Goal: Task Accomplishment & Management: Use online tool/utility

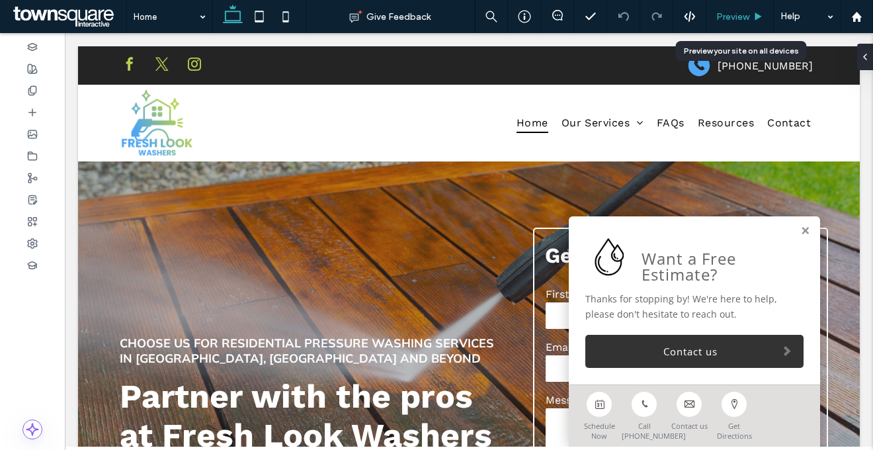
click at [733, 18] on span "Preview" at bounding box center [732, 16] width 33 height 11
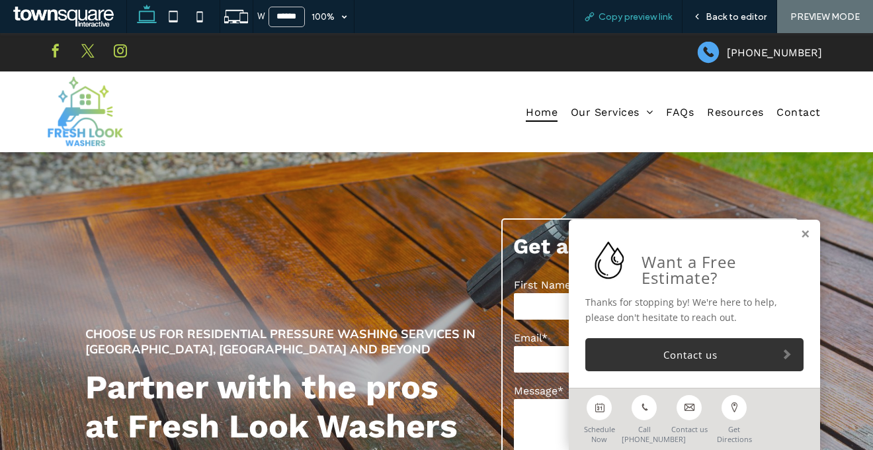
click at [659, 17] on span "Copy preview link" at bounding box center [634, 16] width 73 height 11
click at [731, 15] on span "Back to editor" at bounding box center [736, 16] width 61 height 11
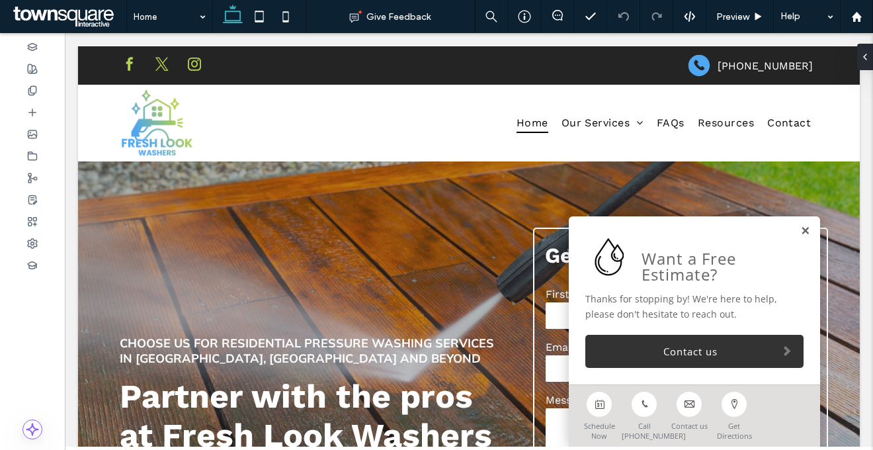
click at [800, 227] on link at bounding box center [805, 230] width 10 height 11
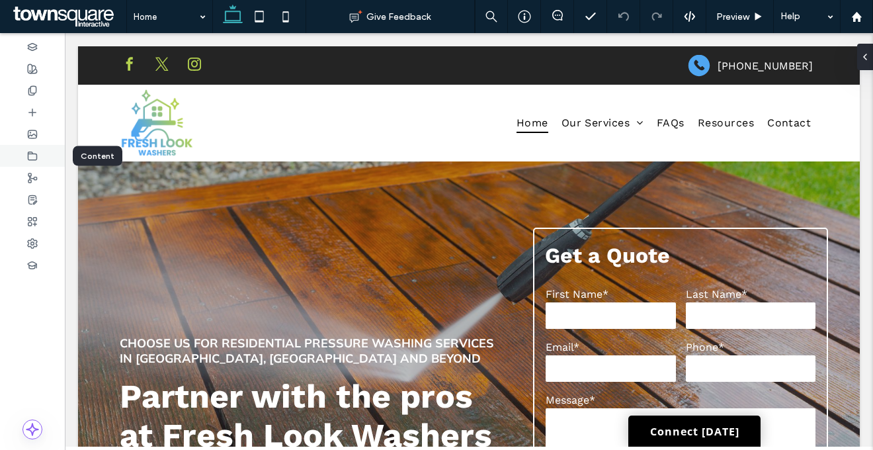
click at [22, 149] on div at bounding box center [32, 156] width 65 height 22
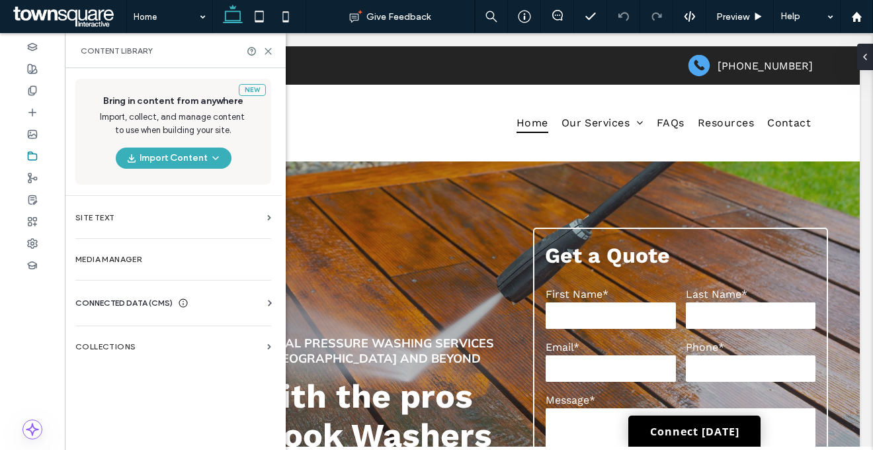
click at [147, 303] on span "CONNECTED DATA (CMS)" at bounding box center [123, 302] width 97 height 13
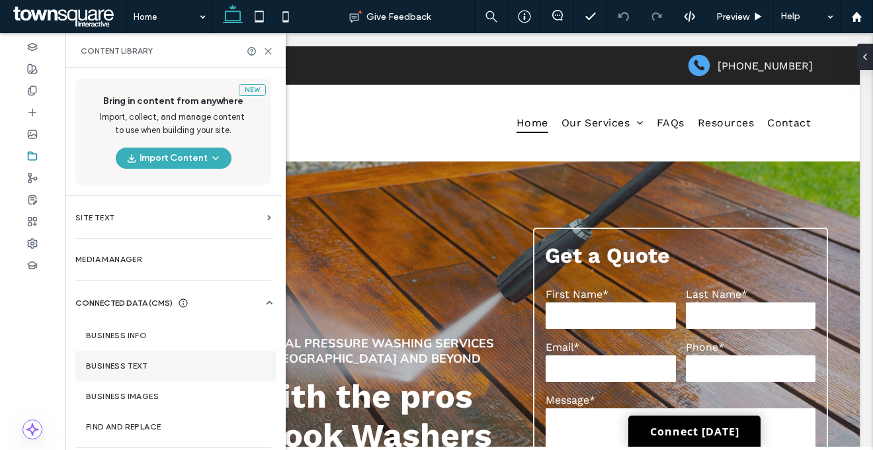
click at [169, 366] on label "Business Text" at bounding box center [176, 365] width 180 height 9
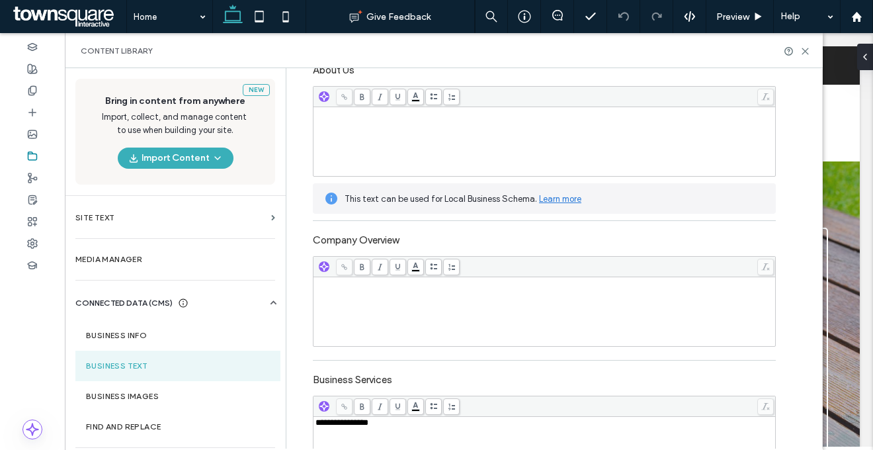
scroll to position [253, 0]
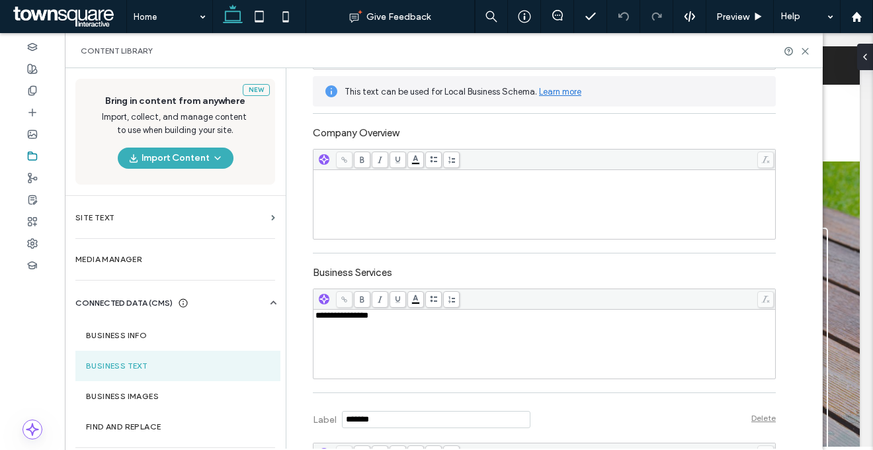
click at [392, 359] on div "**********" at bounding box center [544, 344] width 458 height 66
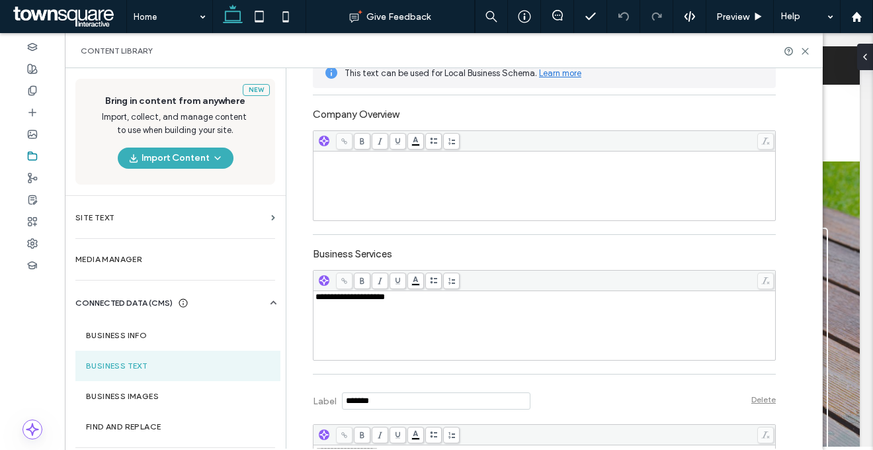
scroll to position [362, 0]
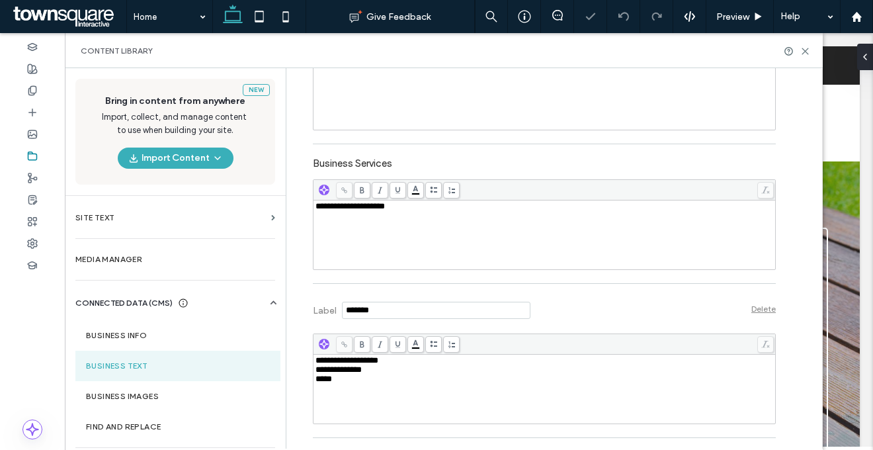
click at [419, 379] on div "*****" at bounding box center [544, 378] width 458 height 9
click at [143, 398] on label "Business Images" at bounding box center [178, 395] width 184 height 9
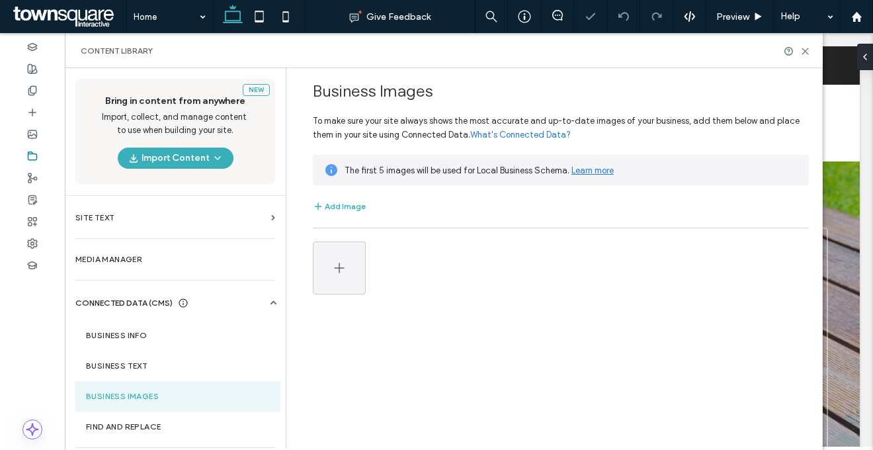
scroll to position [0, 0]
click at [149, 331] on label "Business Info" at bounding box center [178, 335] width 184 height 9
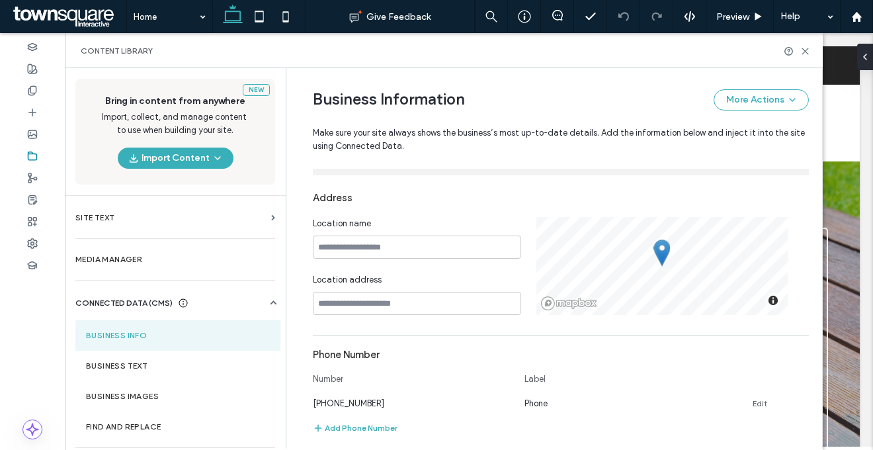
scroll to position [215, 0]
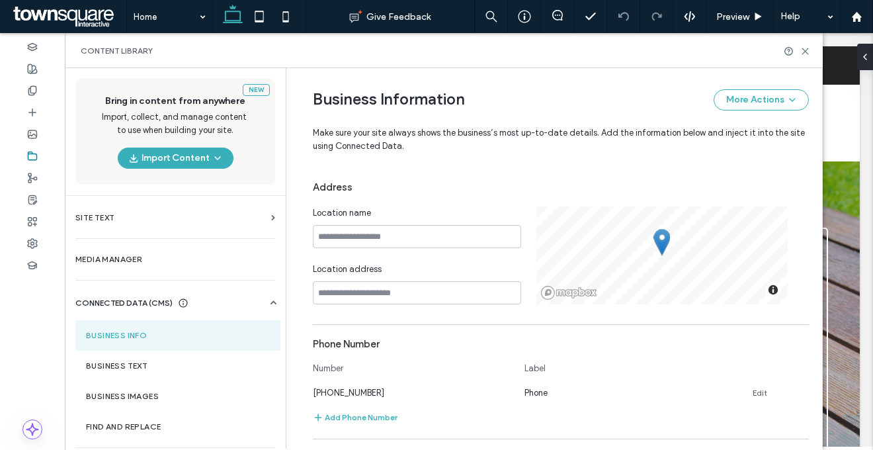
click at [261, 54] on div "Content Library" at bounding box center [444, 51] width 726 height 11
click at [806, 46] on icon at bounding box center [805, 51] width 10 height 10
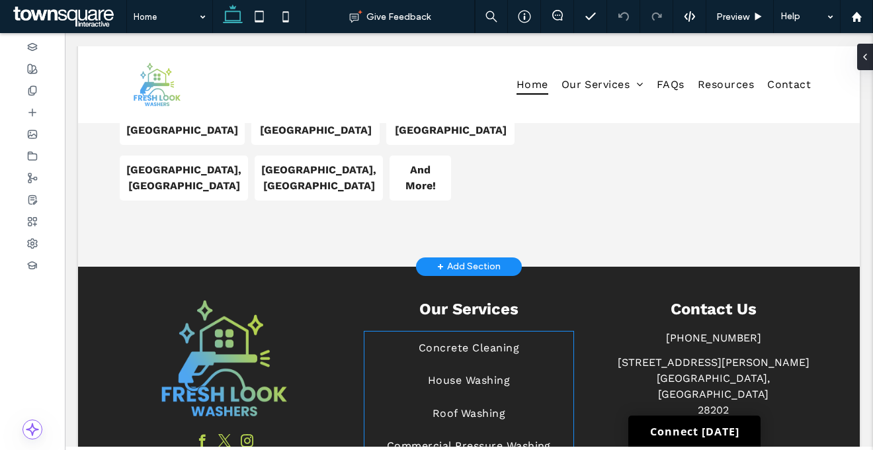
scroll to position [2429, 0]
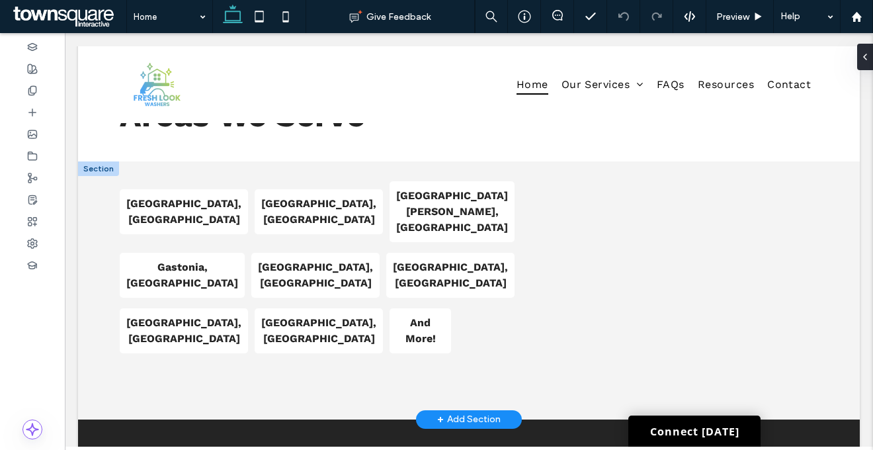
click at [447, 412] on div "+ Add Section" at bounding box center [468, 419] width 63 height 15
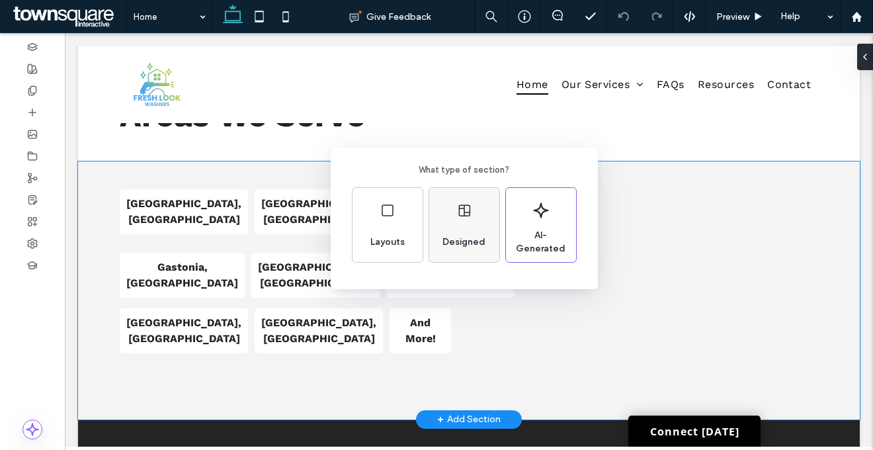
click at [458, 231] on div "Designed" at bounding box center [464, 241] width 54 height 29
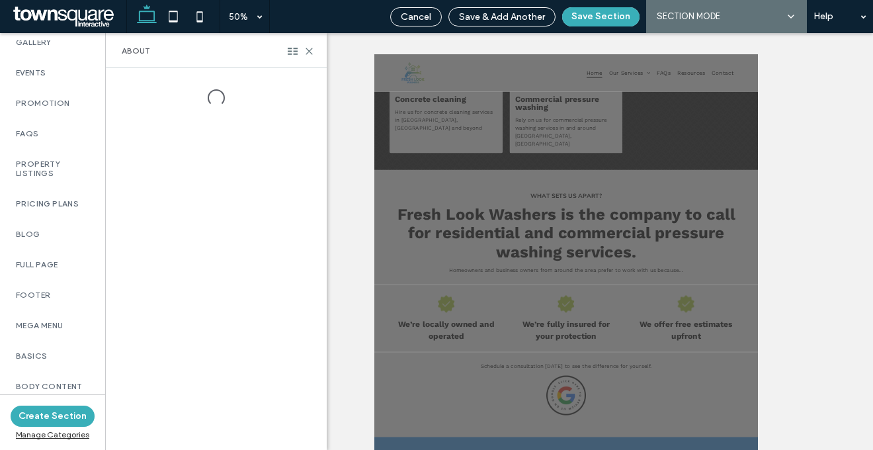
scroll to position [990, 0]
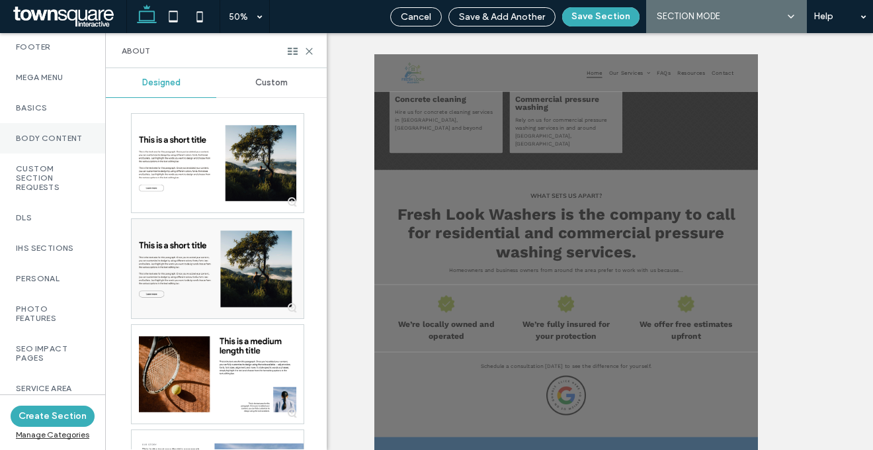
click at [65, 135] on label "Body Content" at bounding box center [52, 138] width 73 height 9
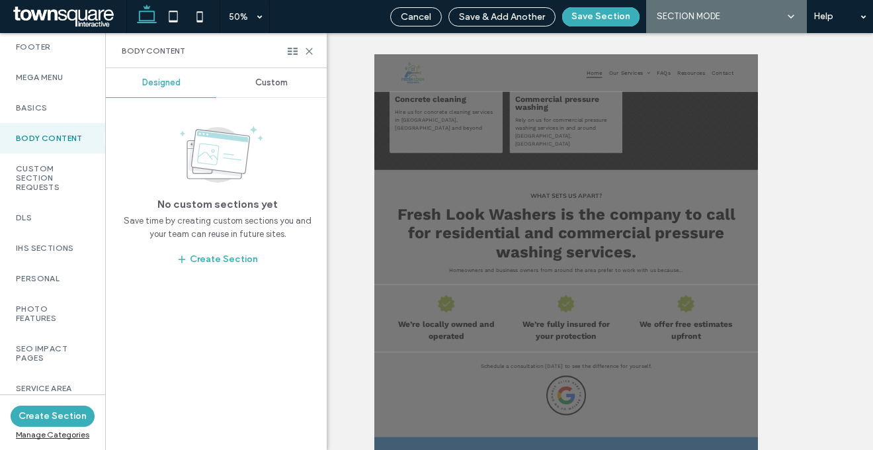
click at [278, 87] on span "Custom" at bounding box center [271, 82] width 32 height 11
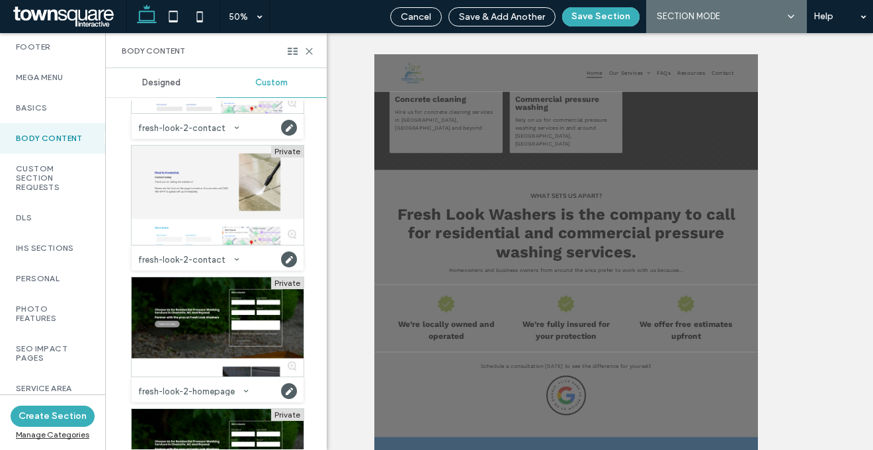
scroll to position [2762, 0]
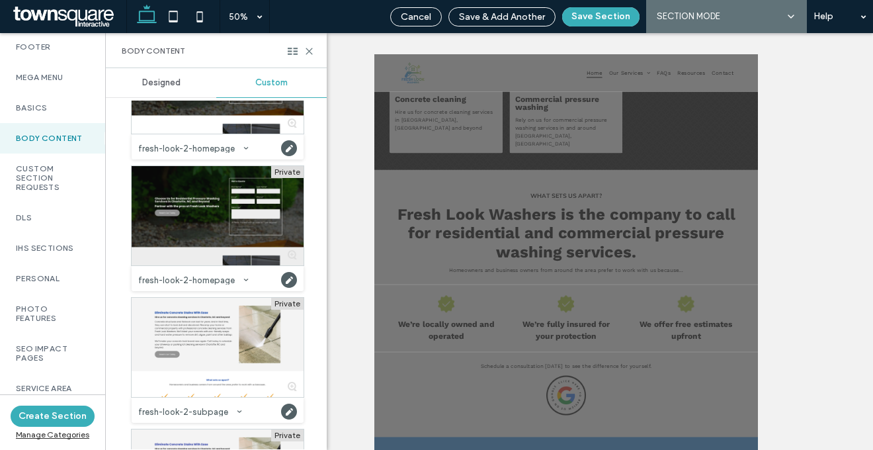
click at [204, 200] on div at bounding box center [218, 215] width 172 height 99
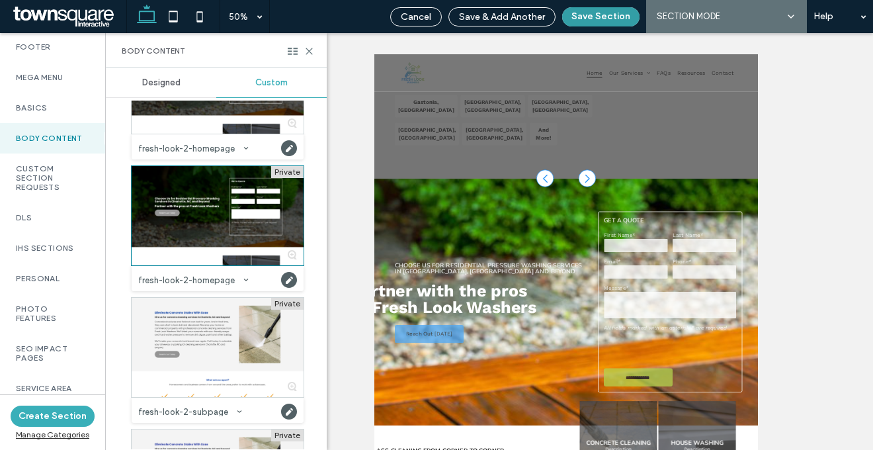
scroll to position [2544, 0]
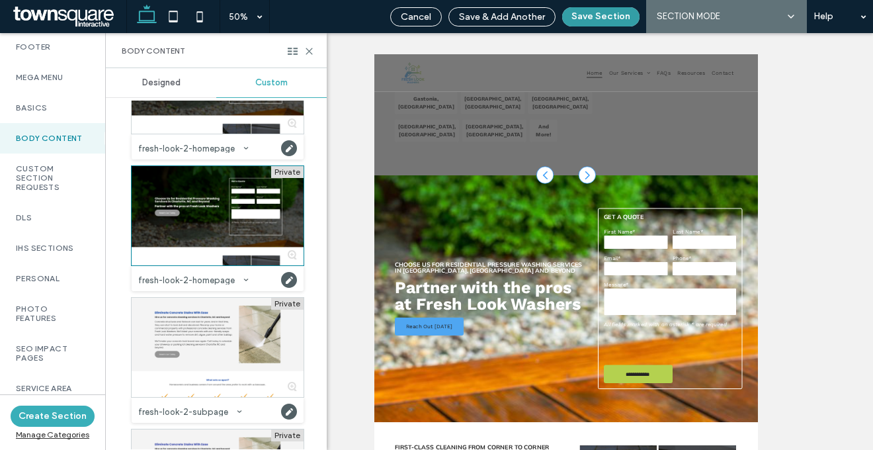
click at [598, 17] on button "Save Section" at bounding box center [600, 16] width 77 height 19
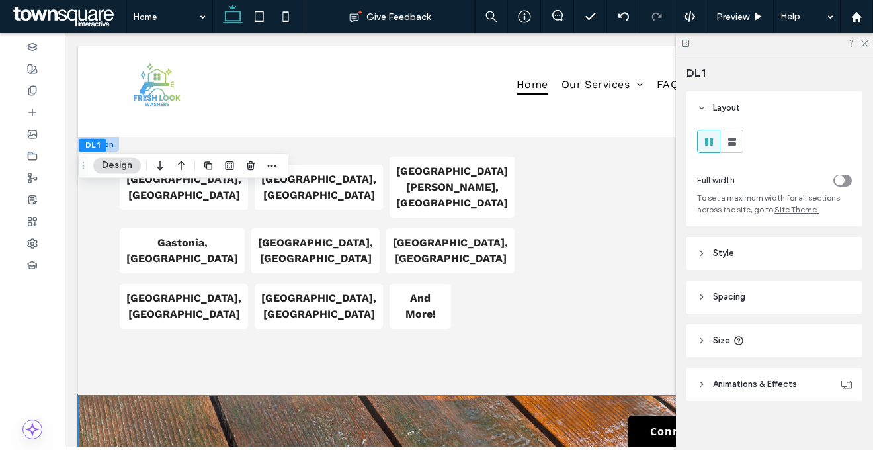
scroll to position [2412, 0]
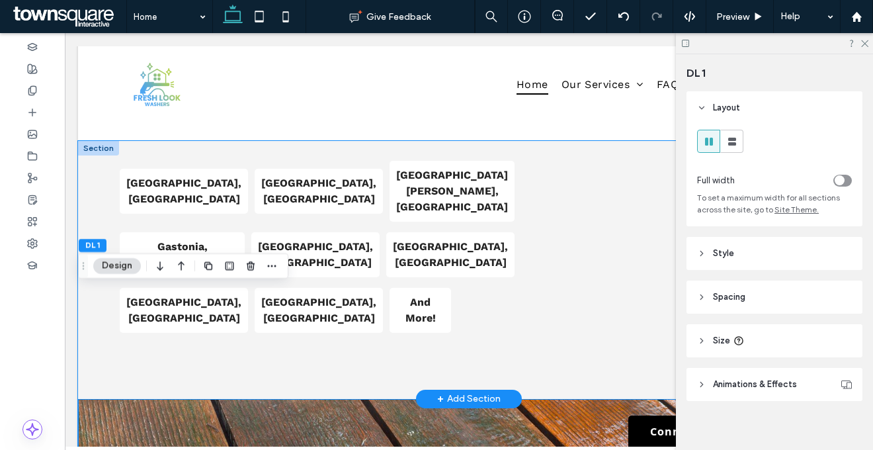
click at [399, 262] on div "Charlotte, NC Belmont, NC Mt Holly, NC Gastonia, NC Monroe, NC Concord, NC Hunt…" at bounding box center [469, 270] width 782 height 258
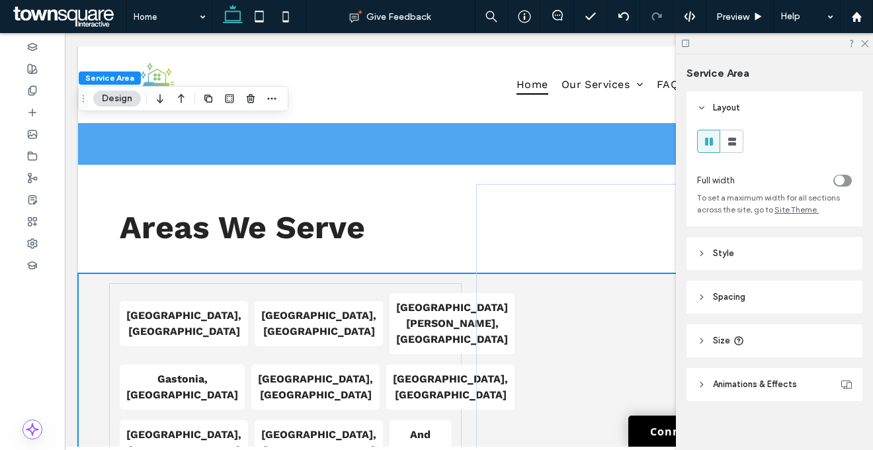
scroll to position [2255, 0]
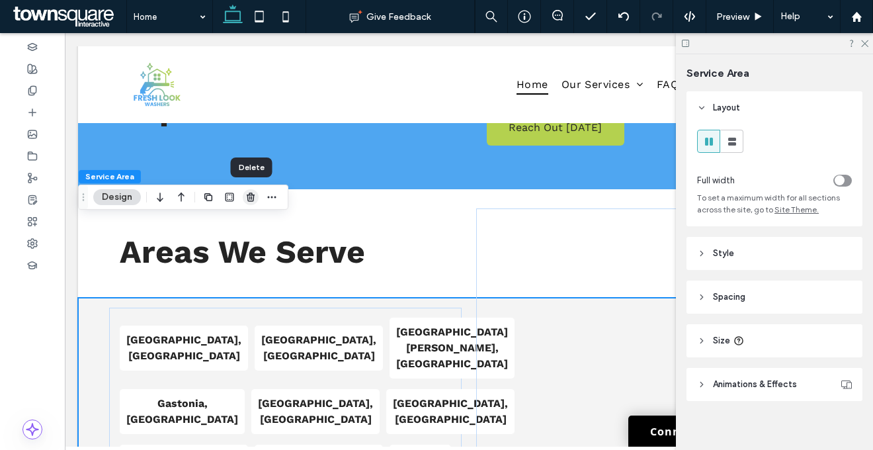
click at [253, 197] on use "button" at bounding box center [251, 196] width 8 height 9
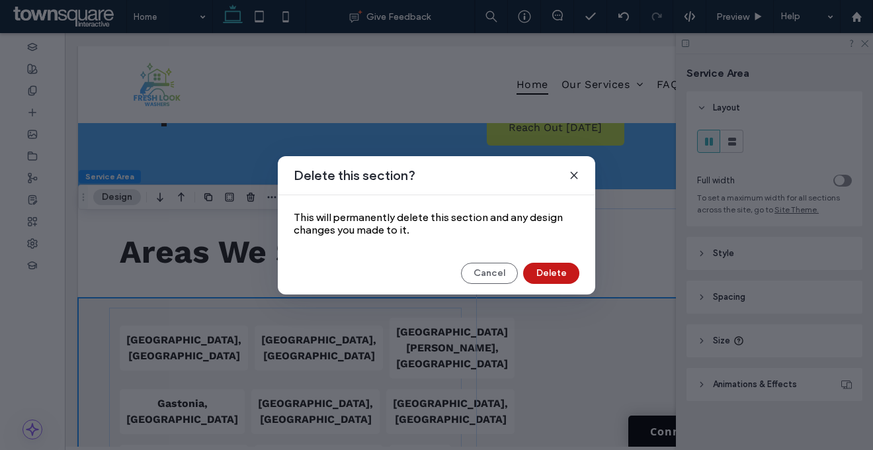
click at [549, 279] on button "Delete" at bounding box center [551, 272] width 56 height 21
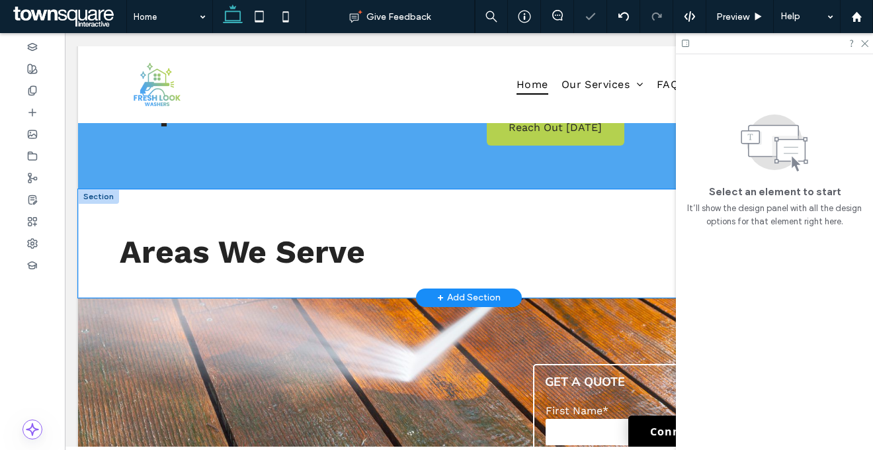
click at [331, 189] on div "Areas We Serve" at bounding box center [469, 243] width 782 height 108
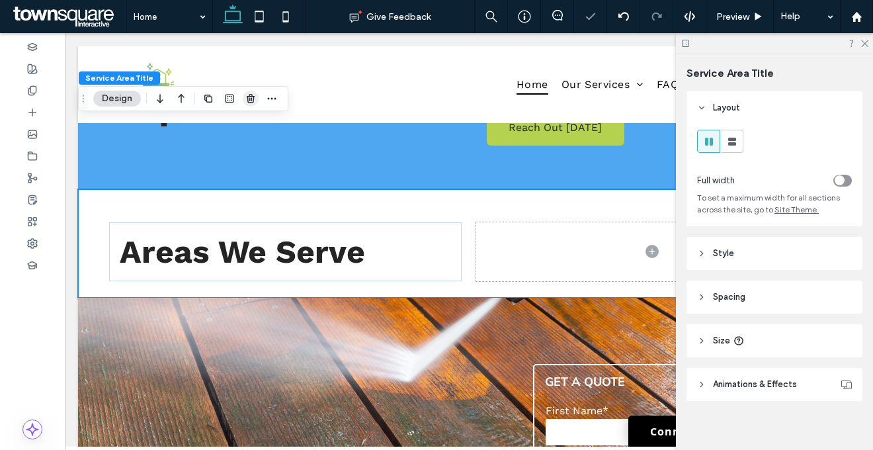
click at [255, 100] on icon "button" at bounding box center [250, 98] width 11 height 11
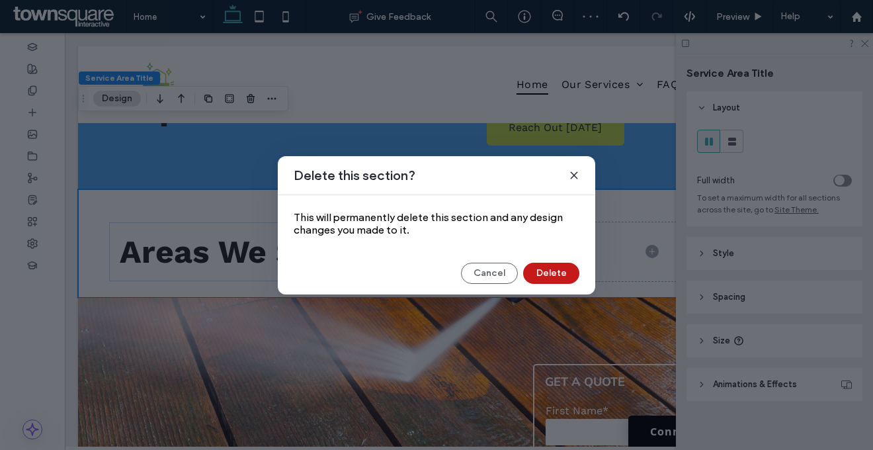
drag, startPoint x: 558, startPoint y: 268, endPoint x: 493, endPoint y: 235, distance: 72.7
click at [558, 268] on button "Delete" at bounding box center [551, 272] width 56 height 21
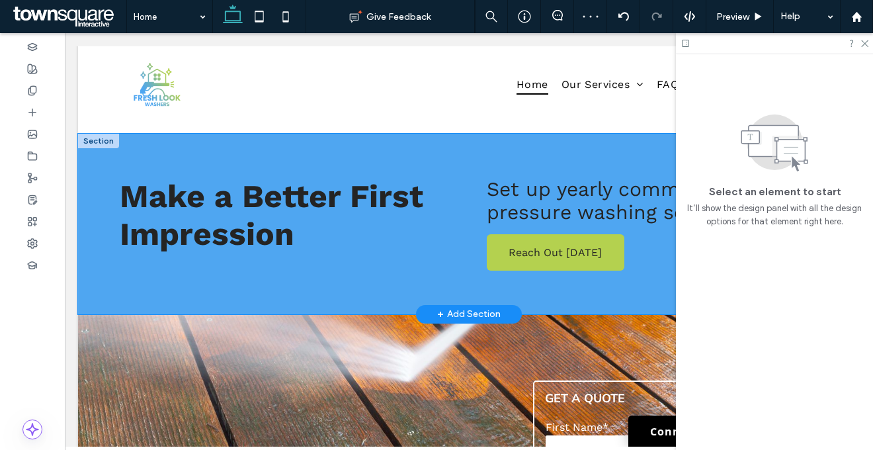
scroll to position [2122, 0]
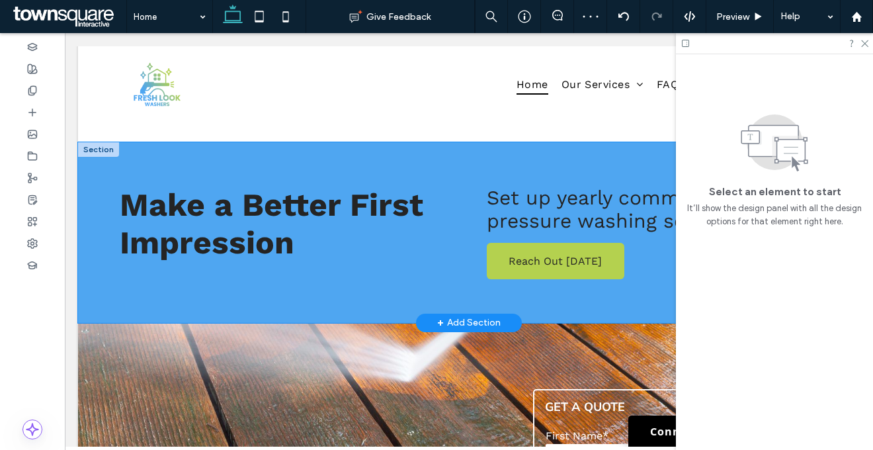
click at [408, 223] on div "Make a Better First Impression Reach Out Today Set up yearly commercial pressur…" at bounding box center [469, 232] width 782 height 181
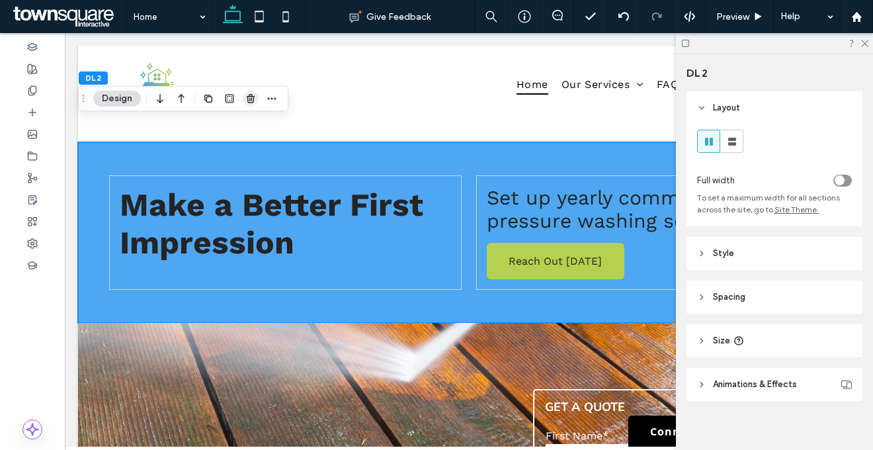
click at [251, 101] on icon "button" at bounding box center [250, 98] width 11 height 11
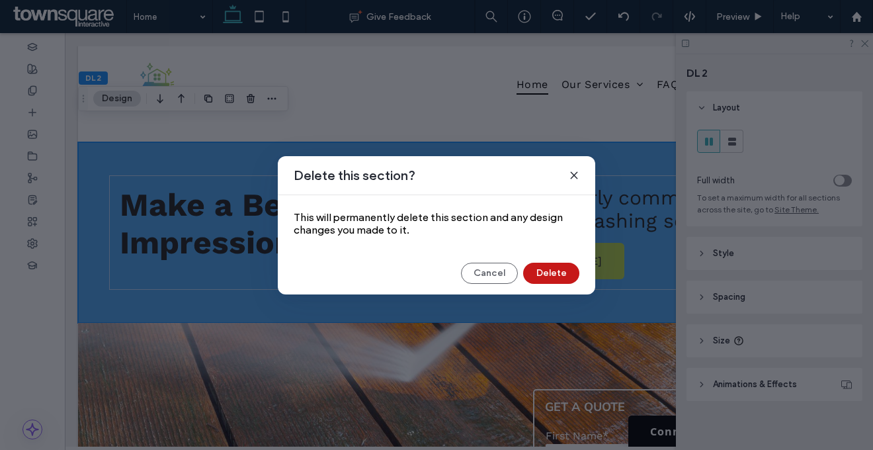
click at [545, 272] on button "Delete" at bounding box center [551, 272] width 56 height 21
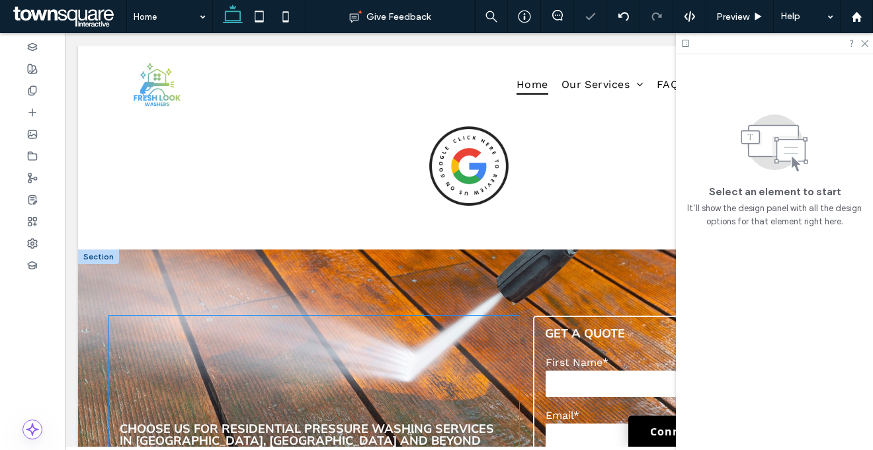
scroll to position [2003, 0]
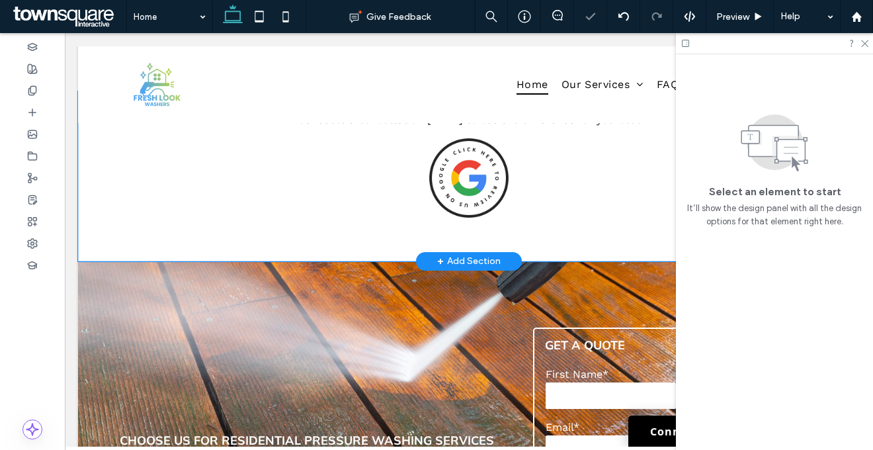
click at [359, 165] on div "Schedule a consultation [DATE] to see the difference for yourself." at bounding box center [469, 176] width 782 height 170
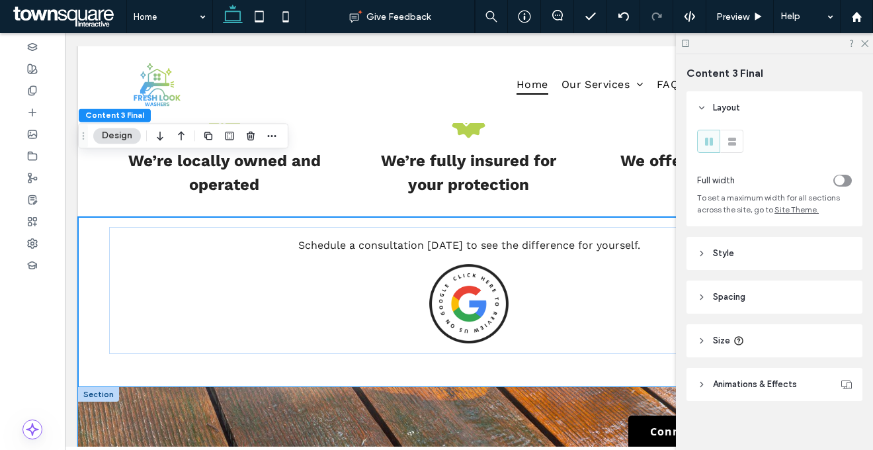
scroll to position [1857, 0]
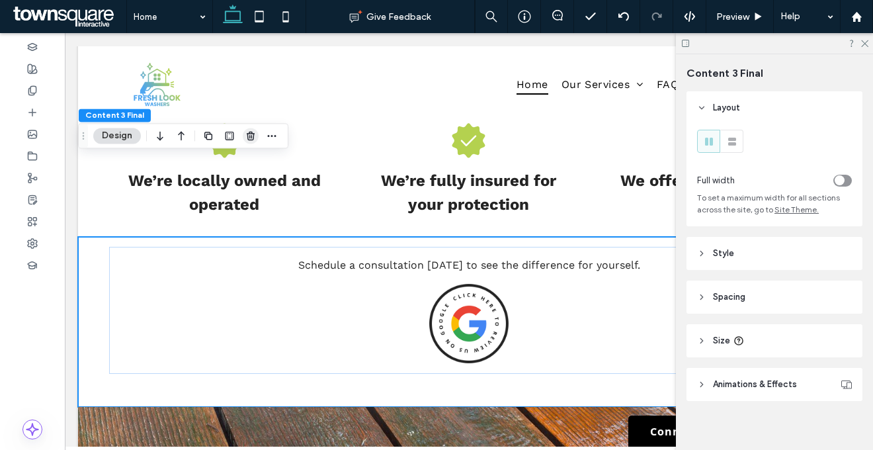
click at [248, 136] on icon "button" at bounding box center [250, 135] width 11 height 11
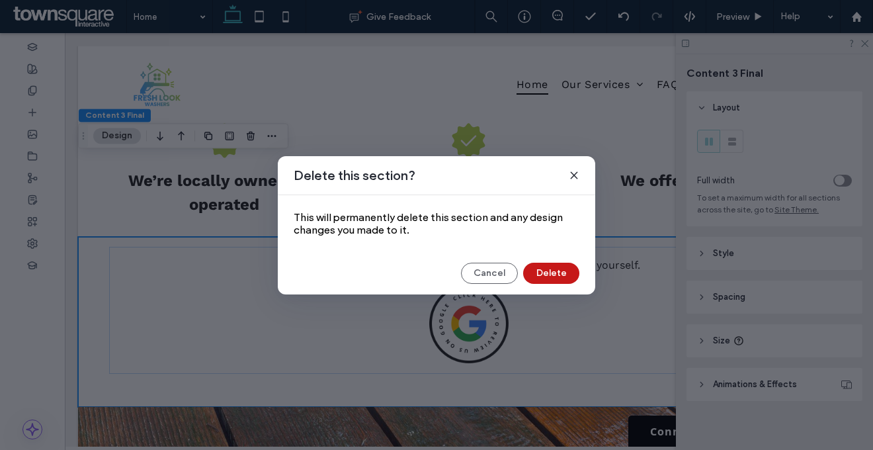
click at [534, 272] on button "Delete" at bounding box center [551, 272] width 56 height 21
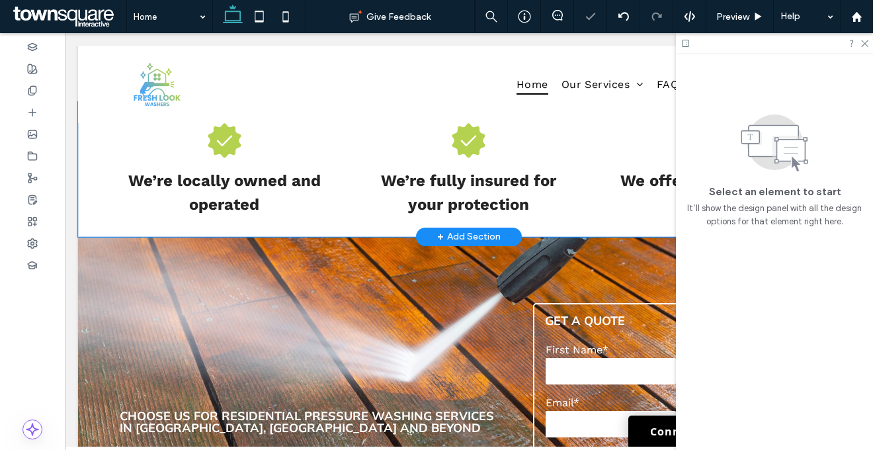
click at [348, 143] on div "We’re locally owned and operated We’re fully insured for your protection We off…" at bounding box center [469, 169] width 782 height 135
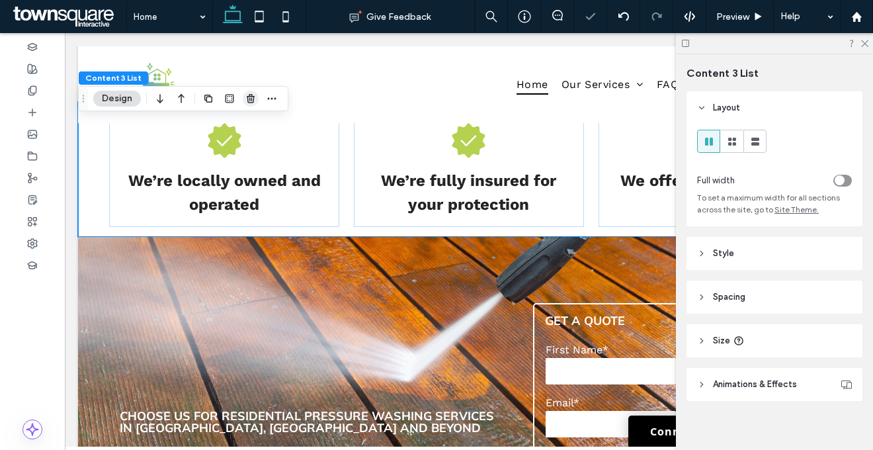
click at [253, 98] on icon "button" at bounding box center [250, 98] width 11 height 11
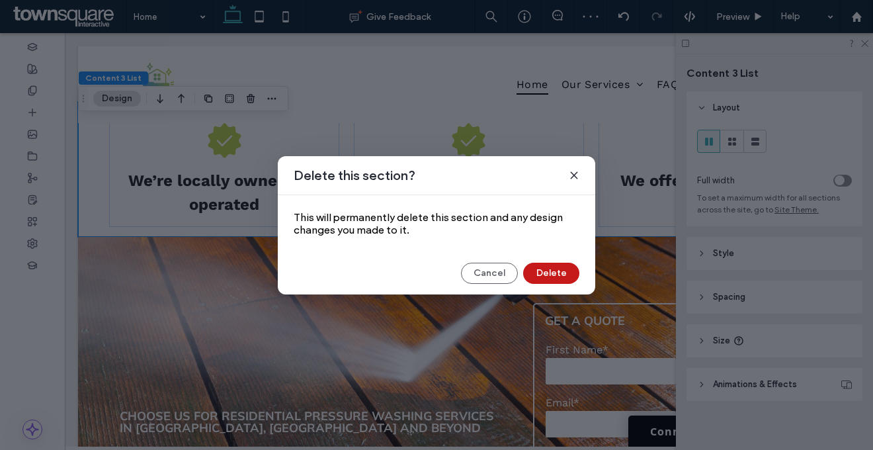
click at [556, 272] on button "Delete" at bounding box center [551, 272] width 56 height 21
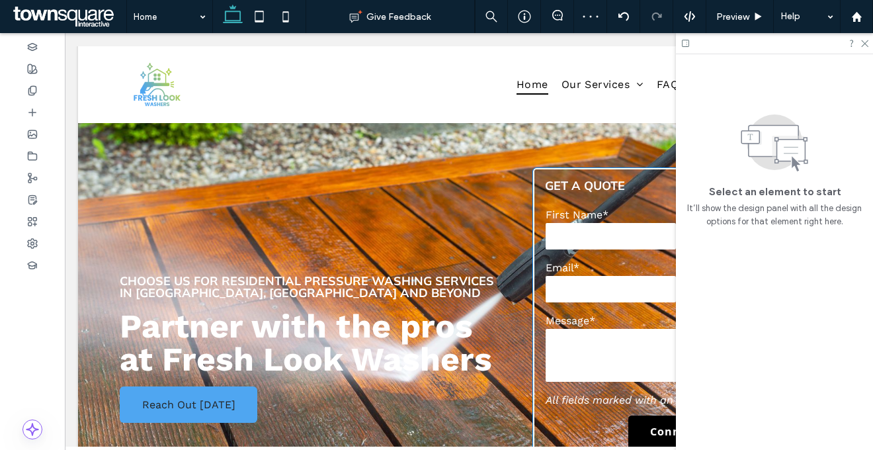
scroll to position [1722, 0]
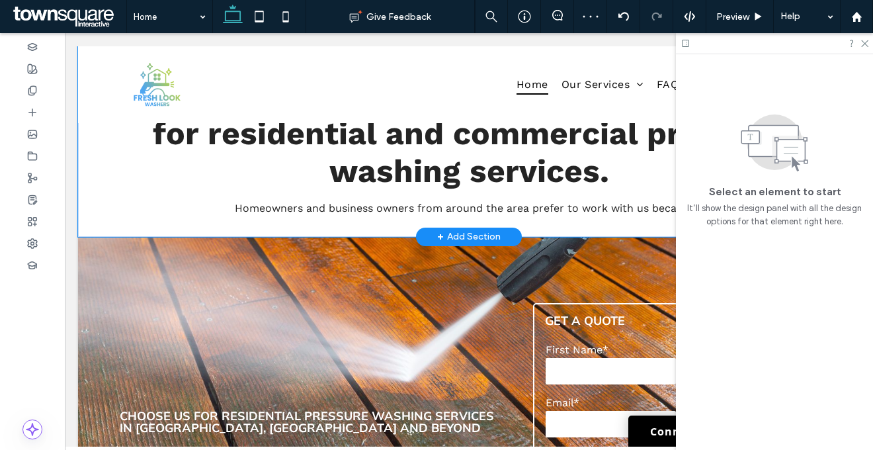
click at [363, 148] on div "What sets us apart? Fresh Look Washers is the company to call for residential a…" at bounding box center [469, 121] width 782 height 229
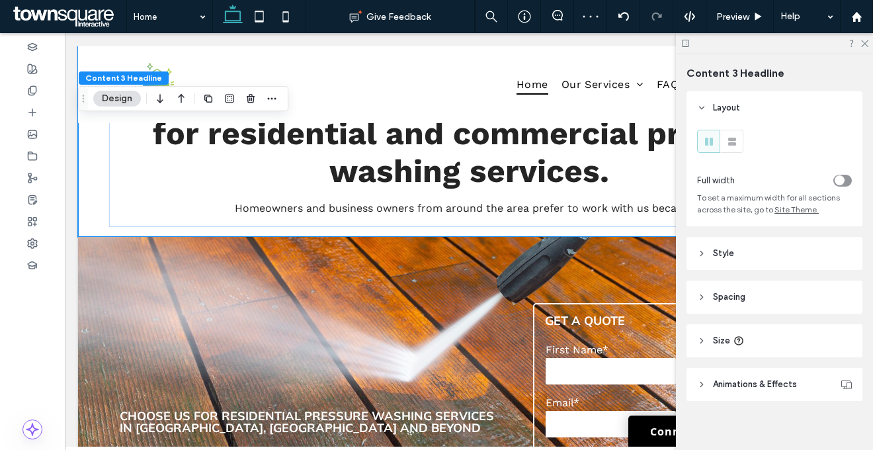
click at [238, 100] on div at bounding box center [239, 99] width 79 height 24
click at [252, 99] on icon "button" at bounding box center [250, 98] width 11 height 11
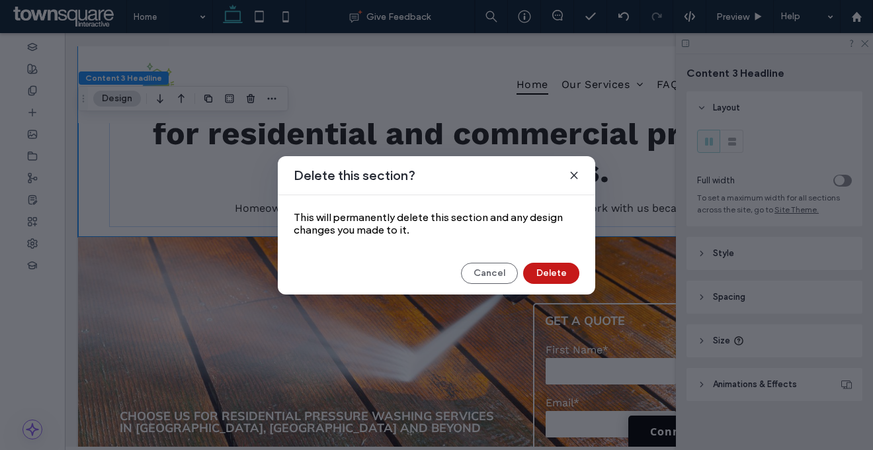
click at [551, 278] on button "Delete" at bounding box center [551, 272] width 56 height 21
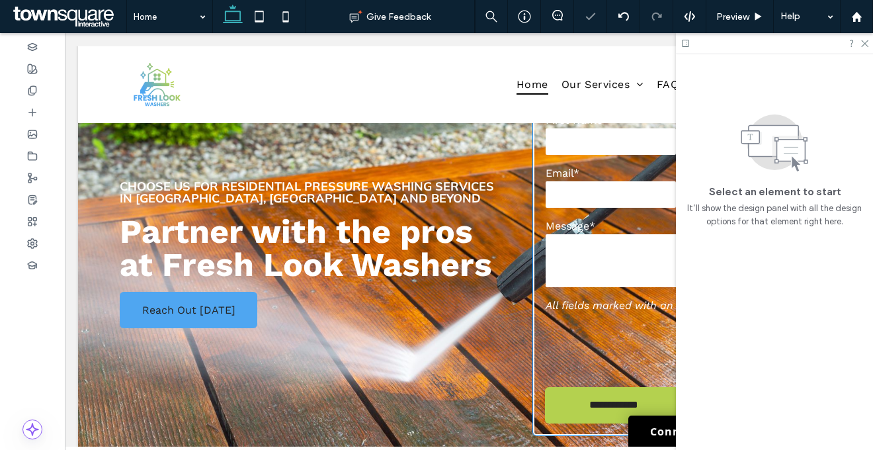
scroll to position [1496, 0]
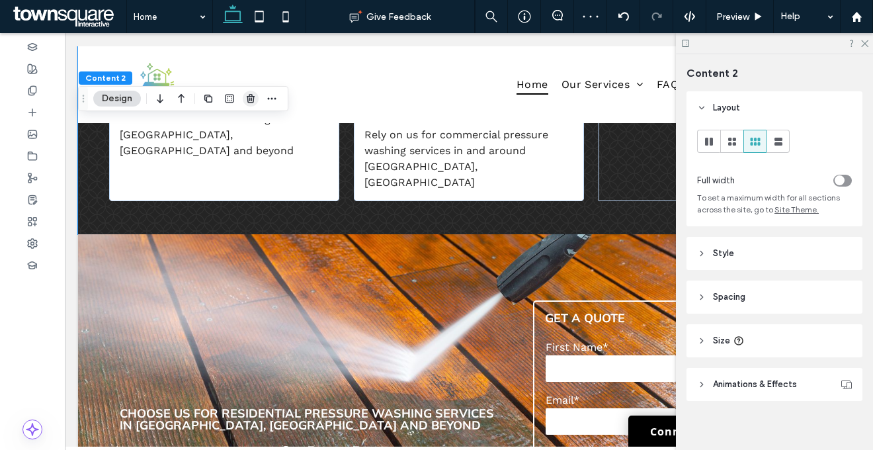
click at [250, 99] on icon "button" at bounding box center [250, 98] width 11 height 11
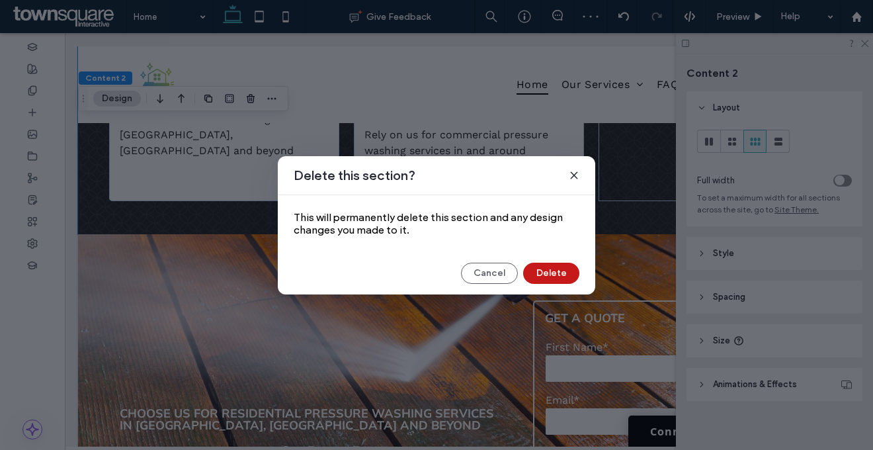
click at [575, 269] on button "Delete" at bounding box center [551, 272] width 56 height 21
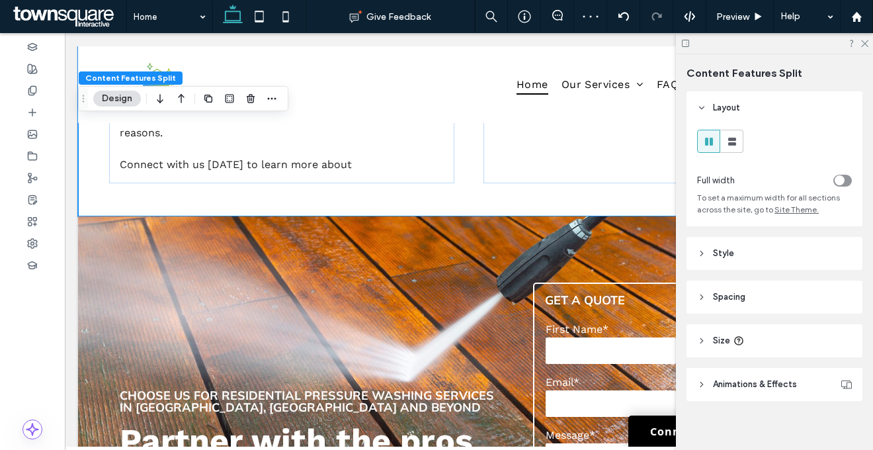
click at [259, 99] on div at bounding box center [239, 99] width 79 height 24
click at [245, 101] on icon "button" at bounding box center [250, 98] width 11 height 11
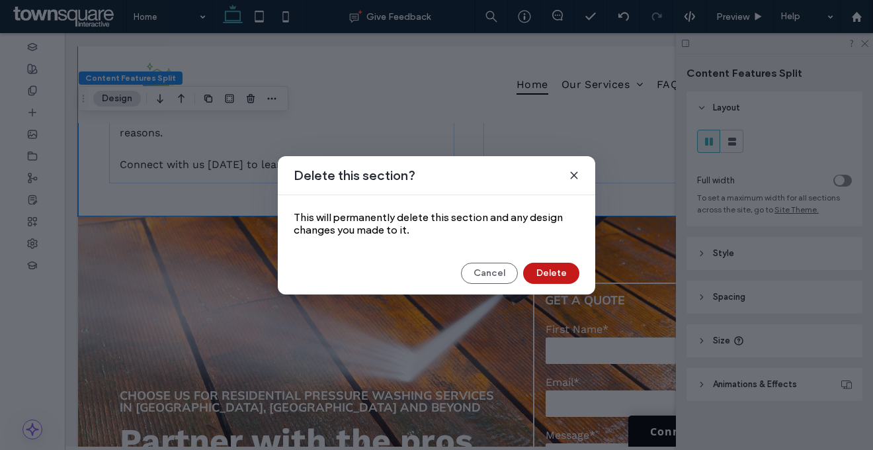
click at [530, 272] on button "Delete" at bounding box center [551, 272] width 56 height 21
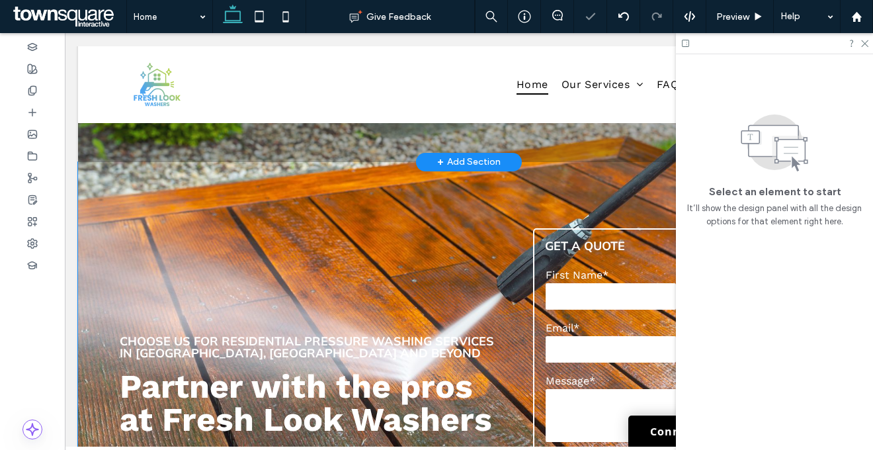
scroll to position [351, 0]
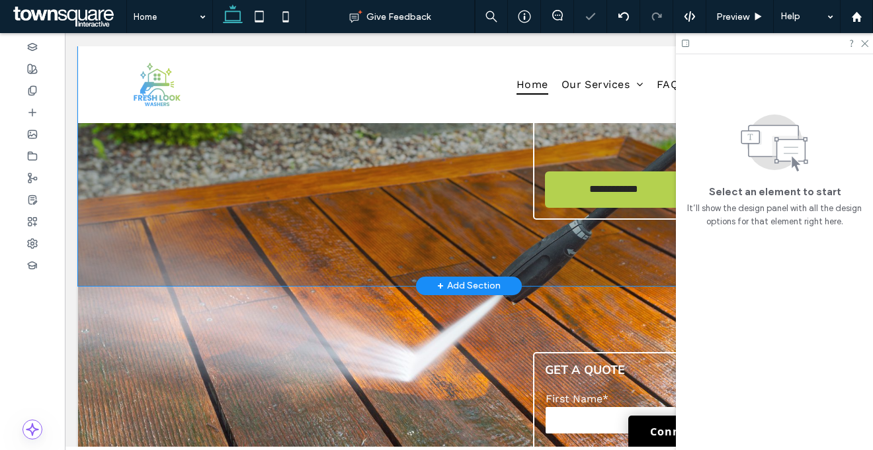
click at [318, 271] on div "**********" at bounding box center [469, 29] width 782 height 514
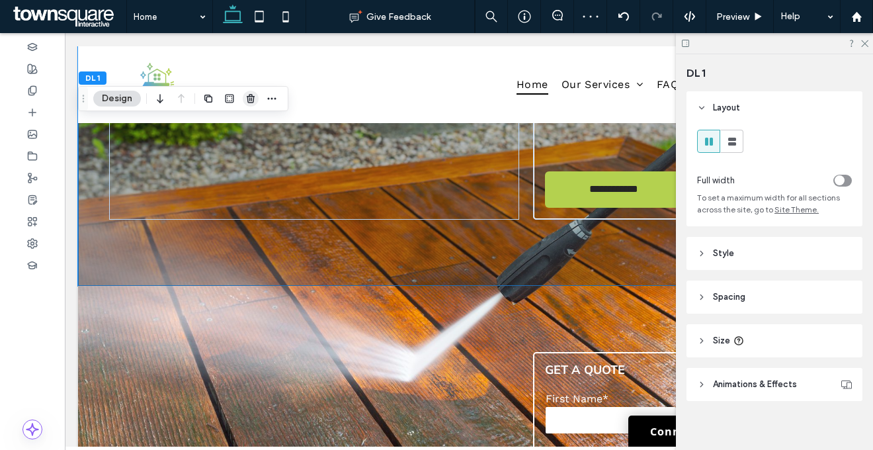
click at [251, 101] on icon "button" at bounding box center [250, 98] width 11 height 11
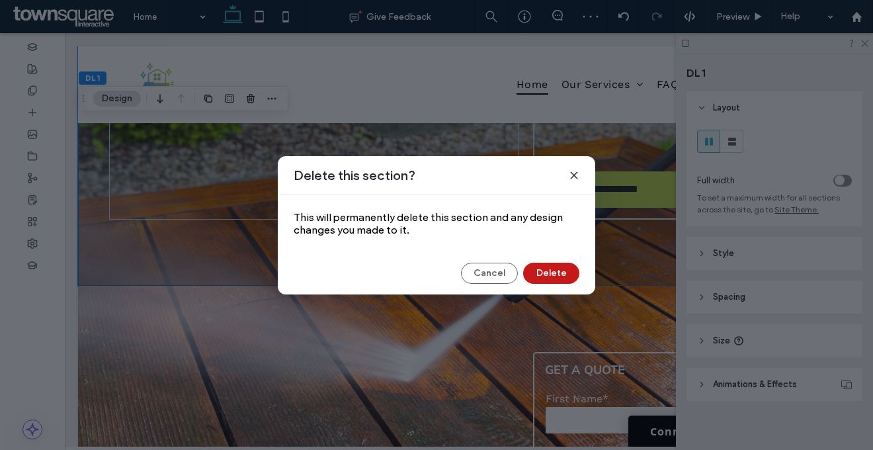
click at [535, 276] on button "Delete" at bounding box center [551, 272] width 56 height 21
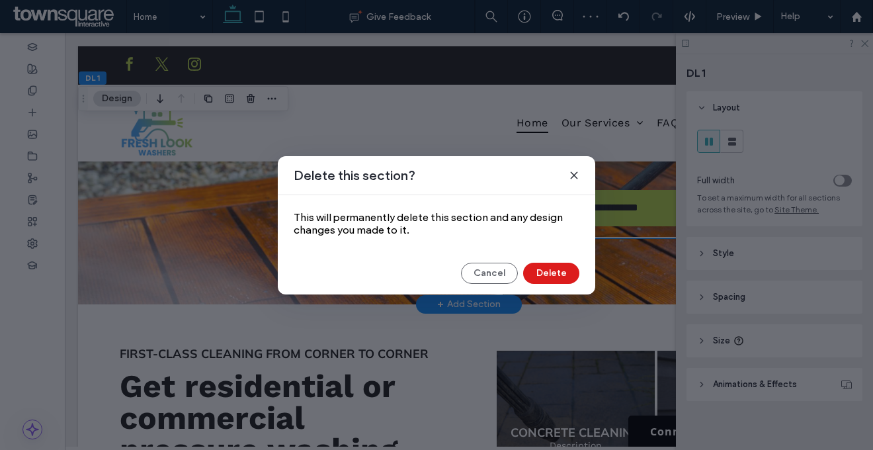
scroll to position [0, 0]
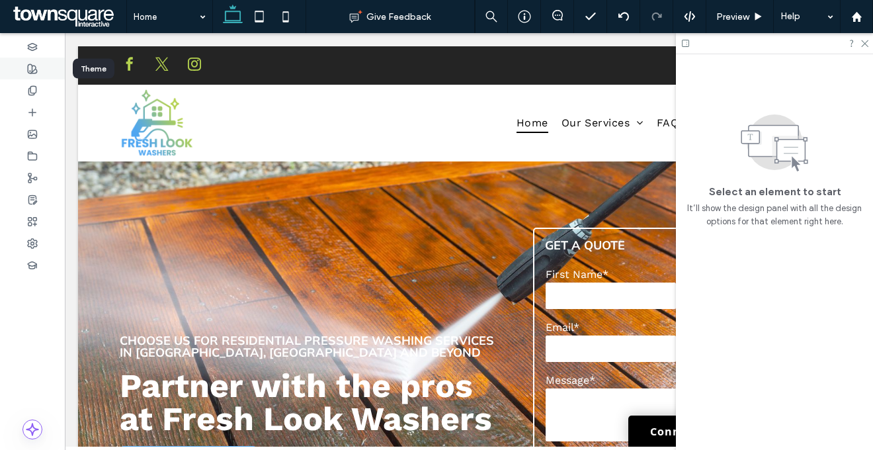
click at [34, 70] on use at bounding box center [32, 68] width 9 height 9
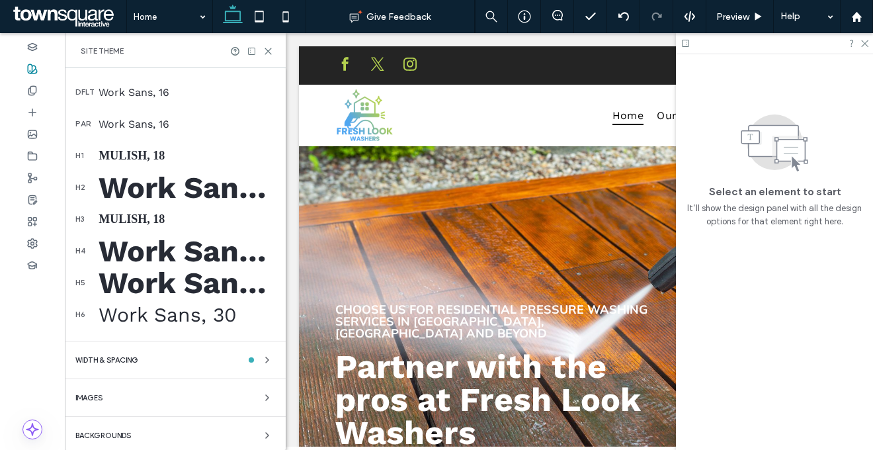
scroll to position [230, 0]
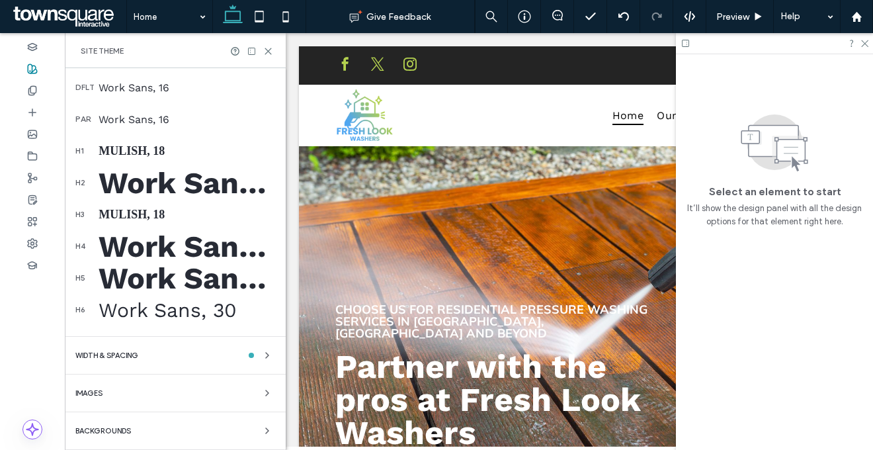
click at [192, 436] on div "Backgrounds" at bounding box center [175, 431] width 200 height 16
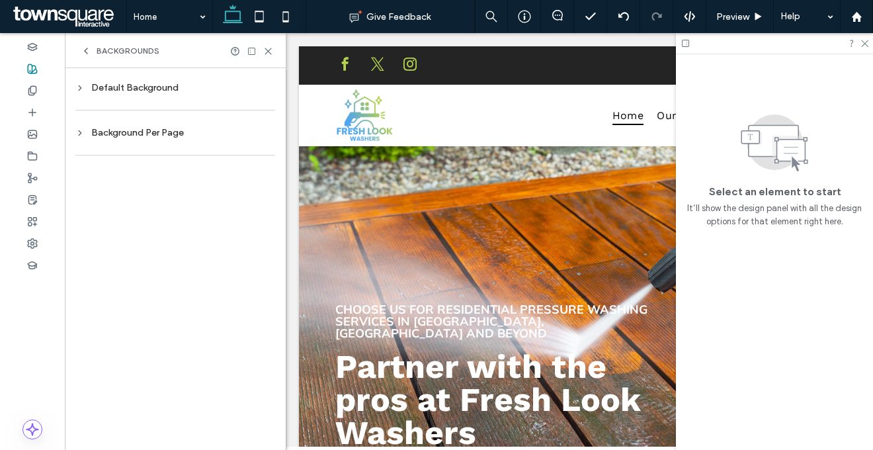
scroll to position [0, 0]
click at [195, 93] on div "Default Background" at bounding box center [175, 87] width 200 height 11
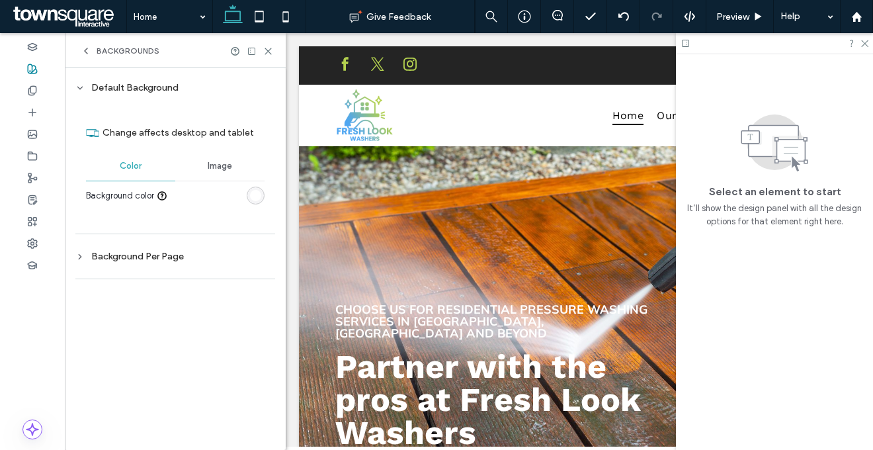
click at [130, 54] on span "Backgrounds" at bounding box center [128, 51] width 63 height 11
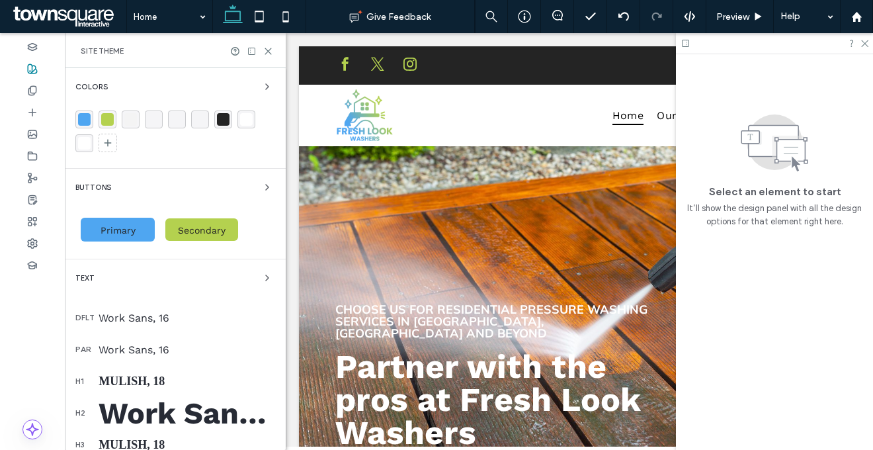
click at [185, 86] on div "Colors" at bounding box center [175, 87] width 200 height 16
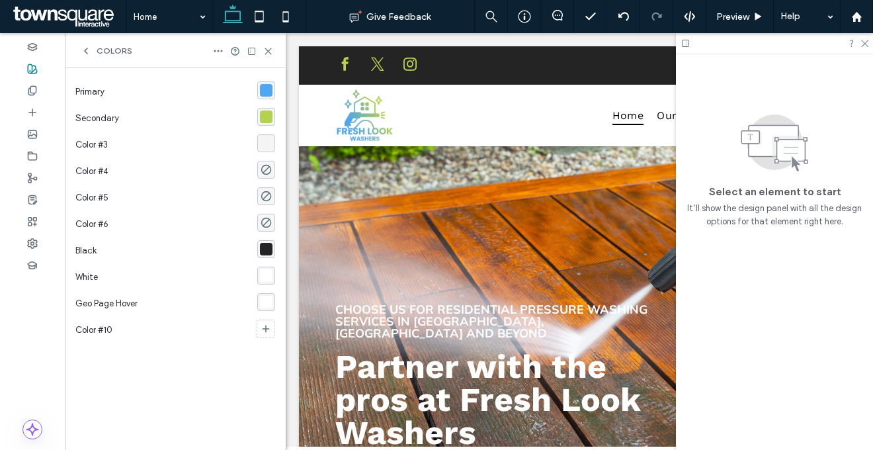
click at [268, 145] on div "rgba(244, 244, 244, 1)" at bounding box center [266, 143] width 13 height 13
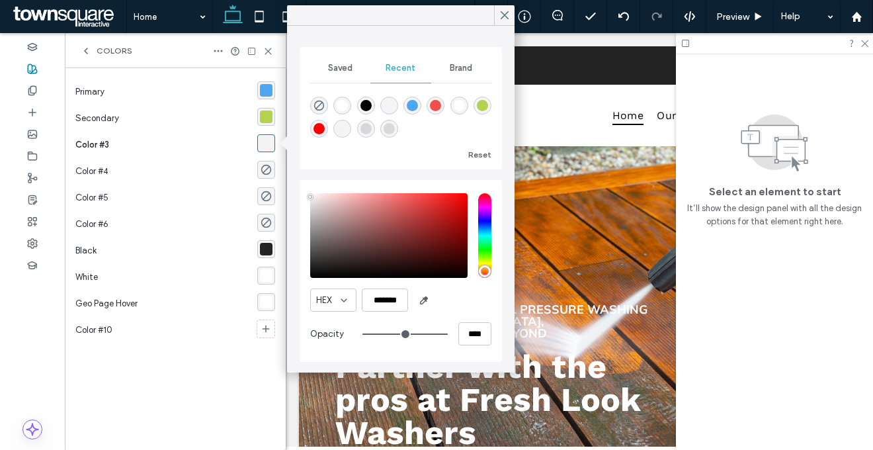
drag, startPoint x: 339, startPoint y: 63, endPoint x: 342, endPoint y: 76, distance: 13.6
click at [339, 63] on span "Saved" at bounding box center [340, 68] width 24 height 11
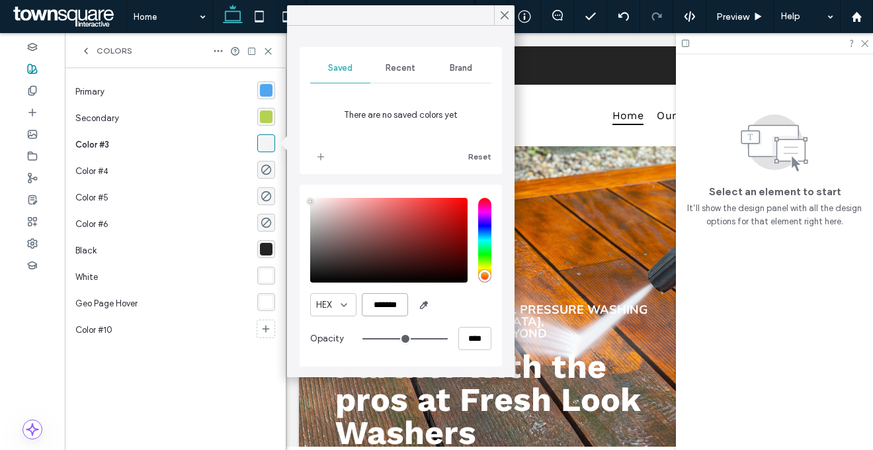
click at [385, 302] on input "*******" at bounding box center [385, 304] width 46 height 23
paste input "color picker textbox"
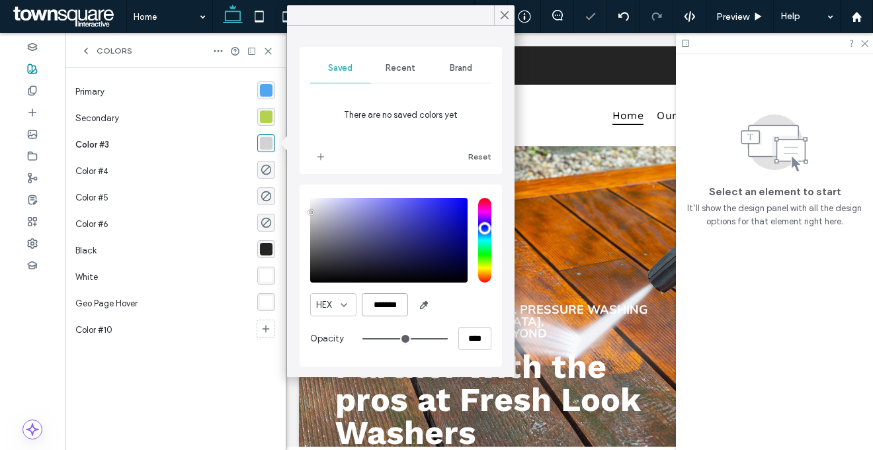
type input "*******"
click at [319, 161] on icon "add color" at bounding box center [320, 156] width 11 height 11
click at [270, 85] on div "rgba(79, 166, 241, 1)" at bounding box center [266, 90] width 13 height 13
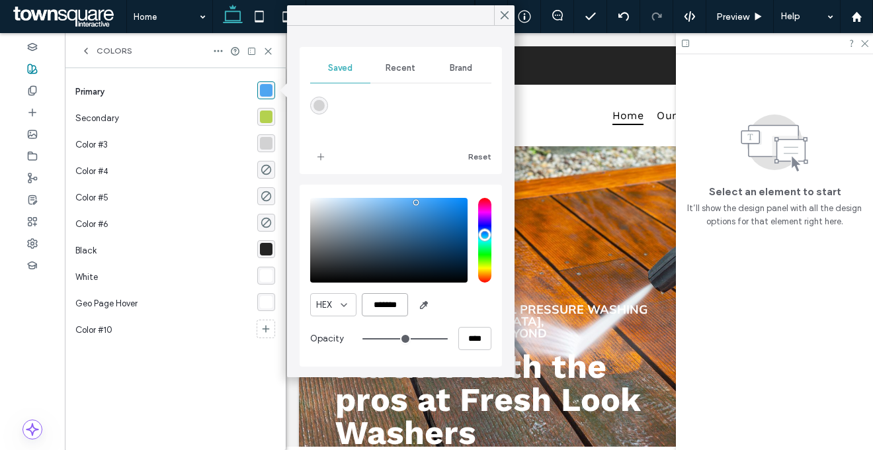
click at [389, 300] on input "*******" at bounding box center [385, 304] width 46 height 23
paste input "color picker textbox"
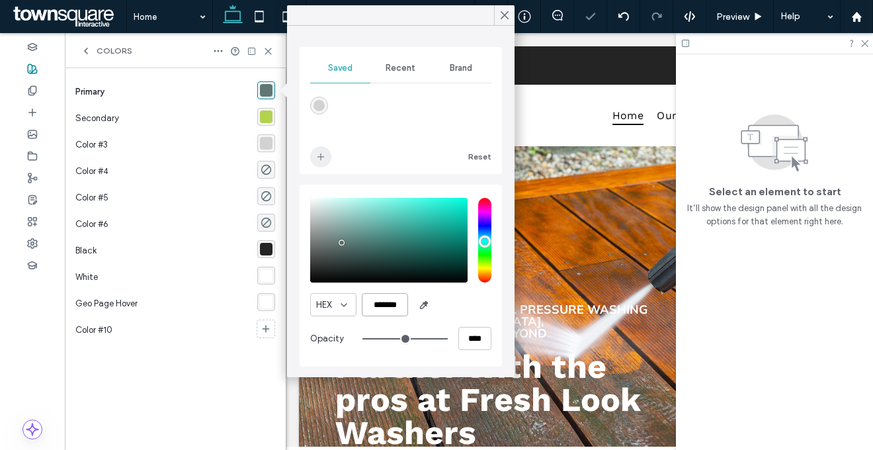
type input "*******"
click at [314, 150] on span "add color" at bounding box center [320, 156] width 21 height 21
click at [267, 116] on div "rgba(180, 209, 79, 1)" at bounding box center [266, 116] width 13 height 13
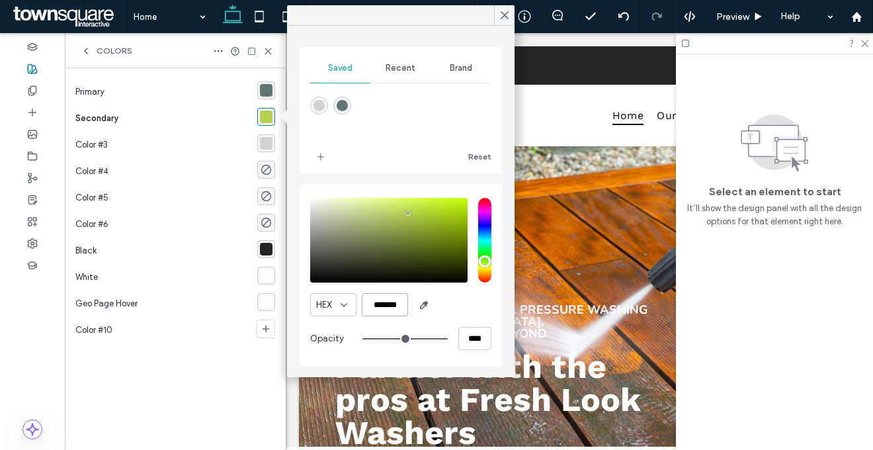
click at [395, 309] on input "*******" at bounding box center [385, 304] width 46 height 23
paste input "color picker textbox"
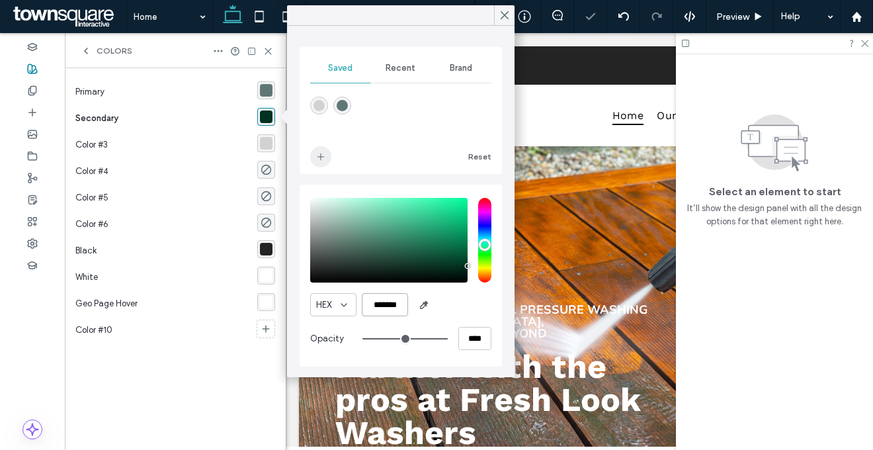
type input "*******"
click at [323, 161] on icon "add color" at bounding box center [320, 156] width 11 height 11
click at [267, 171] on icon "rgba(0, 0, 0, 0)" at bounding box center [266, 169] width 11 height 11
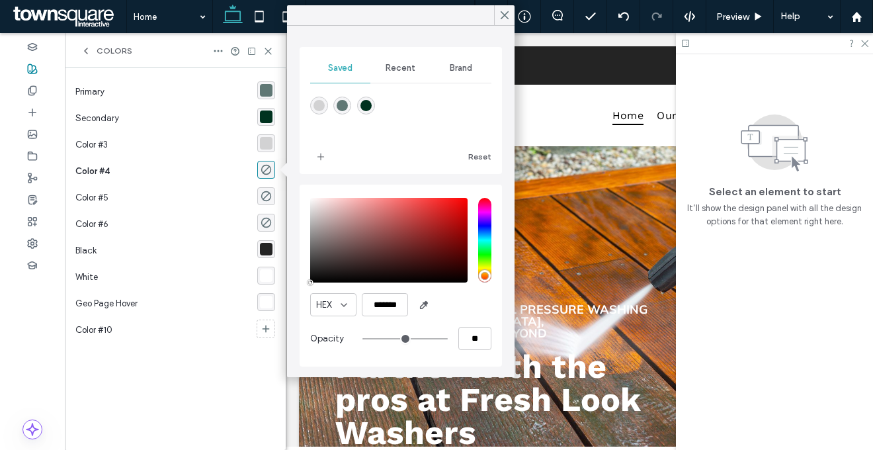
type input "*"
type input "**"
type input "***"
type input "**"
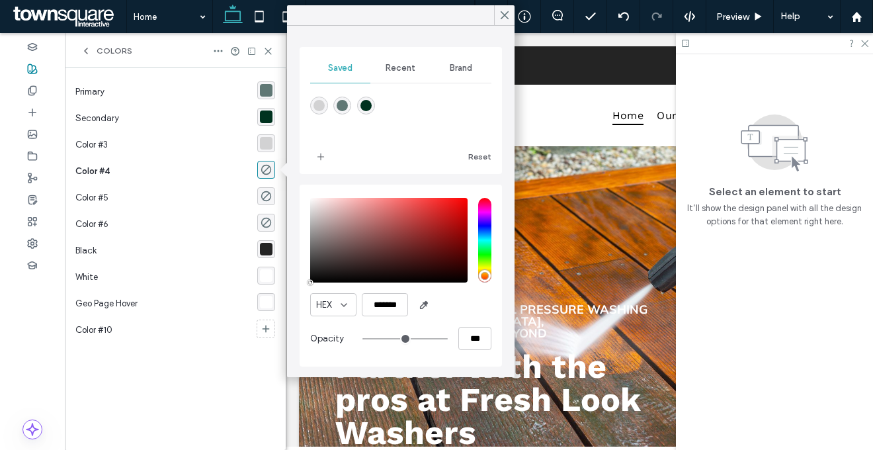
type input "***"
type input "**"
type input "***"
type input "**"
type input "***"
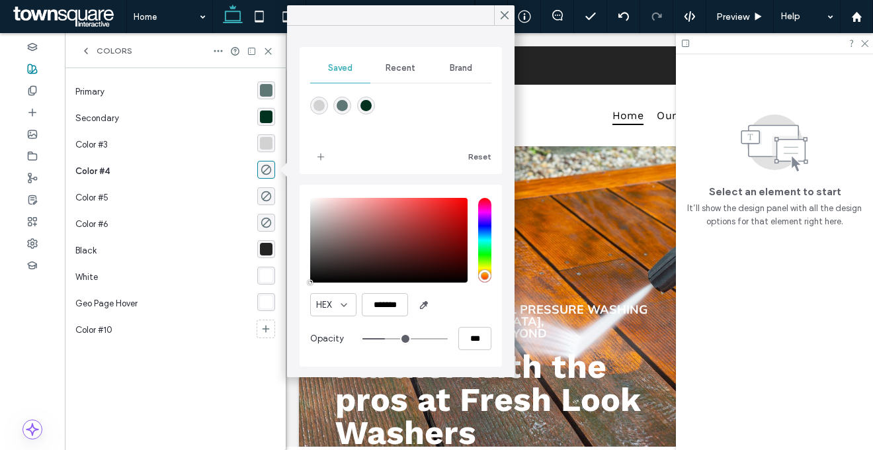
type input "**"
type input "***"
type input "****"
drag, startPoint x: 366, startPoint y: 337, endPoint x: 624, endPoint y: 338, distance: 258.5
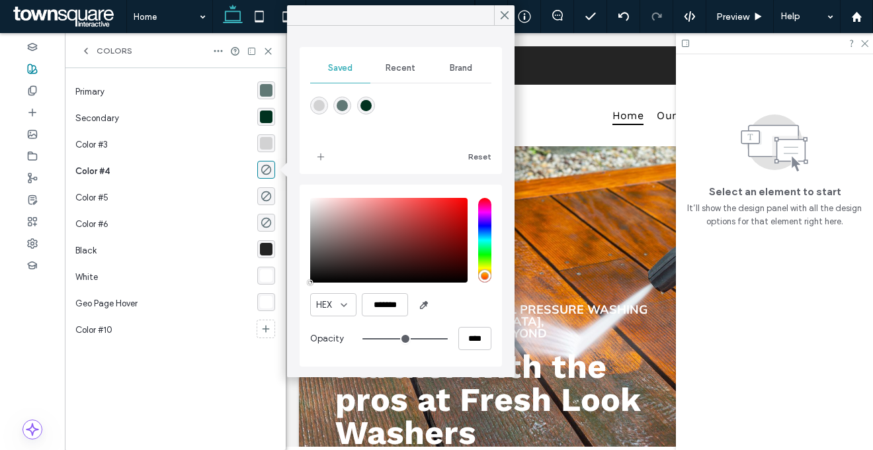
type input "***"
click at [448, 338] on input "range" at bounding box center [404, 338] width 85 height 1
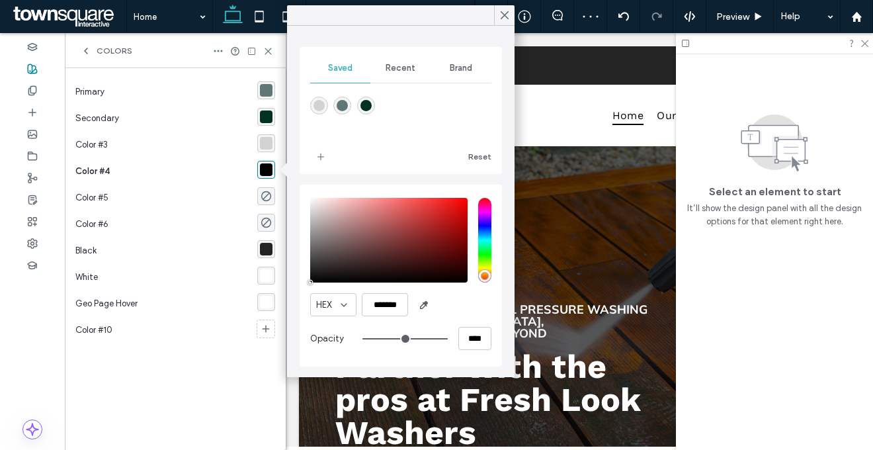
click at [194, 183] on div "Color #4" at bounding box center [166, 171] width 182 height 26
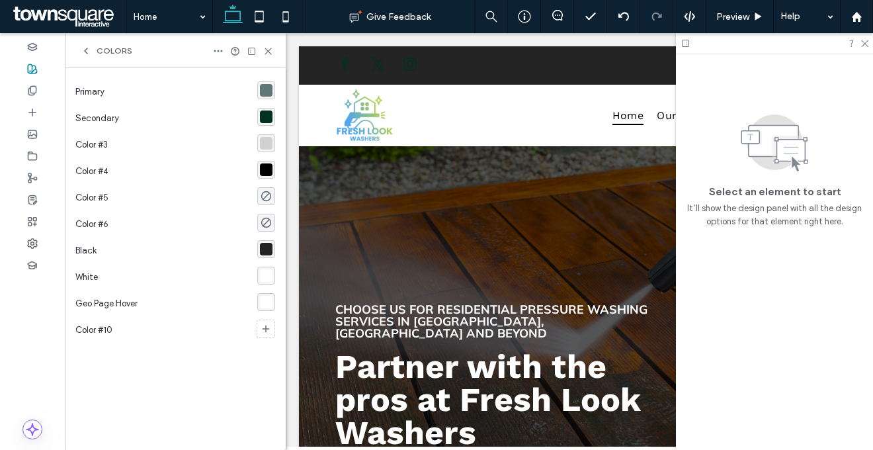
click at [92, 46] on div "Colors" at bounding box center [107, 51] width 52 height 11
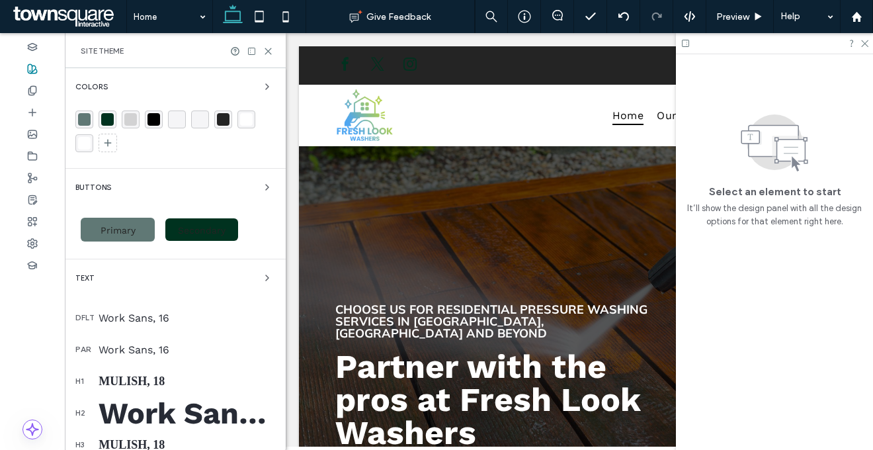
click at [270, 47] on icon at bounding box center [268, 51] width 10 height 10
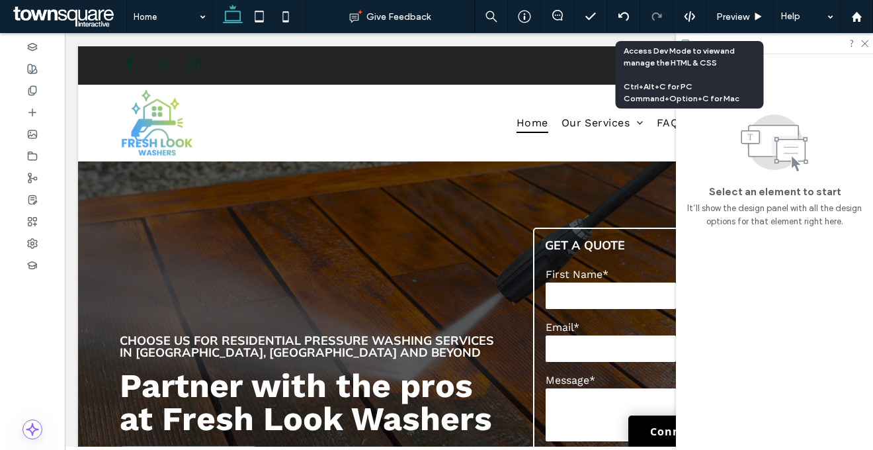
click at [690, 17] on icon at bounding box center [690, 17] width 12 height 12
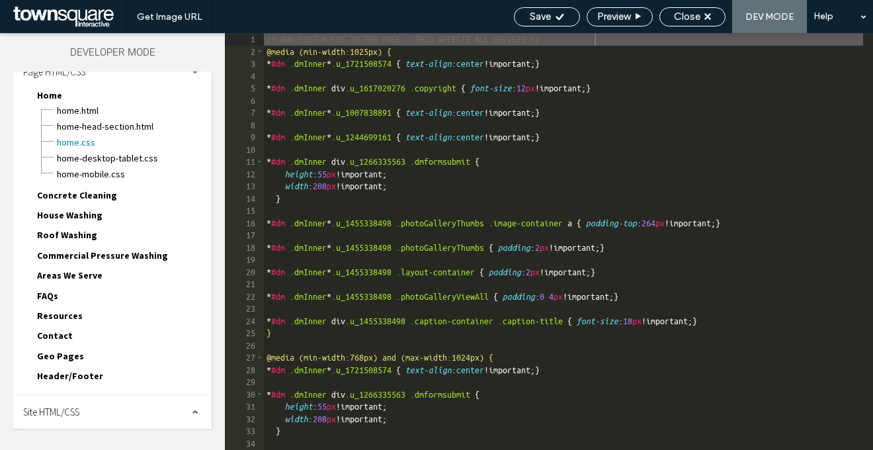
scroll to position [17, 0]
click at [79, 415] on span "Site HTML/CSS" at bounding box center [51, 411] width 56 height 13
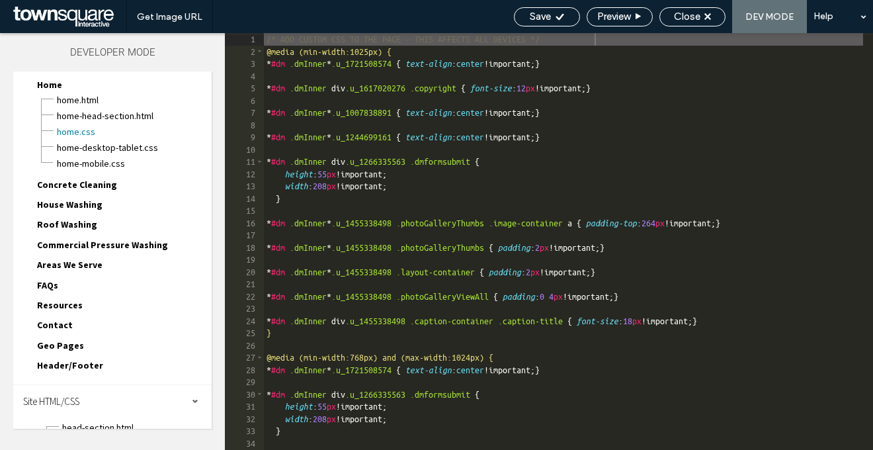
scroll to position [40, 0]
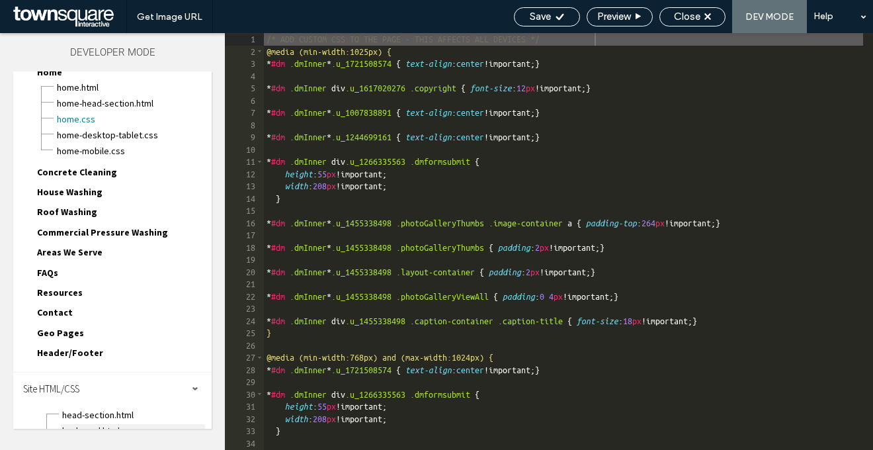
click at [97, 424] on span "body-end.html" at bounding box center [132, 430] width 143 height 13
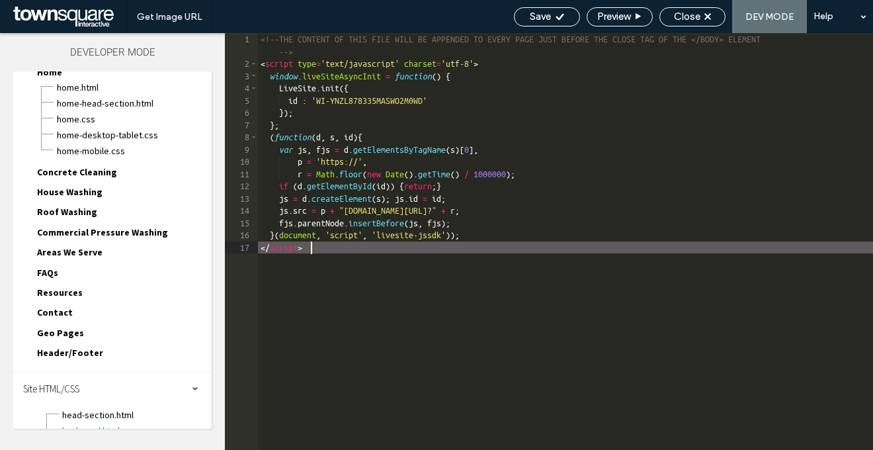
click at [438, 295] on div "<!--THE CONTENT OF THIS FILE WILL BE APPENDED TO EVERY PAGE JUST BEFORE THE CLO…" at bounding box center [565, 260] width 615 height 454
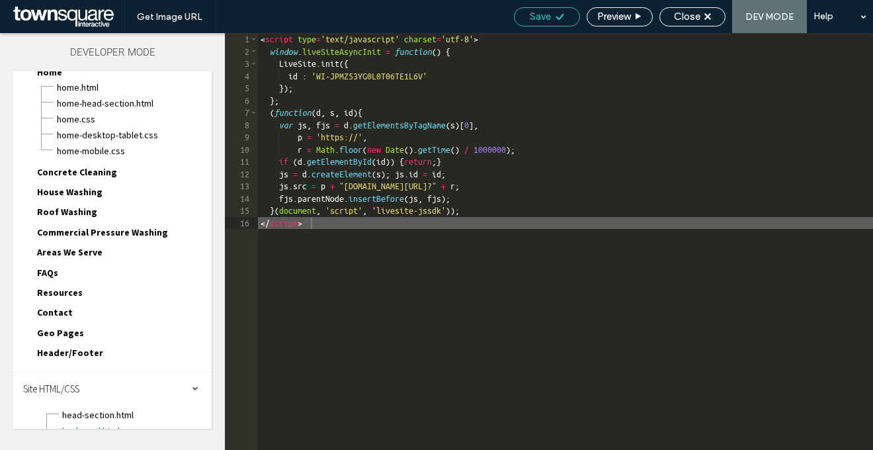
click at [542, 13] on span "Save" at bounding box center [540, 17] width 21 height 12
click at [544, 13] on span "Save" at bounding box center [540, 17] width 21 height 12
click at [714, 13] on div "Close" at bounding box center [692, 17] width 65 height 12
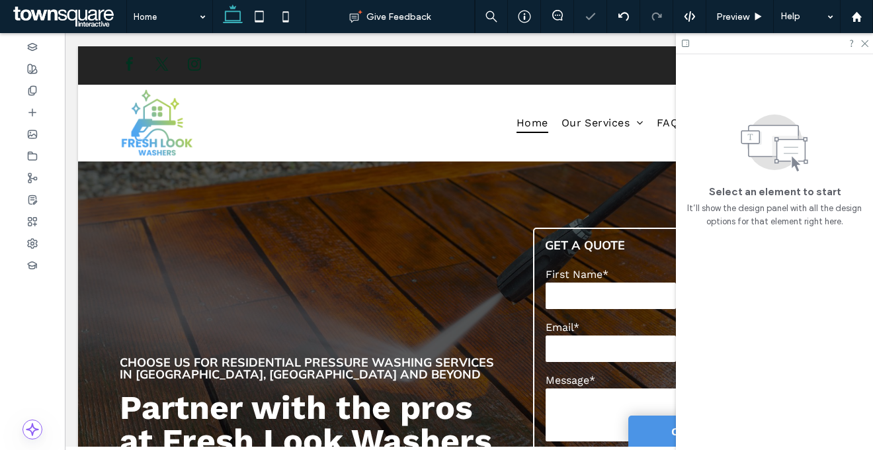
click at [647, 423] on link "Contact" at bounding box center [694, 430] width 132 height 31
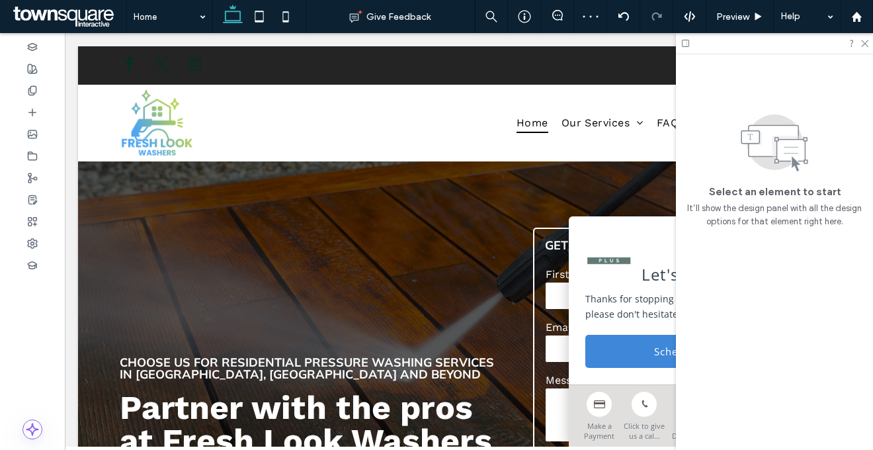
scroll to position [0, 197]
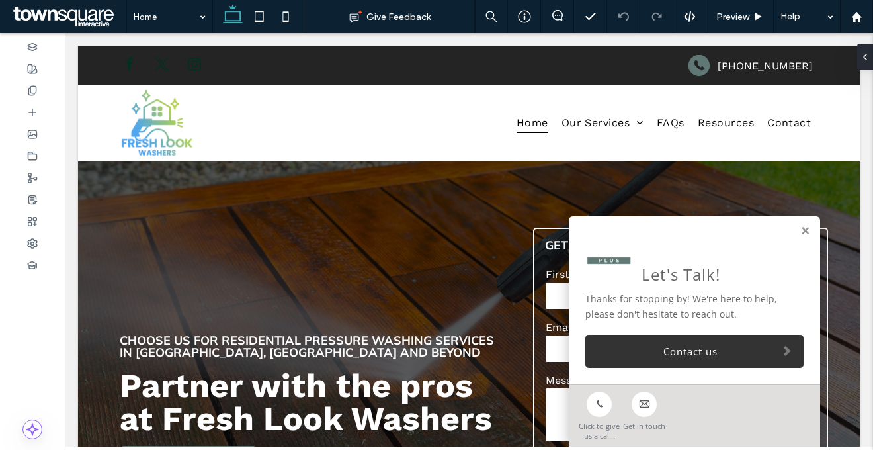
click at [800, 229] on link at bounding box center [805, 230] width 10 height 11
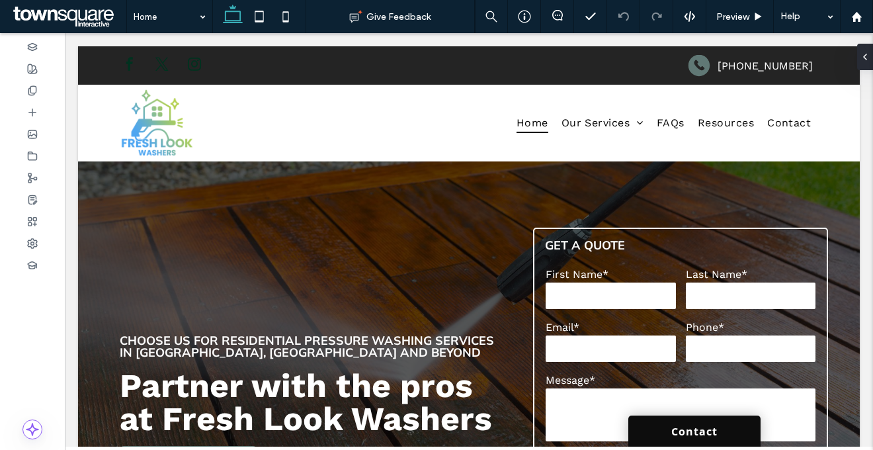
click at [666, 431] on link "Contact" at bounding box center [694, 430] width 132 height 31
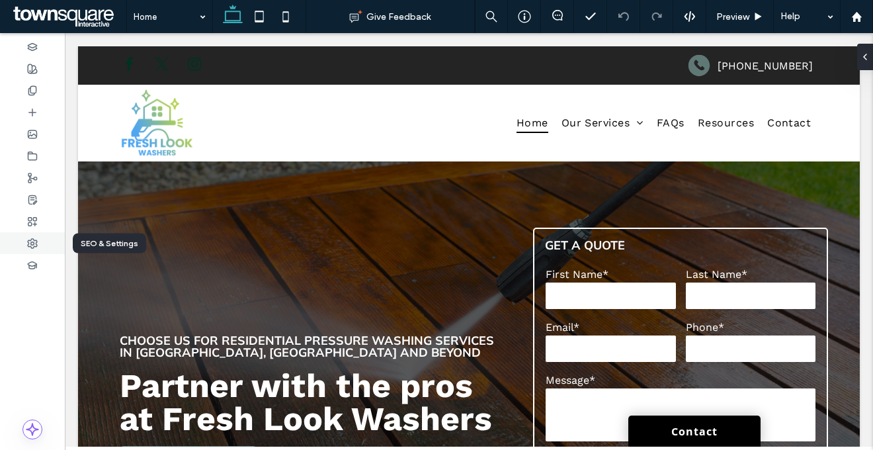
click at [32, 242] on icon at bounding box center [32, 243] width 11 height 11
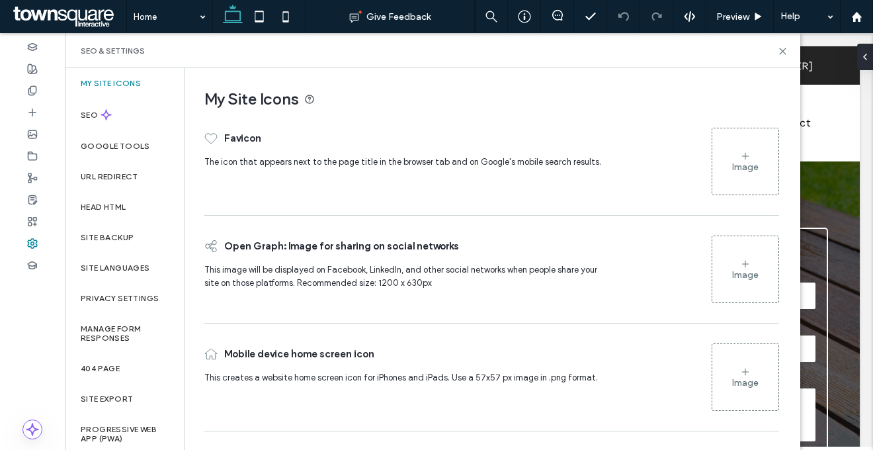
click at [767, 180] on div "Image" at bounding box center [745, 161] width 66 height 63
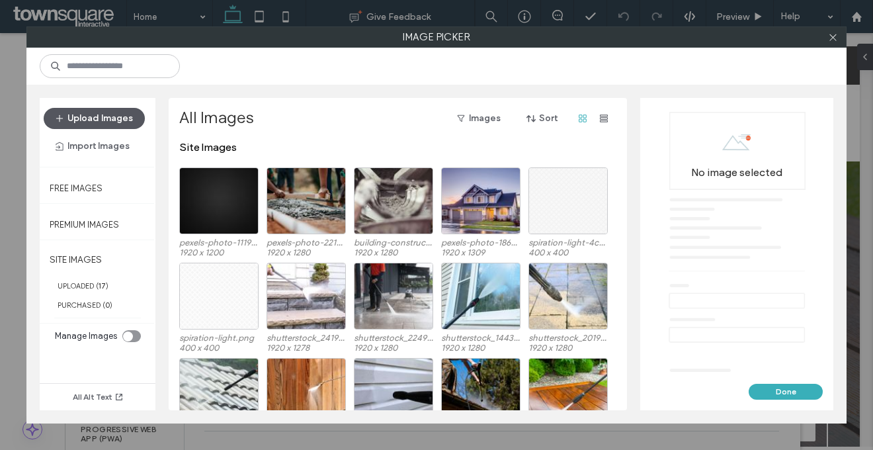
click at [99, 118] on button "Upload Images" at bounding box center [94, 118] width 101 height 21
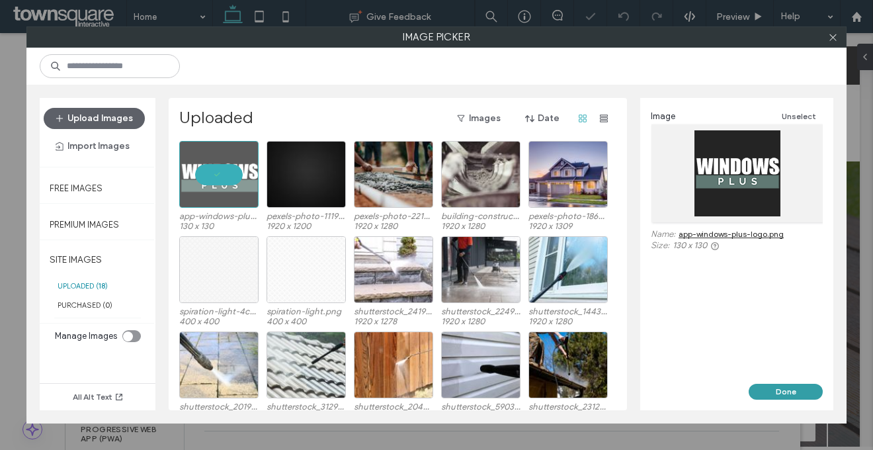
click at [791, 385] on button "Done" at bounding box center [785, 391] width 74 height 16
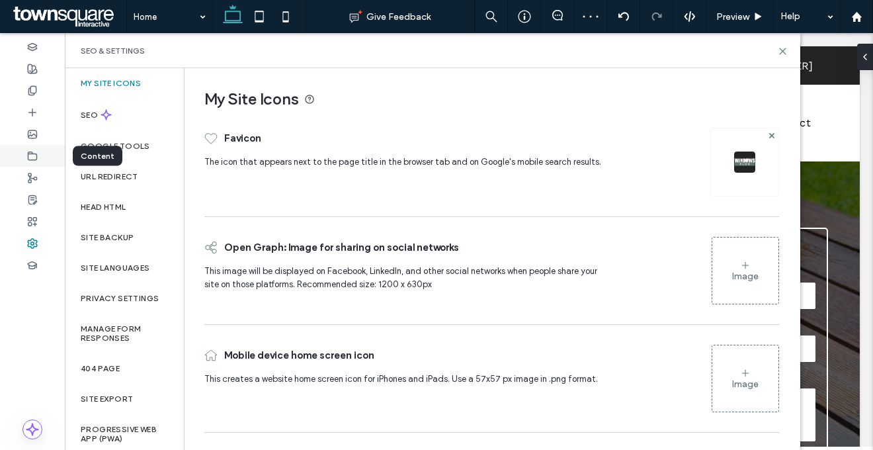
click at [21, 153] on div at bounding box center [32, 156] width 65 height 22
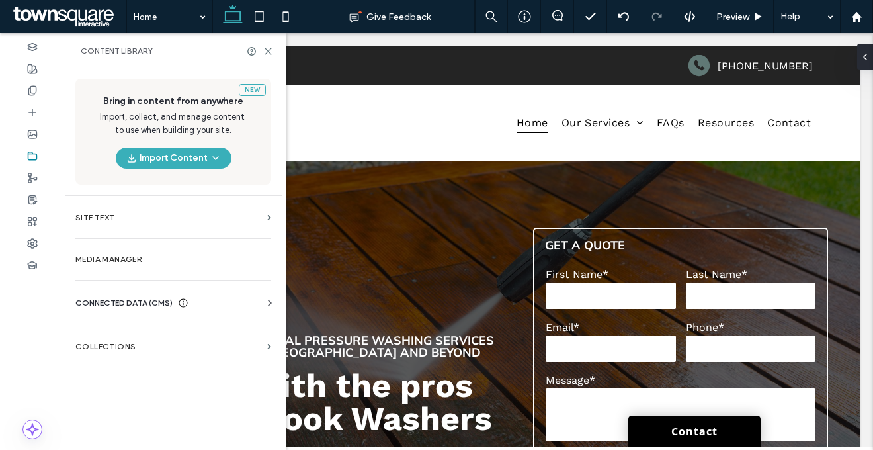
click at [126, 296] on span "CONNECTED DATA (CMS)" at bounding box center [123, 302] width 97 height 13
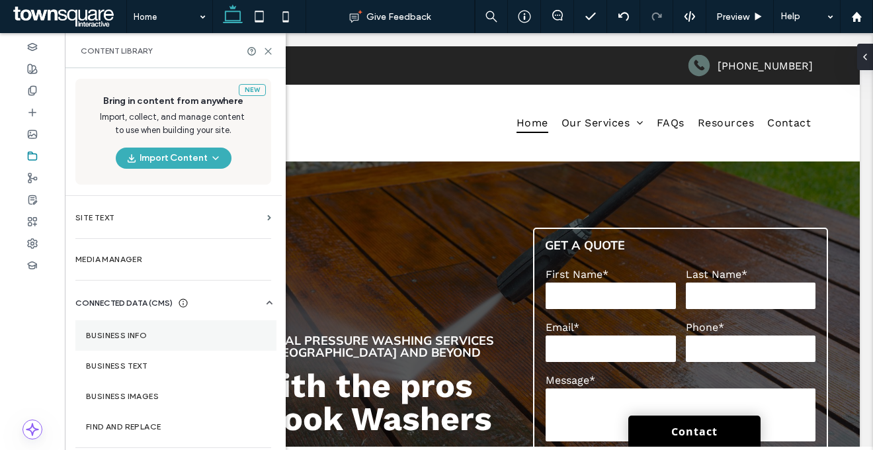
click at [138, 333] on label "Business Info" at bounding box center [176, 335] width 180 height 9
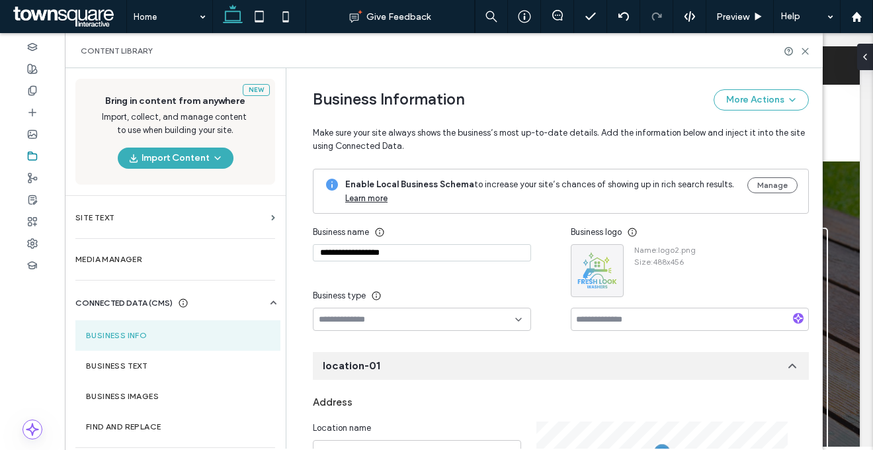
click at [394, 261] on input "**********" at bounding box center [422, 252] width 218 height 17
paste input
type input "**********"
click at [606, 256] on icon "button" at bounding box center [610, 257] width 11 height 11
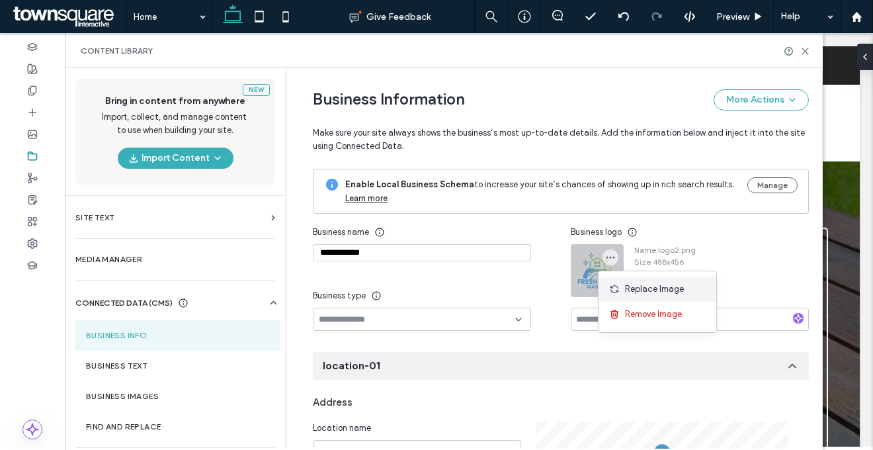
click at [615, 286] on use at bounding box center [614, 289] width 8 height 8
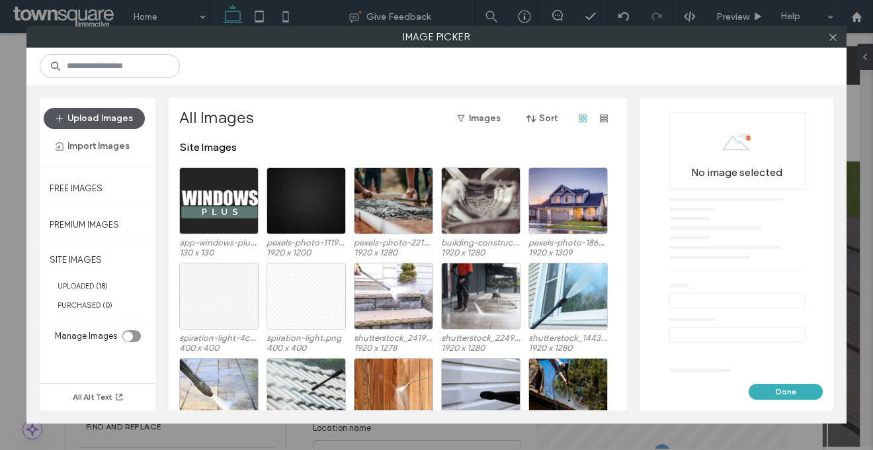
click at [129, 118] on button "Upload Images" at bounding box center [94, 118] width 101 height 21
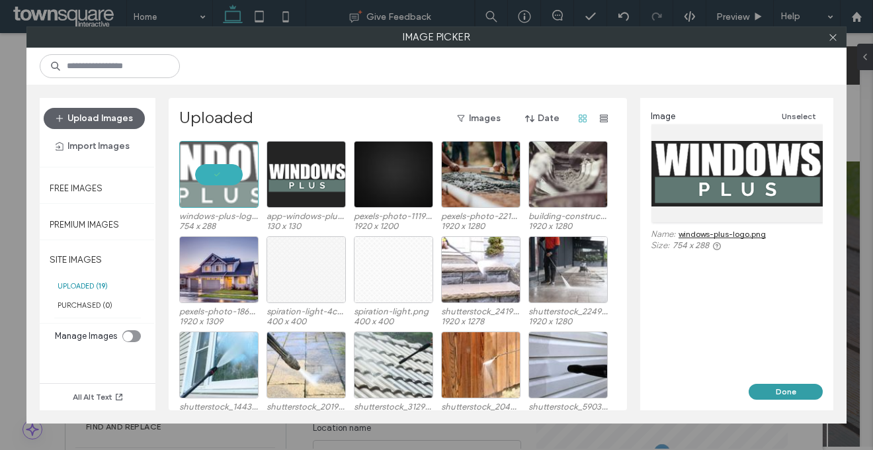
click at [780, 389] on button "Done" at bounding box center [785, 391] width 74 height 16
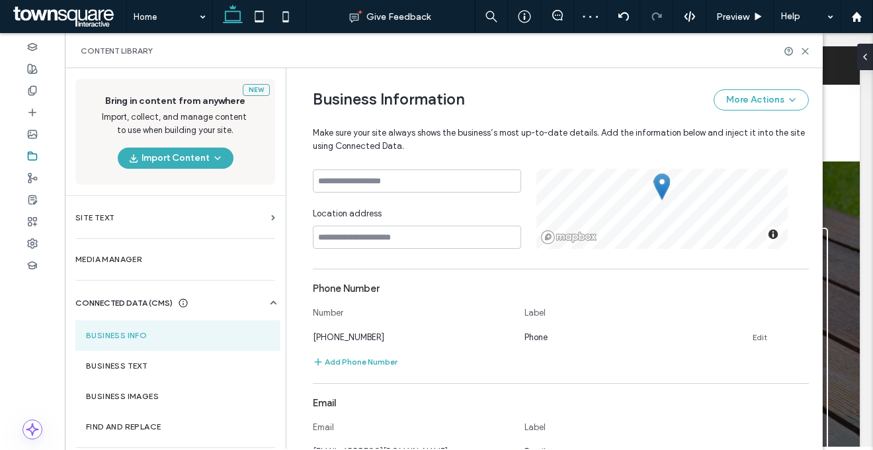
scroll to position [352, 0]
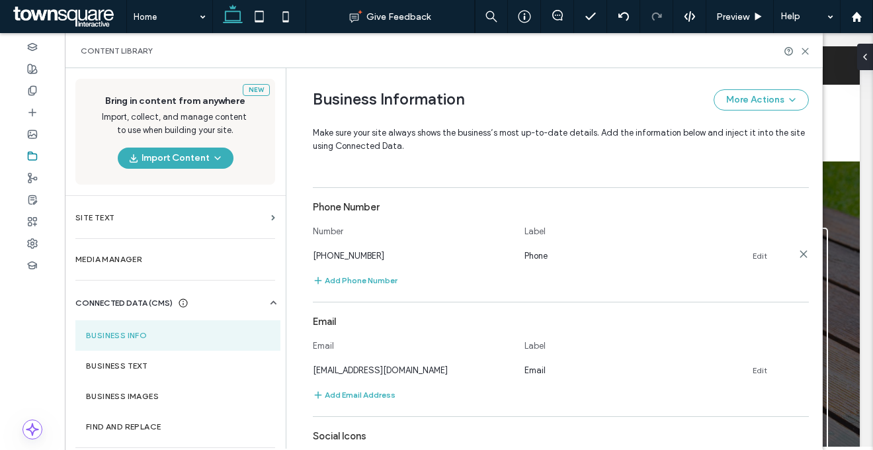
click at [754, 255] on link "Edit" at bounding box center [759, 256] width 15 height 11
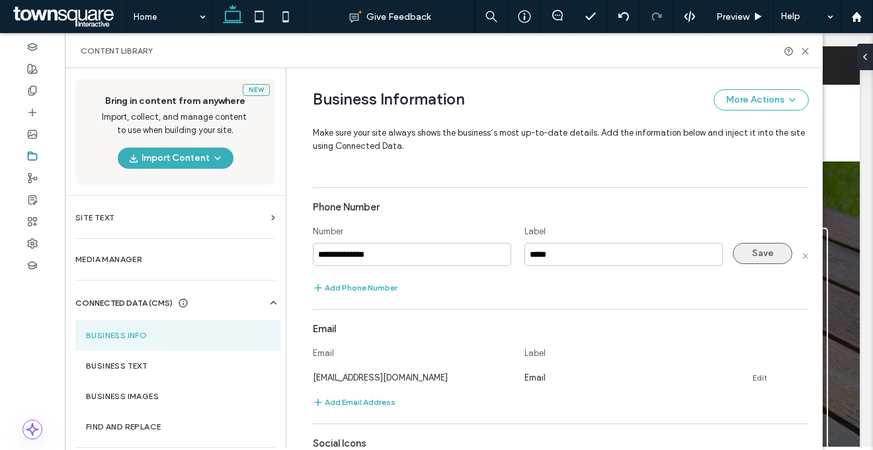
type input "**********"
click at [762, 259] on button "Save" at bounding box center [763, 253] width 60 height 21
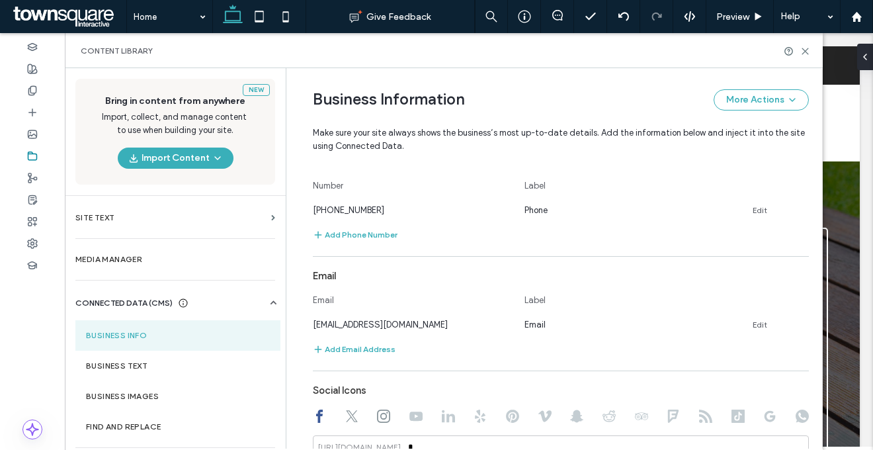
scroll to position [422, 0]
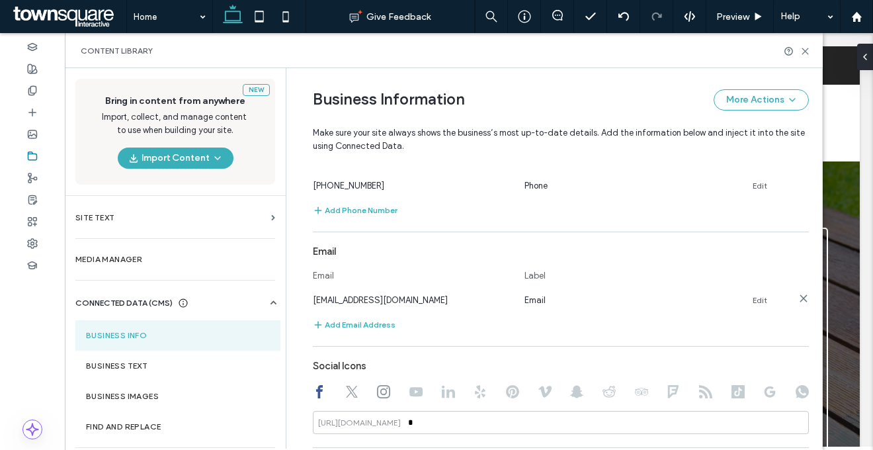
click at [752, 298] on link "Edit" at bounding box center [759, 300] width 15 height 11
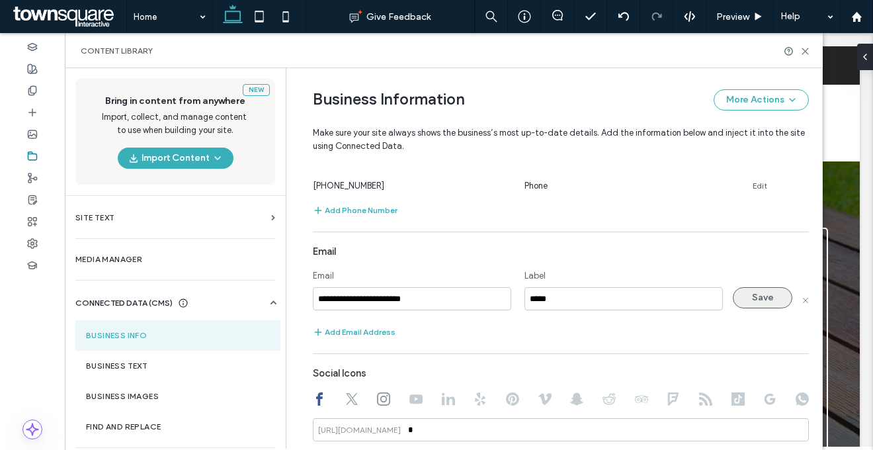
type input "**********"
click at [742, 304] on button "Save" at bounding box center [763, 297] width 60 height 21
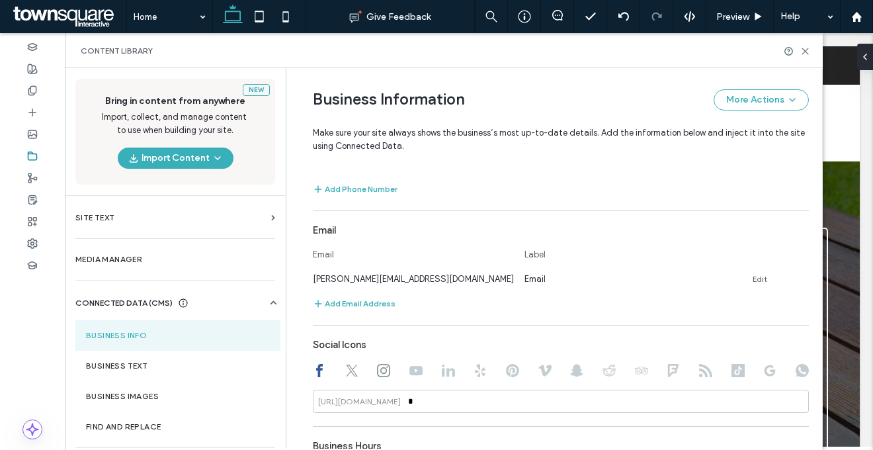
scroll to position [444, 0]
click at [706, 393] on input "*" at bounding box center [561, 399] width 496 height 23
paste input "**********"
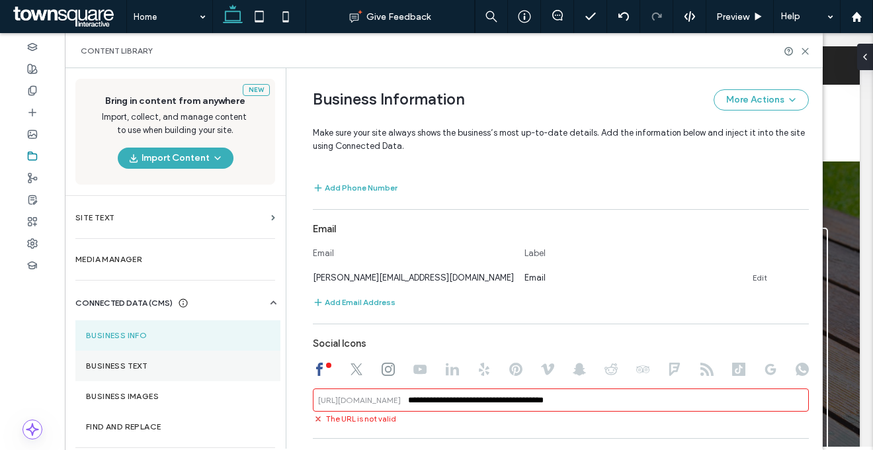
drag, startPoint x: 518, startPoint y: 402, endPoint x: 243, endPoint y: 353, distance: 280.0
click at [243, 353] on div "**********" at bounding box center [444, 258] width 758 height 380
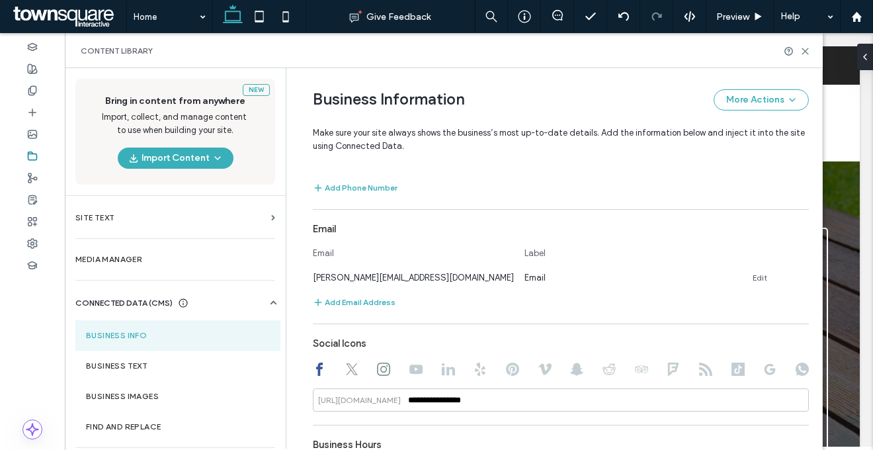
click at [346, 368] on use at bounding box center [352, 369] width 12 height 12
type input "*"
click at [440, 404] on input "*" at bounding box center [561, 399] width 496 height 23
click at [387, 366] on div at bounding box center [561, 370] width 496 height 16
click at [377, 366] on icon at bounding box center [383, 368] width 13 height 13
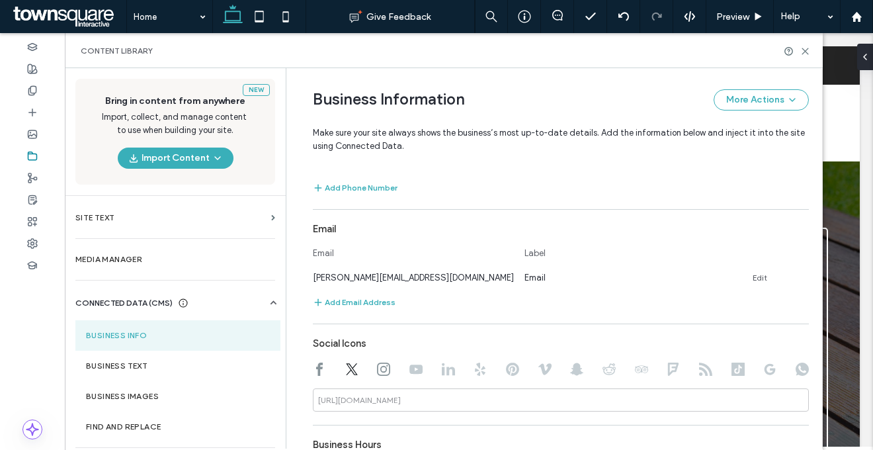
type input "*"
click at [430, 406] on input "*" at bounding box center [561, 399] width 496 height 23
click at [345, 376] on div at bounding box center [351, 370] width 13 height 16
click at [316, 368] on use at bounding box center [319, 368] width 7 height 13
type input "**********"
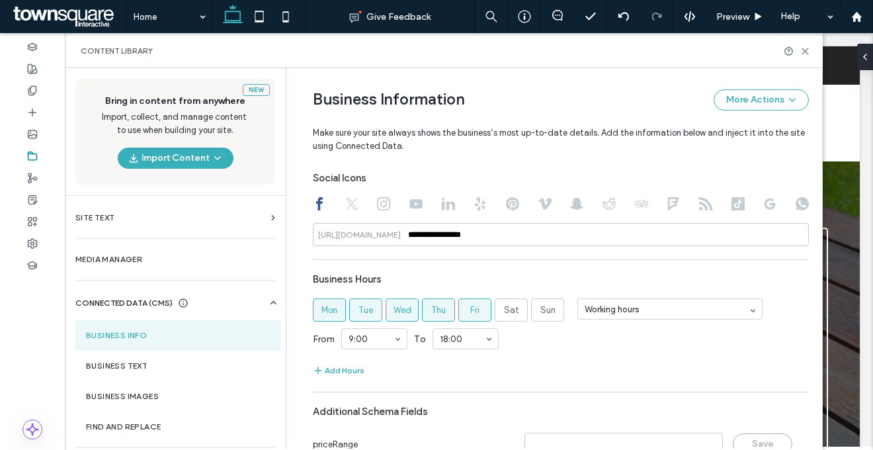
scroll to position [610, 0]
drag, startPoint x: 508, startPoint y: 309, endPoint x: 430, endPoint y: 333, distance: 80.9
click at [507, 309] on span "Sat" at bounding box center [511, 309] width 15 height 13
click at [444, 372] on div "Add Hours" at bounding box center [561, 370] width 496 height 16
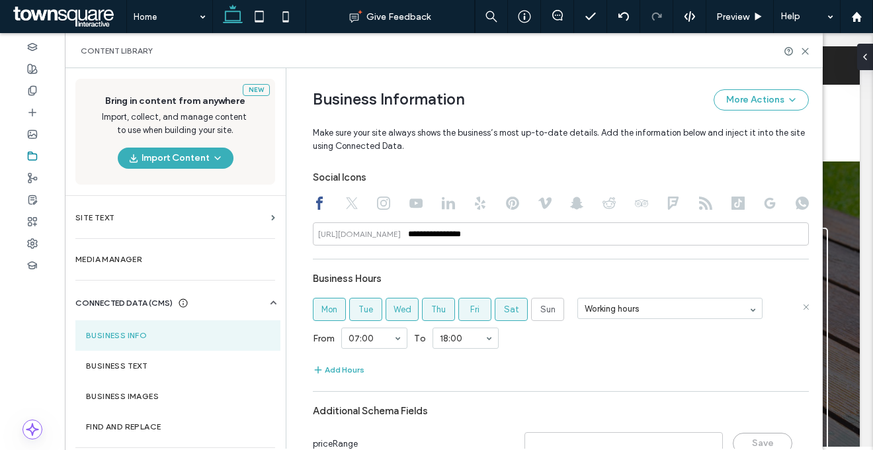
drag, startPoint x: 337, startPoint y: 370, endPoint x: 384, endPoint y: 372, distance: 47.0
click at [337, 370] on button "Add Hours" at bounding box center [339, 370] width 52 height 16
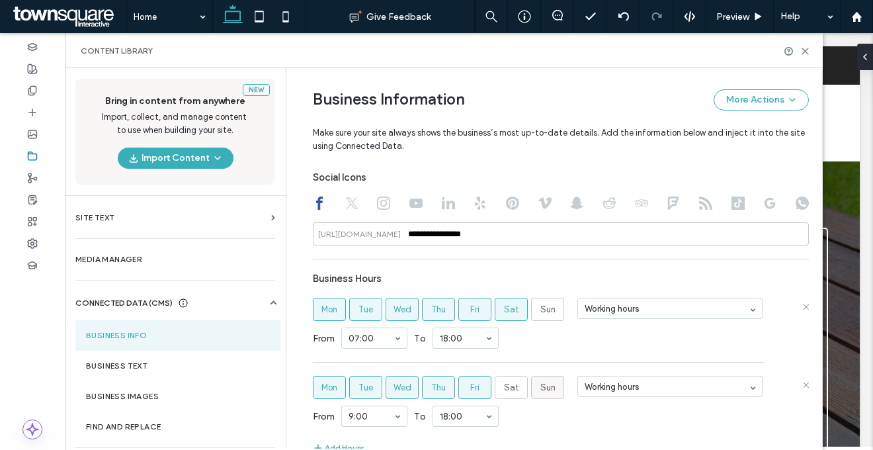
click at [540, 391] on span "Sun" at bounding box center [547, 387] width 15 height 13
click at [458, 393] on label "Fri" at bounding box center [474, 387] width 33 height 23
click at [436, 391] on span "Thu" at bounding box center [438, 387] width 15 height 13
click at [367, 389] on span "Tue" at bounding box center [365, 387] width 15 height 13
drag, startPoint x: 387, startPoint y: 389, endPoint x: 346, endPoint y: 391, distance: 41.0
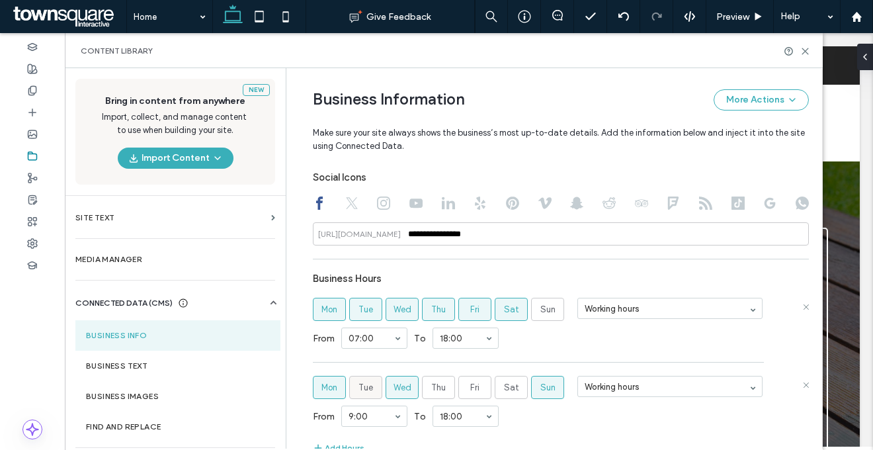
click at [387, 389] on label "Wed" at bounding box center [401, 387] width 33 height 23
click at [296, 391] on div "**********" at bounding box center [551, 22] width 516 height 1129
click at [321, 390] on span "Mon" at bounding box center [329, 387] width 16 height 13
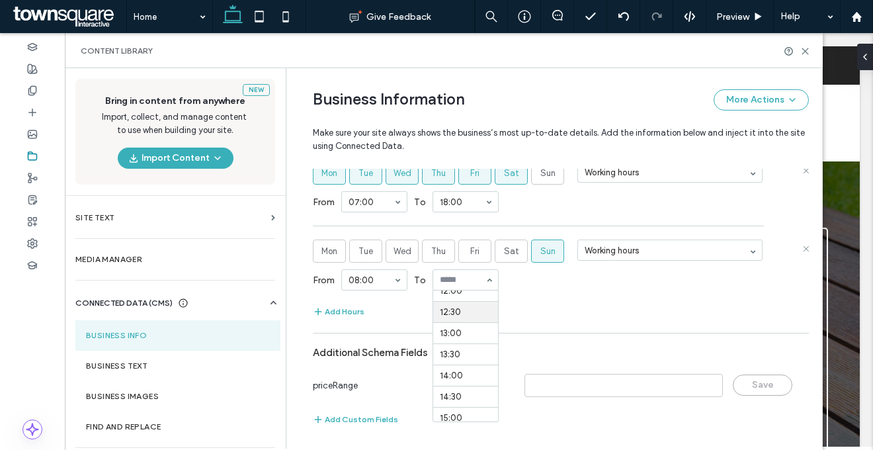
scroll to position [518, 0]
click at [497, 309] on div "Add Hours" at bounding box center [561, 311] width 496 height 16
click at [569, 293] on div "From 08:00 To 12:00" at bounding box center [561, 279] width 496 height 34
click at [523, 297] on section "Business Hours Mon Tue Wed Thu Fri Sat Sun Working hours From 07:00 To 18:00 Mo…" at bounding box center [561, 223] width 496 height 190
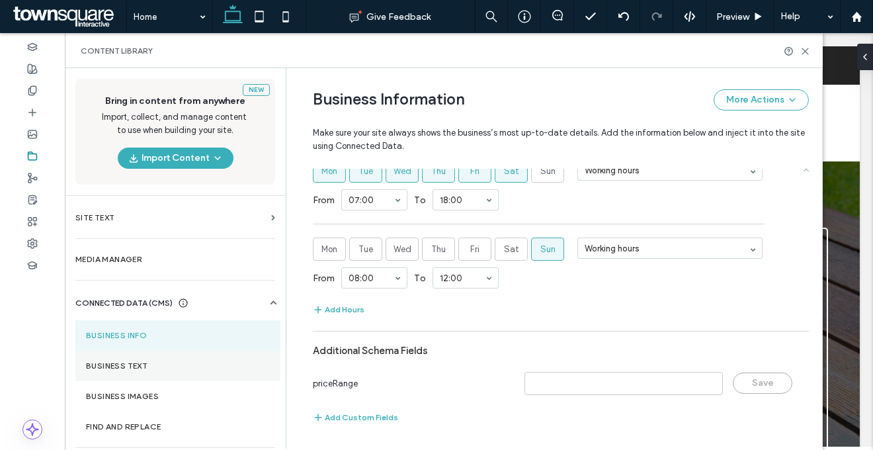
click at [109, 354] on section "Business Text" at bounding box center [177, 365] width 205 height 30
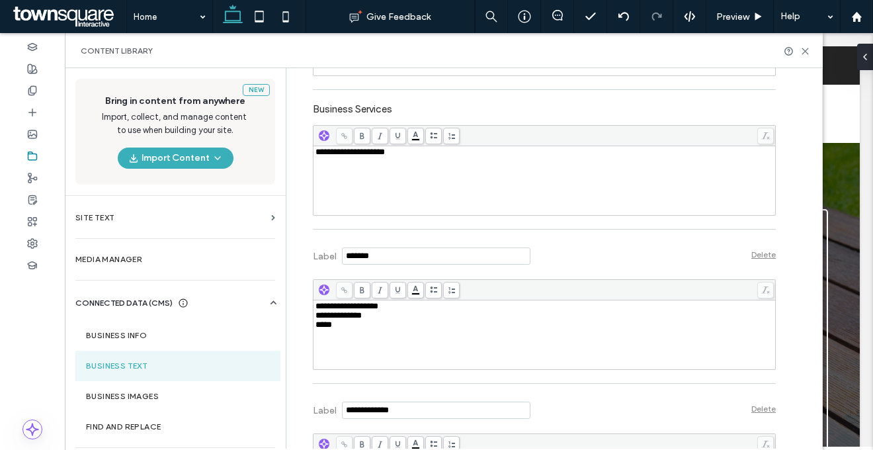
scroll to position [434, 0]
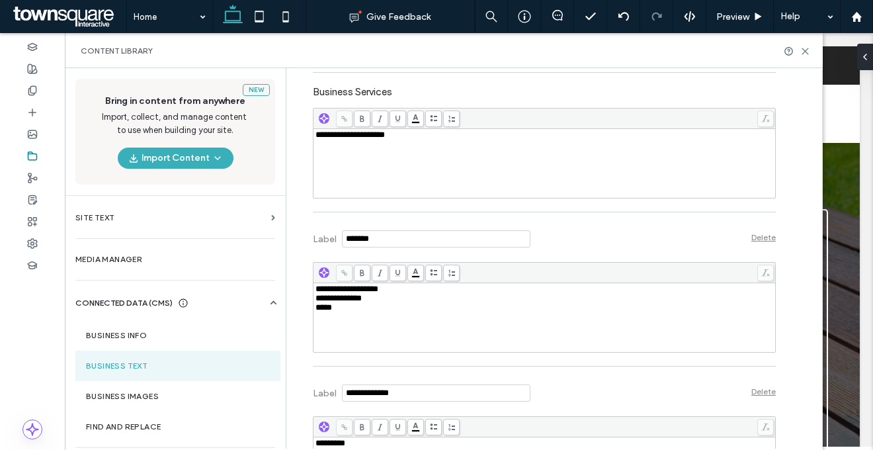
click at [403, 331] on div "**********" at bounding box center [544, 317] width 458 height 66
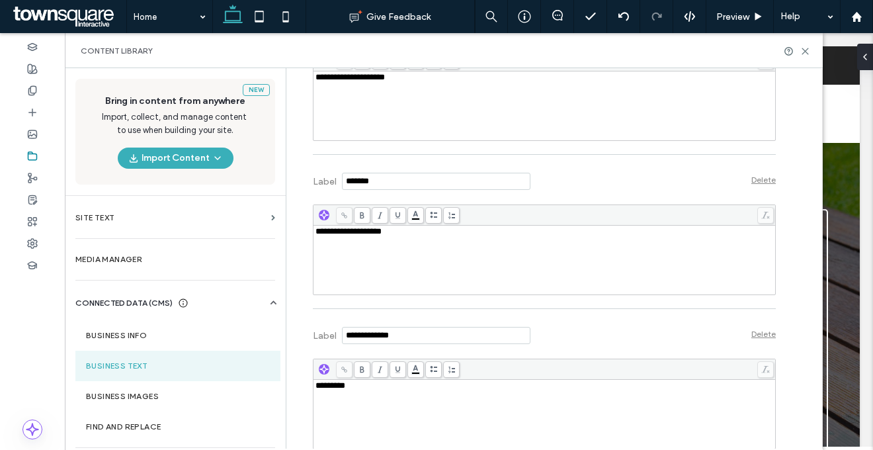
scroll to position [527, 0]
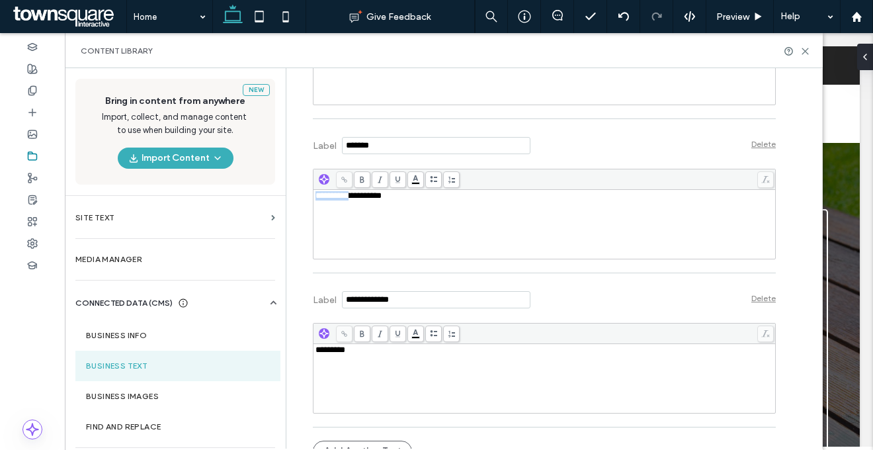
drag, startPoint x: 350, startPoint y: 199, endPoint x: 280, endPoint y: 197, distance: 70.1
click at [280, 197] on div "**********" at bounding box center [444, 258] width 758 height 380
copy span "**********"
click at [350, 398] on div "*********" at bounding box center [544, 378] width 458 height 66
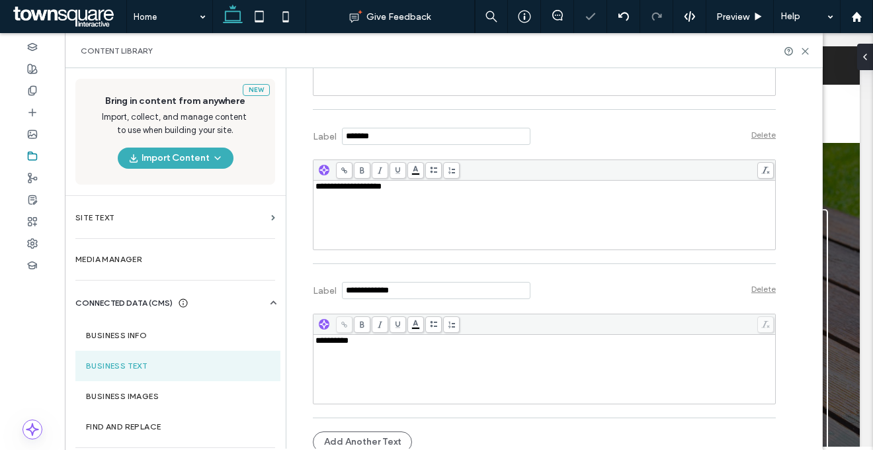
scroll to position [547, 0]
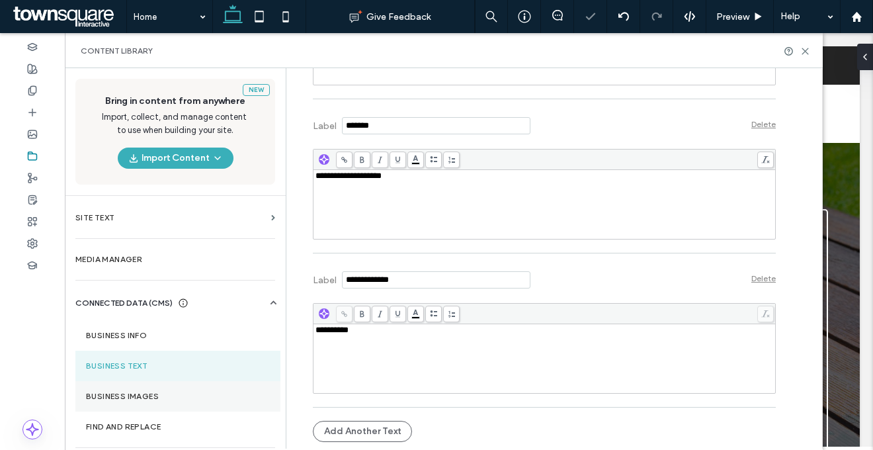
click at [135, 385] on section "Business Images" at bounding box center [177, 396] width 205 height 30
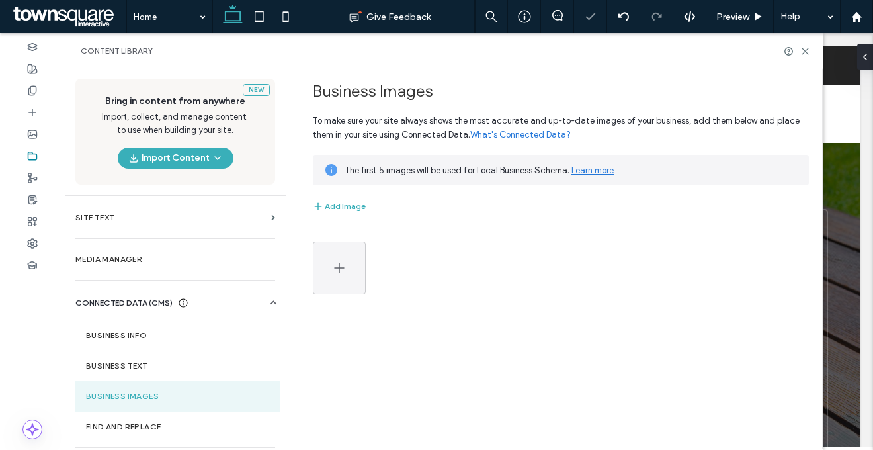
scroll to position [0, 0]
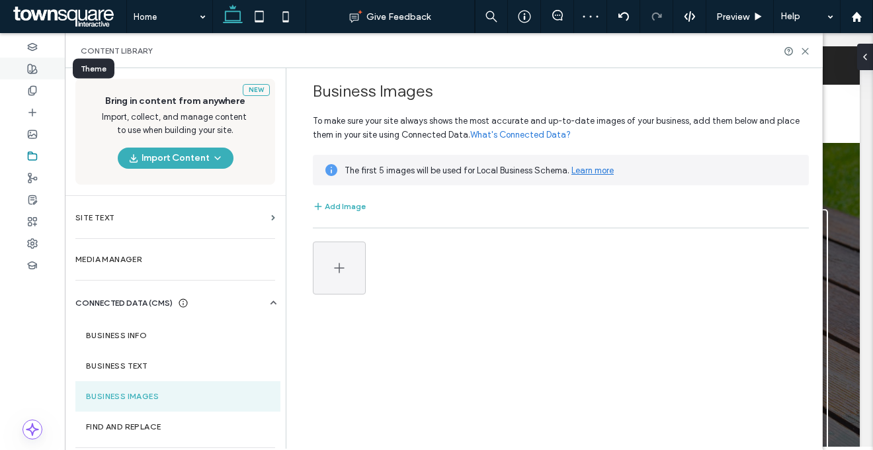
click at [17, 71] on div at bounding box center [32, 69] width 65 height 22
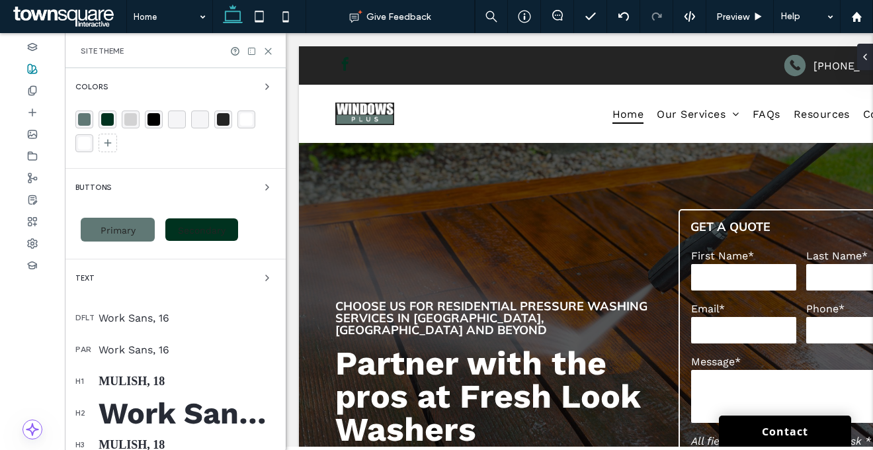
click at [164, 379] on div "Mulish, 18" at bounding box center [187, 381] width 177 height 14
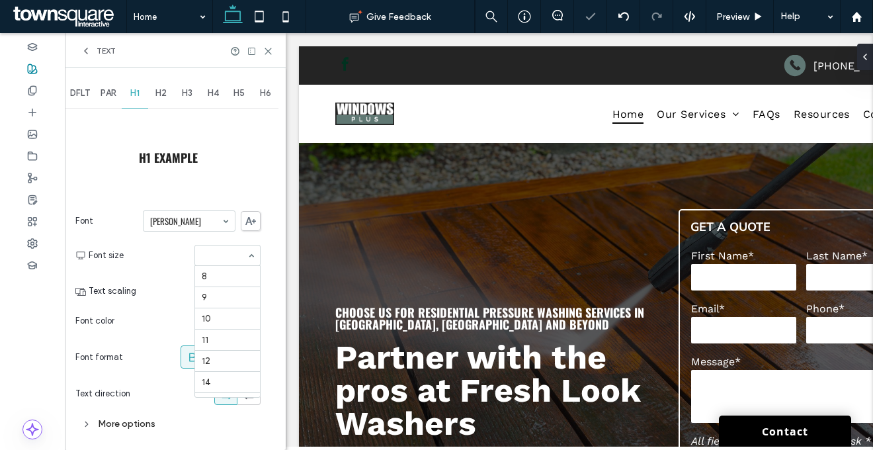
scroll to position [153, 0]
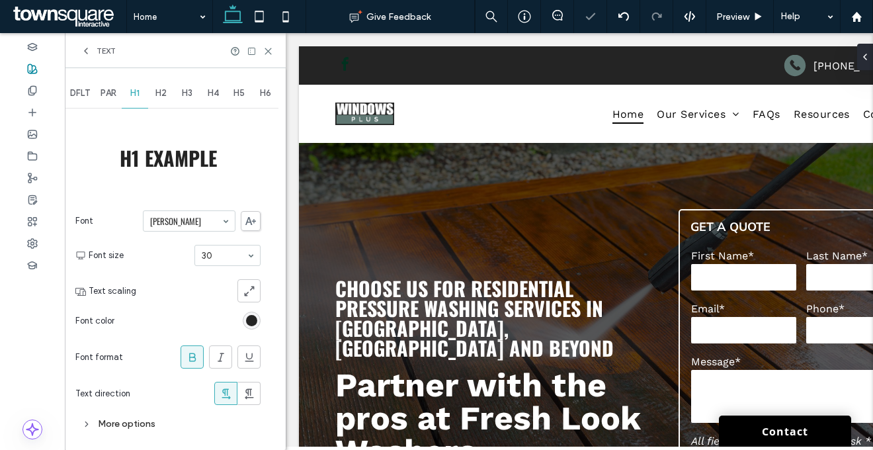
click at [259, 320] on div "rgb(36, 36, 36)" at bounding box center [252, 320] width 18 height 18
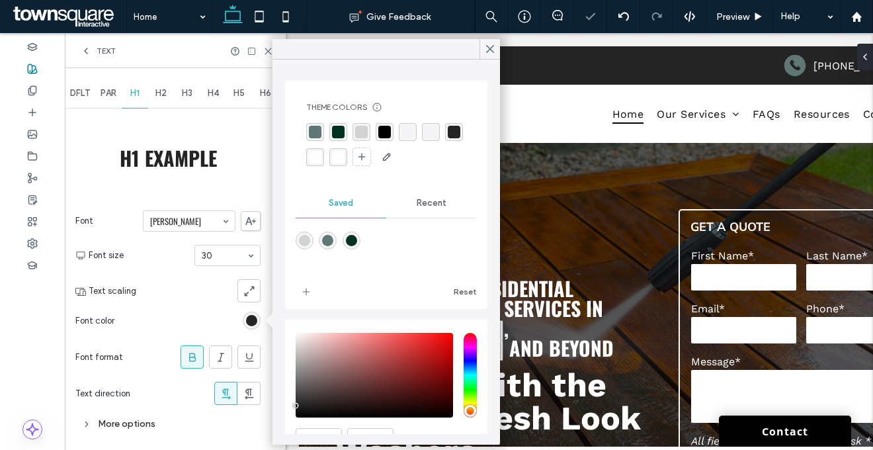
drag, startPoint x: 339, startPoint y: 160, endPoint x: 316, endPoint y: 185, distance: 33.7
click at [321, 160] on div "rgba(255, 255, 255, 1)" at bounding box center [315, 157] width 13 height 13
click at [199, 297] on span at bounding box center [199, 284] width 11 height 325
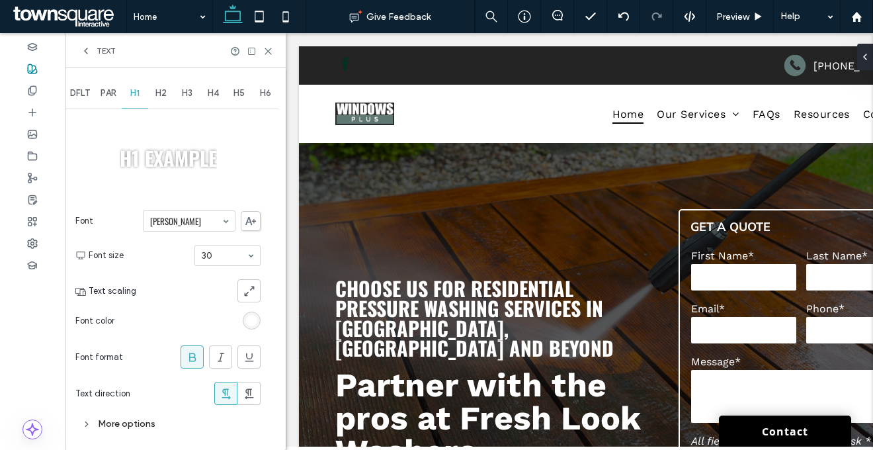
click at [149, 423] on div "More options" at bounding box center [167, 424] width 185 height 18
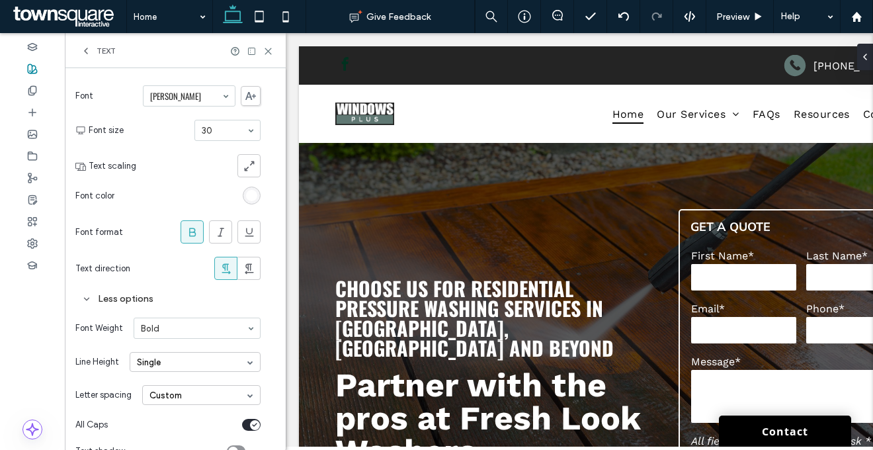
scroll to position [150, 0]
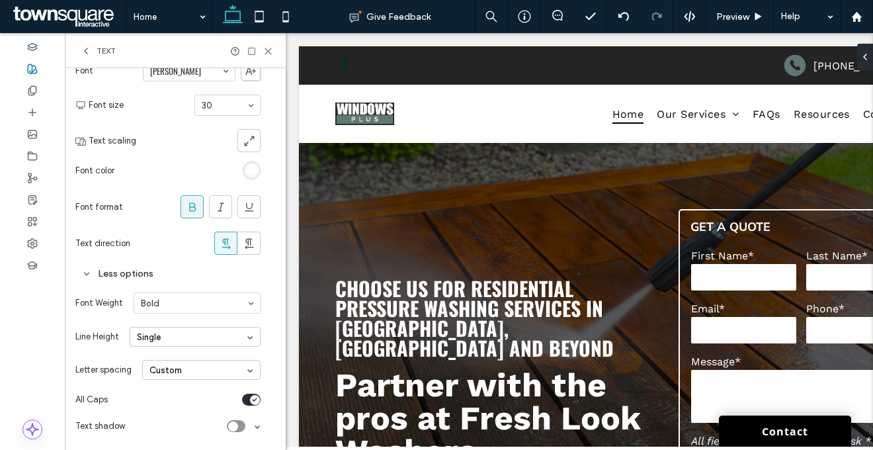
click at [170, 383] on div "Letter spacing Custom" at bounding box center [167, 369] width 185 height 33
click at [169, 377] on div "Custom" at bounding box center [201, 370] width 118 height 20
click at [169, 391] on div "Auto" at bounding box center [201, 390] width 117 height 20
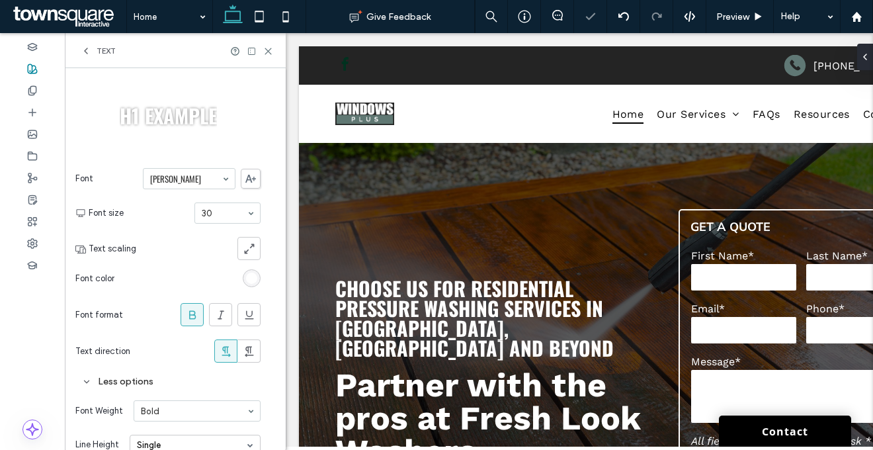
scroll to position [0, 0]
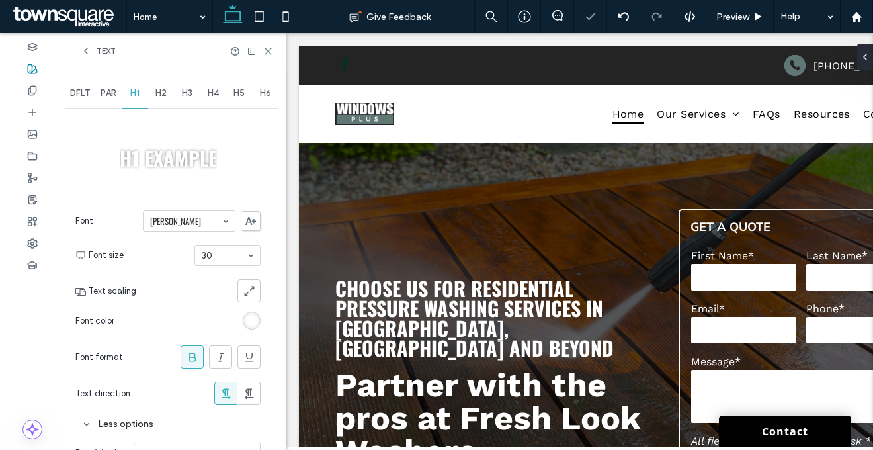
click at [163, 91] on span "H2" at bounding box center [160, 93] width 11 height 11
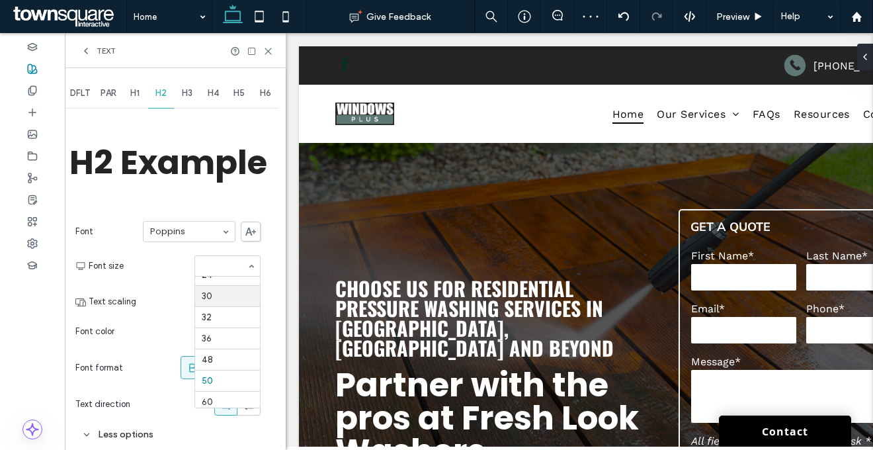
scroll to position [177, 0]
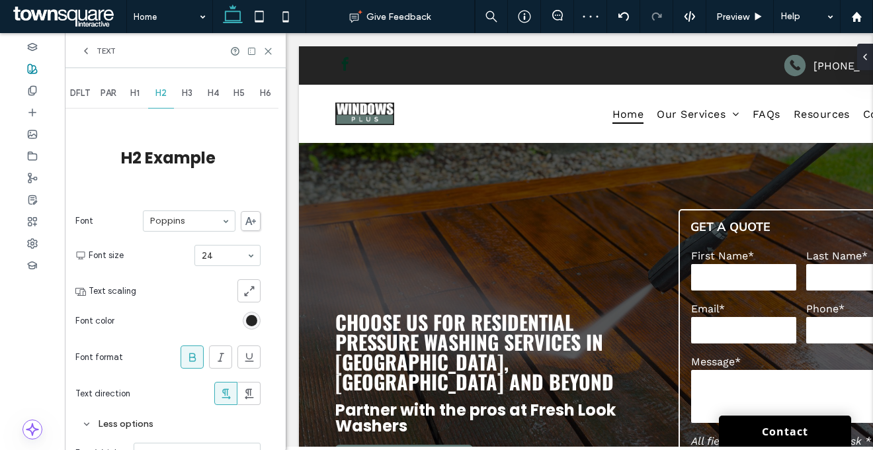
click at [194, 360] on icon at bounding box center [192, 356] width 13 height 13
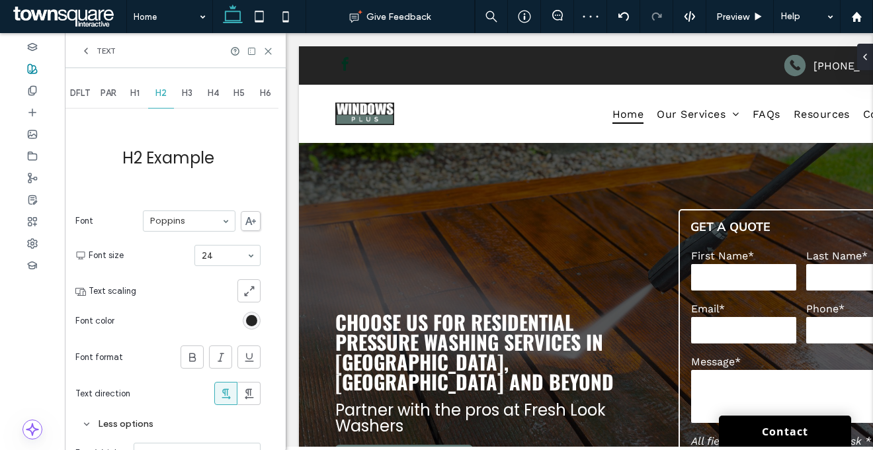
click at [246, 319] on div "rgb(36, 36, 36)" at bounding box center [251, 320] width 11 height 11
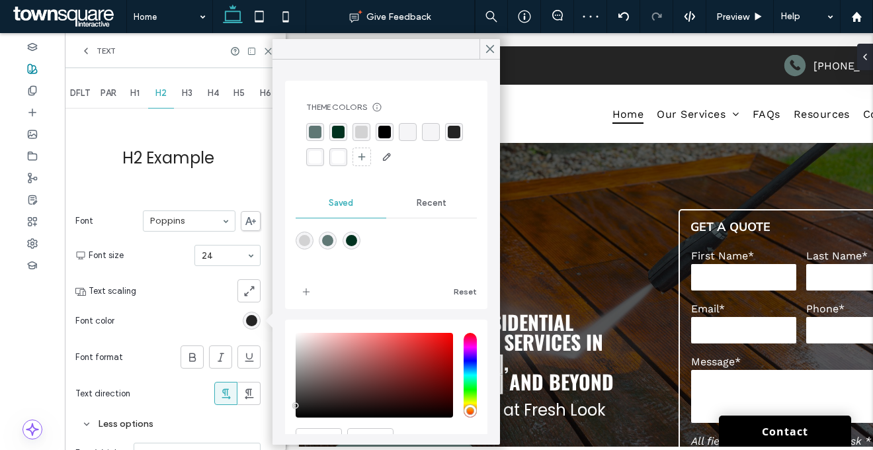
click at [321, 156] on div "rgba(255, 255, 255, 1)" at bounding box center [315, 157] width 13 height 13
click at [177, 313] on div at bounding box center [190, 320] width 141 height 23
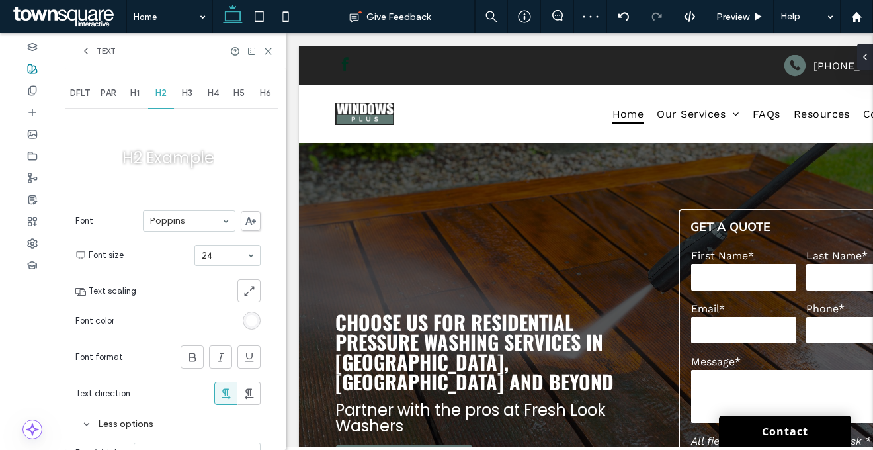
scroll to position [150, 0]
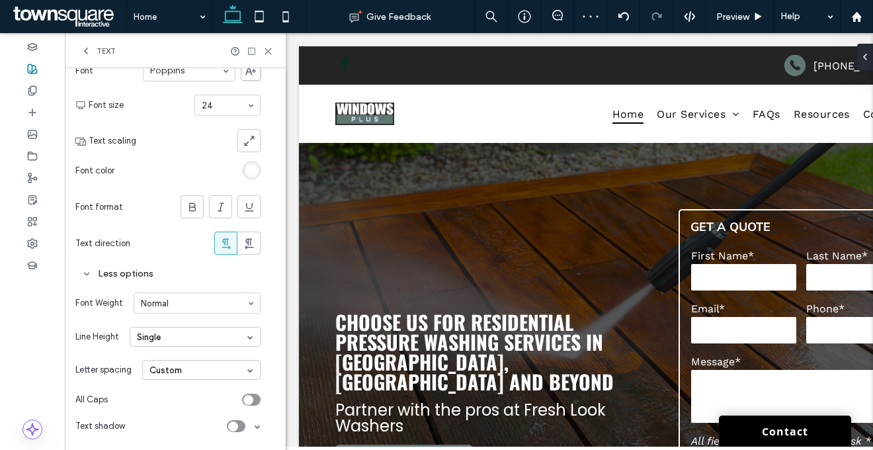
click at [176, 372] on div "Custom" at bounding box center [201, 370] width 118 height 20
click at [176, 383] on div "Auto" at bounding box center [201, 390] width 117 height 20
click at [252, 399] on div "toggle" at bounding box center [248, 400] width 10 height 10
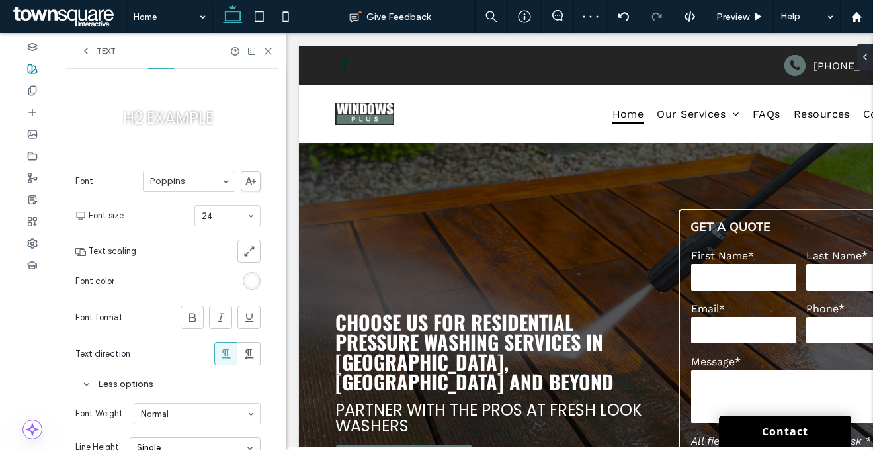
scroll to position [0, 0]
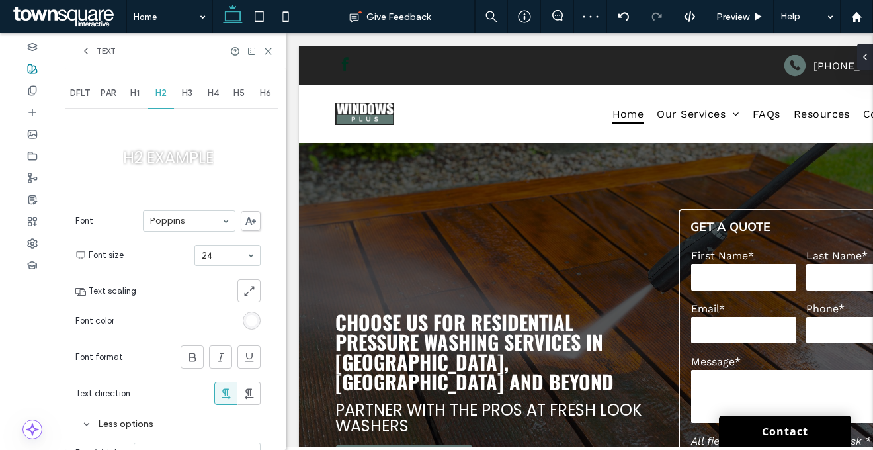
click at [192, 90] on span "H3" at bounding box center [187, 93] width 11 height 11
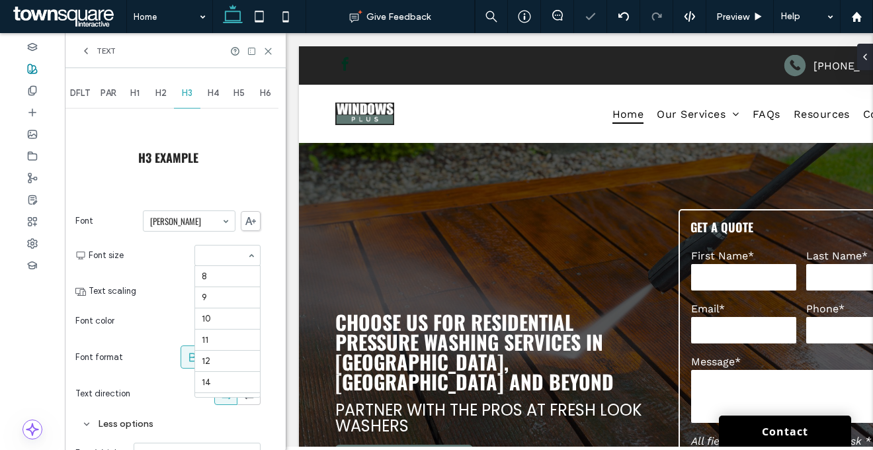
scroll to position [175, 0]
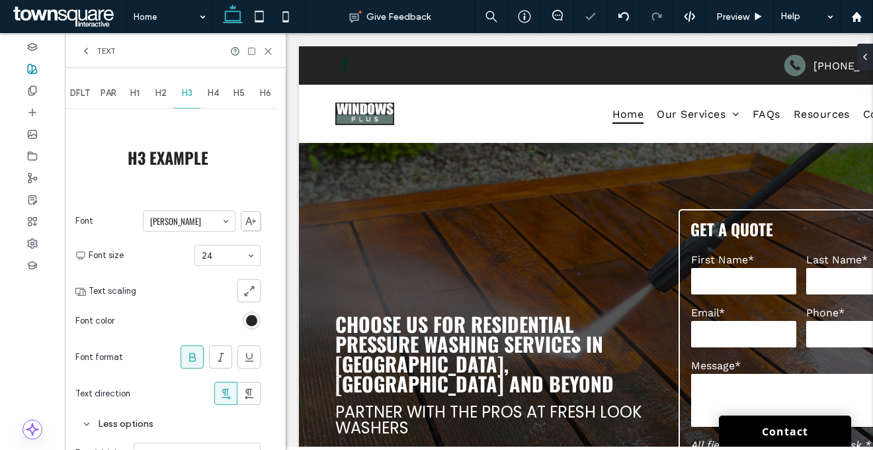
click at [247, 313] on div "rgb(36, 36, 36)" at bounding box center [252, 320] width 18 height 18
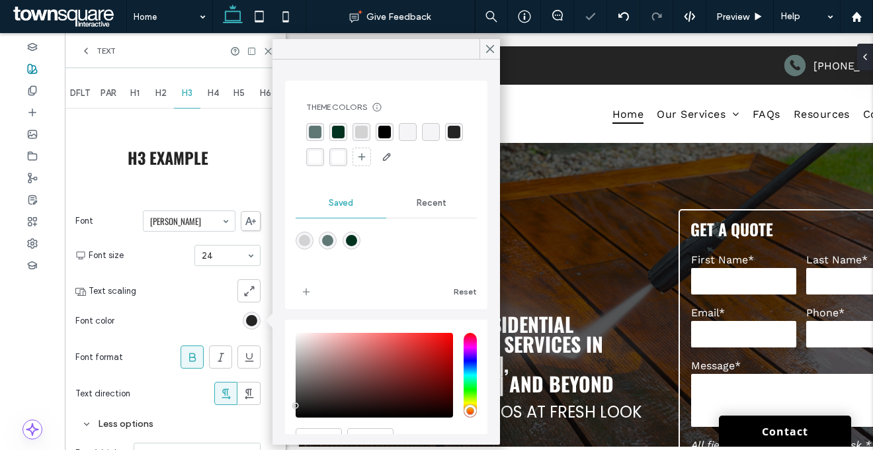
click at [314, 125] on div "rgba(96, 120, 117, 1)" at bounding box center [315, 132] width 18 height 18
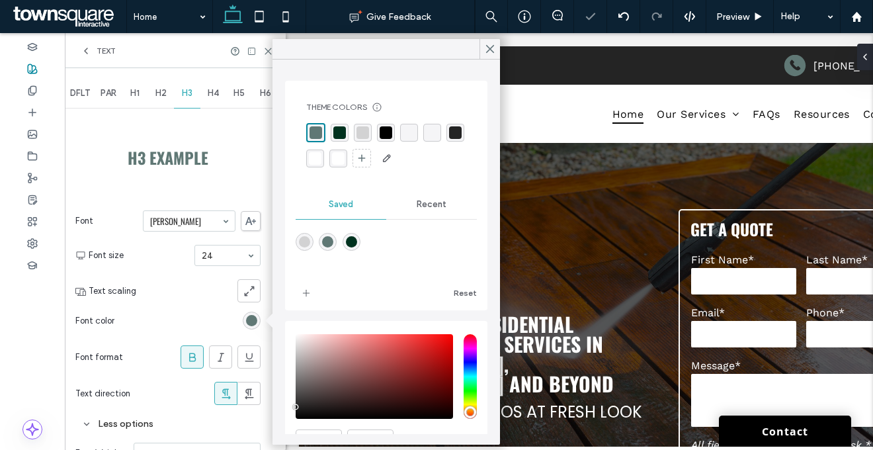
click at [339, 129] on div "rgba(0, 50, 31, 1)" at bounding box center [339, 132] width 13 height 13
click at [187, 273] on div "Font Oswald Font size 24 Text scaling Font color Font format Text direction" at bounding box center [167, 308] width 185 height 208
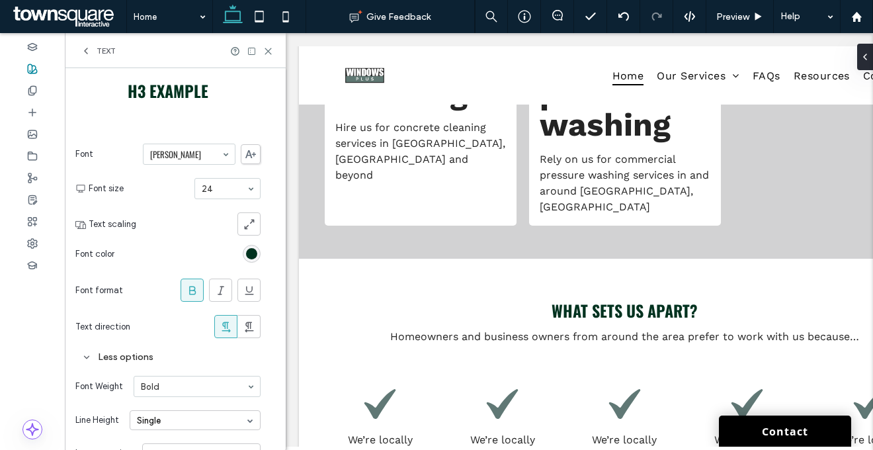
scroll to position [130, 0]
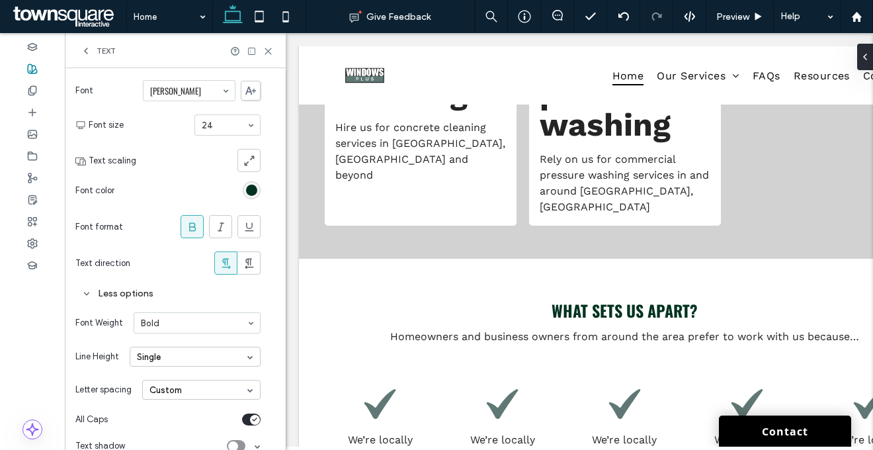
click at [204, 386] on div "Custom" at bounding box center [201, 390] width 118 height 20
click at [196, 404] on div "Auto" at bounding box center [201, 410] width 117 height 20
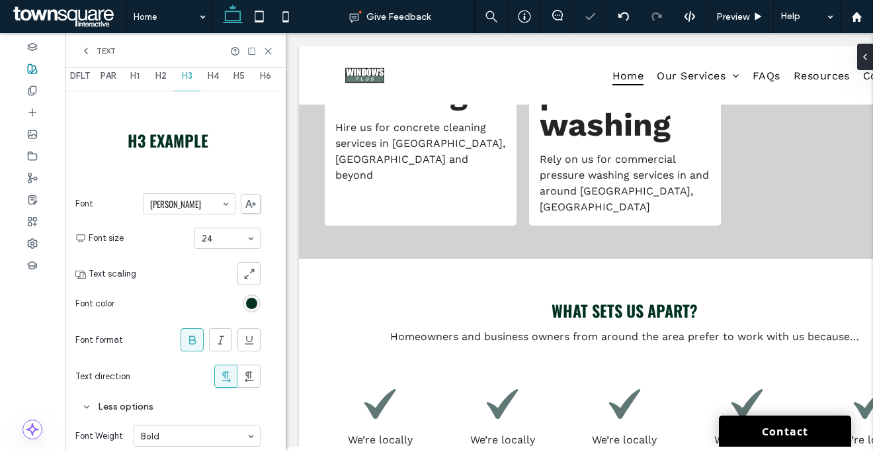
scroll to position [0, 0]
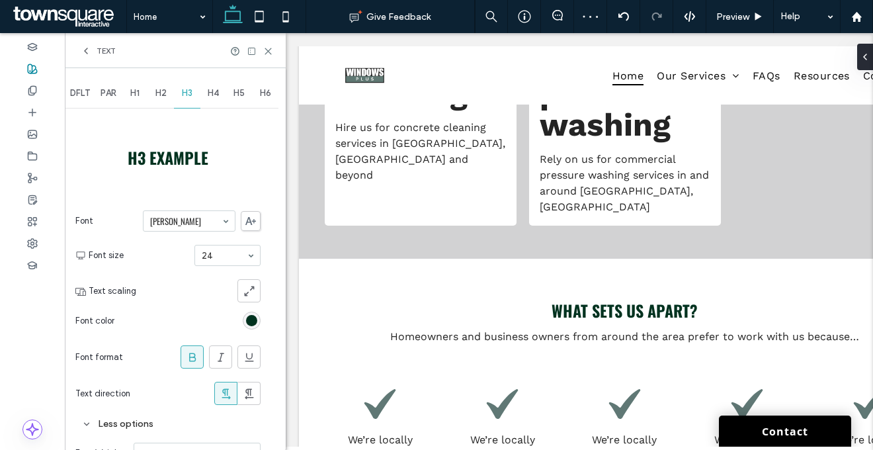
click at [220, 89] on div "H4" at bounding box center [213, 93] width 26 height 29
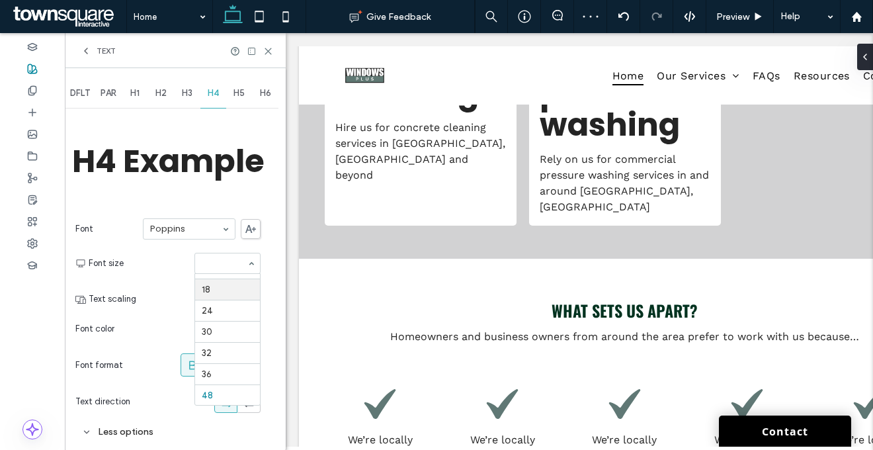
scroll to position [1442, 0]
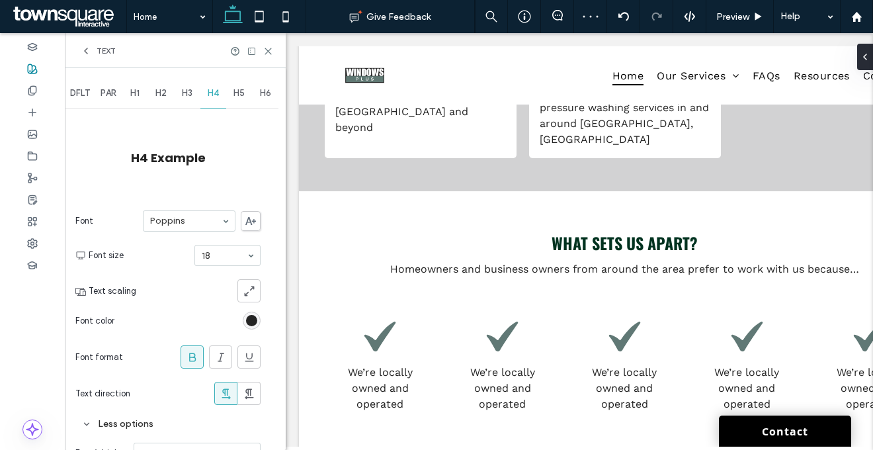
click at [190, 365] on span at bounding box center [192, 357] width 13 height 22
click at [247, 319] on div "rgb(36, 36, 36)" at bounding box center [251, 320] width 11 height 11
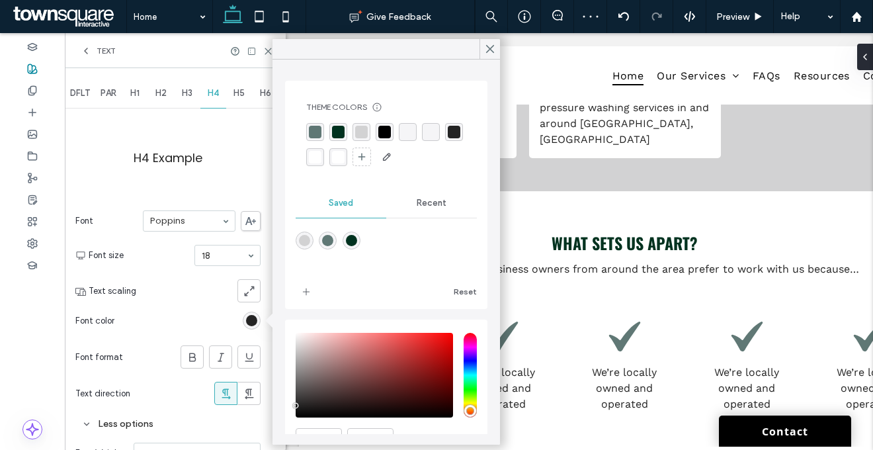
click at [448, 138] on div "rgba(36, 36, 36, 1)" at bounding box center [454, 132] width 13 height 13
click at [182, 298] on div at bounding box center [200, 290] width 119 height 23
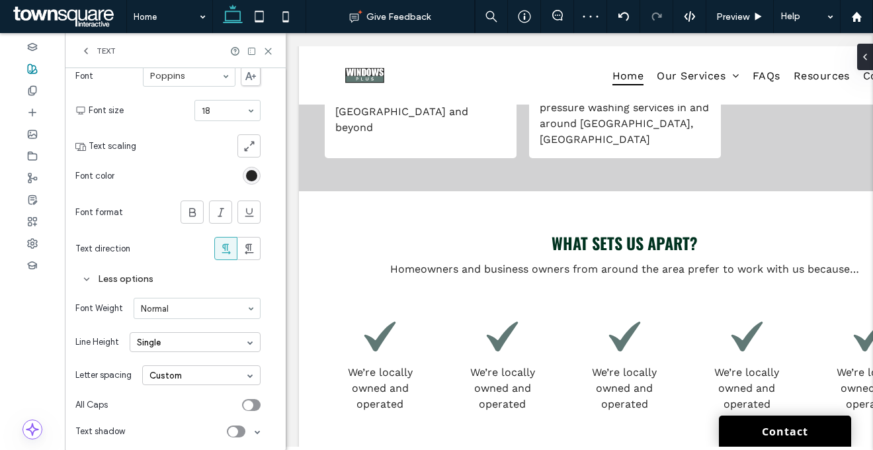
scroll to position [150, 0]
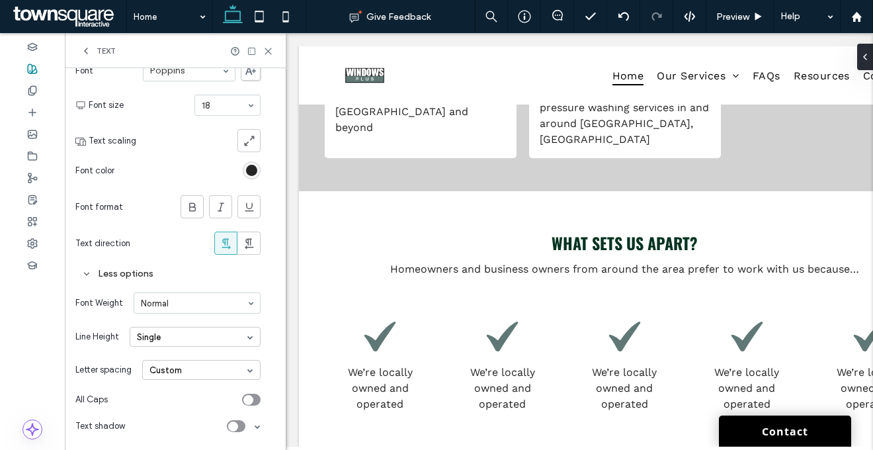
click at [206, 372] on div "Custom" at bounding box center [201, 370] width 118 height 20
click at [196, 399] on div "Auto" at bounding box center [201, 390] width 117 height 20
click at [245, 397] on icon "toggle" at bounding box center [247, 399] width 5 height 4
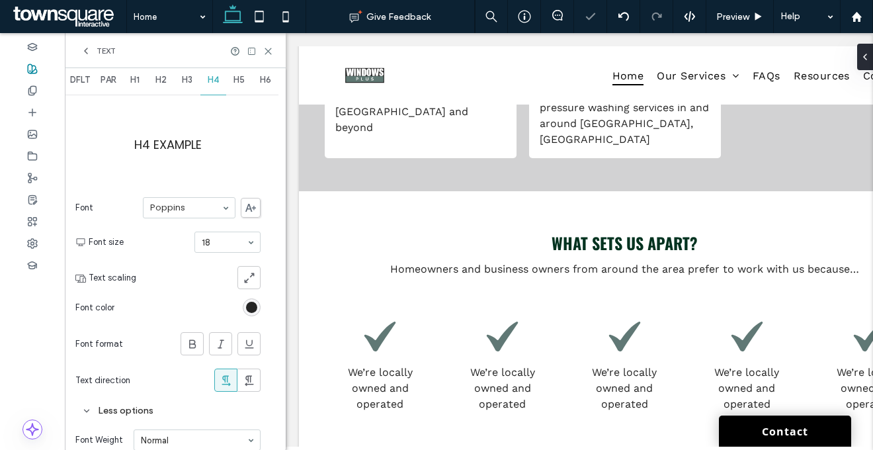
scroll to position [0, 0]
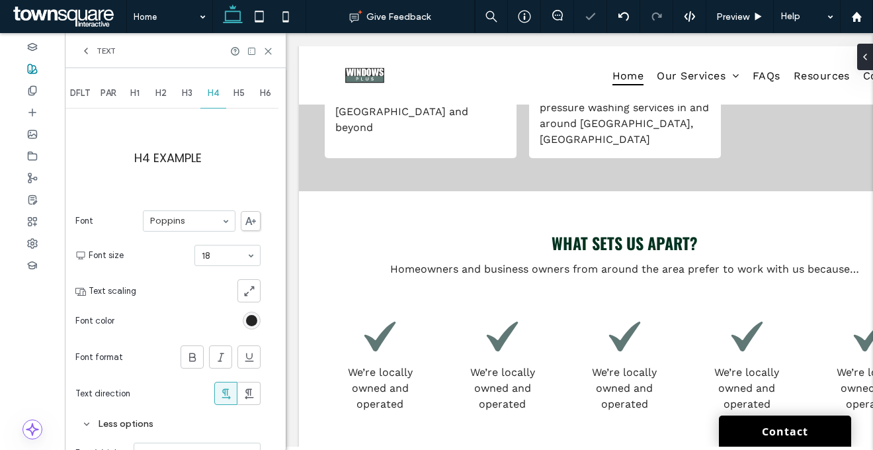
click at [241, 97] on span "H5" at bounding box center [238, 93] width 11 height 11
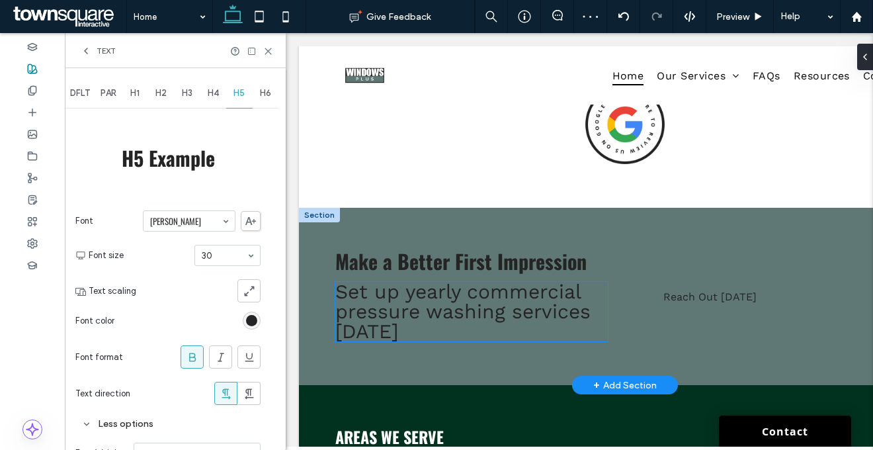
scroll to position [1839, 0]
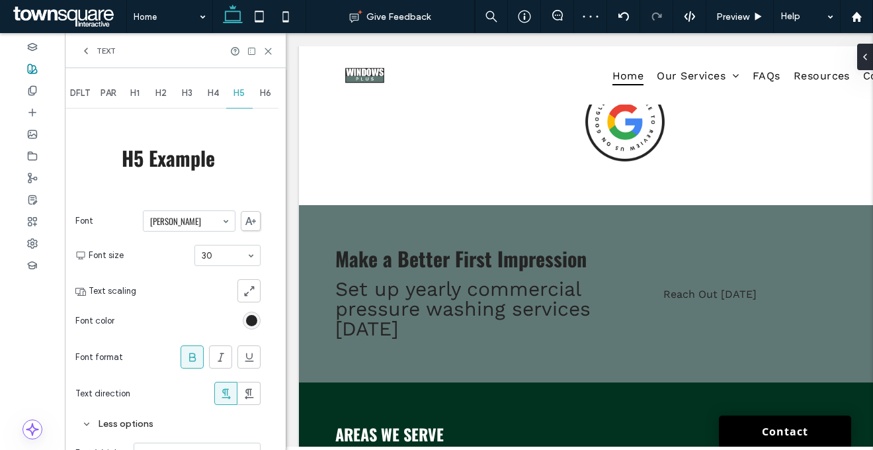
click at [249, 324] on div "rgb(36, 36, 36)" at bounding box center [251, 320] width 11 height 11
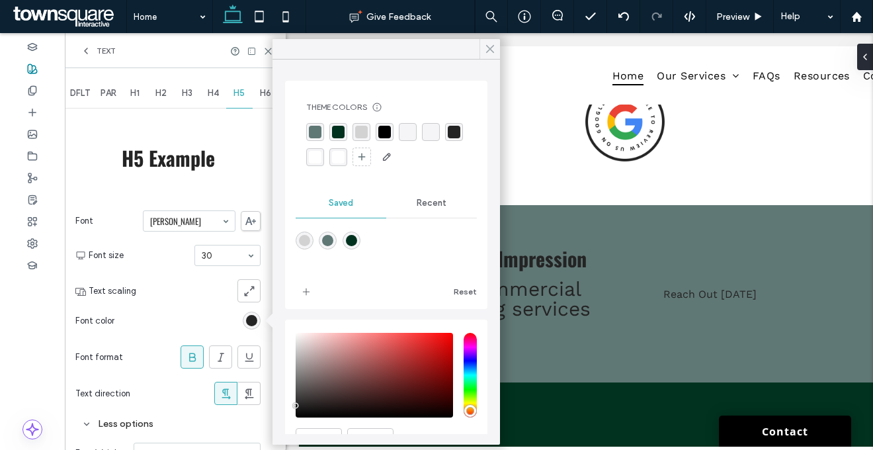
click at [491, 51] on icon at bounding box center [490, 49] width 12 height 12
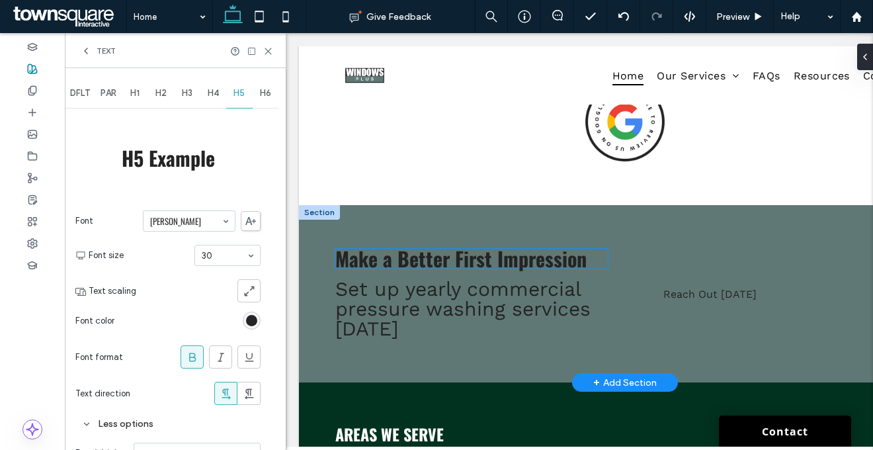
click at [443, 243] on span "Make a Better First Impression" at bounding box center [460, 258] width 251 height 30
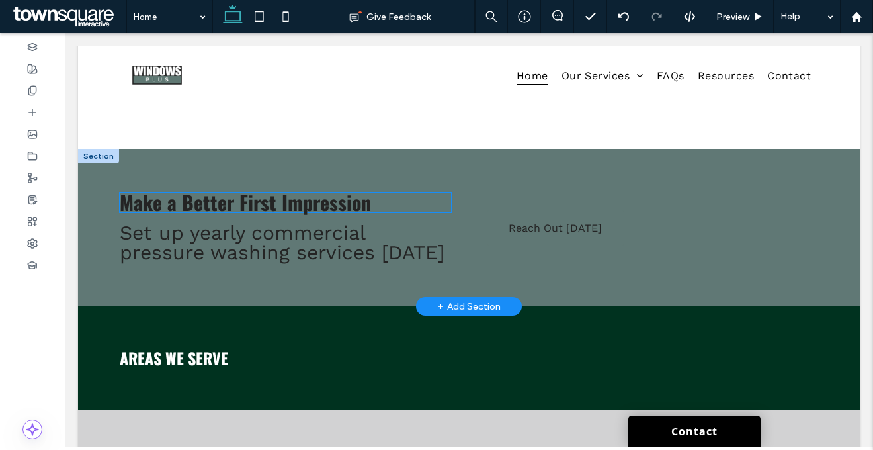
click at [328, 24] on div at bounding box center [277, 13] width 101 height 24
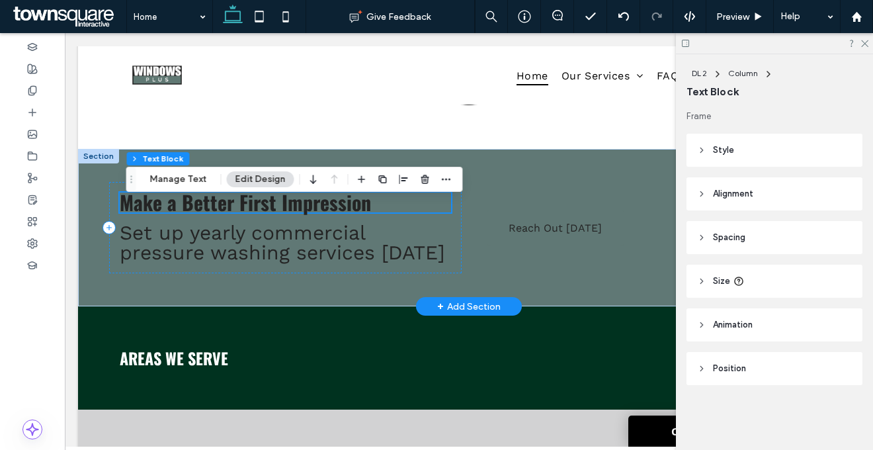
scroll to position [1799, 0]
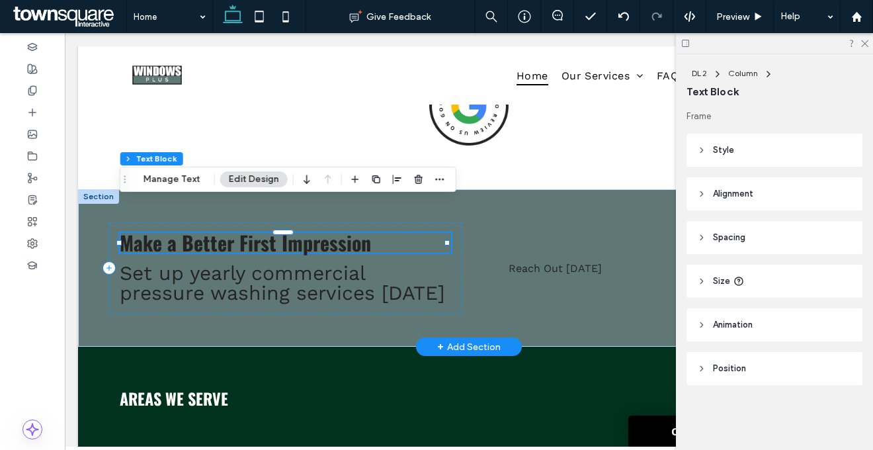
click at [393, 233] on h5 "Make a Better First Impression" at bounding box center [285, 243] width 331 height 20
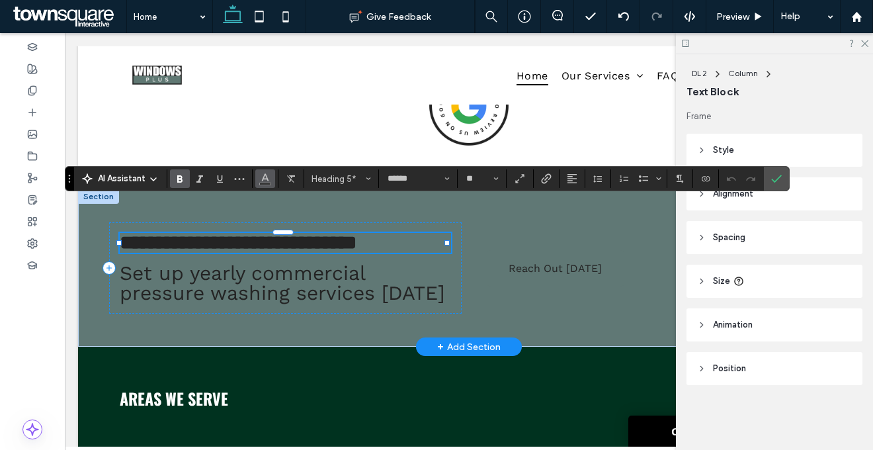
click at [268, 178] on icon "Color" at bounding box center [265, 177] width 11 height 11
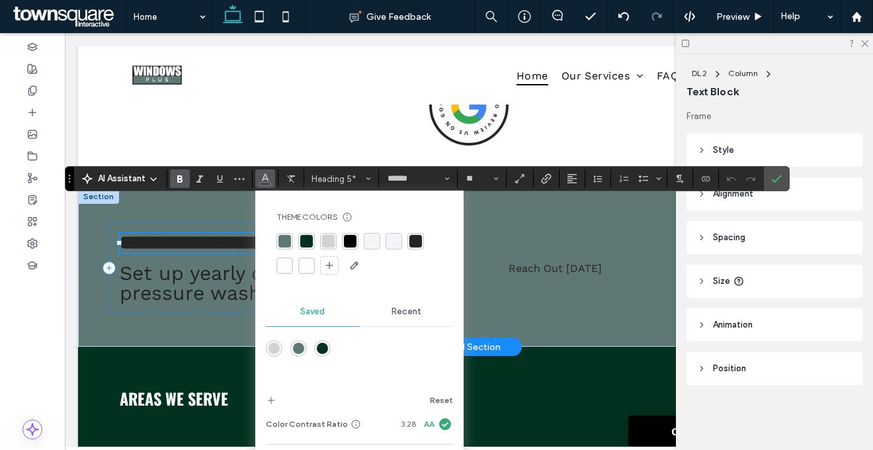
click at [286, 267] on div "rgba(255, 255, 255, 1)" at bounding box center [284, 265] width 13 height 13
click at [284, 264] on div "rgba(255, 255, 255, 1)" at bounding box center [284, 265] width 13 height 13
drag, startPoint x: 129, startPoint y: 215, endPoint x: 69, endPoint y: 118, distance: 113.4
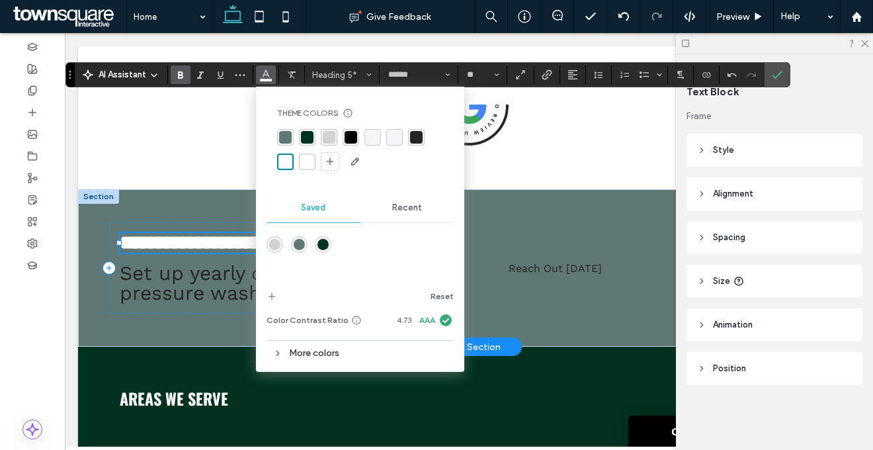
drag, startPoint x: 69, startPoint y: 177, endPoint x: 70, endPoint y: 65, distance: 111.7
click at [70, 71] on use "Drag" at bounding box center [69, 75] width 1 height 8
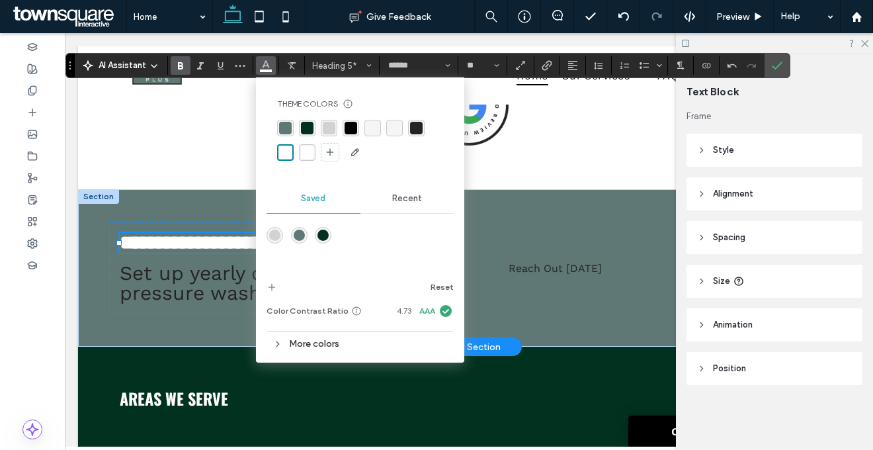
click at [289, 152] on div "rgba(255, 255, 255, 1)" at bounding box center [285, 152] width 13 height 13
click at [274, 338] on div "More colors" at bounding box center [359, 344] width 187 height 18
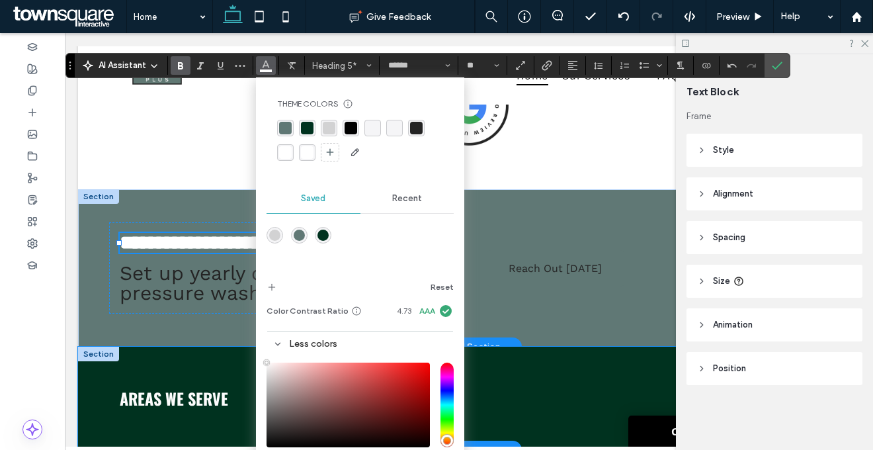
drag, startPoint x: 343, startPoint y: 409, endPoint x: 236, endPoint y: 321, distance: 138.1
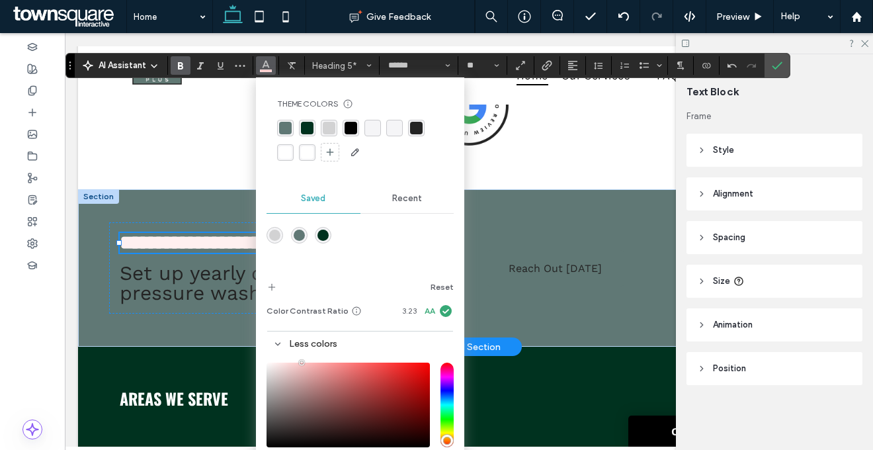
type input "*******"
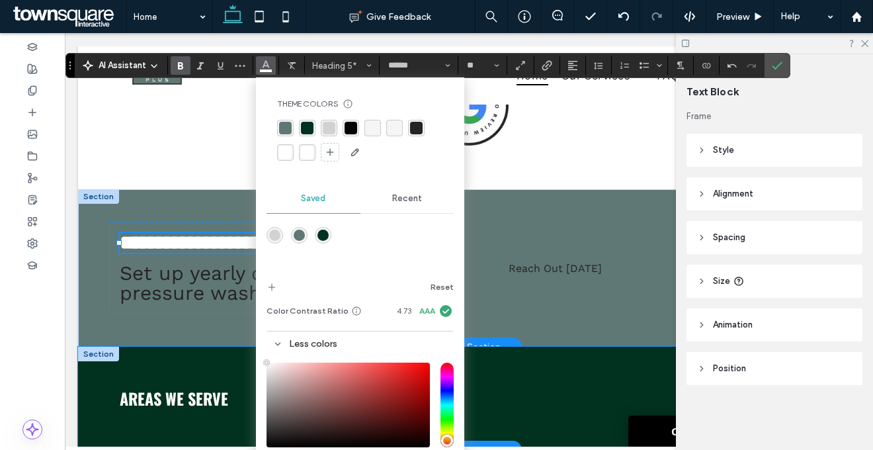
click at [255, 346] on div "Areas We Serve" at bounding box center [469, 397] width 782 height 103
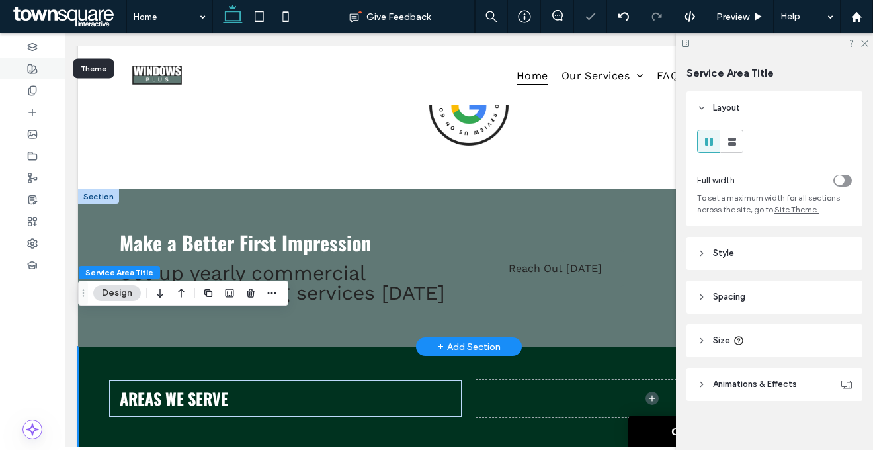
click at [33, 65] on icon at bounding box center [32, 68] width 11 height 11
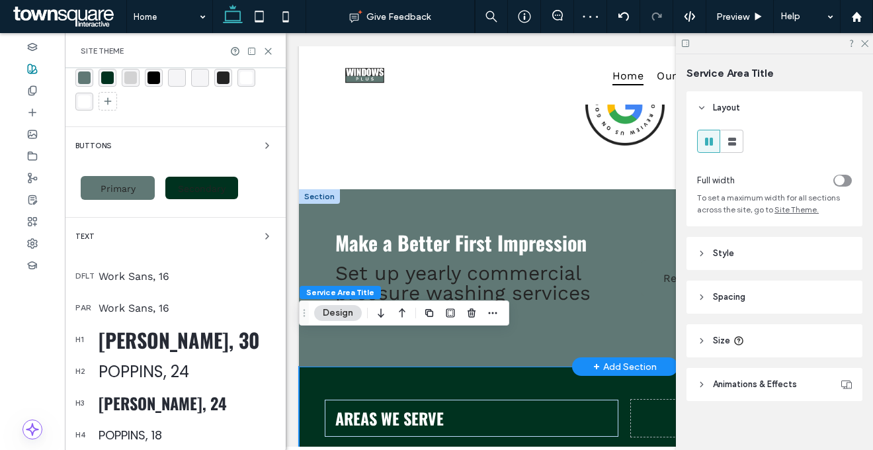
scroll to position [56, 0]
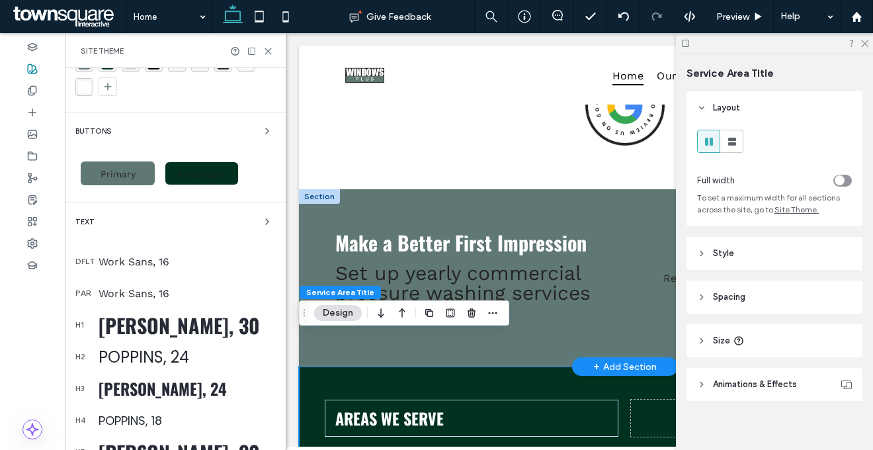
click at [128, 441] on div "Oswald, 30" at bounding box center [187, 452] width 177 height 30
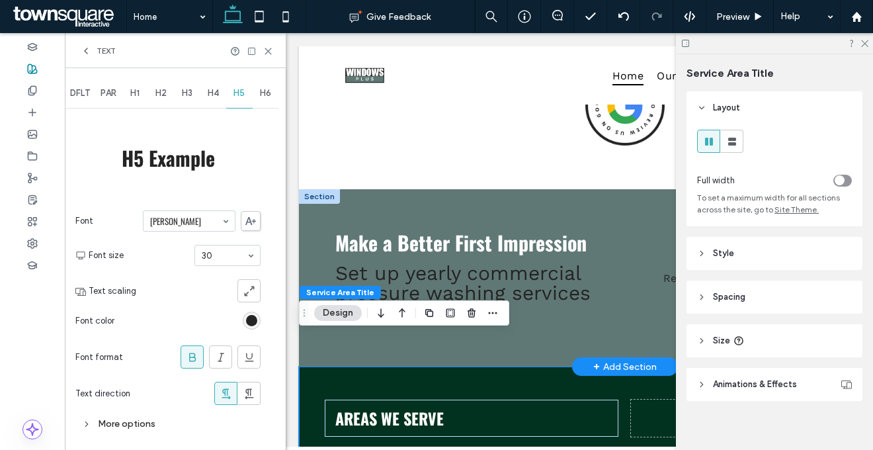
scroll to position [0, 0]
click at [250, 317] on div "rgb(36, 36, 36)" at bounding box center [251, 320] width 11 height 11
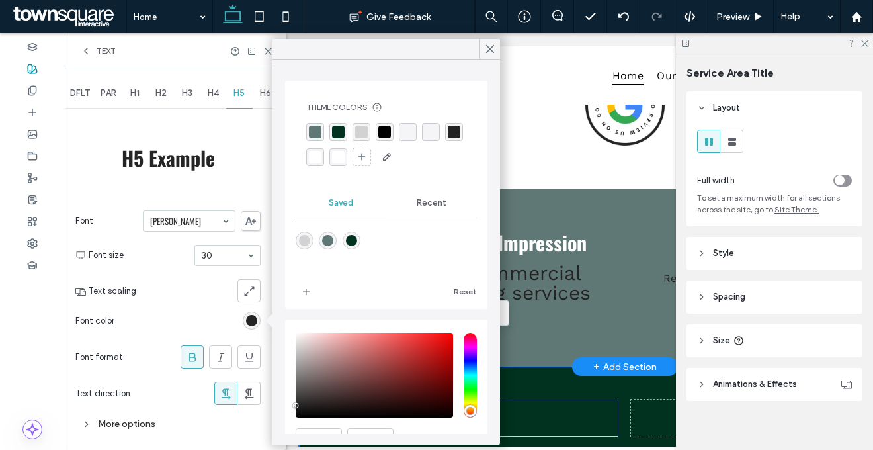
click at [321, 154] on div "rgba(255, 255, 255, 1)" at bounding box center [315, 157] width 13 height 13
click at [181, 302] on div "Font Oswald Font size 30 Text scaling Font color Font format Text direction" at bounding box center [167, 308] width 185 height 208
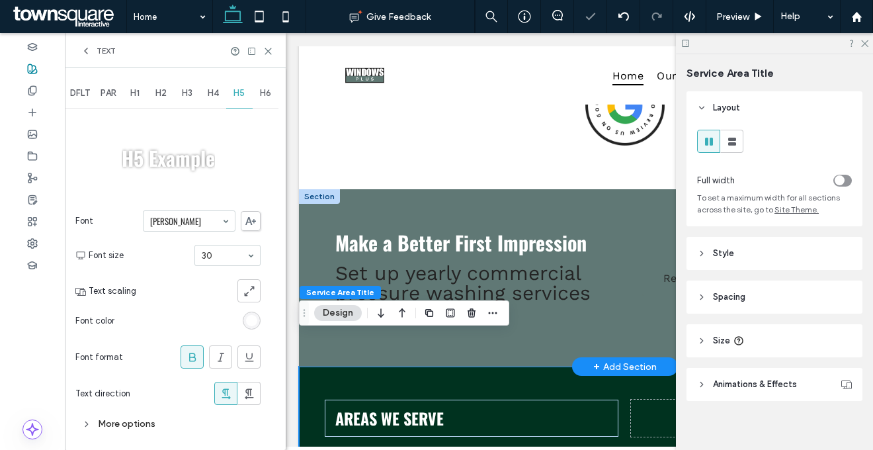
click at [131, 428] on div "More options" at bounding box center [167, 424] width 185 height 18
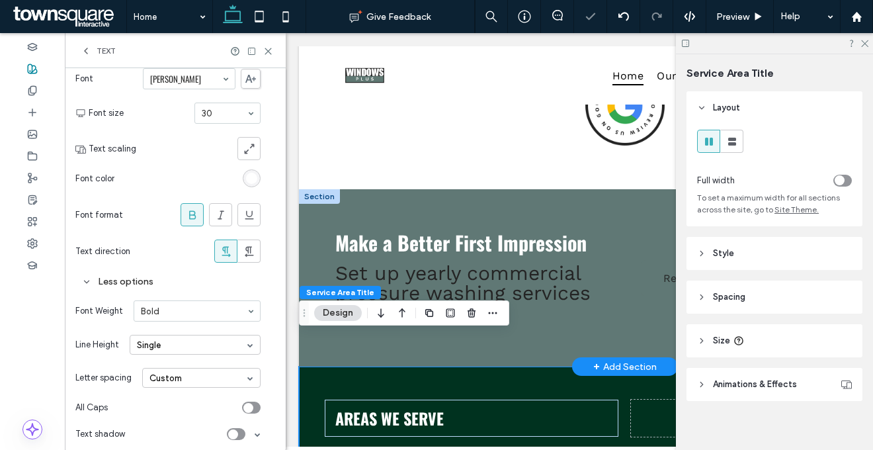
scroll to position [150, 0]
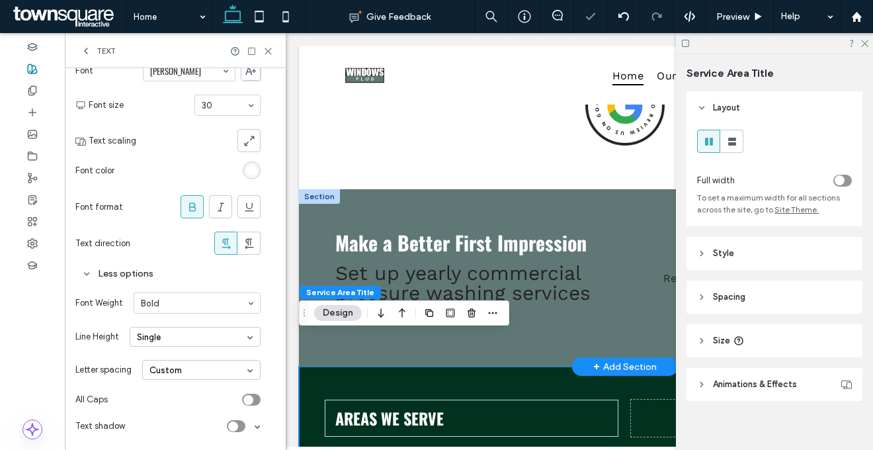
click at [156, 366] on div "Custom" at bounding box center [201, 370] width 118 height 20
click at [165, 383] on div "Auto" at bounding box center [201, 390] width 117 height 20
click at [256, 397] on div "toggle" at bounding box center [251, 399] width 19 height 12
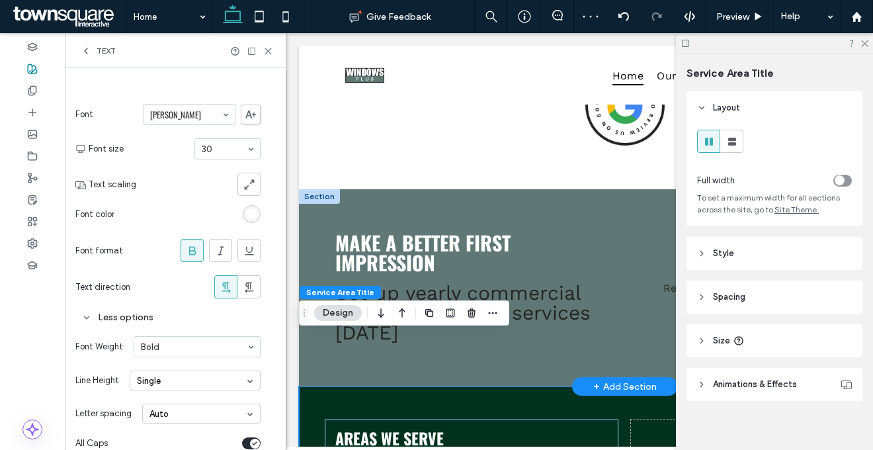
scroll to position [0, 0]
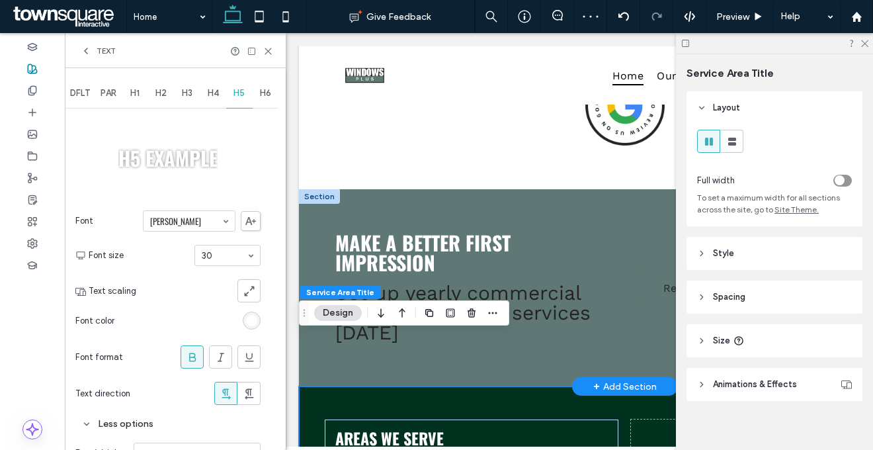
click at [268, 97] on span "H6" at bounding box center [265, 93] width 11 height 11
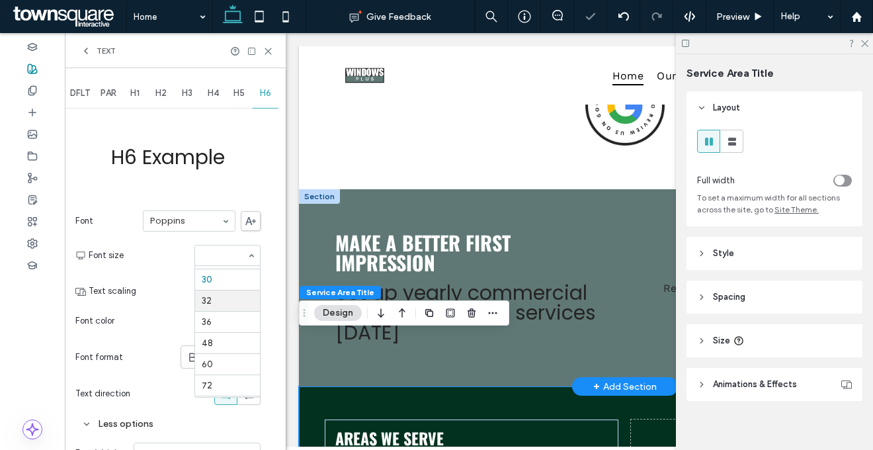
scroll to position [165, 0]
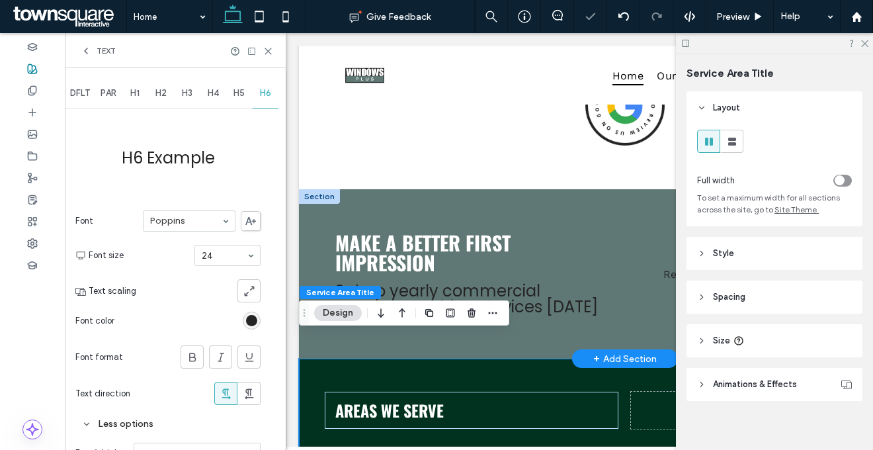
click at [254, 317] on div "rgb(36, 36, 36)" at bounding box center [251, 320] width 11 height 11
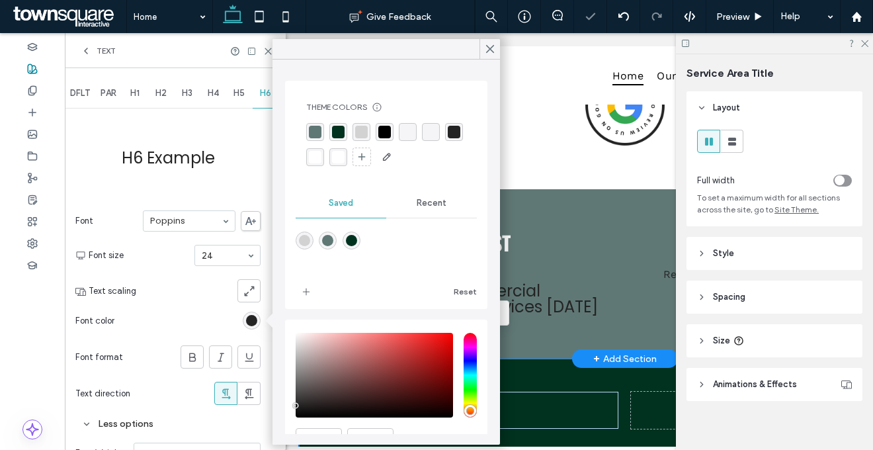
click at [324, 149] on div "rgba(255, 255, 255, 1)" at bounding box center [315, 157] width 18 height 18
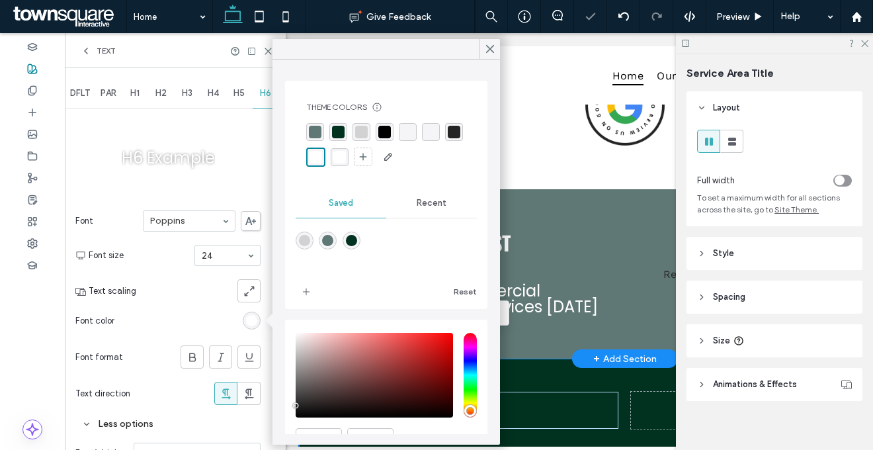
click at [124, 293] on span "Text scaling" at bounding box center [113, 290] width 48 height 13
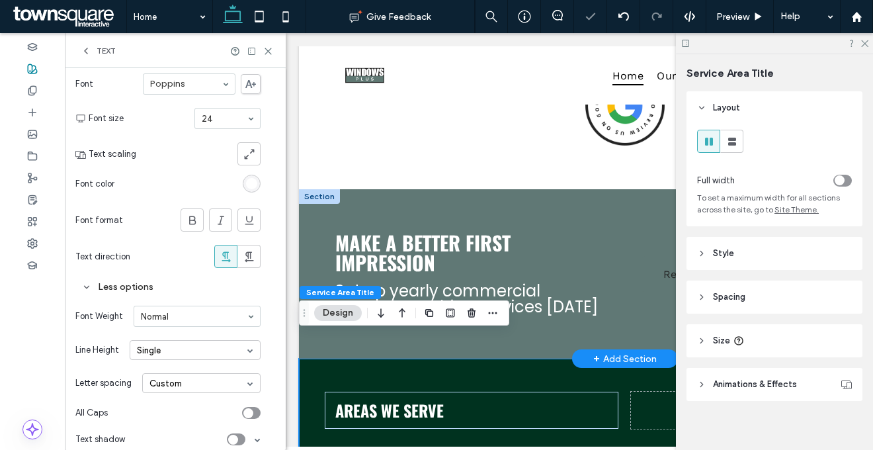
scroll to position [150, 0]
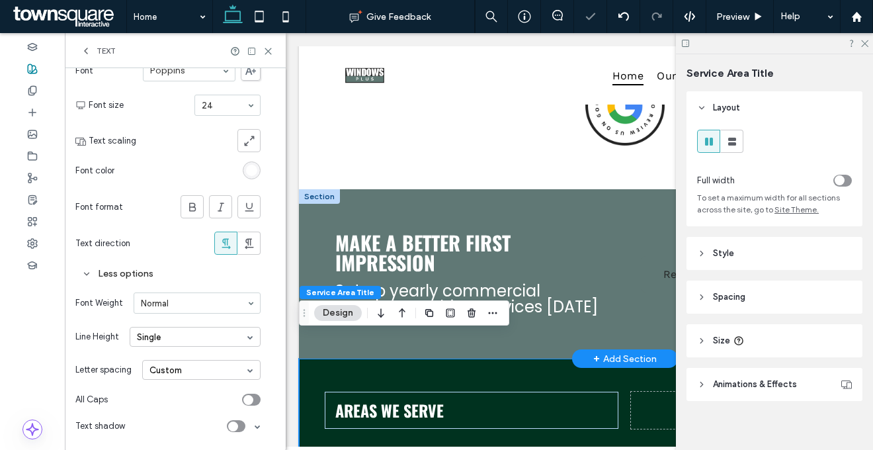
click at [159, 364] on div "Custom" at bounding box center [201, 370] width 118 height 20
click at [165, 375] on div "Custom" at bounding box center [201, 370] width 118 height 20
click at [166, 381] on div "Auto" at bounding box center [201, 390] width 117 height 20
click at [254, 398] on div "toggle" at bounding box center [251, 399] width 19 height 12
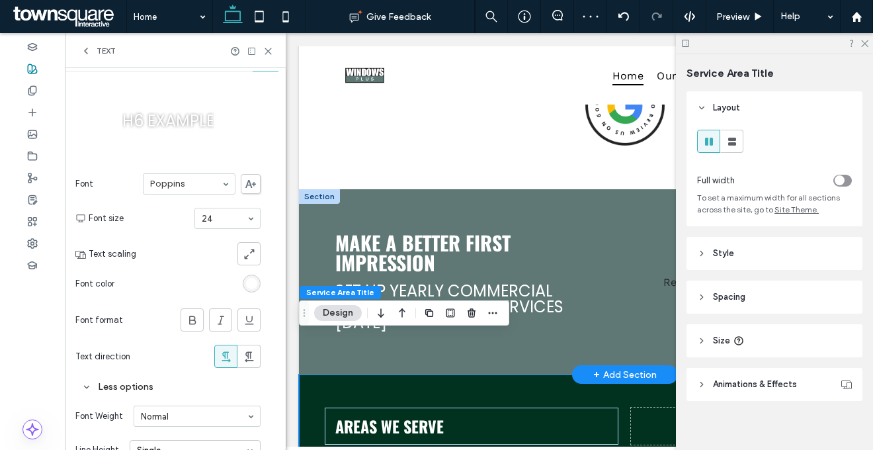
scroll to position [0, 0]
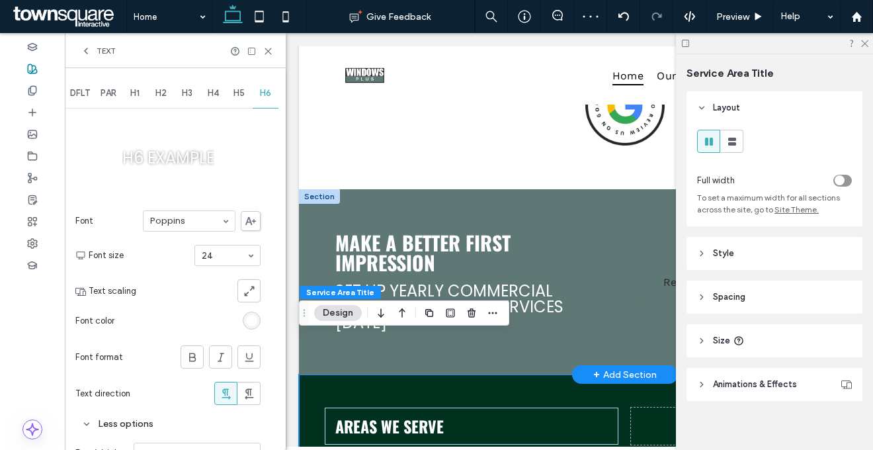
click at [107, 90] on span "PAR" at bounding box center [109, 93] width 16 height 11
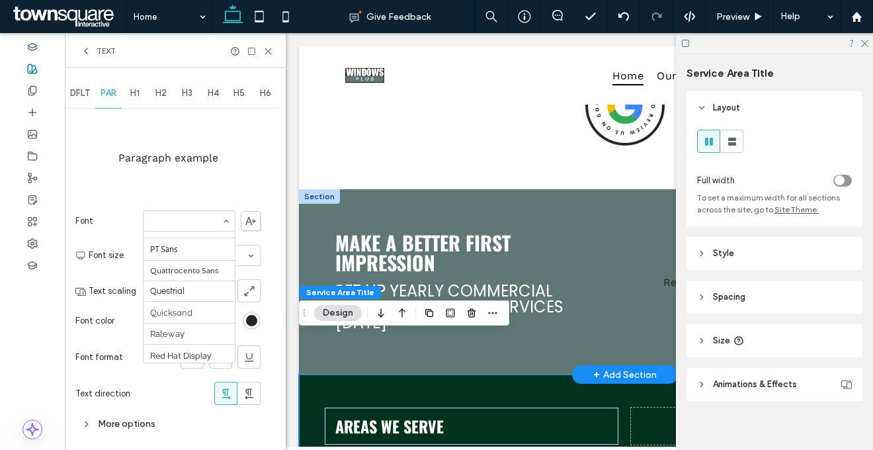
scroll to position [974, 0]
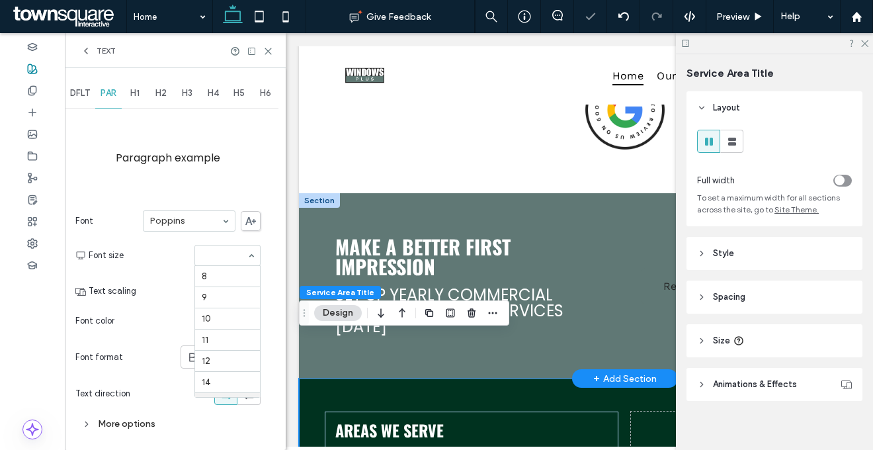
drag, startPoint x: 228, startPoint y: 253, endPoint x: 229, endPoint y: 260, distance: 7.3
click at [118, 277] on div "Font Poppins Font size 8 9 10 11 12 14 16 18 24 30 32 36 48 60 72 96 Text scali…" at bounding box center [167, 308] width 185 height 208
click at [251, 317] on div "rgb(36, 36, 36)" at bounding box center [251, 320] width 11 height 11
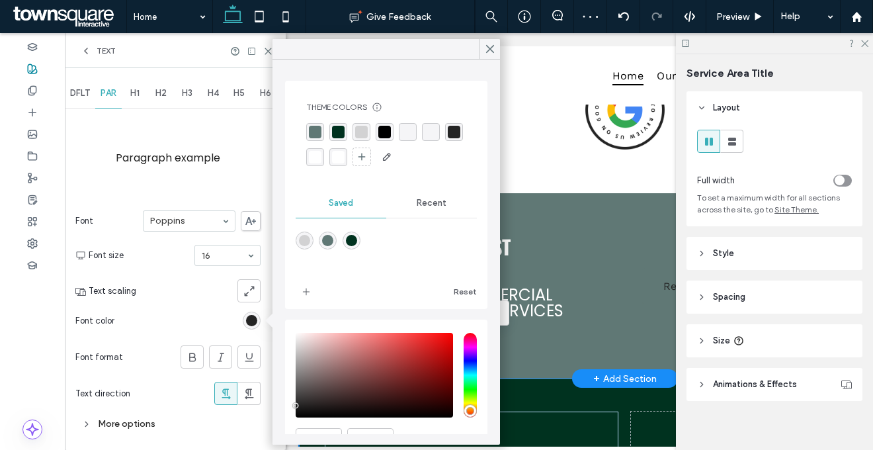
click at [448, 138] on div "rgba(36, 36, 36, 1)" at bounding box center [454, 132] width 13 height 13
click at [162, 300] on div at bounding box center [200, 290] width 119 height 23
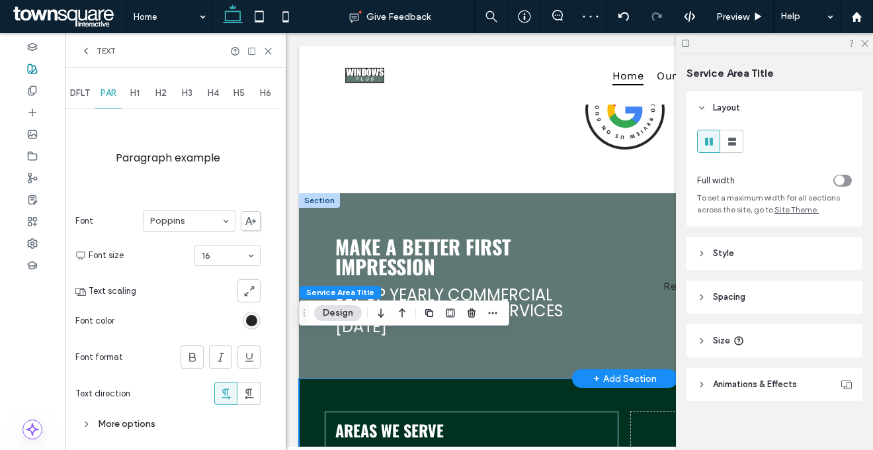
click at [112, 411] on section "Text direction" at bounding box center [167, 393] width 185 height 36
drag, startPoint x: 112, startPoint y: 418, endPoint x: 110, endPoint y: 411, distance: 7.5
click at [112, 419] on div "More options" at bounding box center [167, 424] width 185 height 18
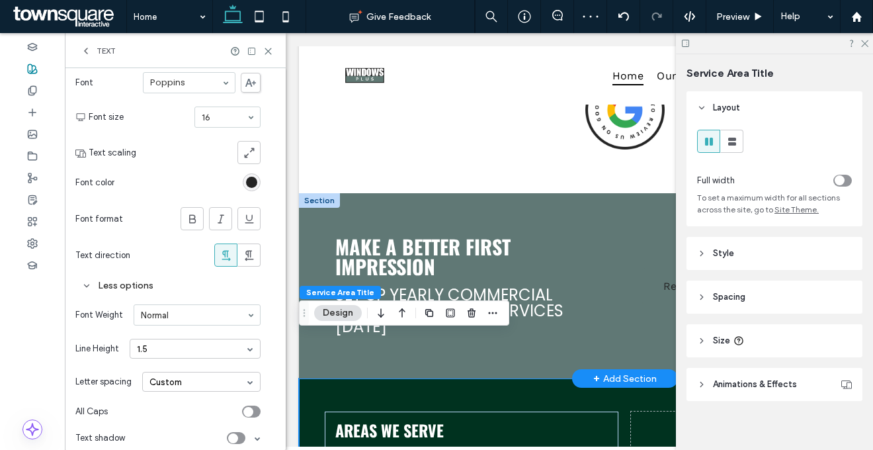
scroll to position [150, 0]
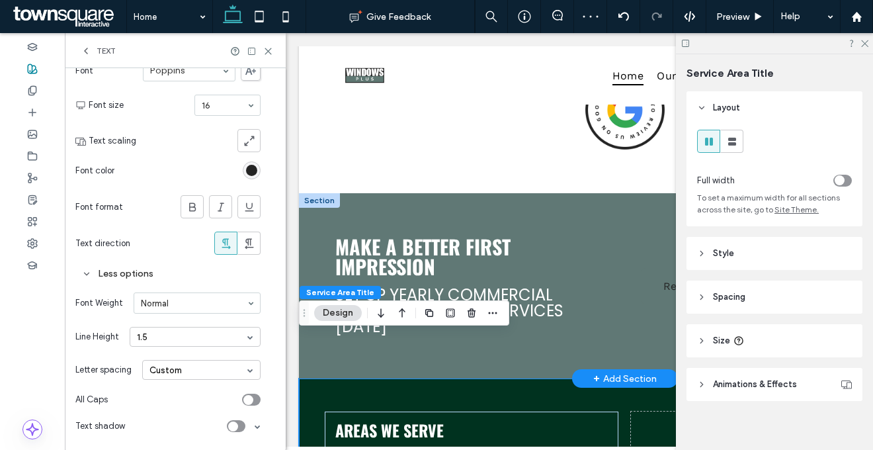
click at [169, 326] on div "Line Height 1.5" at bounding box center [167, 336] width 185 height 33
click at [163, 337] on div "1.5" at bounding box center [195, 337] width 131 height 20
click at [163, 355] on div "Single" at bounding box center [195, 357] width 130 height 20
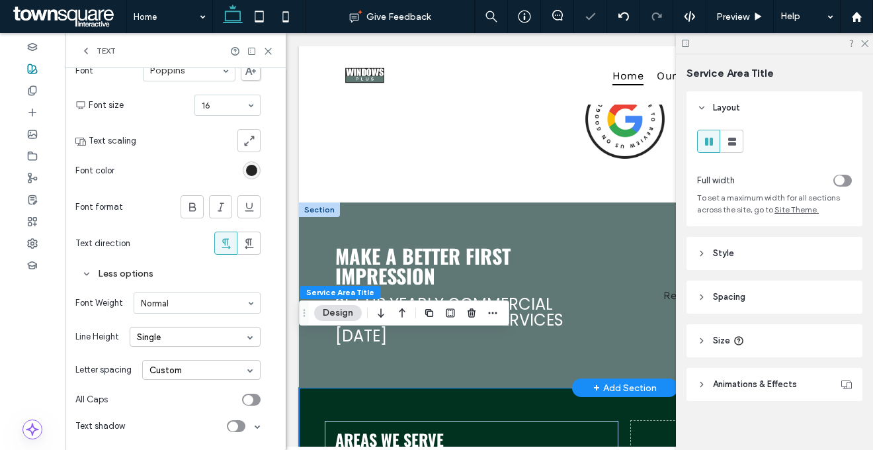
click at [169, 364] on div "Custom" at bounding box center [201, 370] width 118 height 20
click at [169, 382] on div "Auto" at bounding box center [201, 390] width 117 height 20
click at [138, 151] on div "Text scaling" at bounding box center [167, 140] width 185 height 23
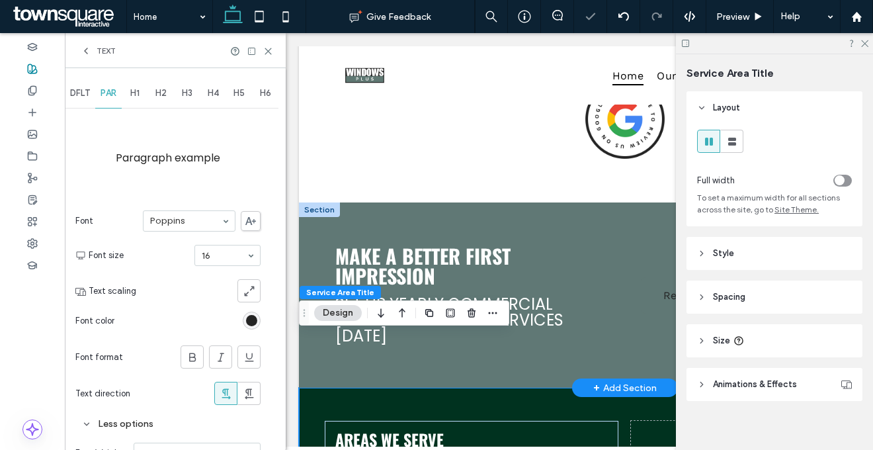
click at [83, 88] on span "DFLT" at bounding box center [80, 93] width 20 height 11
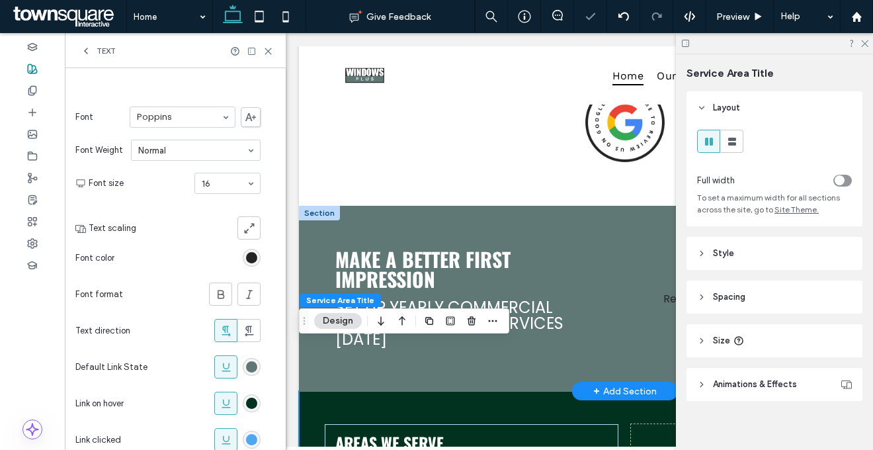
scroll to position [250, 0]
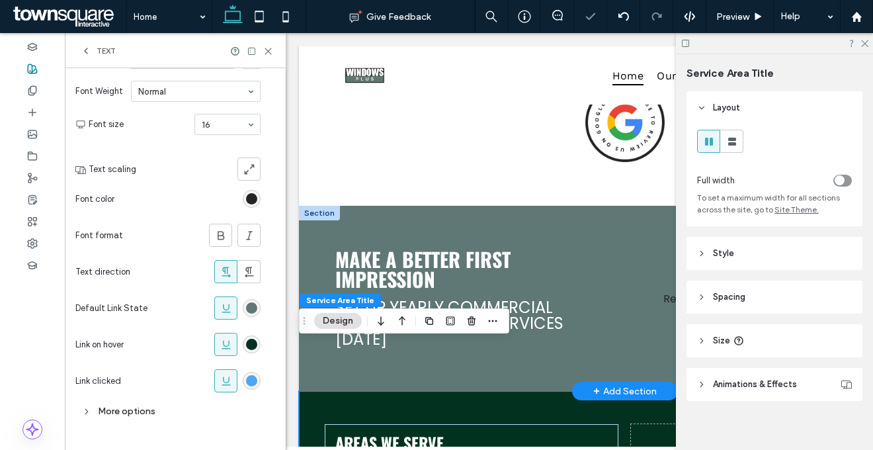
click at [258, 192] on div "rgb(36, 36, 36)" at bounding box center [252, 199] width 18 height 18
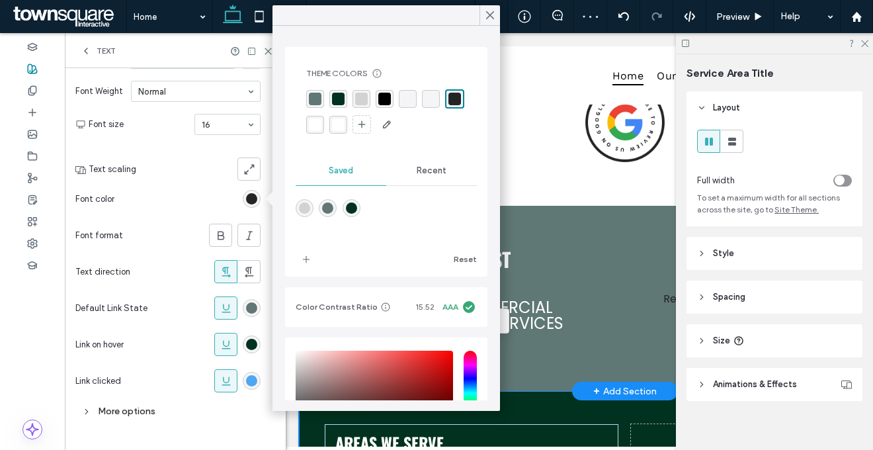
click at [448, 105] on div "rgba(36, 36, 36, 1)" at bounding box center [454, 99] width 13 height 13
click at [249, 307] on div "rgb(96, 120, 117)" at bounding box center [251, 307] width 11 height 11
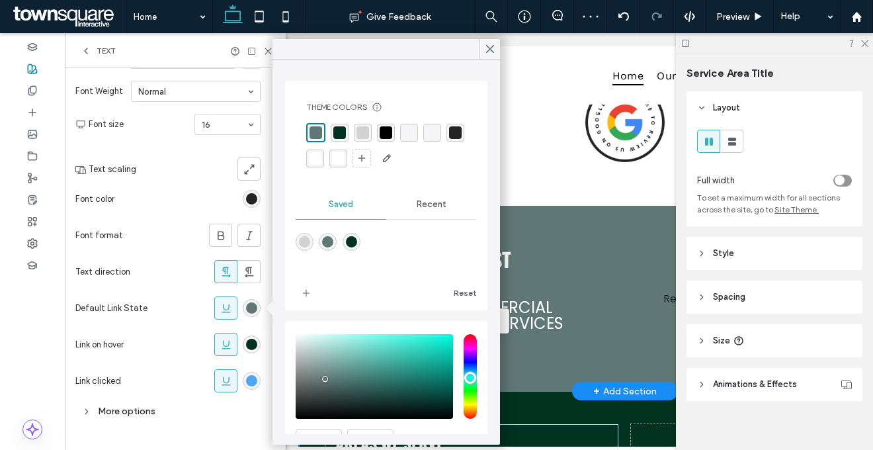
click at [449, 139] on div "rgba(36, 36, 36, 1)" at bounding box center [455, 132] width 13 height 13
drag, startPoint x: 251, startPoint y: 351, endPoint x: 254, endPoint y: 337, distance: 14.8
click at [251, 351] on div "rgb(0, 50, 31)" at bounding box center [252, 344] width 18 height 18
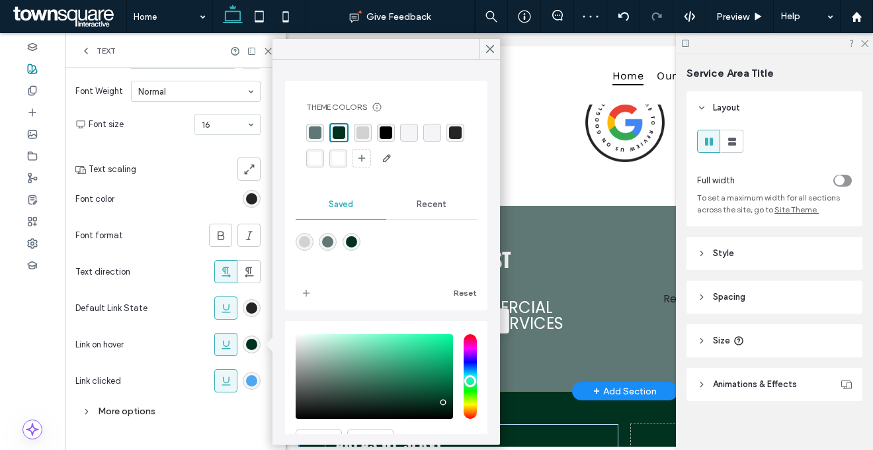
click at [449, 139] on div "rgba(36, 36, 36, 1)" at bounding box center [455, 132] width 13 height 13
click at [256, 381] on div "rgb(79, 166, 241)" at bounding box center [251, 380] width 11 height 11
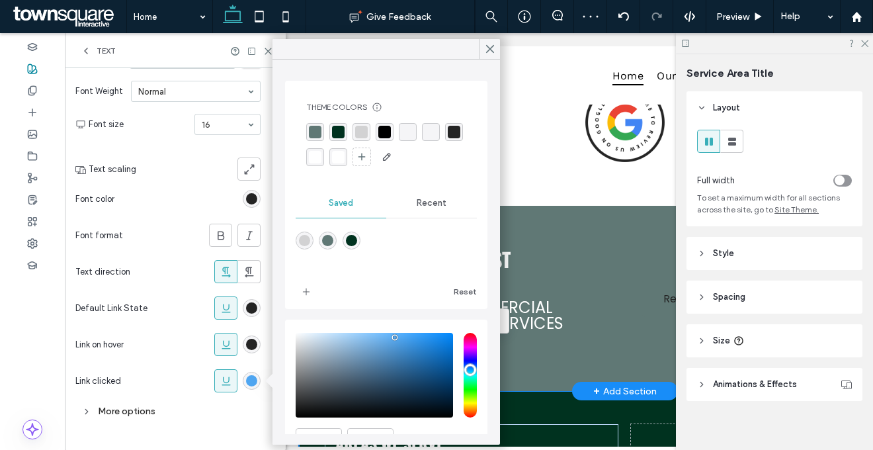
click at [448, 138] on div "rgba(36, 36, 36, 1)" at bounding box center [454, 132] width 13 height 13
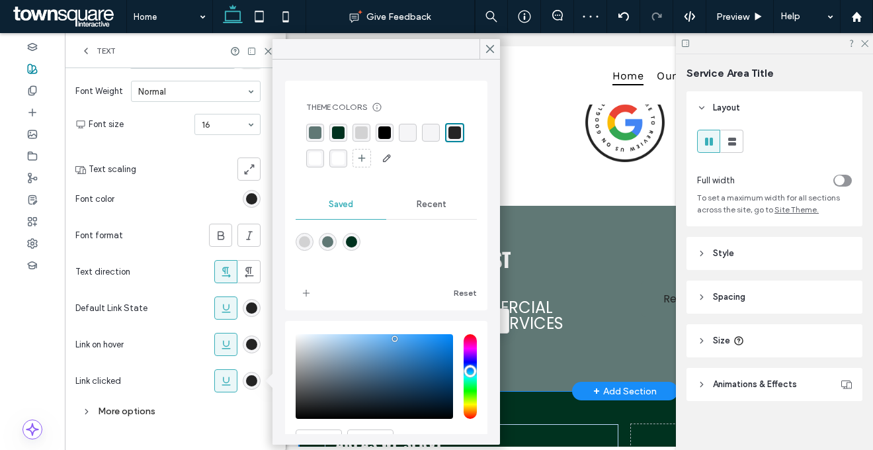
click at [138, 306] on span "Default Link State" at bounding box center [111, 308] width 72 height 13
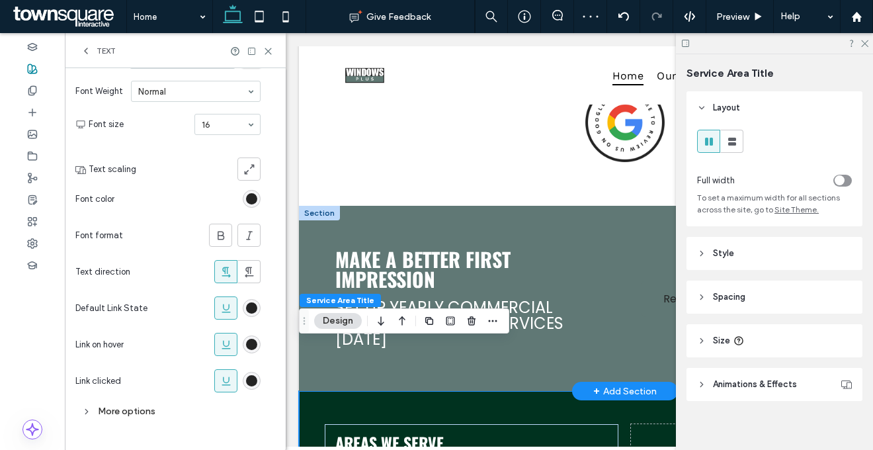
click at [135, 417] on div "More options" at bounding box center [167, 411] width 185 height 18
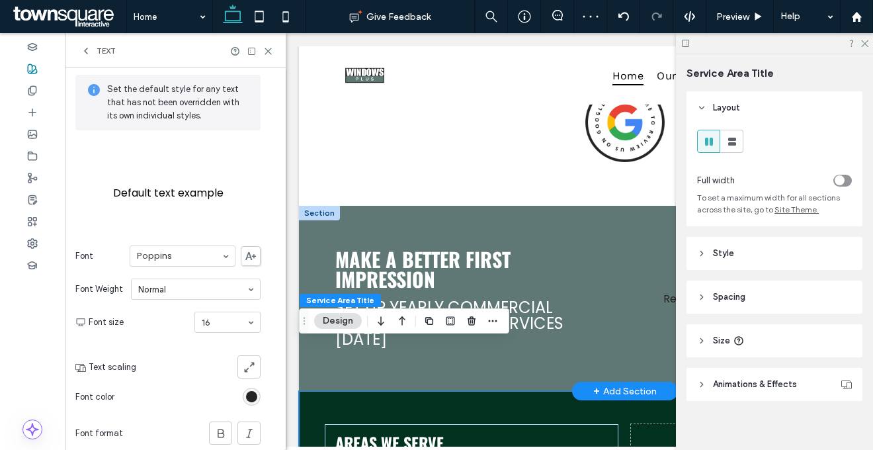
scroll to position [0, 0]
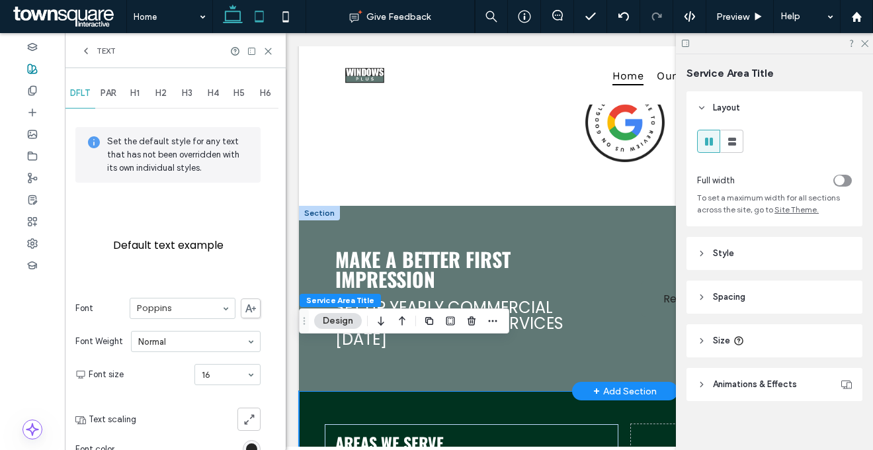
click at [259, 21] on use at bounding box center [259, 16] width 9 height 11
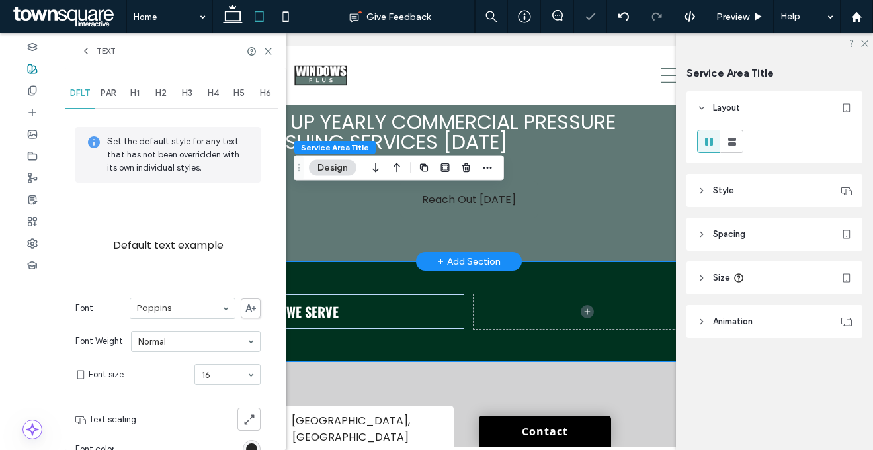
click at [101, 38] on div "Text" at bounding box center [175, 50] width 221 height 35
click at [101, 48] on span "Text" at bounding box center [106, 51] width 19 height 11
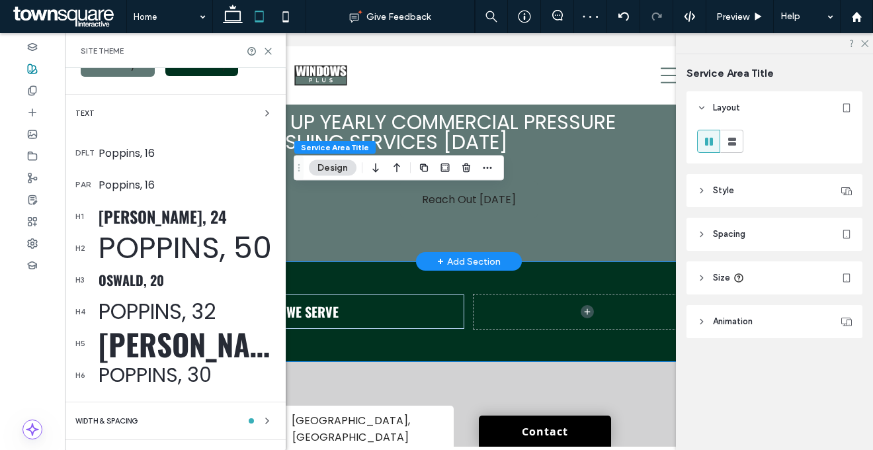
scroll to position [165, 0]
click at [142, 150] on div "Poppins, 16" at bounding box center [187, 152] width 177 height 17
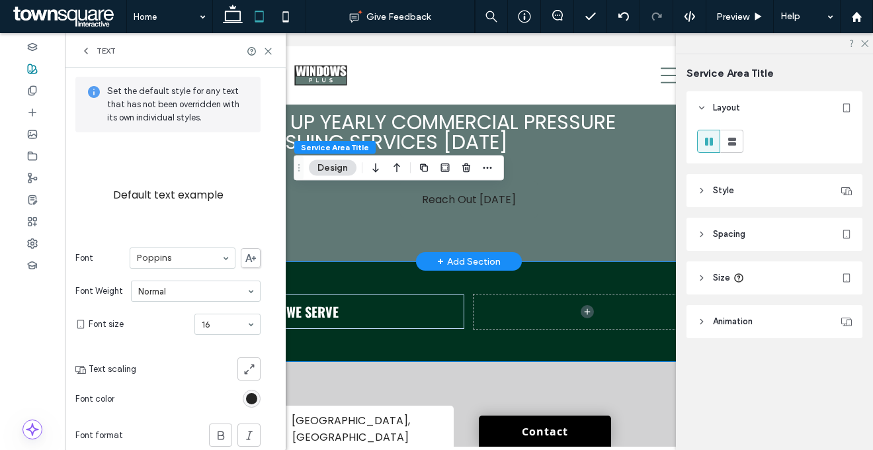
scroll to position [0, 0]
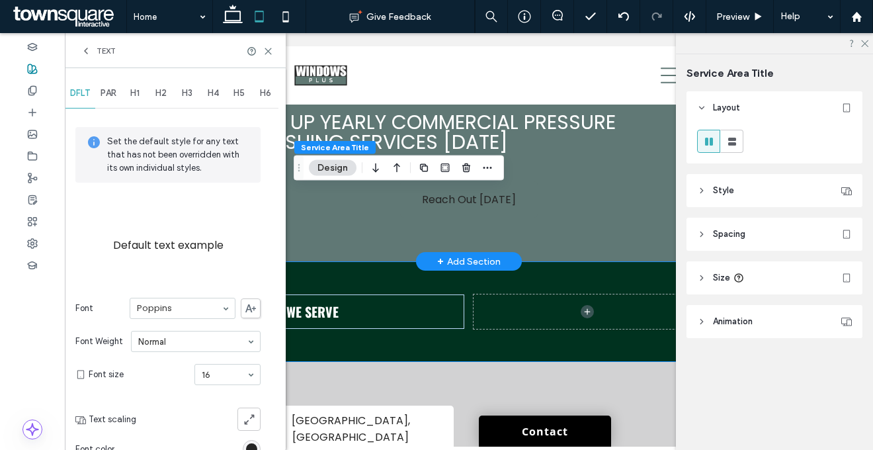
click at [109, 48] on span "Text" at bounding box center [106, 51] width 19 height 11
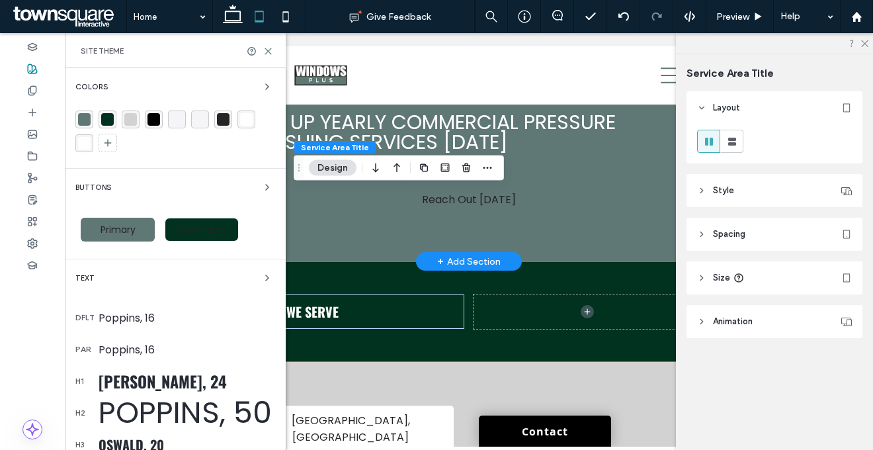
click at [161, 376] on div "Oswald, 24" at bounding box center [187, 381] width 177 height 24
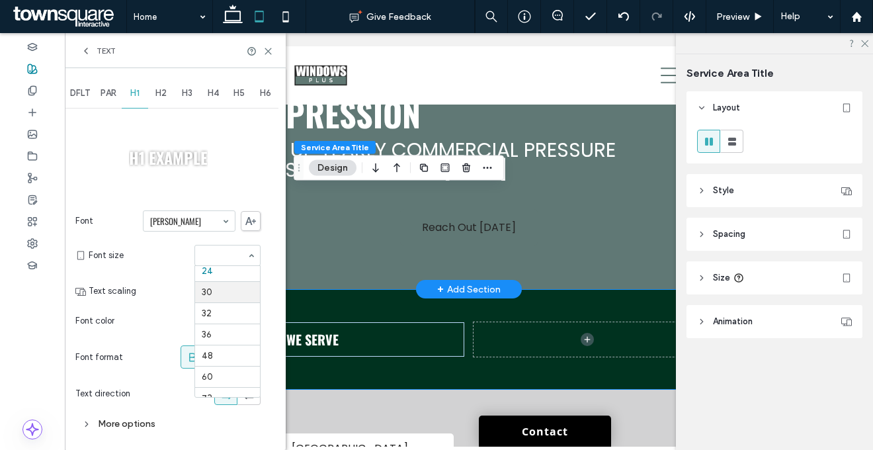
scroll to position [2897, 0]
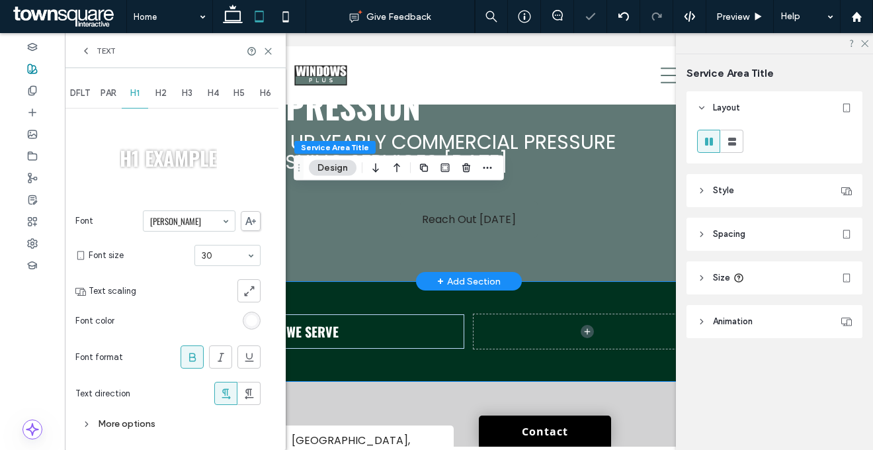
click at [151, 84] on div "H2" at bounding box center [161, 93] width 26 height 29
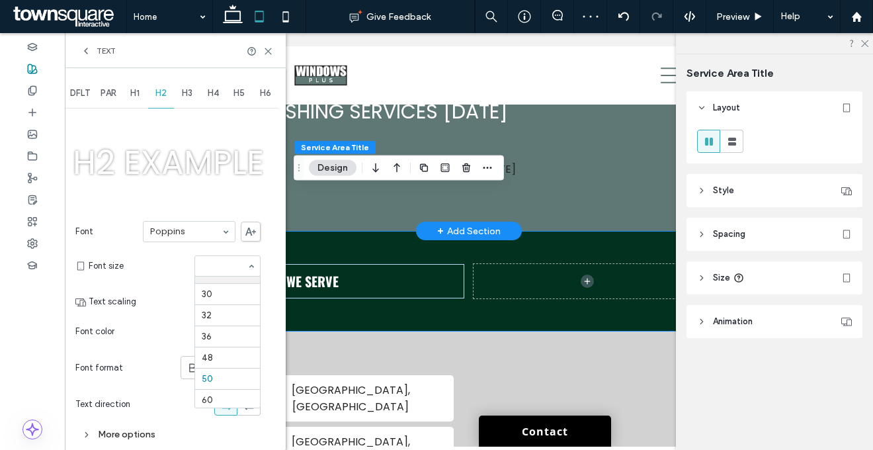
scroll to position [2847, 0]
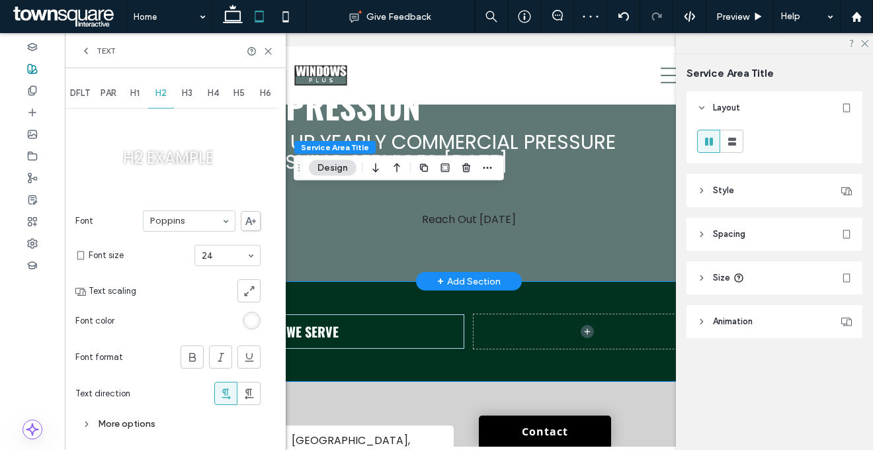
click at [187, 97] on span "H3" at bounding box center [187, 93] width 11 height 11
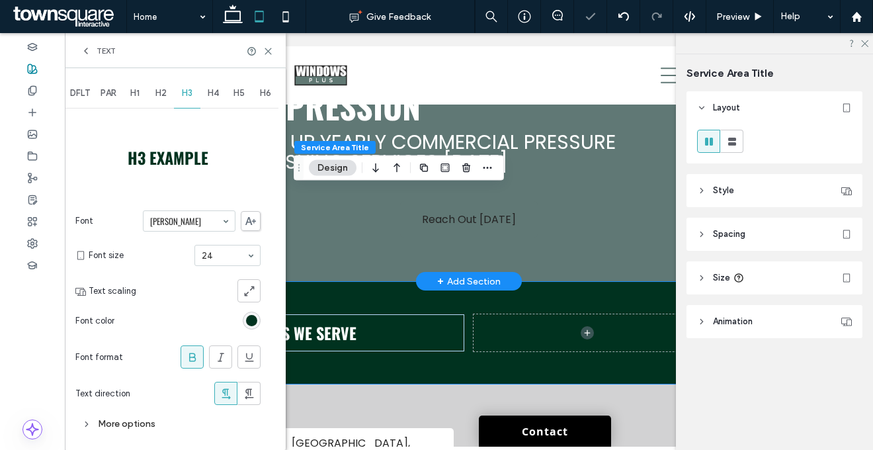
click at [220, 86] on div "H4" at bounding box center [213, 93] width 26 height 29
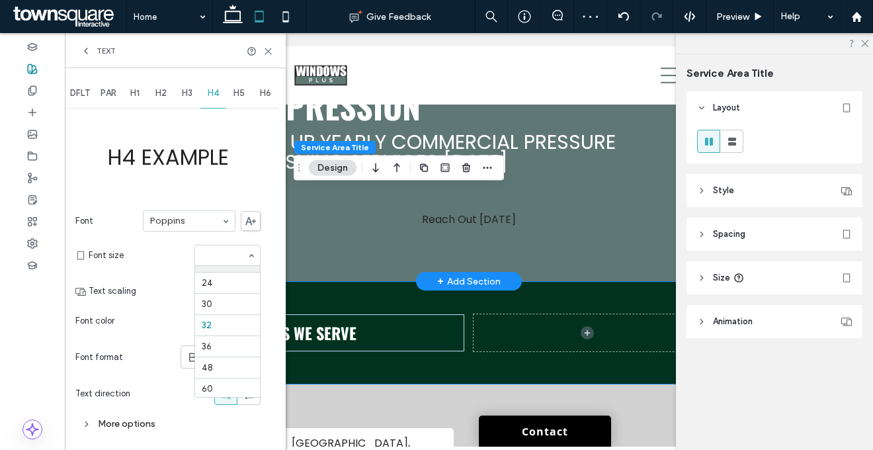
scroll to position [2736, 0]
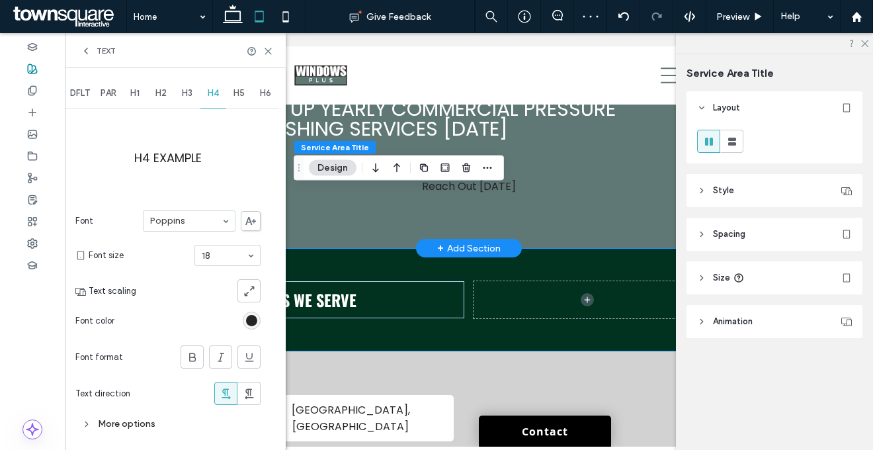
click at [234, 97] on span "H5" at bounding box center [238, 93] width 11 height 11
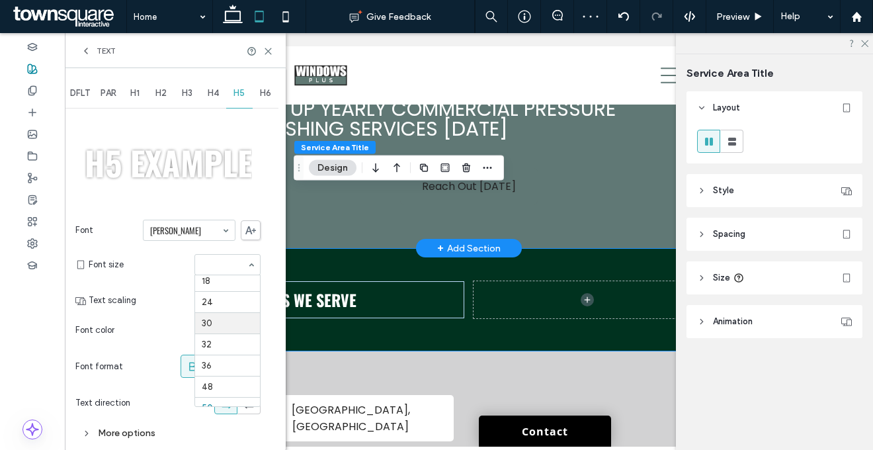
scroll to position [2739, 0]
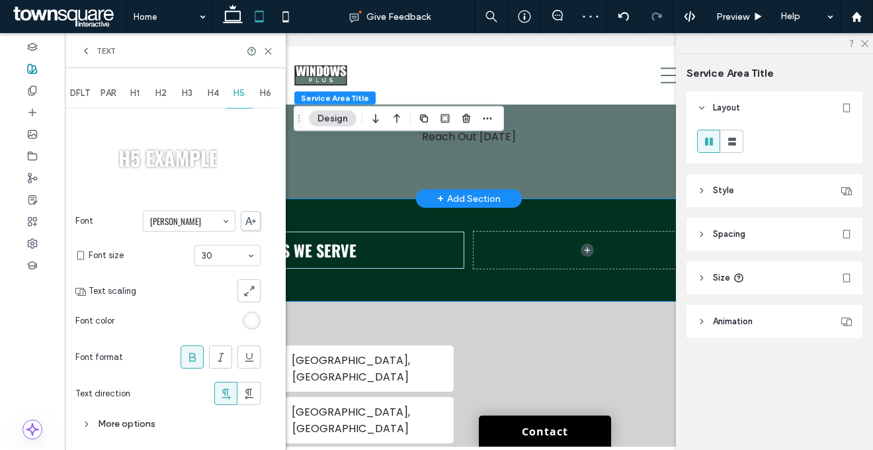
click at [262, 95] on span "H6" at bounding box center [265, 93] width 11 height 11
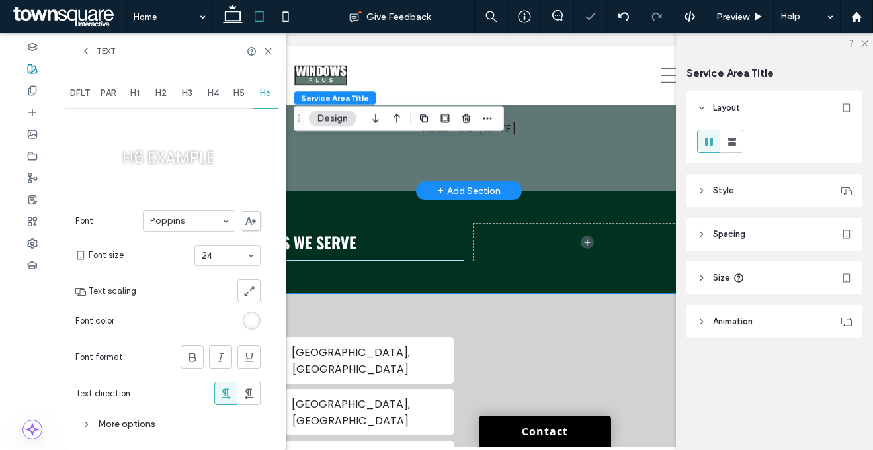
click at [108, 97] on span "PAR" at bounding box center [109, 93] width 16 height 11
click at [85, 93] on span "DFLT" at bounding box center [80, 93] width 20 height 11
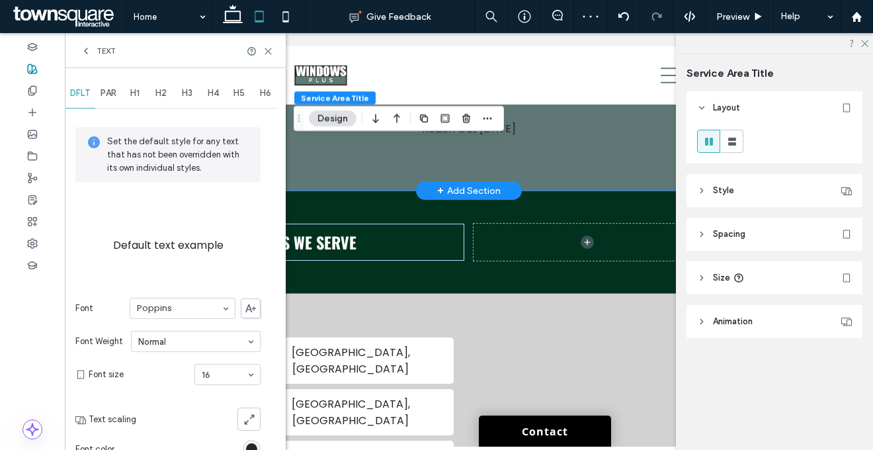
click at [99, 48] on span "Text" at bounding box center [106, 51] width 19 height 11
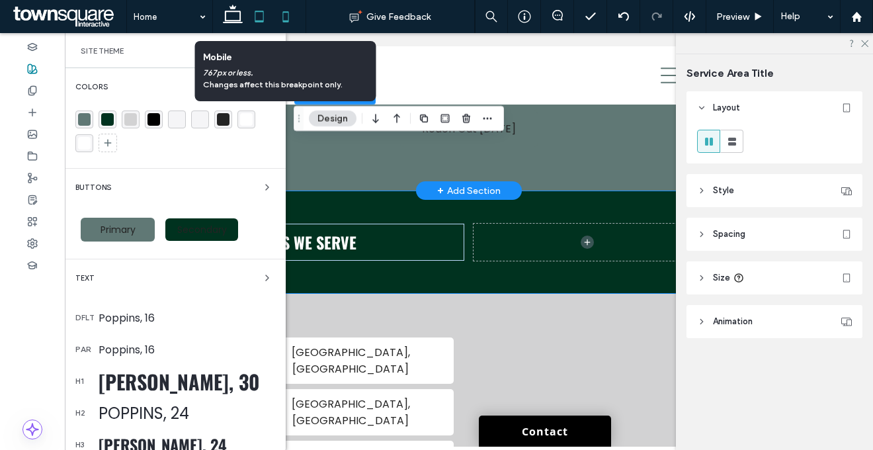
click at [284, 17] on icon at bounding box center [285, 16] width 26 height 26
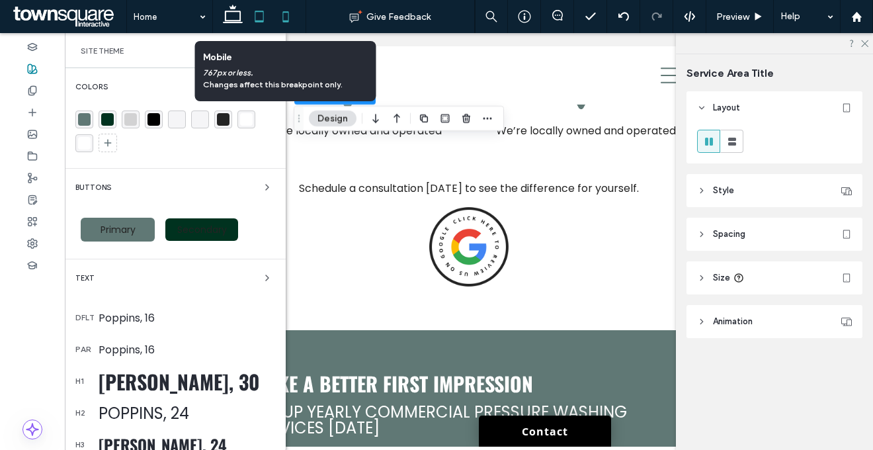
type input "**"
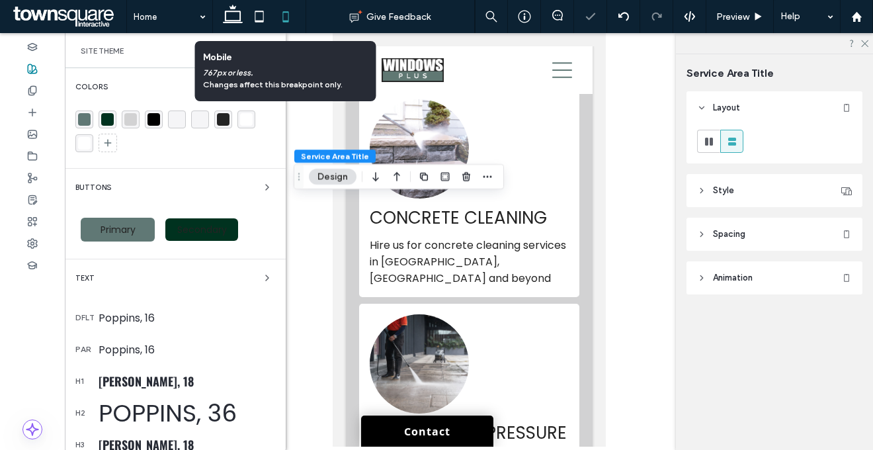
scroll to position [4057, 0]
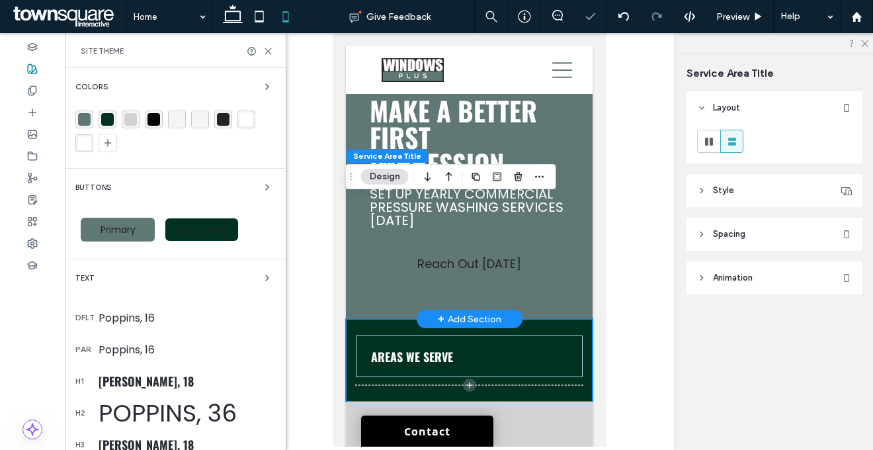
click at [140, 379] on div "Oswald, 18" at bounding box center [187, 380] width 177 height 17
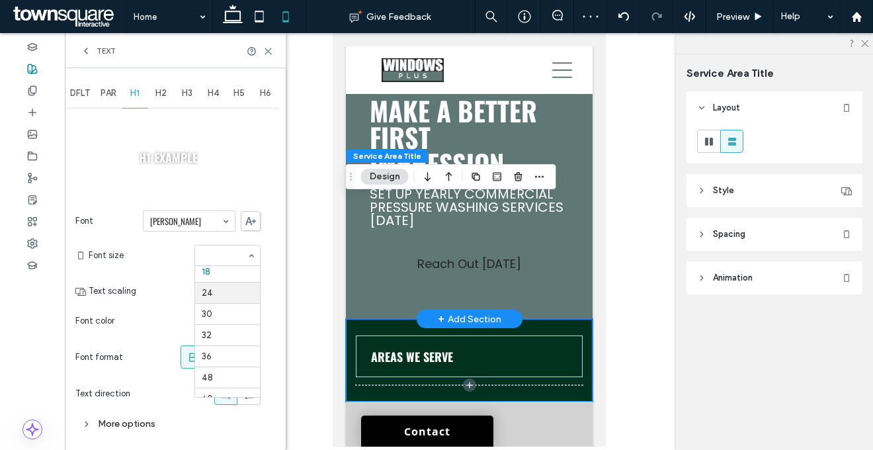
scroll to position [4085, 0]
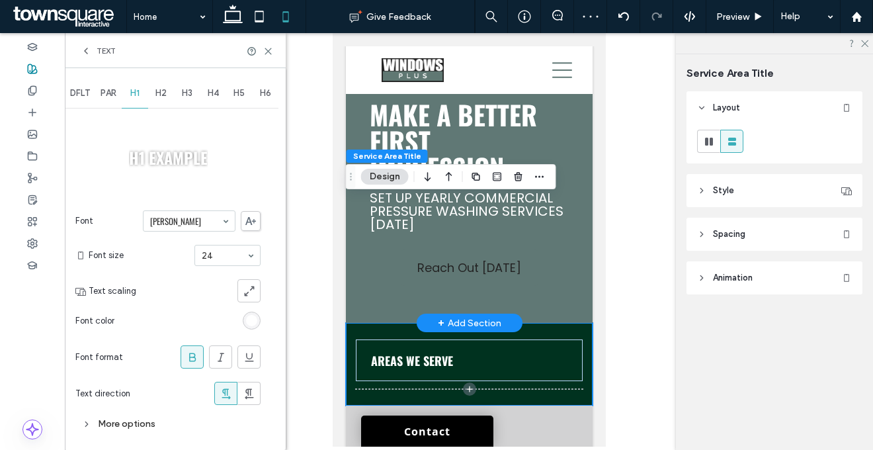
click at [165, 98] on span "H2" at bounding box center [160, 93] width 11 height 11
click at [186, 101] on div "H3" at bounding box center [187, 93] width 26 height 29
type input "**"
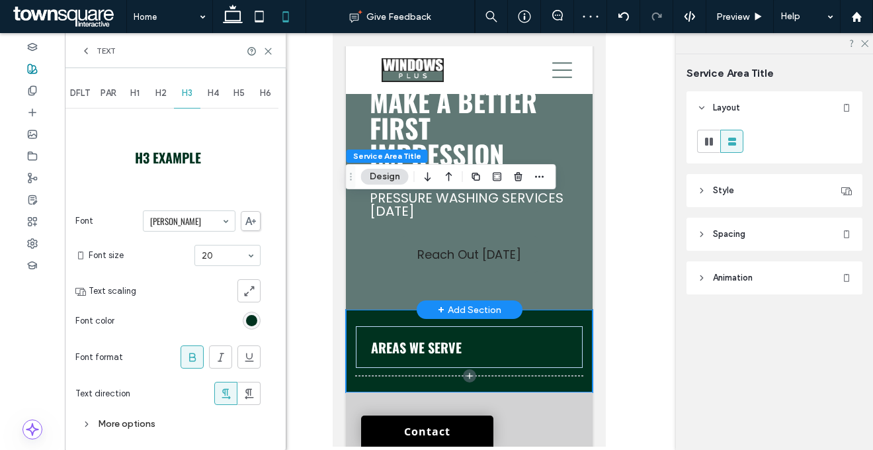
click at [178, 279] on div at bounding box center [200, 290] width 119 height 23
click at [218, 89] on span "H4" at bounding box center [213, 93] width 11 height 11
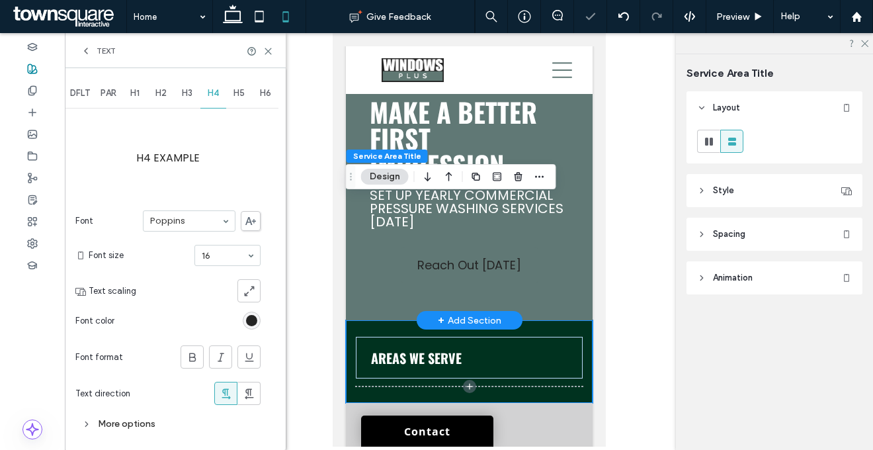
click at [243, 97] on span "H5" at bounding box center [238, 93] width 11 height 11
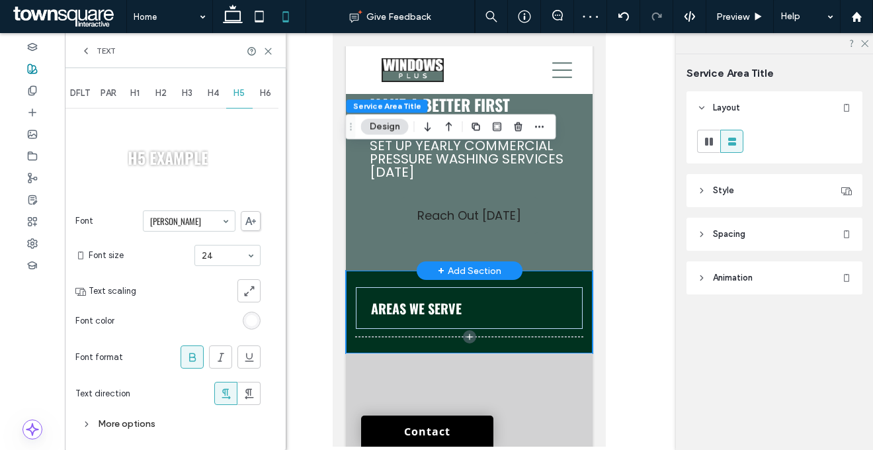
click at [264, 101] on div "H6" at bounding box center [266, 93] width 26 height 29
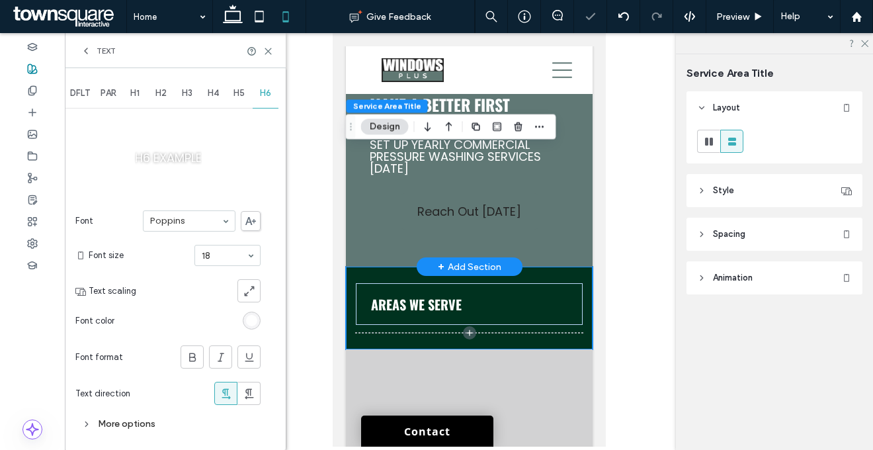
click at [165, 277] on div "Font Poppins Font size 18 Text scaling Font color Font format Text direction" at bounding box center [167, 308] width 185 height 208
click at [114, 90] on span "PAR" at bounding box center [109, 93] width 16 height 11
click at [73, 95] on span "DFLT" at bounding box center [80, 93] width 20 height 11
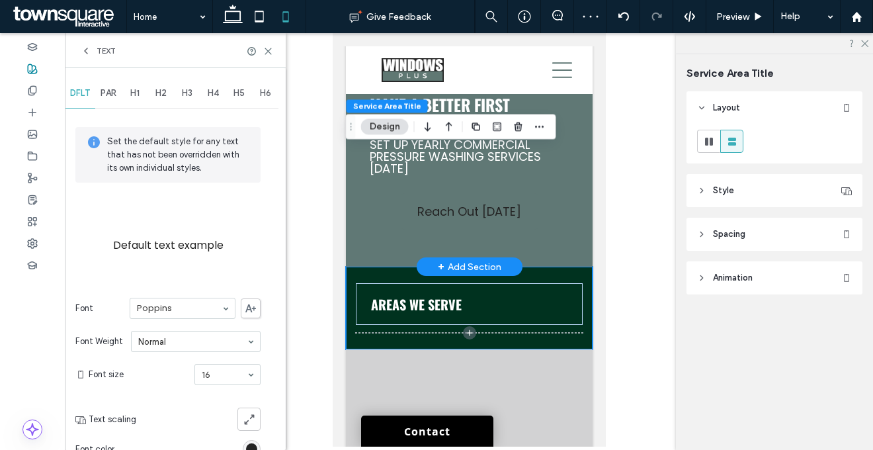
click at [89, 44] on div "Text" at bounding box center [175, 50] width 221 height 35
click at [90, 51] on icon at bounding box center [86, 51] width 11 height 11
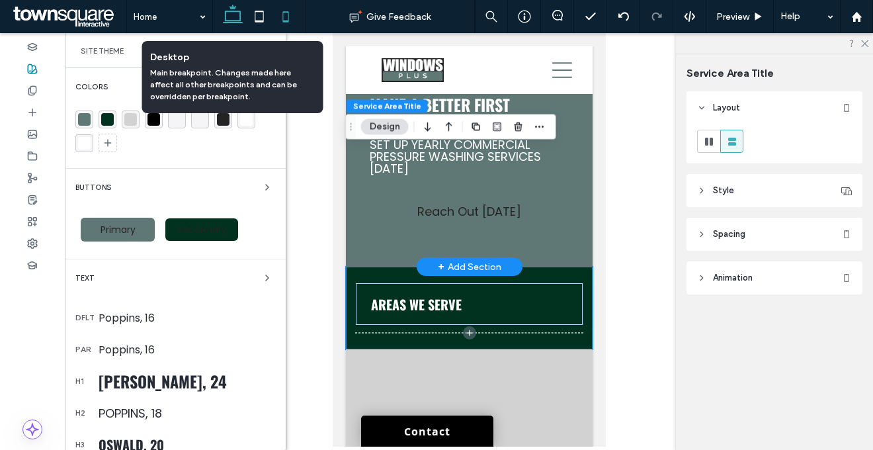
click at [230, 17] on icon at bounding box center [233, 16] width 26 height 26
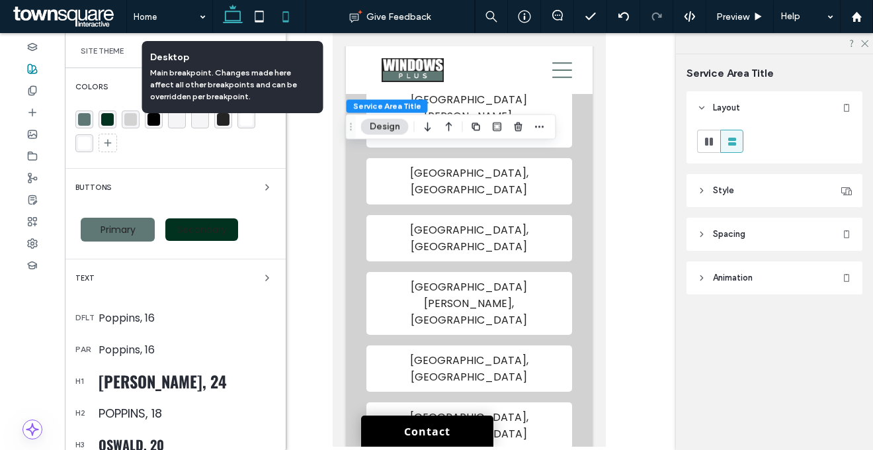
type input "**"
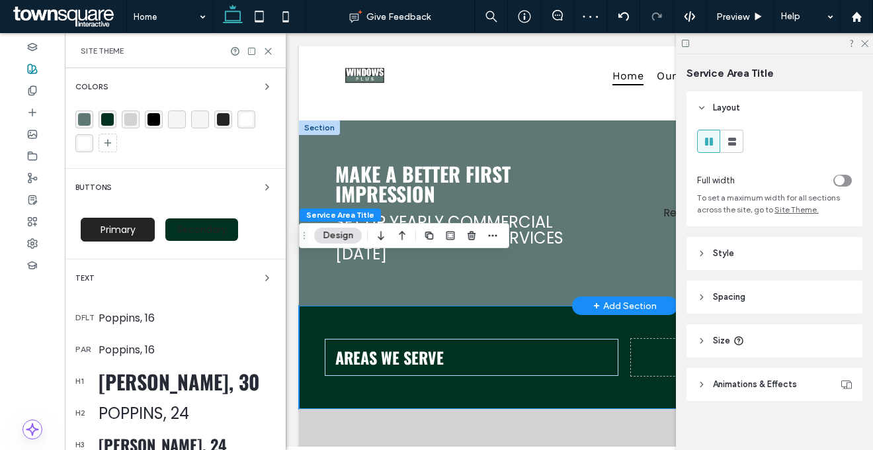
click at [104, 224] on span "Primary" at bounding box center [118, 229] width 44 height 13
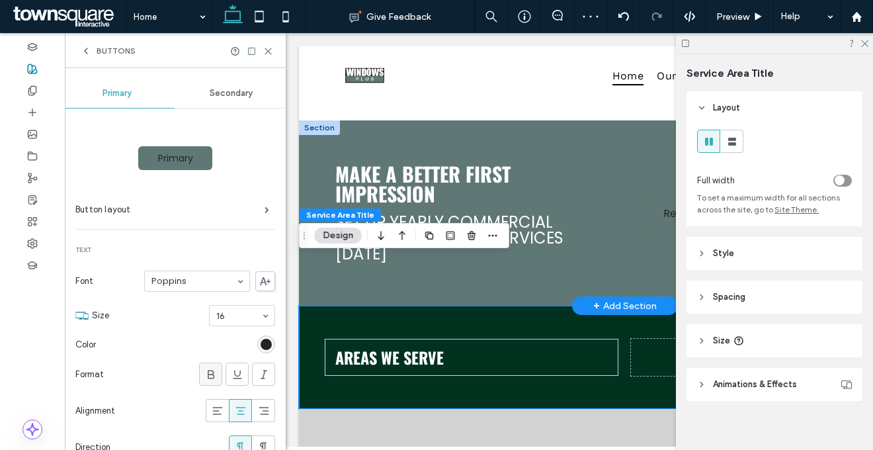
click at [206, 370] on icon at bounding box center [210, 374] width 13 height 13
click at [261, 346] on div "rgb(36, 36, 36)" at bounding box center [266, 344] width 11 height 11
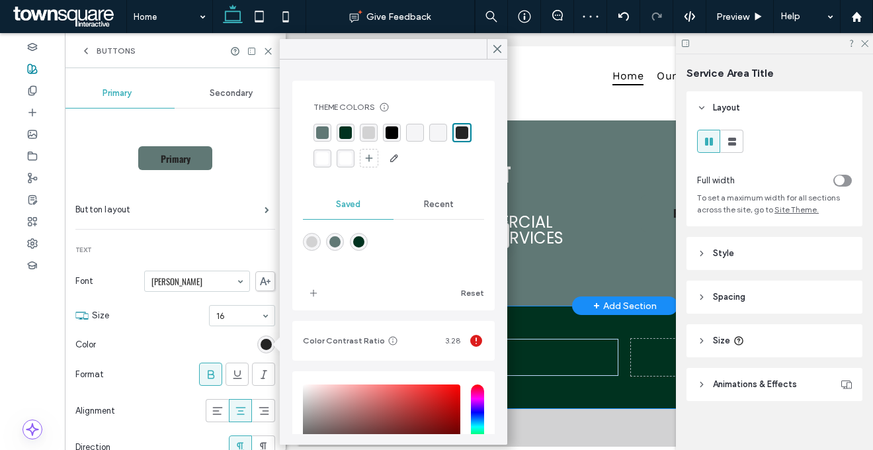
click at [329, 161] on div "rgba(255, 255, 255, 1)" at bounding box center [322, 158] width 13 height 13
click at [186, 312] on span "Size" at bounding box center [148, 315] width 112 height 13
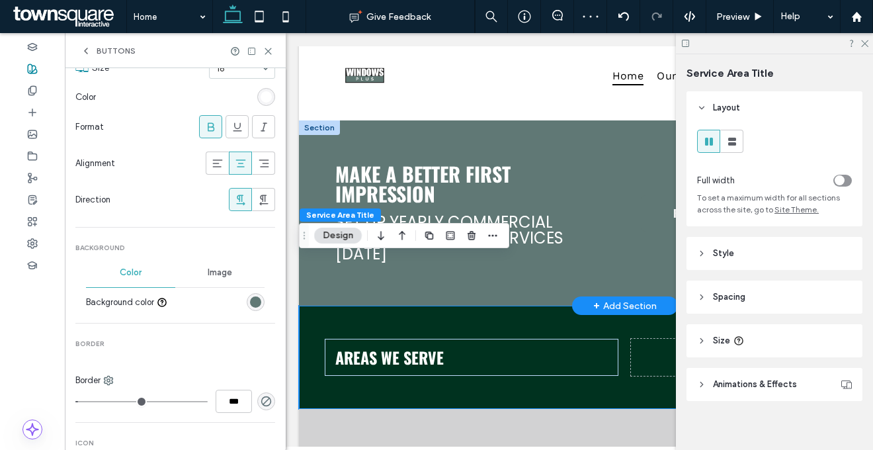
scroll to position [387, 0]
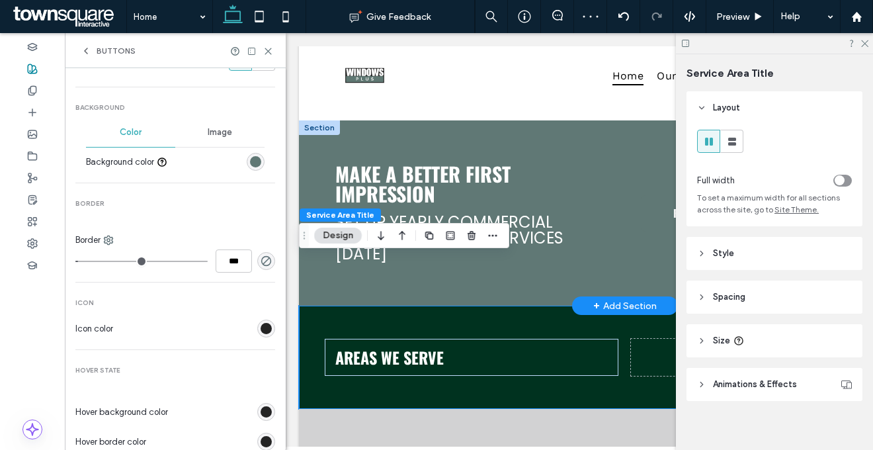
type input "*"
type input "***"
type input "*"
click at [75, 261] on input "range" at bounding box center [141, 261] width 132 height 1
click at [261, 336] on div "rgb(36, 36, 36)" at bounding box center [266, 328] width 18 height 18
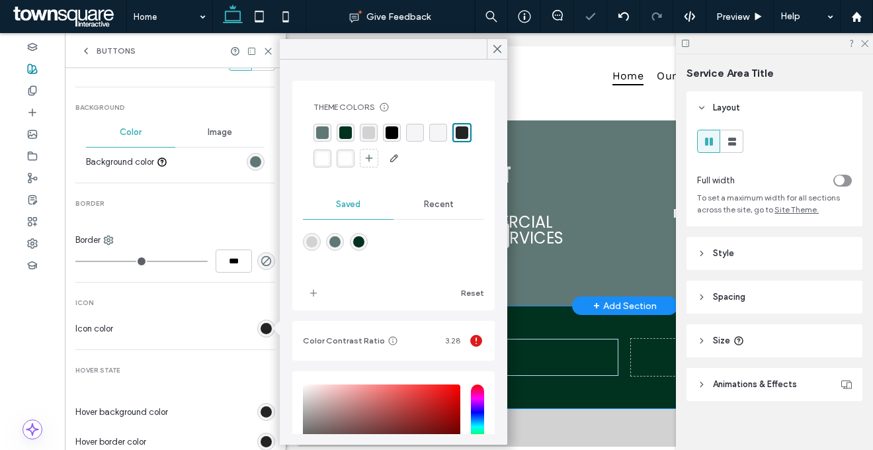
click at [329, 160] on div "rgba(255, 255, 255, 1)" at bounding box center [322, 158] width 13 height 13
click at [235, 222] on div "Primary Button layout Text Font Oswald Size 16 Color Format Alignment Direction…" at bounding box center [175, 180] width 200 height 918
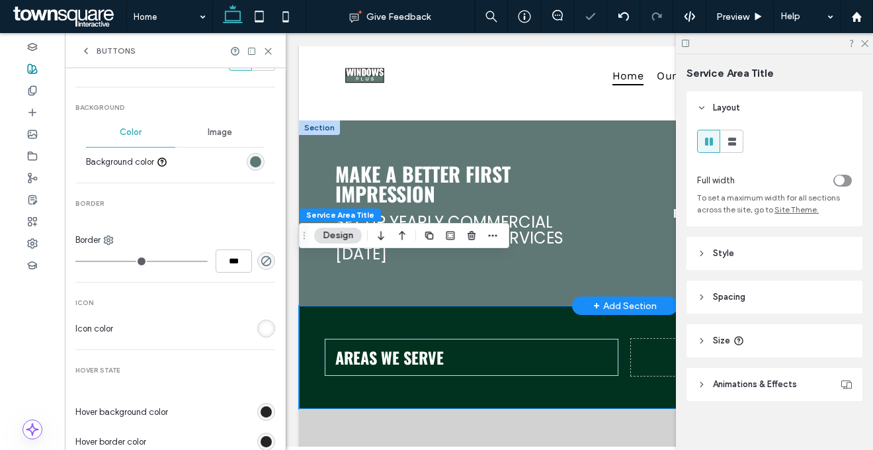
click at [261, 411] on div "rgb(36, 36, 36)" at bounding box center [266, 411] width 11 height 11
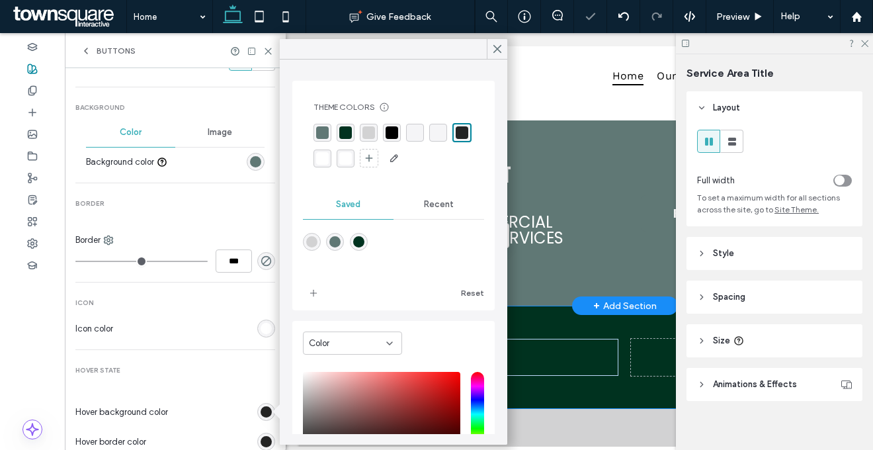
click at [346, 132] on div "rgba(0, 50, 31, 1)" at bounding box center [345, 132] width 13 height 13
click at [261, 438] on div "rgb(36, 36, 36)" at bounding box center [266, 441] width 11 height 11
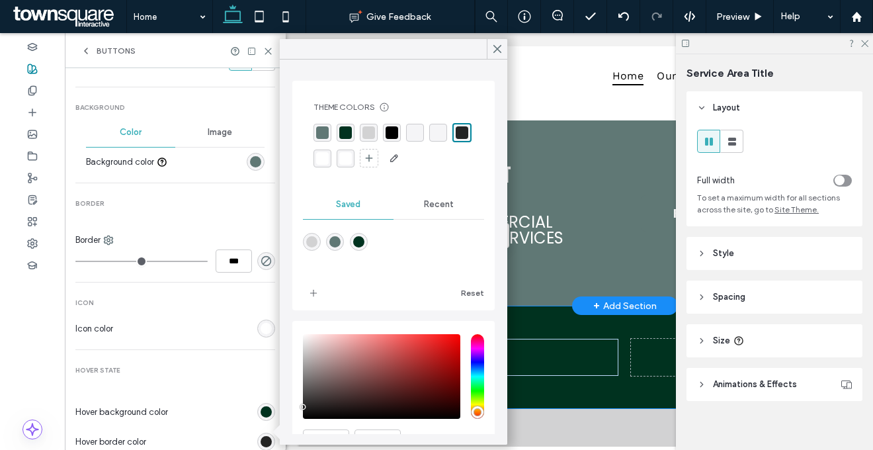
click at [436, 134] on div "rgba(0, 0, 0, 0)" at bounding box center [438, 132] width 13 height 13
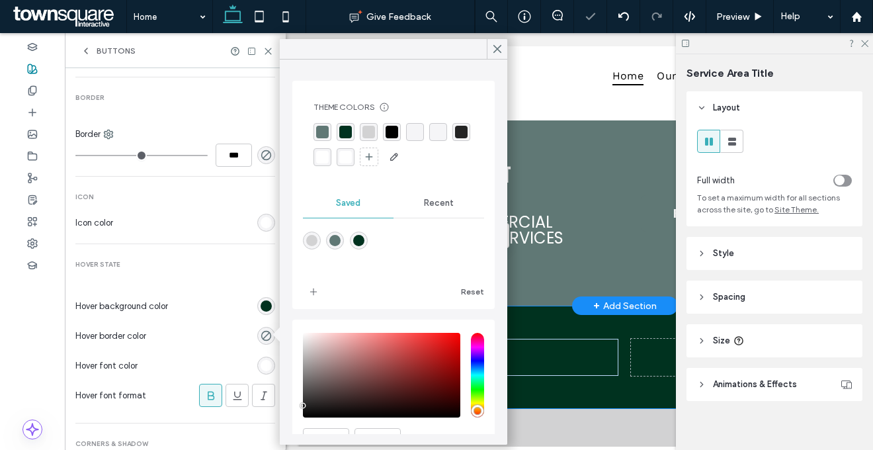
scroll to position [495, 0]
click at [261, 369] on div "rgb(255, 255, 255)" at bounding box center [266, 363] width 11 height 11
click at [202, 218] on div at bounding box center [196, 221] width 157 height 23
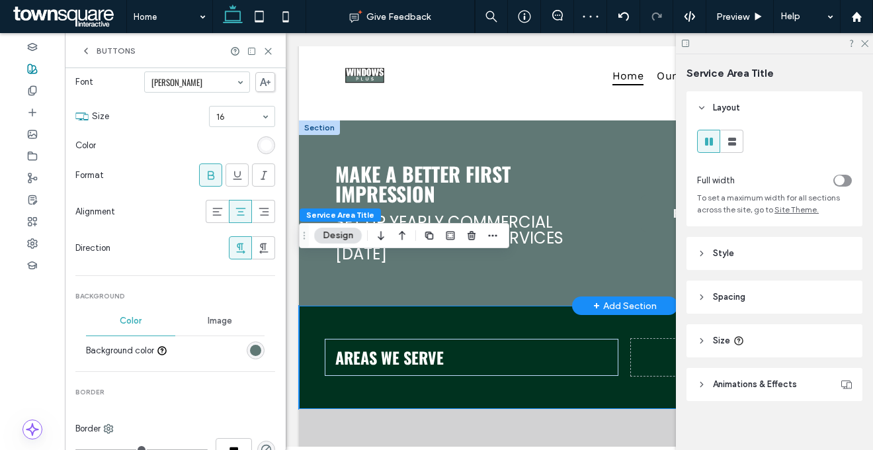
scroll to position [0, 0]
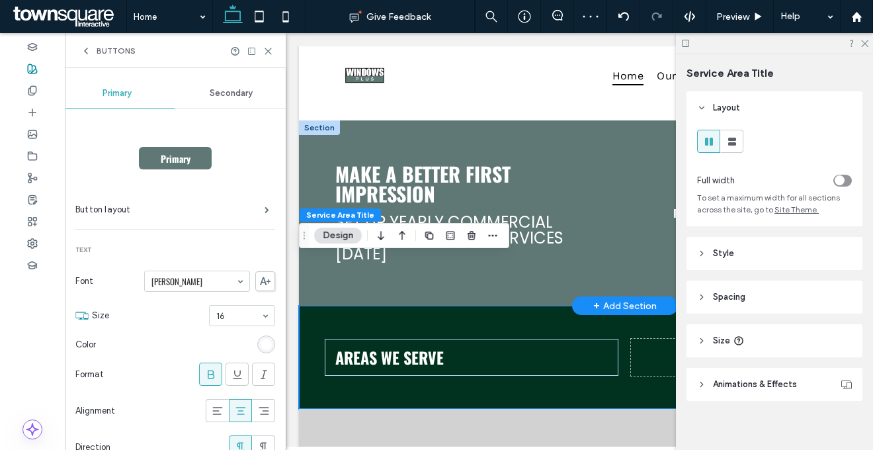
click at [210, 97] on span "Secondary" at bounding box center [231, 93] width 43 height 11
click at [208, 370] on use at bounding box center [211, 374] width 7 height 9
click at [261, 340] on div "rgb(36, 36, 36)" at bounding box center [266, 344] width 11 height 11
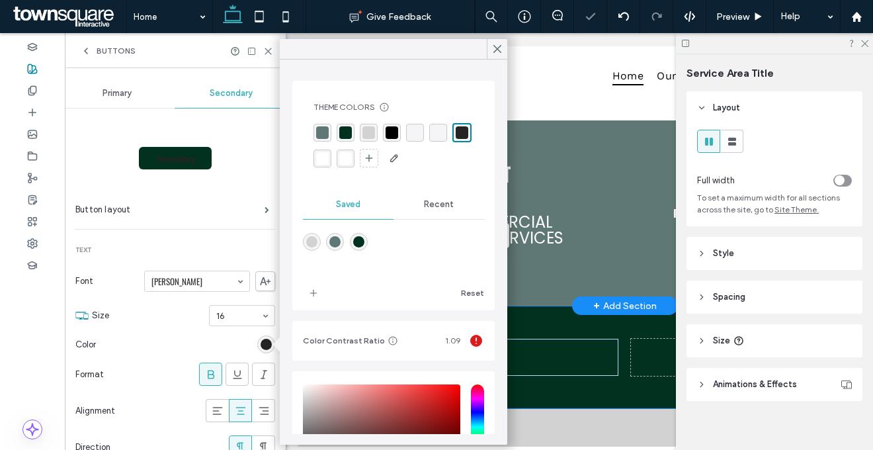
click at [331, 157] on div "rgba(255, 255, 255, 1)" at bounding box center [322, 158] width 18 height 18
click at [180, 336] on div at bounding box center [188, 344] width 174 height 23
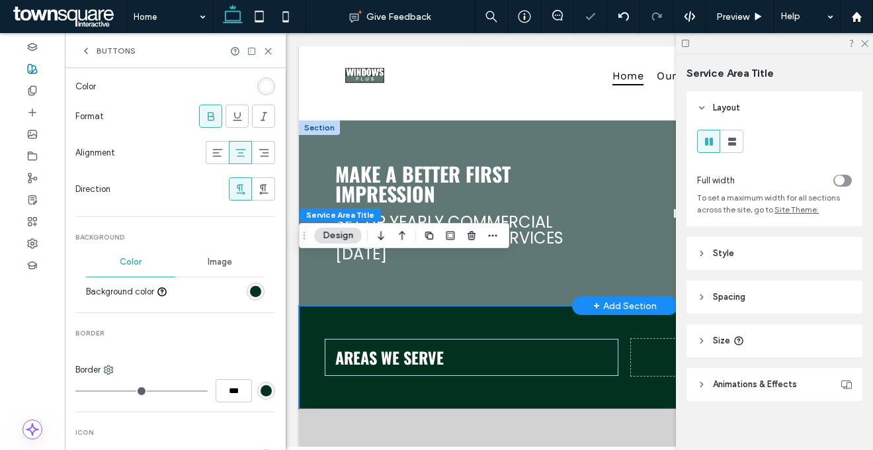
scroll to position [334, 0]
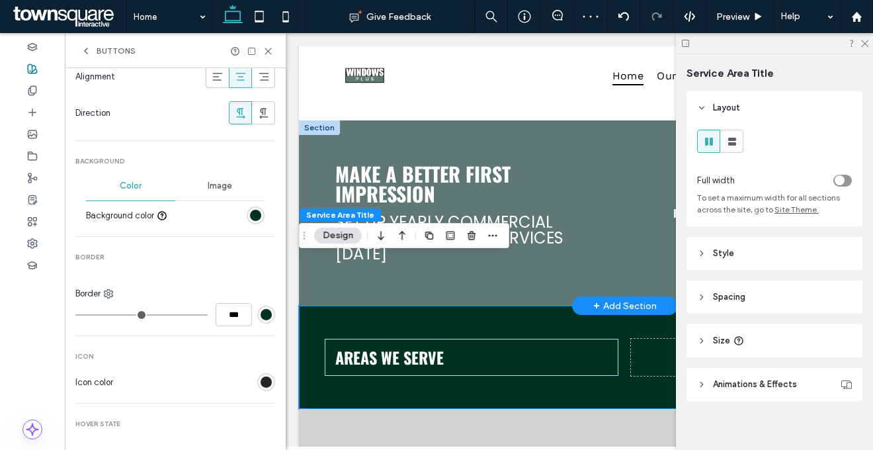
type input "*"
type input "***"
type input "*"
type input "***"
type input "*"
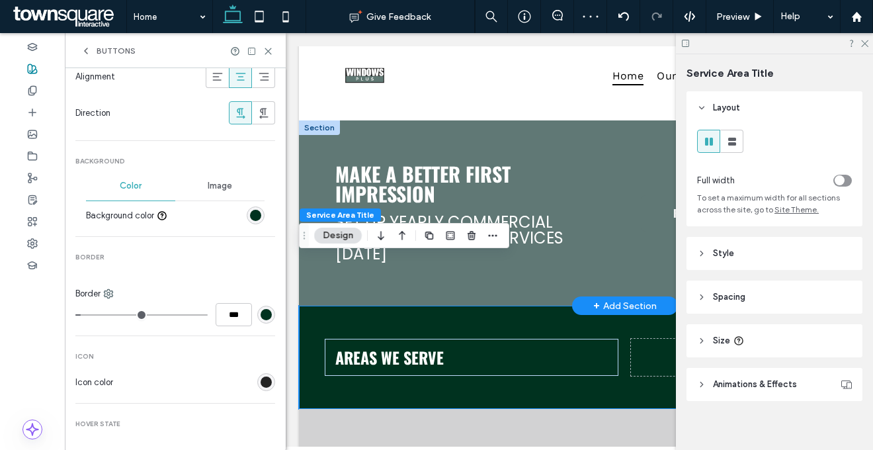
type input "***"
type input "*"
type input "***"
type input "*"
type input "***"
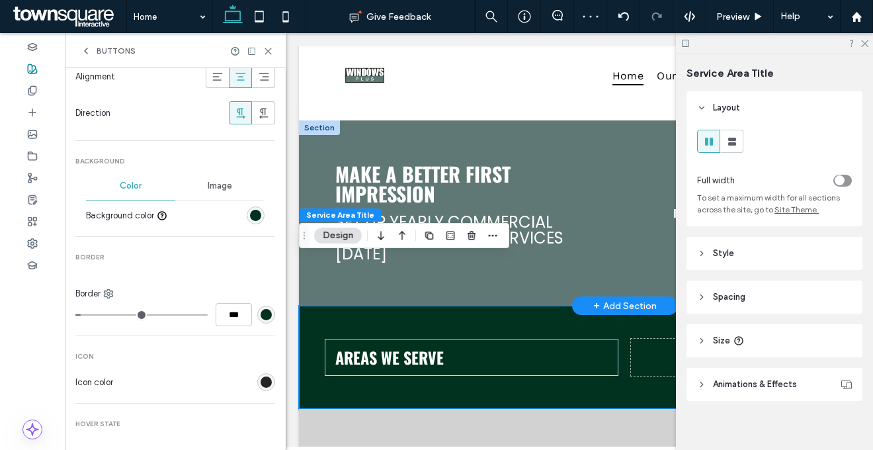
type input "*"
type input "***"
drag, startPoint x: 86, startPoint y: 312, endPoint x: 71, endPoint y: 313, distance: 15.3
click at [75, 314] on input "range" at bounding box center [141, 314] width 132 height 1
click at [264, 315] on div "rgb(0, 50, 31)" at bounding box center [266, 314] width 11 height 11
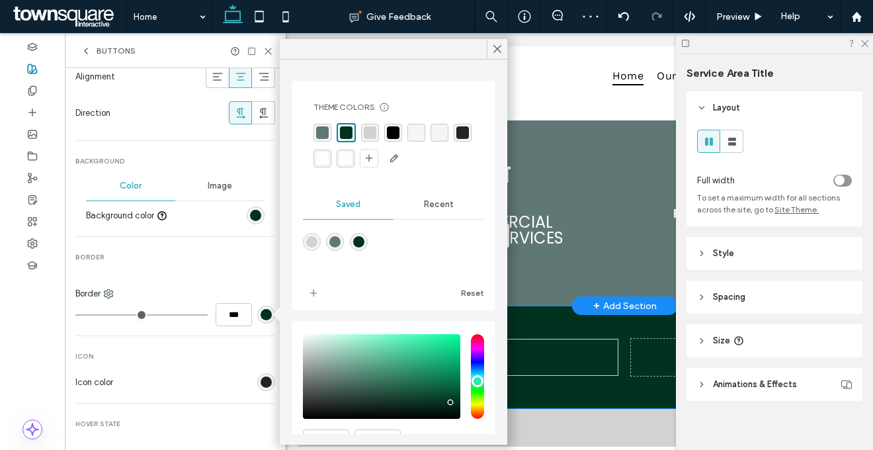
click at [440, 134] on div "rgba(0, 0, 0, 0)" at bounding box center [439, 132] width 13 height 13
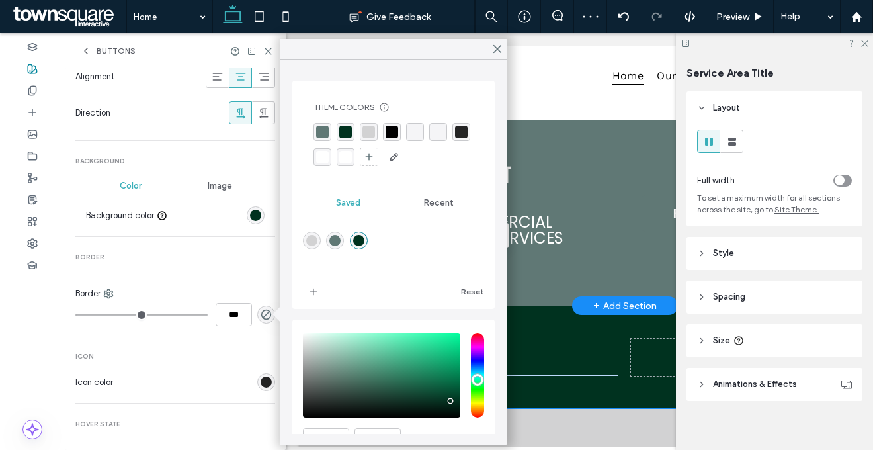
click at [161, 268] on div "Secondary Button layout Text Font Oswald Size 16 Color Format Alignment Directi…" at bounding box center [175, 234] width 200 height 918
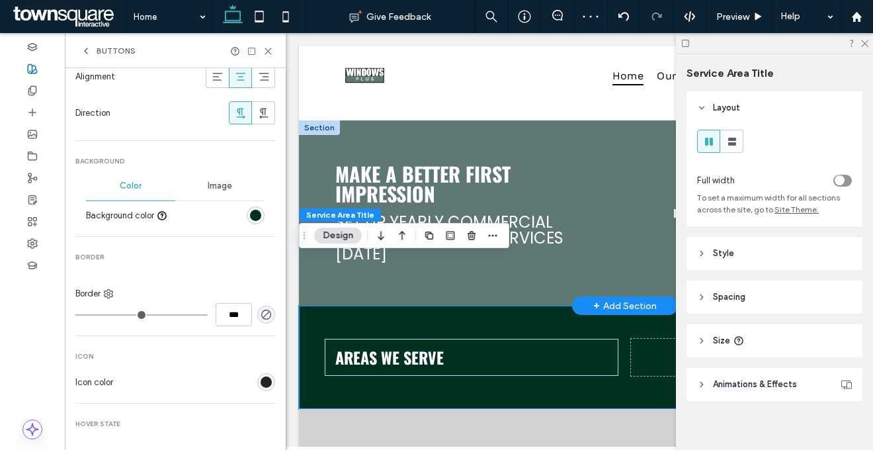
click at [261, 202] on div "Color Image Background color" at bounding box center [175, 199] width 200 height 56
click at [250, 212] on div "rgb(0, 50, 31)" at bounding box center [255, 215] width 11 height 11
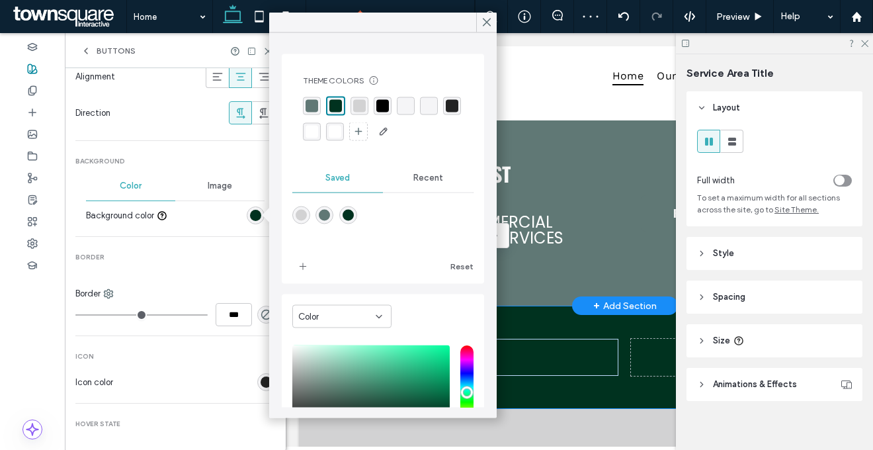
click at [210, 247] on div "Secondary Button layout Text Font Oswald Size 16 Color Format Alignment Directi…" at bounding box center [175, 234] width 200 height 918
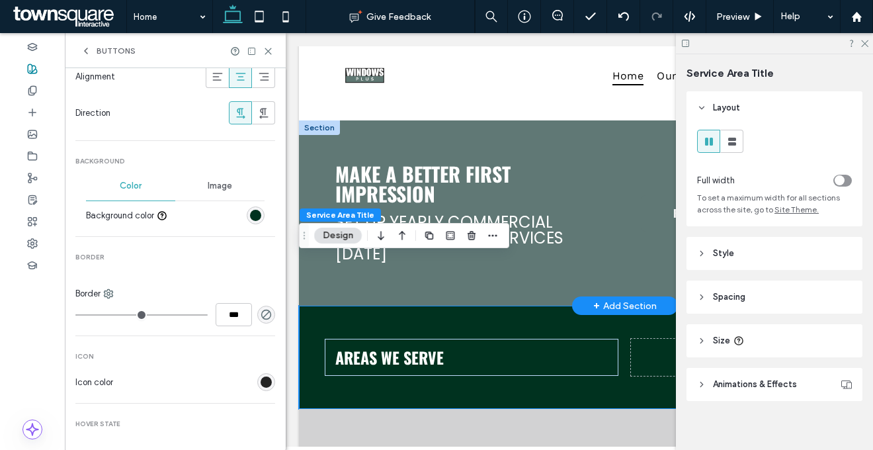
click at [261, 384] on div "rgb(36, 36, 36)" at bounding box center [266, 381] width 11 height 11
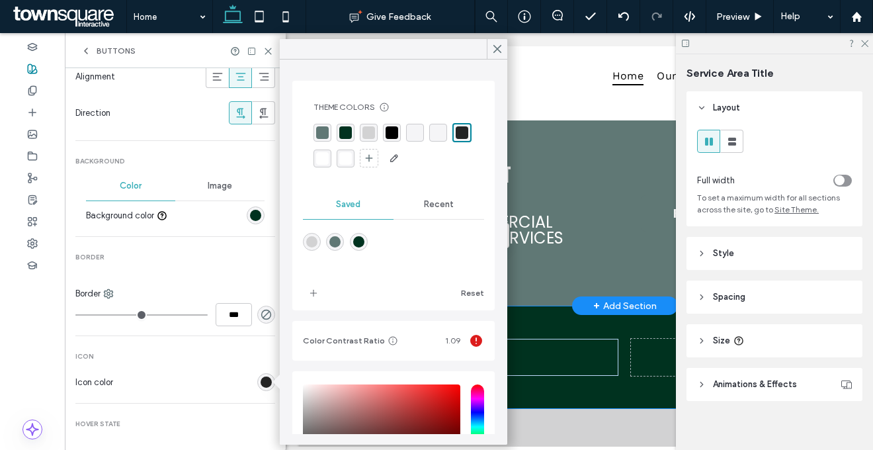
click at [329, 152] on div "rgba(255, 255, 255, 1)" at bounding box center [322, 158] width 13 height 13
click at [231, 258] on span "Border" at bounding box center [175, 257] width 200 height 9
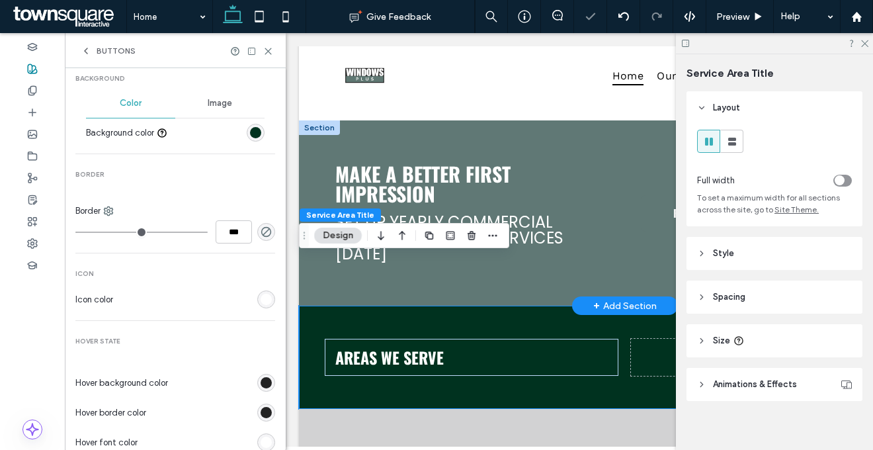
scroll to position [487, 0]
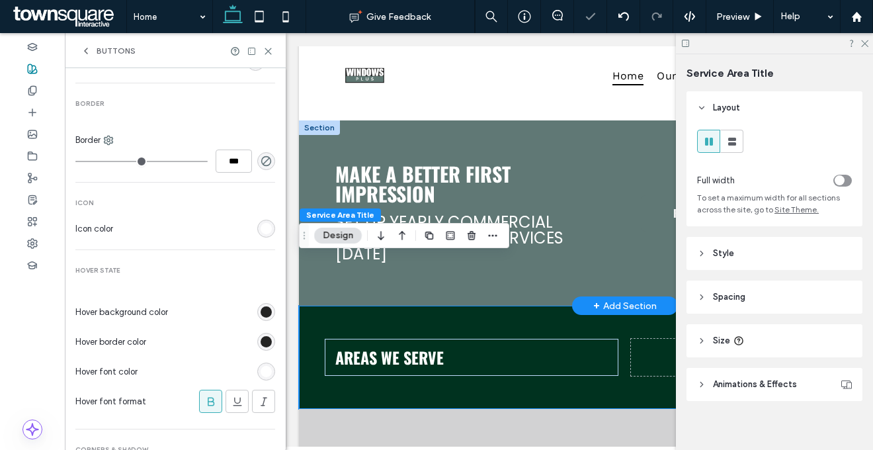
click at [262, 313] on div "rgb(36, 36, 36)" at bounding box center [266, 311] width 11 height 11
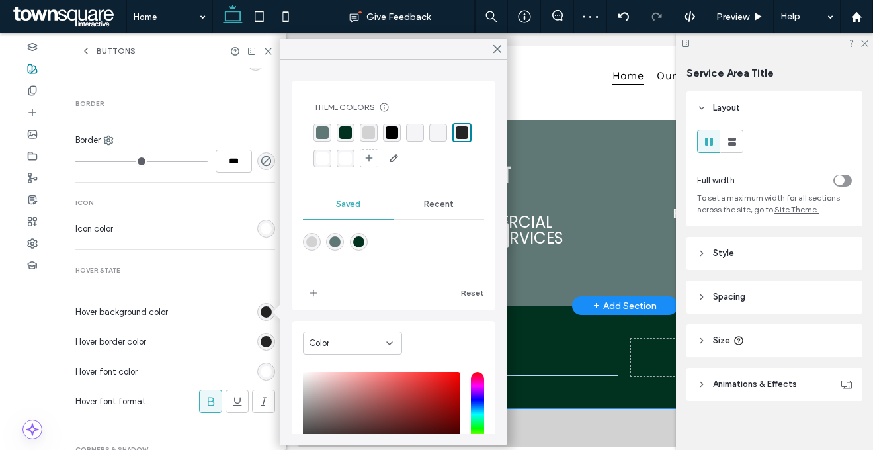
drag, startPoint x: 319, startPoint y: 124, endPoint x: 313, endPoint y: 131, distance: 9.0
click at [315, 130] on div "rgba(96, 120, 117, 1)" at bounding box center [322, 133] width 18 height 18
click at [261, 341] on div "rgb(36, 36, 36)" at bounding box center [266, 341] width 11 height 11
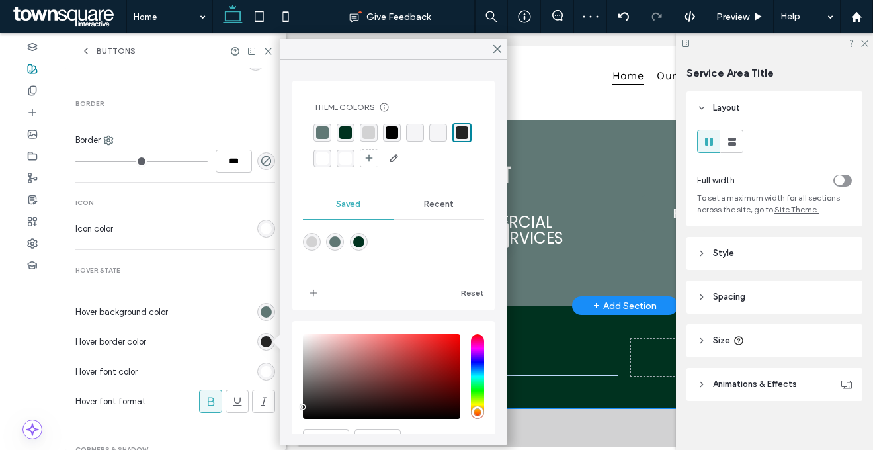
click at [438, 130] on div "rgba(0, 0, 0, 0)" at bounding box center [438, 132] width 13 height 13
click at [261, 374] on div "rgb(255, 255, 255)" at bounding box center [266, 371] width 11 height 11
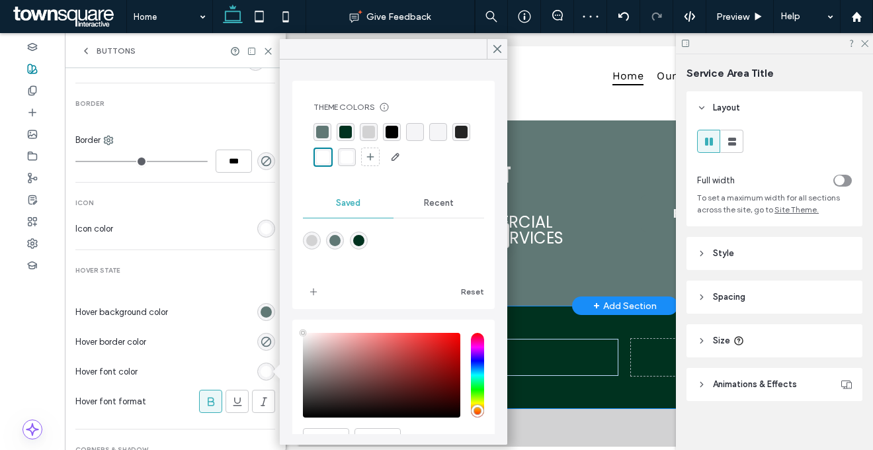
click at [225, 311] on div at bounding box center [224, 311] width 102 height 23
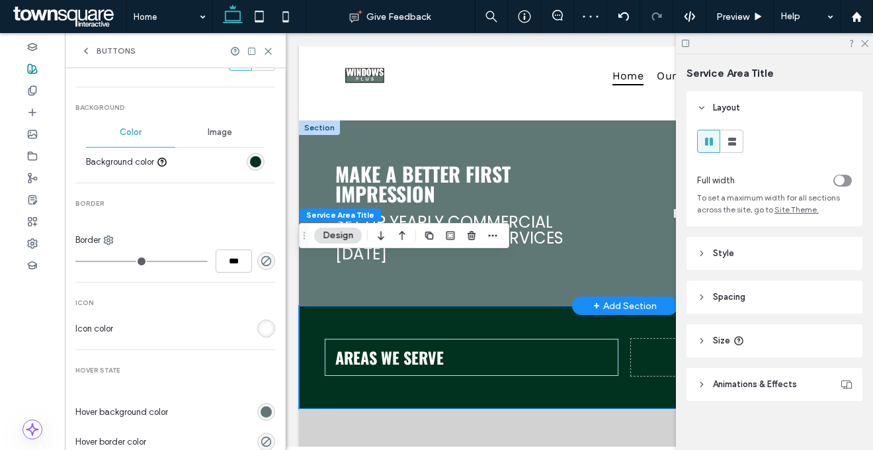
scroll to position [0, 0]
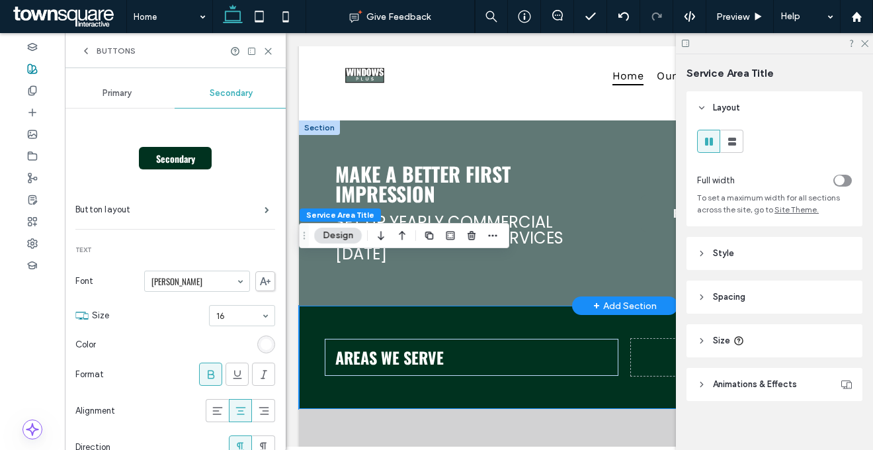
click at [104, 50] on span "Buttons" at bounding box center [116, 51] width 39 height 11
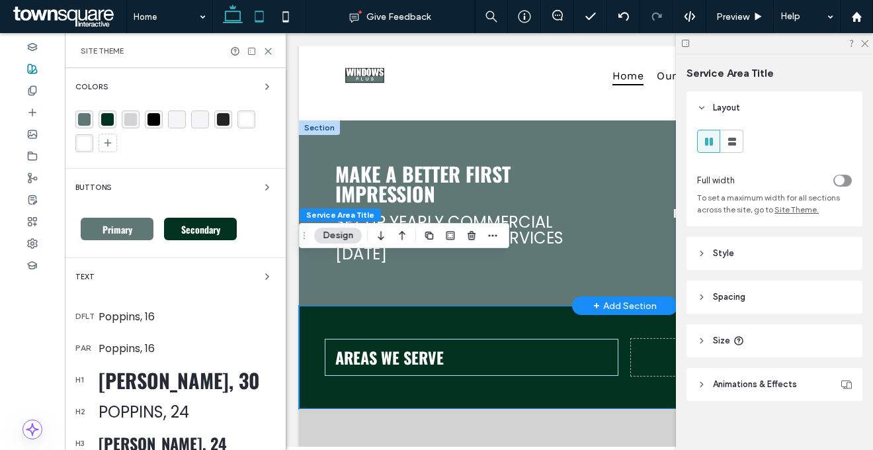
click at [260, 13] on icon at bounding box center [259, 16] width 26 height 26
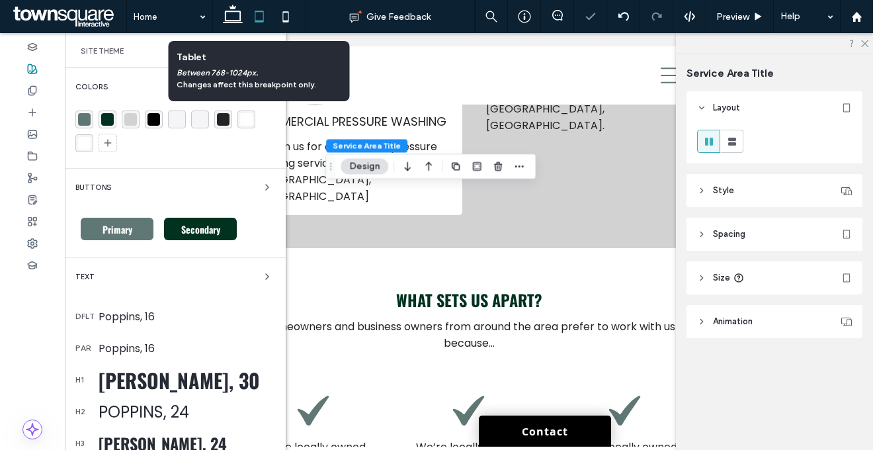
scroll to position [2683, 0]
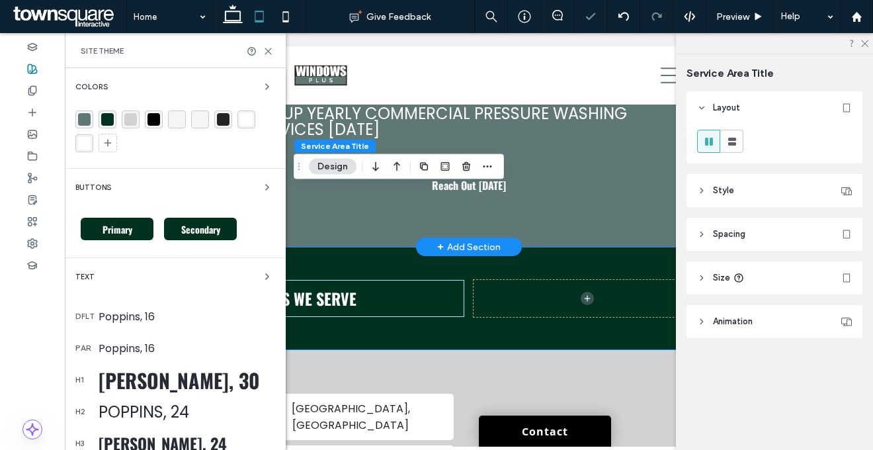
click at [108, 219] on div "Primary" at bounding box center [117, 229] width 73 height 22
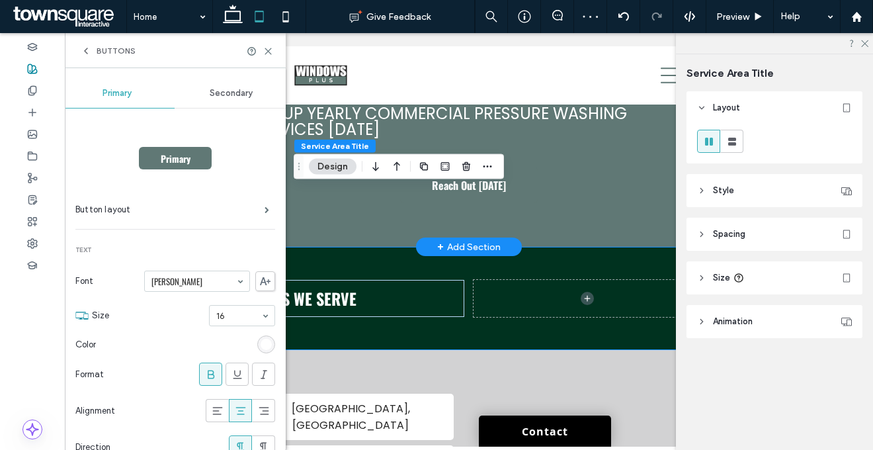
click at [256, 95] on div "Secondary" at bounding box center [232, 93] width 114 height 29
click at [97, 52] on span "Buttons" at bounding box center [116, 51] width 39 height 11
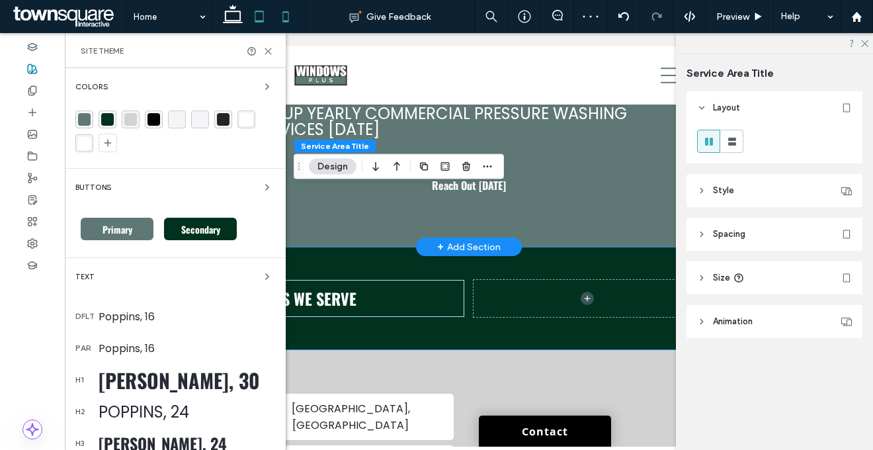
click at [284, 23] on icon at bounding box center [285, 16] width 26 height 26
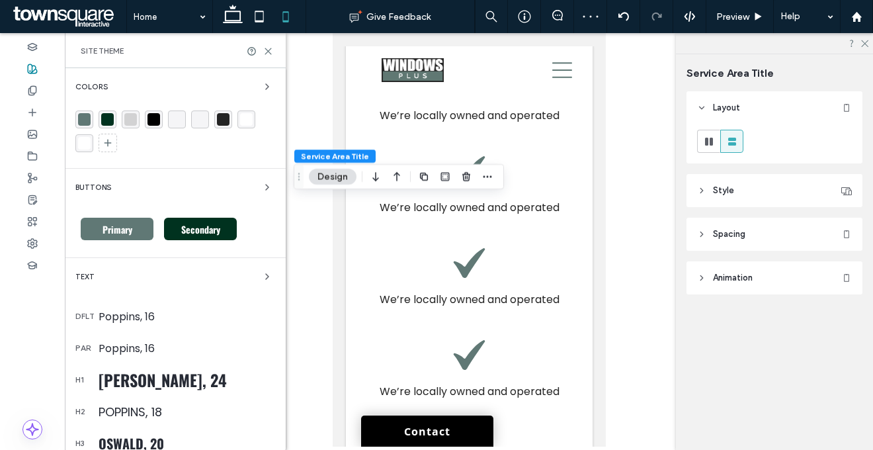
type input "**"
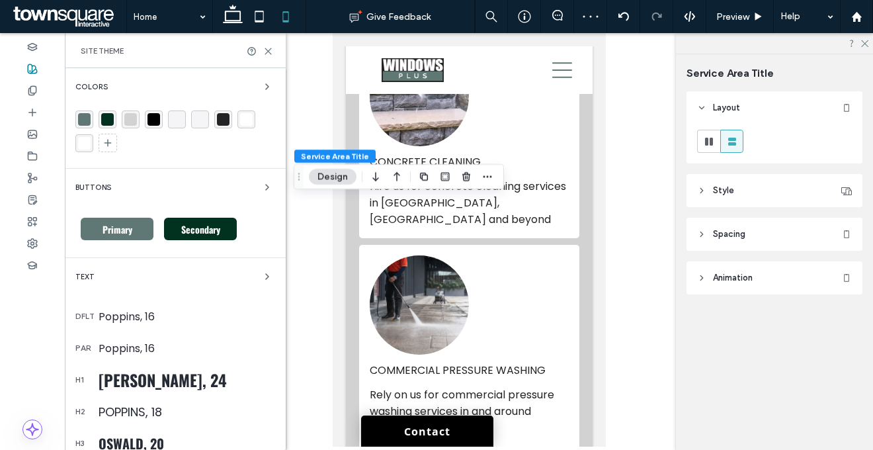
scroll to position [3867, 0]
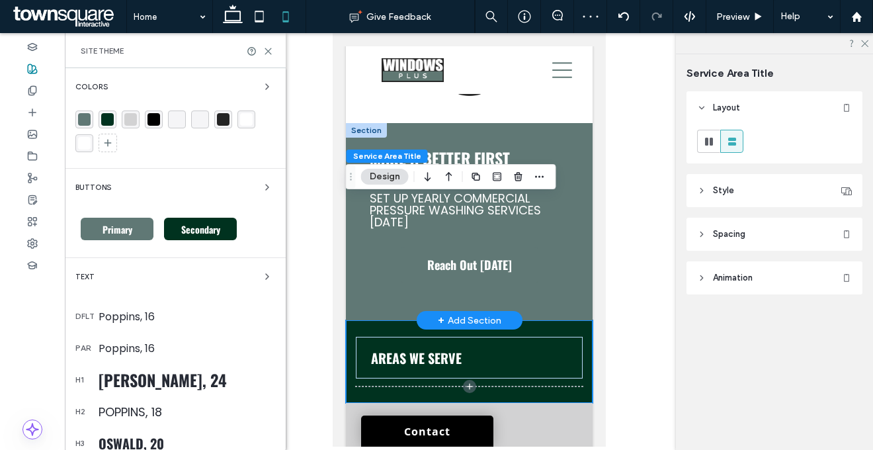
click at [109, 223] on span "Primary" at bounding box center [117, 229] width 39 height 14
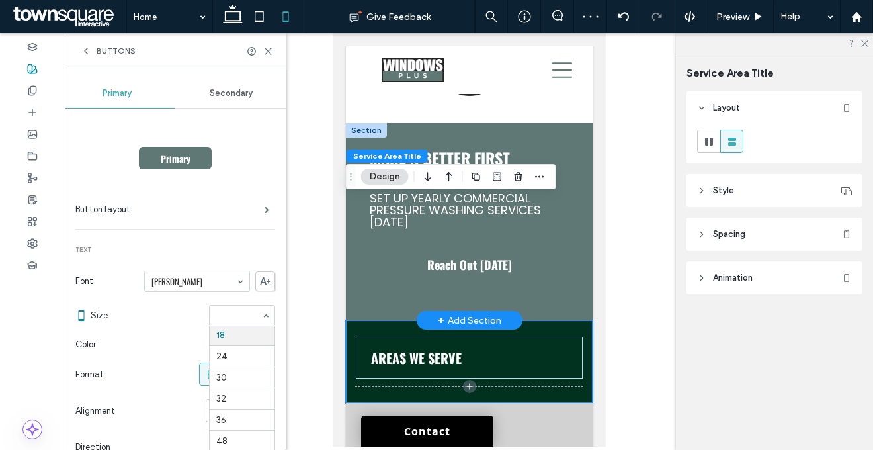
scroll to position [140, 0]
click at [229, 89] on span "Secondary" at bounding box center [231, 93] width 43 height 11
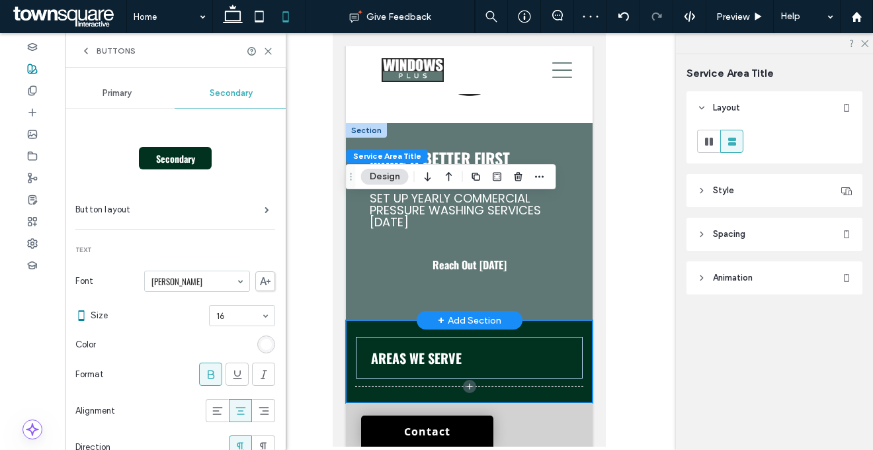
click at [121, 47] on span "Buttons" at bounding box center [116, 51] width 39 height 11
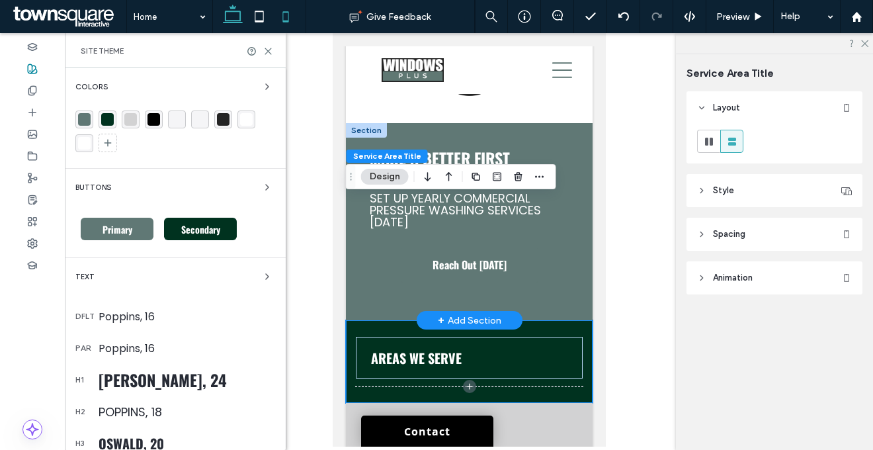
click at [236, 16] on icon at bounding box center [233, 16] width 26 height 26
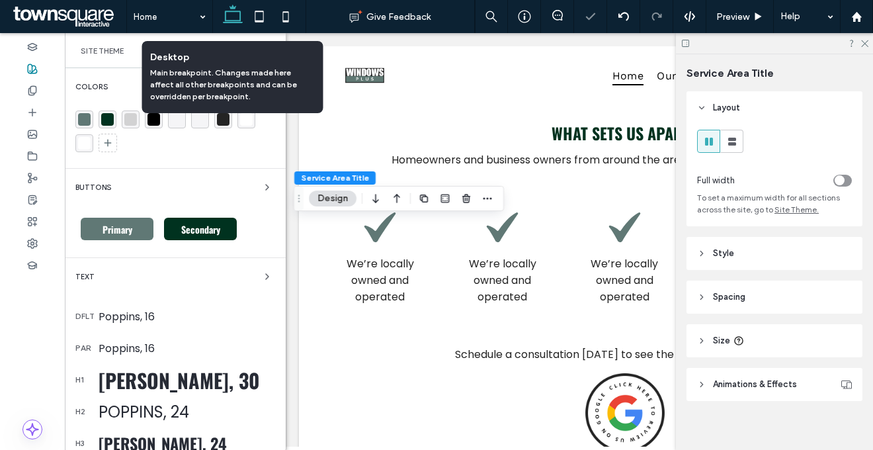
type input "**"
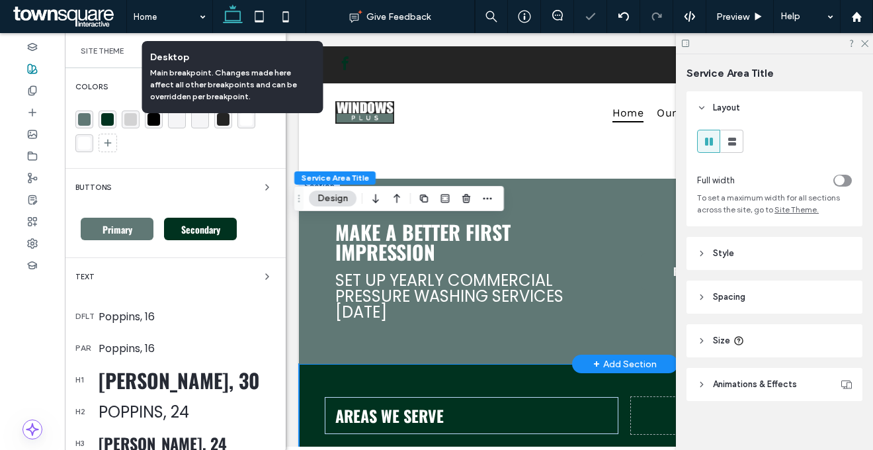
scroll to position [1996, 0]
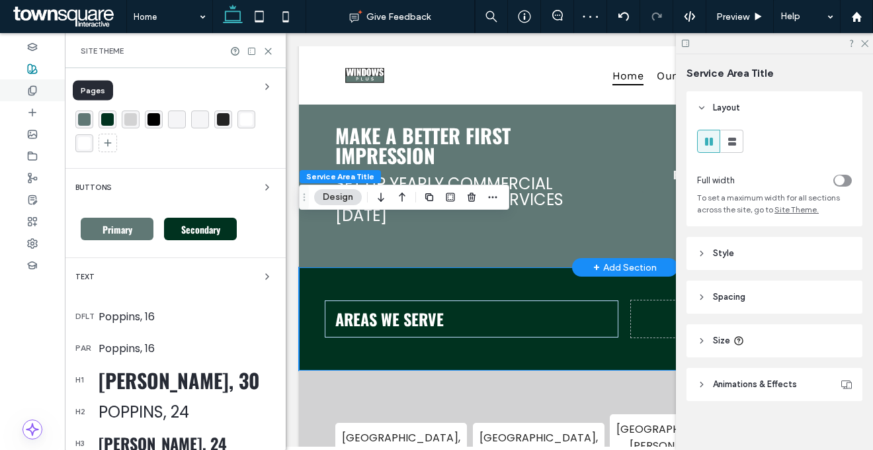
click at [26, 87] on div at bounding box center [32, 90] width 65 height 22
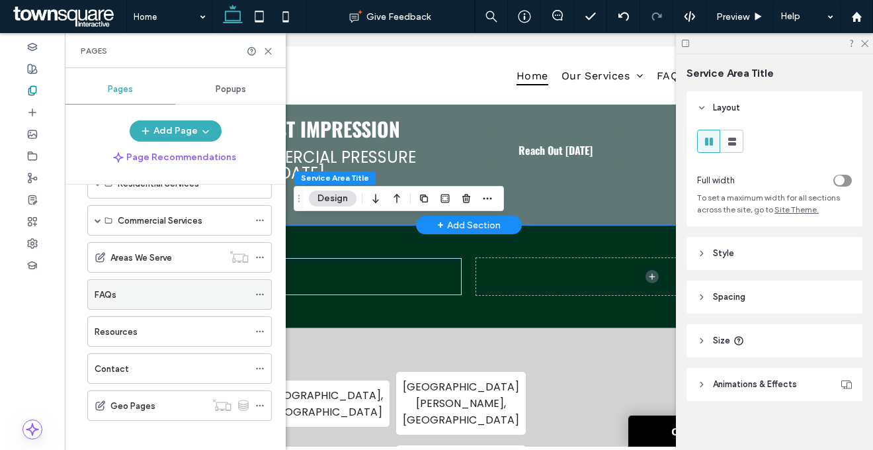
scroll to position [87, 0]
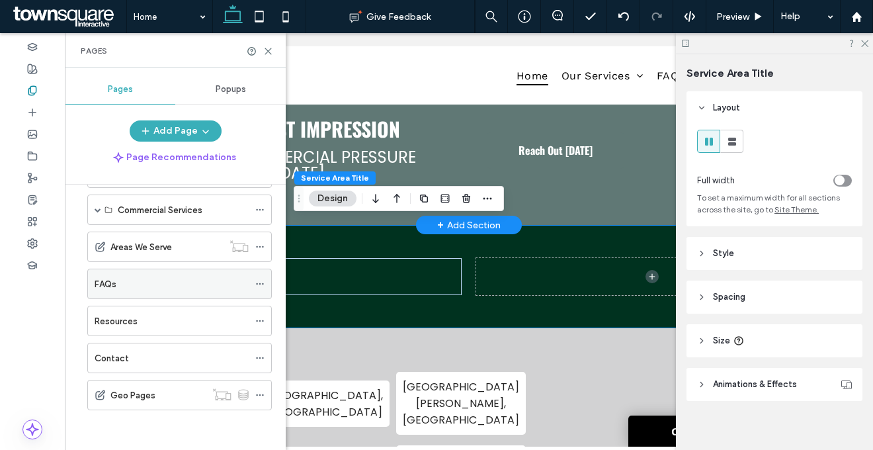
click at [260, 283] on use at bounding box center [259, 284] width 7 height 2
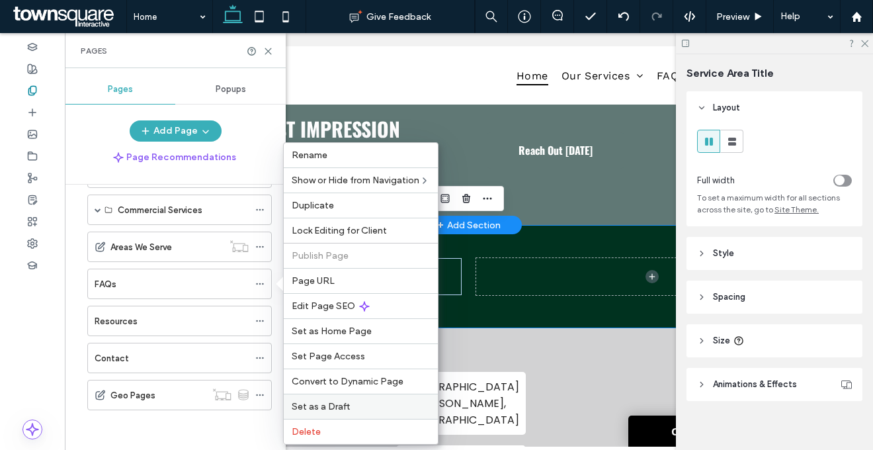
click at [331, 407] on span "Set as a Draft" at bounding box center [321, 406] width 58 height 11
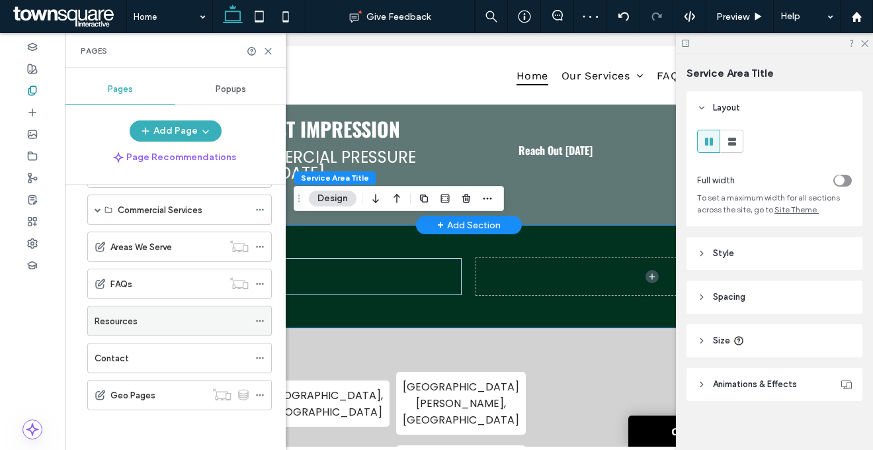
click at [260, 317] on icon at bounding box center [259, 320] width 9 height 9
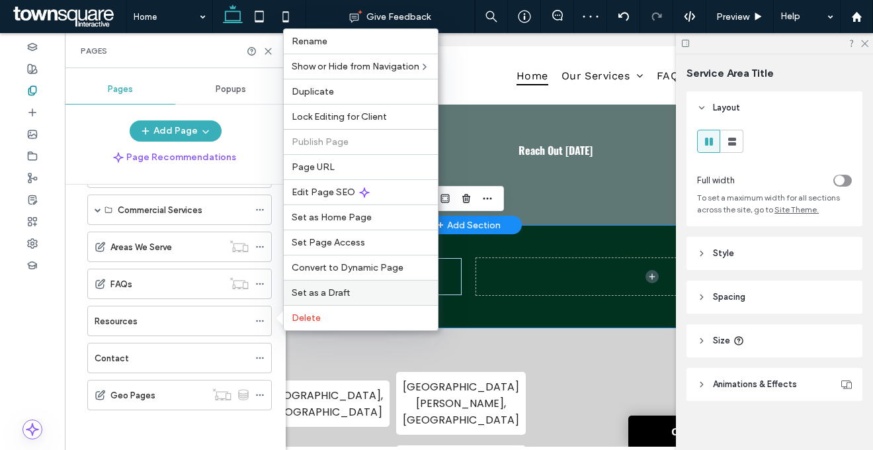
click at [292, 290] on span "Set as a Draft" at bounding box center [321, 292] width 58 height 11
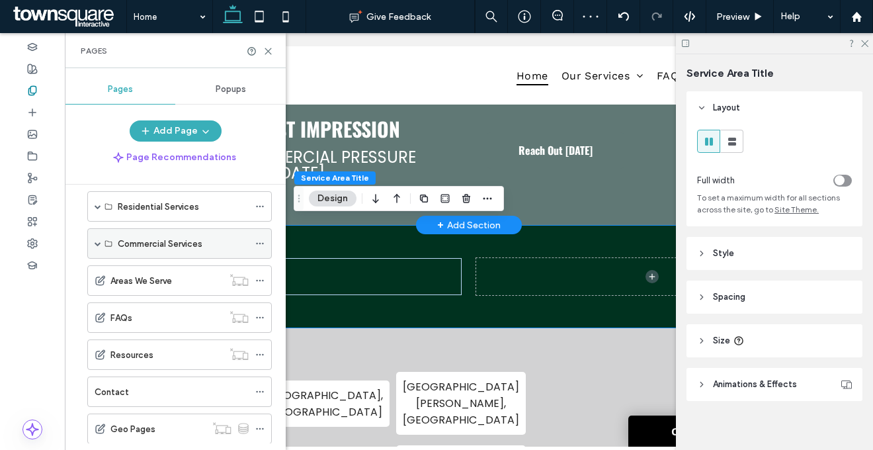
scroll to position [37, 0]
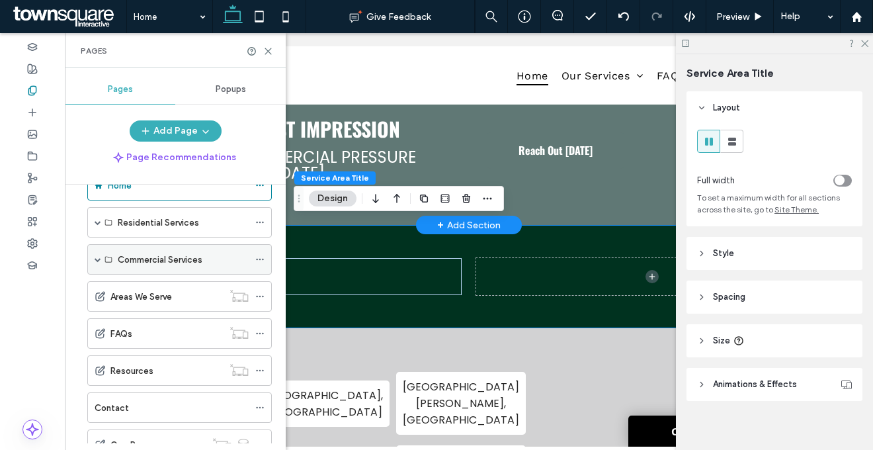
click at [96, 258] on span at bounding box center [98, 259] width 7 height 7
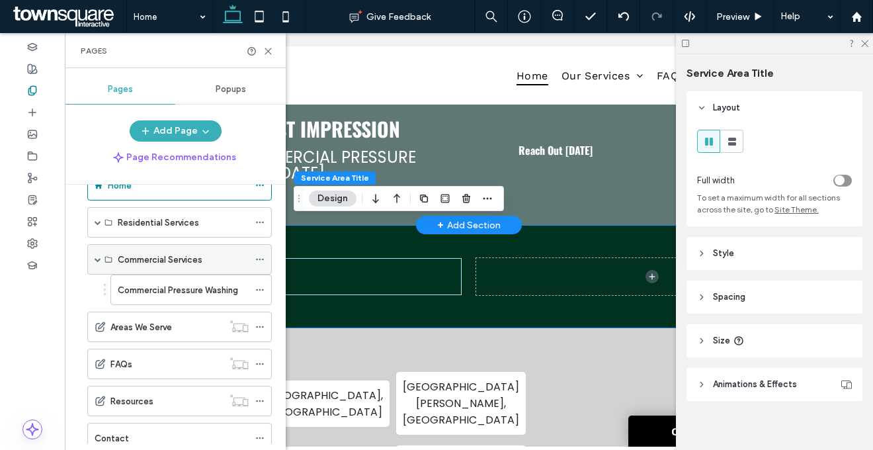
click at [261, 257] on icon at bounding box center [259, 259] width 9 height 9
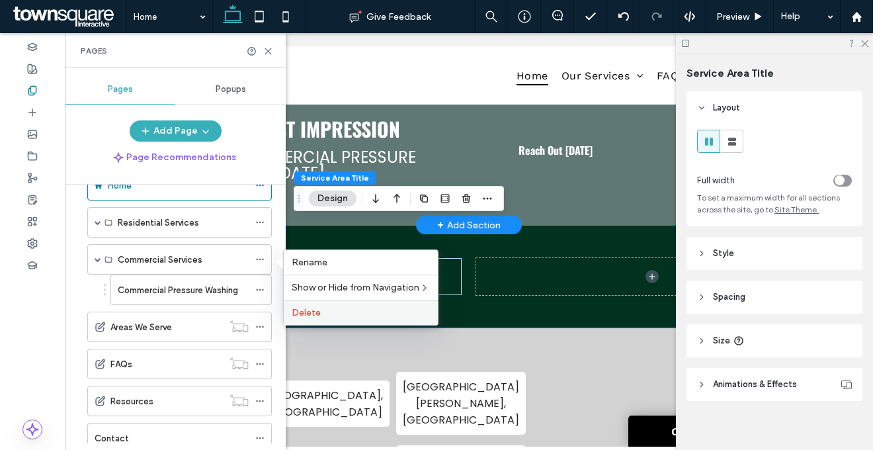
click at [305, 313] on span "Delete" at bounding box center [306, 312] width 29 height 11
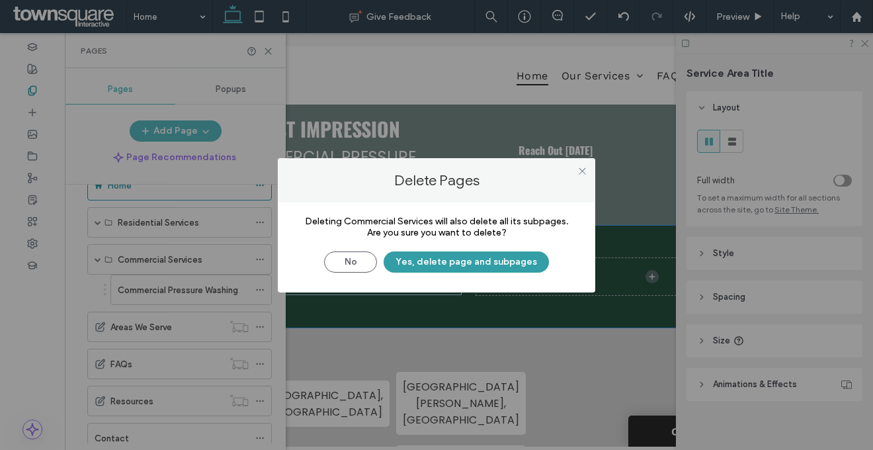
click at [455, 261] on button "Yes, delete page and subpages" at bounding box center [465, 261] width 165 height 21
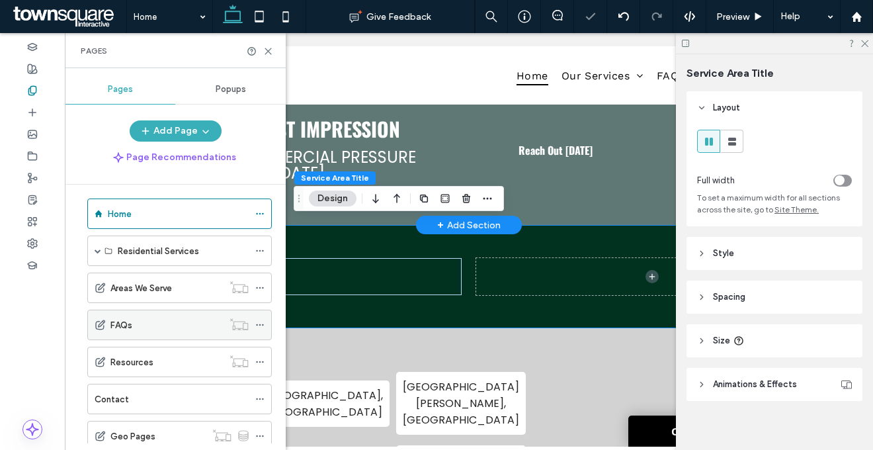
scroll to position [0, 0]
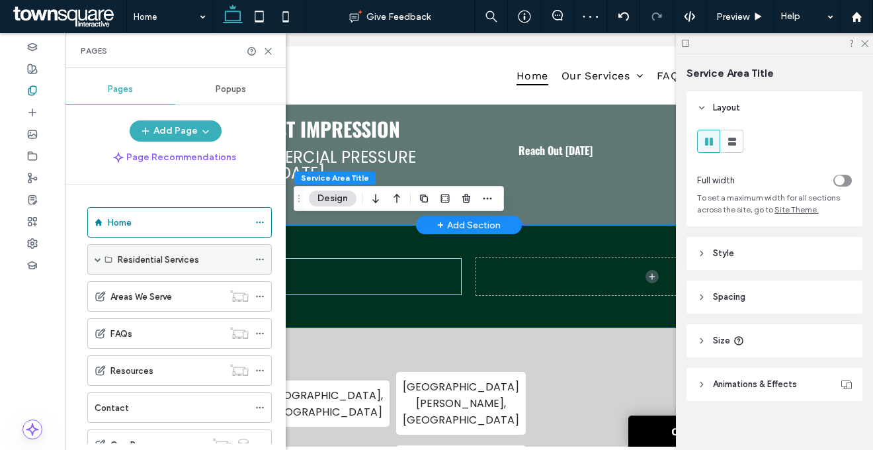
click at [95, 262] on span at bounding box center [98, 259] width 7 height 7
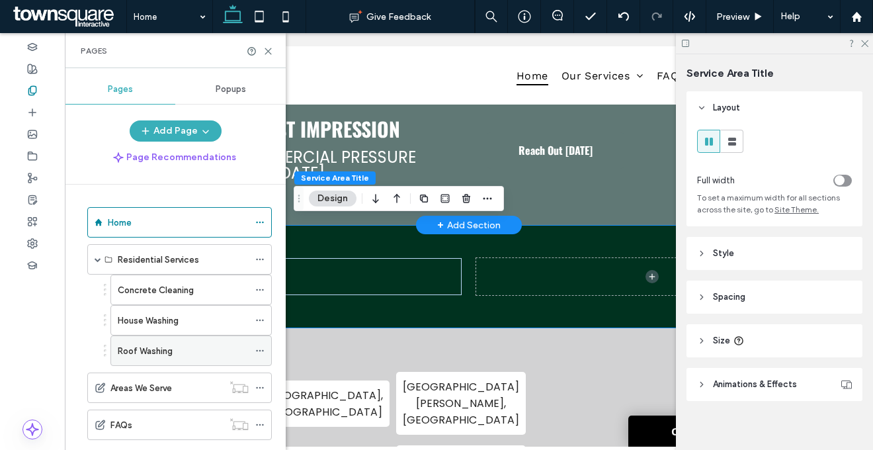
click at [260, 350] on use at bounding box center [259, 351] width 7 height 2
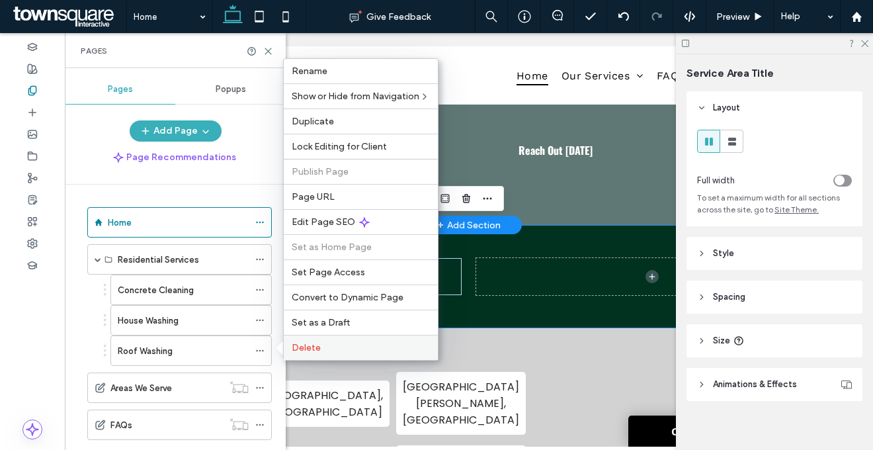
click at [296, 344] on span "Delete" at bounding box center [306, 347] width 29 height 11
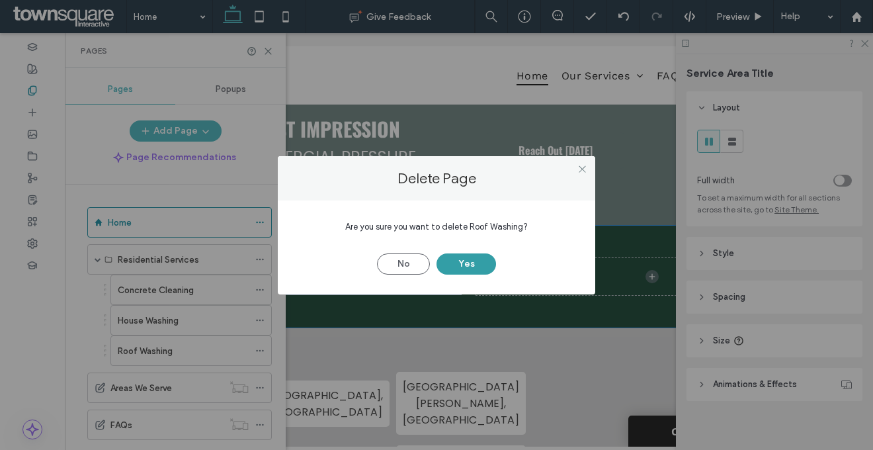
click at [445, 264] on button "Yes" at bounding box center [466, 263] width 60 height 21
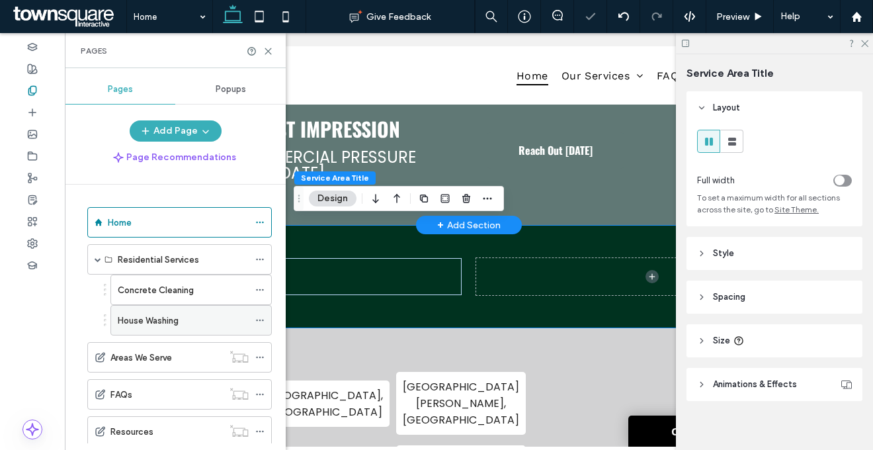
click at [259, 319] on icon at bounding box center [259, 319] width 9 height 9
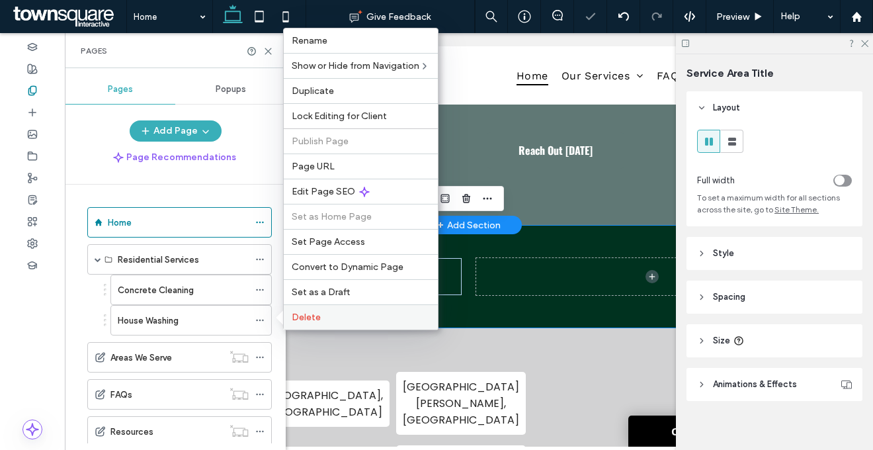
click at [302, 316] on span "Delete" at bounding box center [306, 316] width 29 height 11
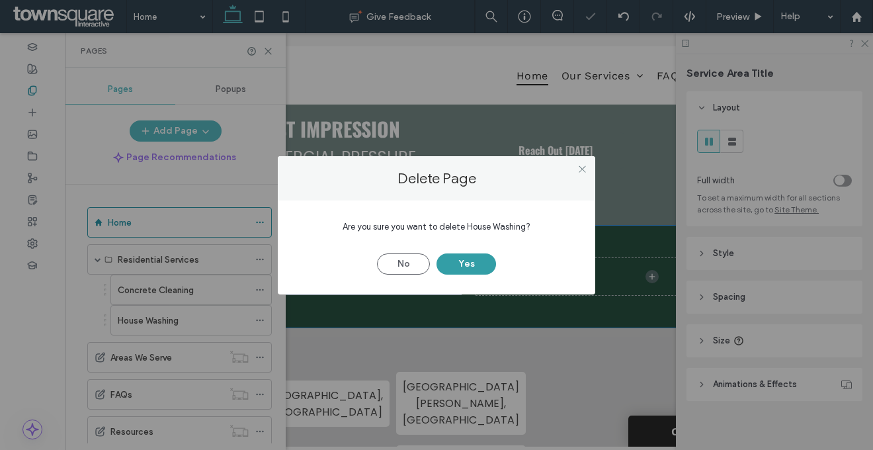
click at [448, 262] on button "Yes" at bounding box center [466, 263] width 60 height 21
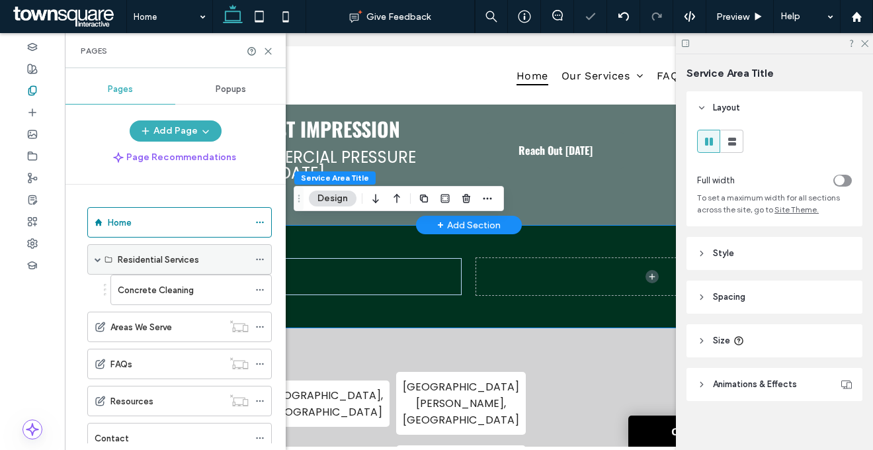
click at [257, 257] on icon at bounding box center [259, 259] width 9 height 9
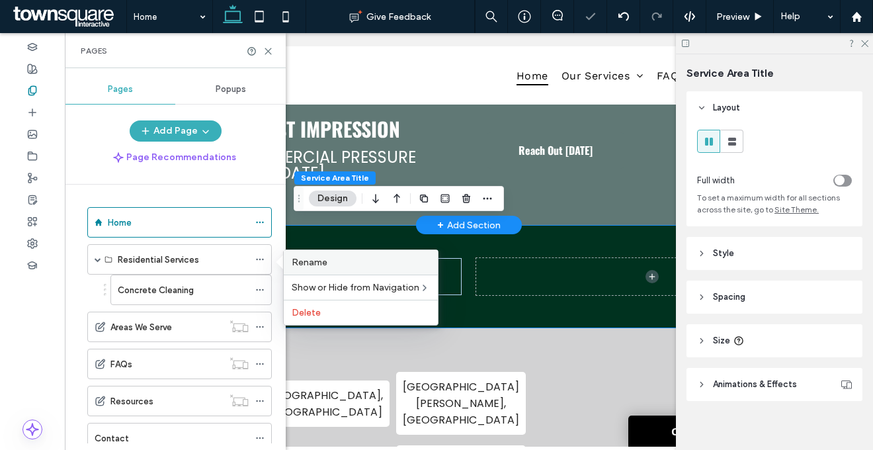
click at [306, 259] on span "Rename" at bounding box center [310, 262] width 36 height 11
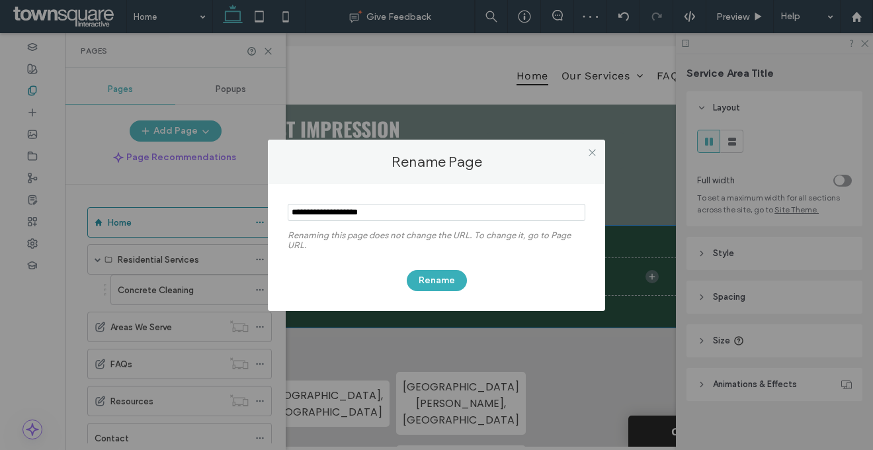
drag, startPoint x: 339, startPoint y: 210, endPoint x: 212, endPoint y: 203, distance: 127.2
click at [212, 203] on div "Rename Page Renaming this page does not change the URL. To change it, go to Pag…" at bounding box center [436, 225] width 873 height 450
type input "********"
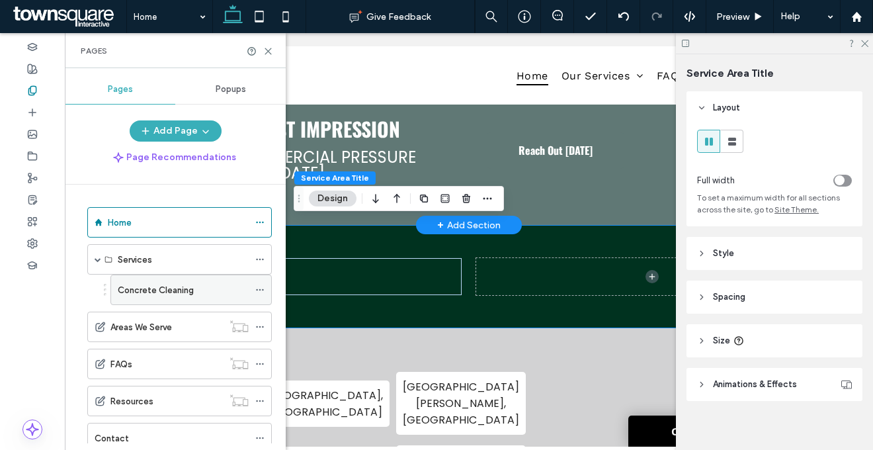
click at [214, 290] on div "Concrete Cleaning" at bounding box center [183, 290] width 131 height 14
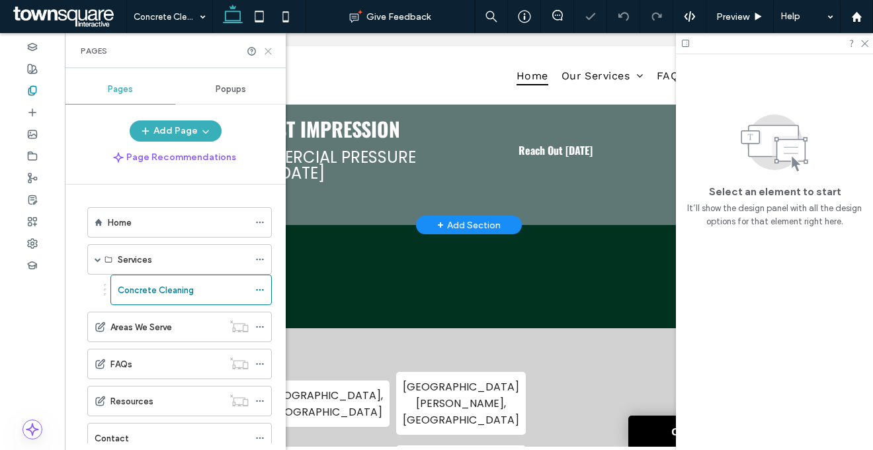
click at [268, 51] on use at bounding box center [268, 51] width 6 height 6
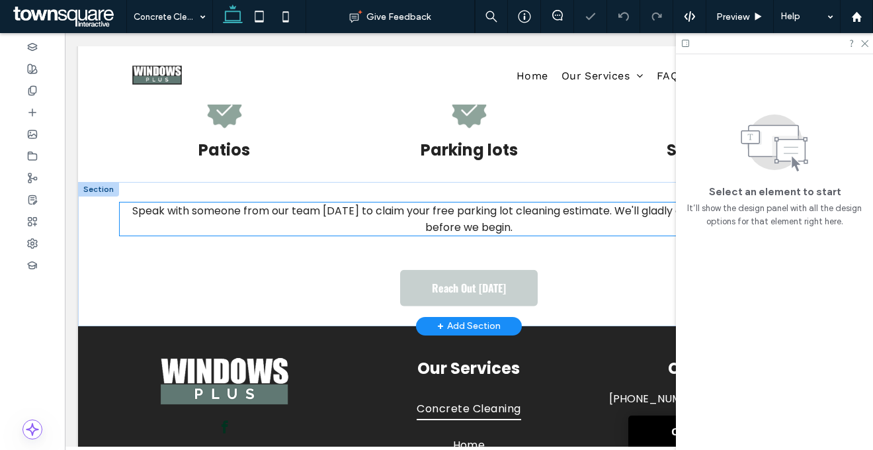
scroll to position [760, 0]
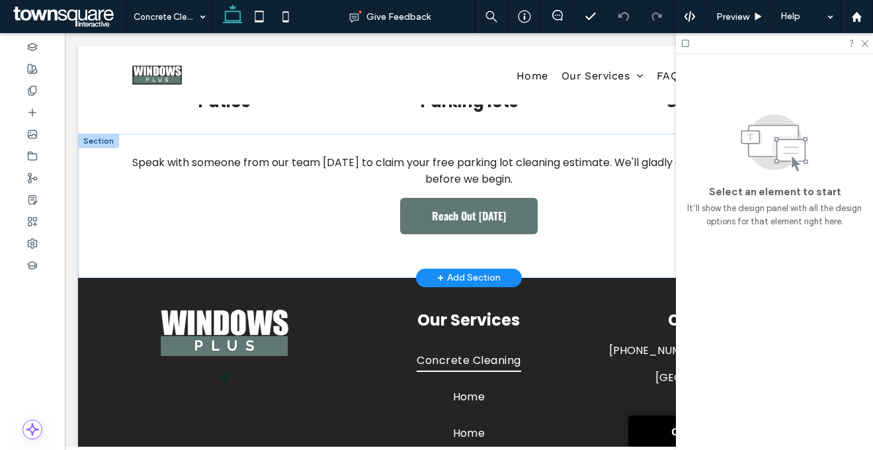
click at [487, 276] on div "+ Add Section" at bounding box center [468, 277] width 63 height 15
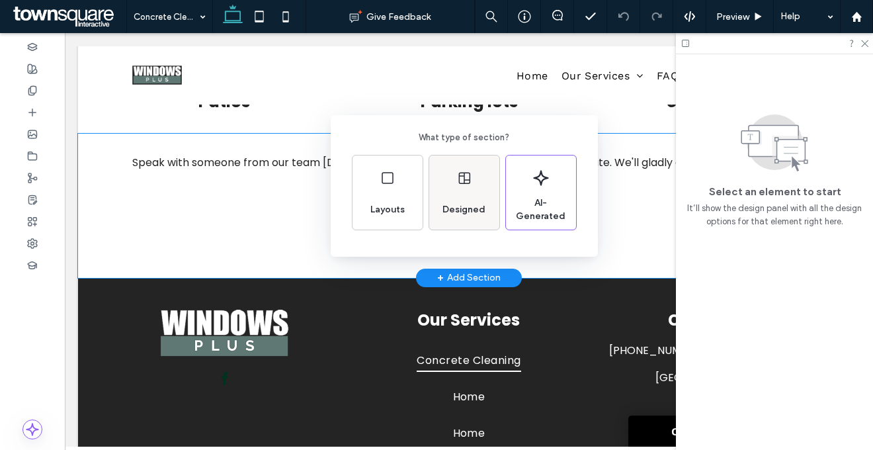
click at [458, 212] on span "Designed" at bounding box center [464, 209] width 54 height 13
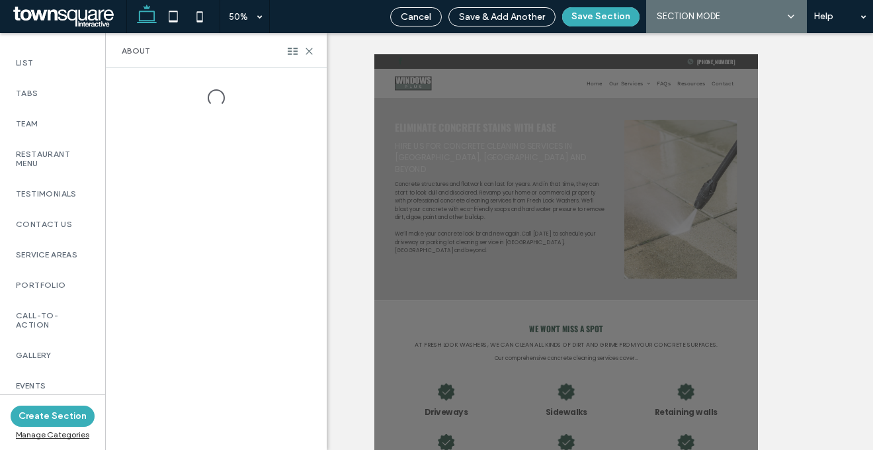
scroll to position [892, 0]
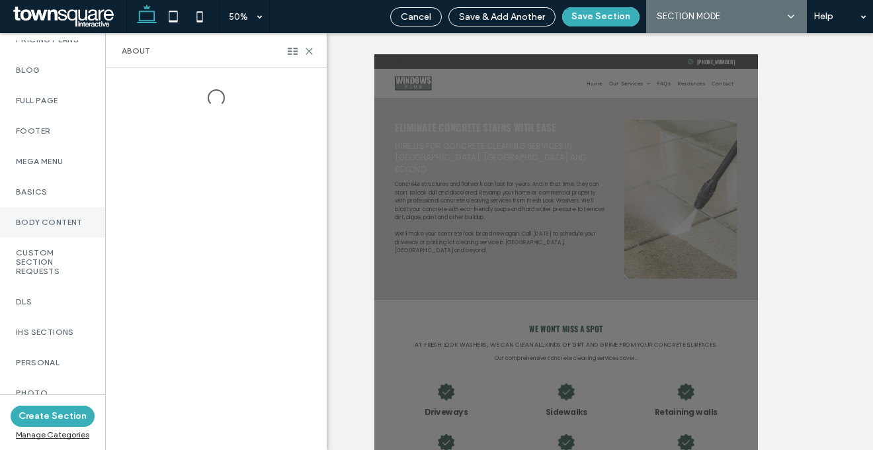
click at [59, 227] on label "Body Content" at bounding box center [52, 222] width 73 height 9
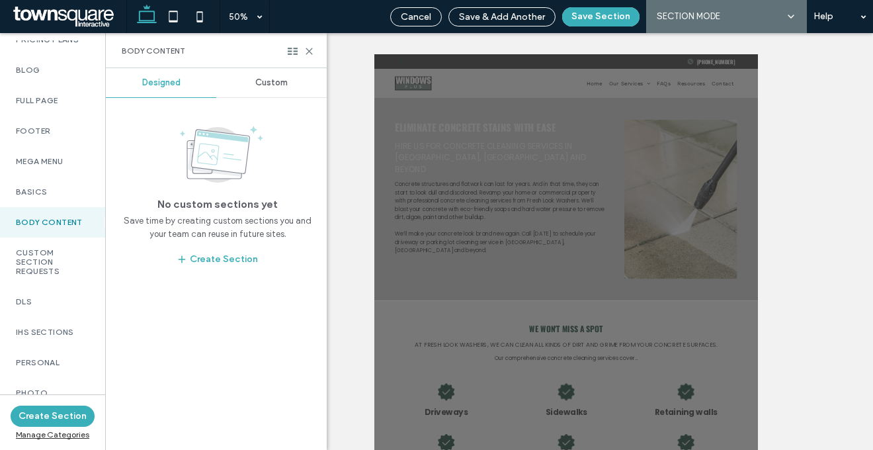
click at [280, 91] on div "Custom" at bounding box center [271, 82] width 110 height 29
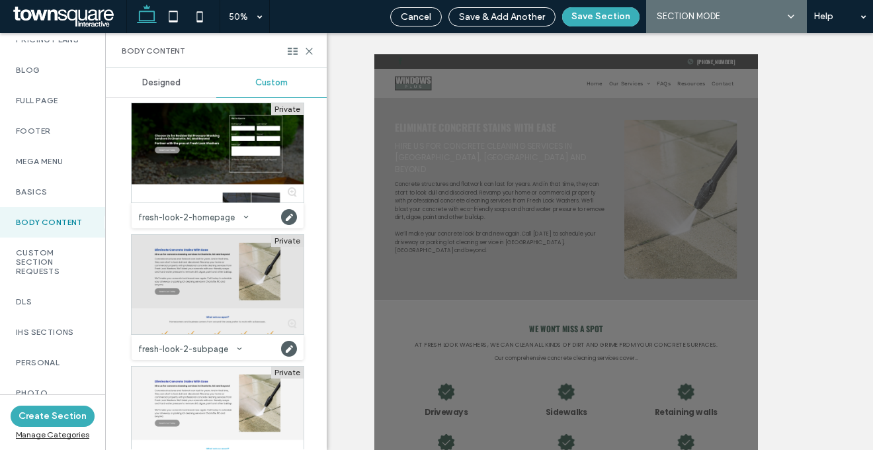
scroll to position [2869, 0]
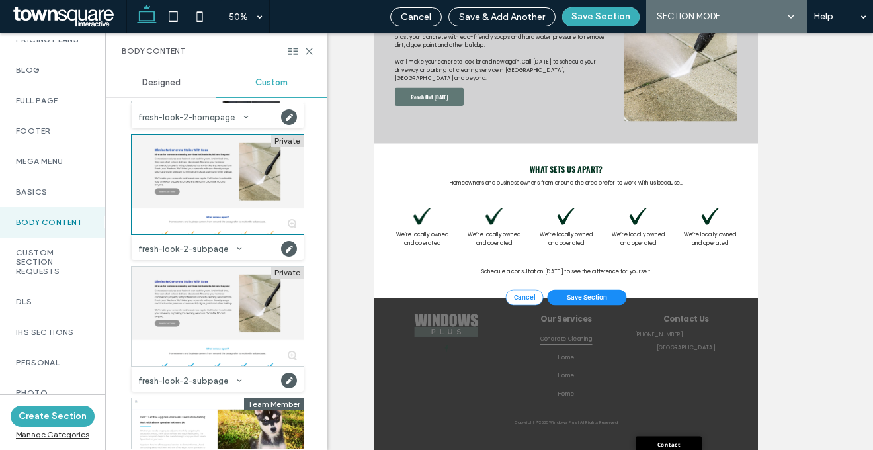
scroll to position [463, 0]
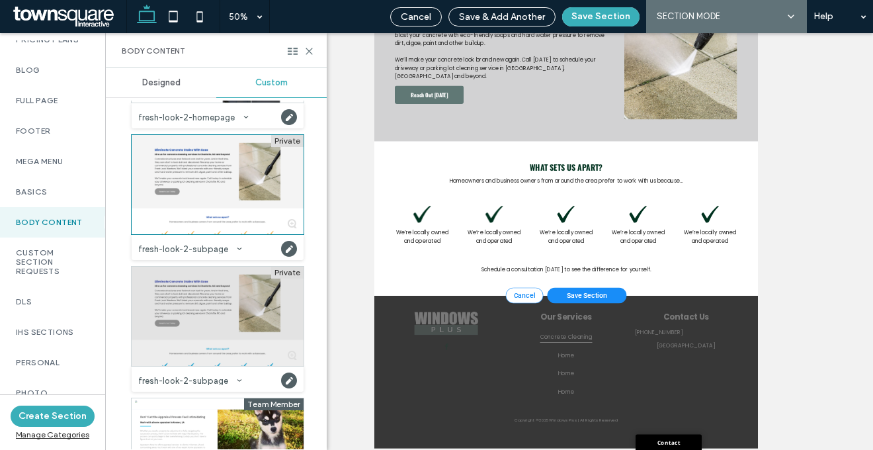
click at [179, 330] on div at bounding box center [218, 315] width 172 height 99
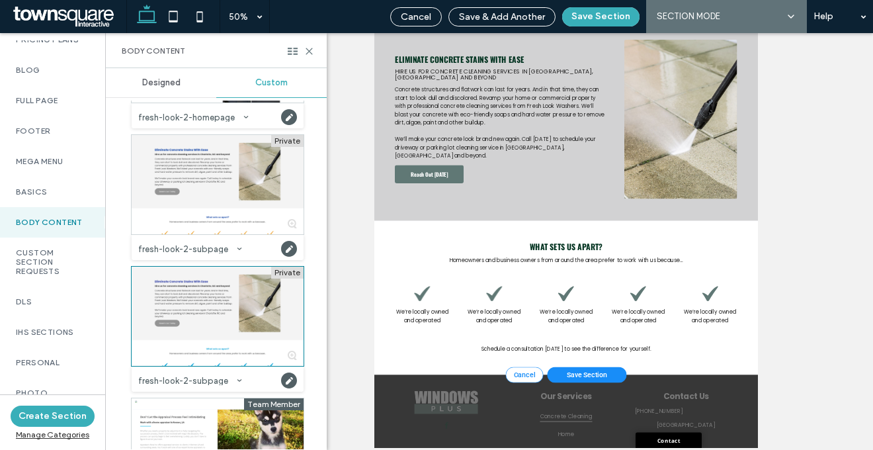
scroll to position [134, 0]
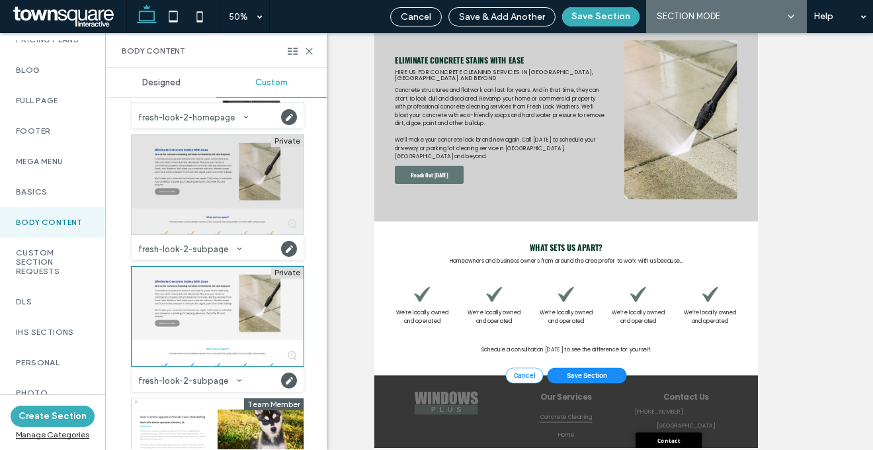
click at [249, 189] on div at bounding box center [218, 184] width 172 height 99
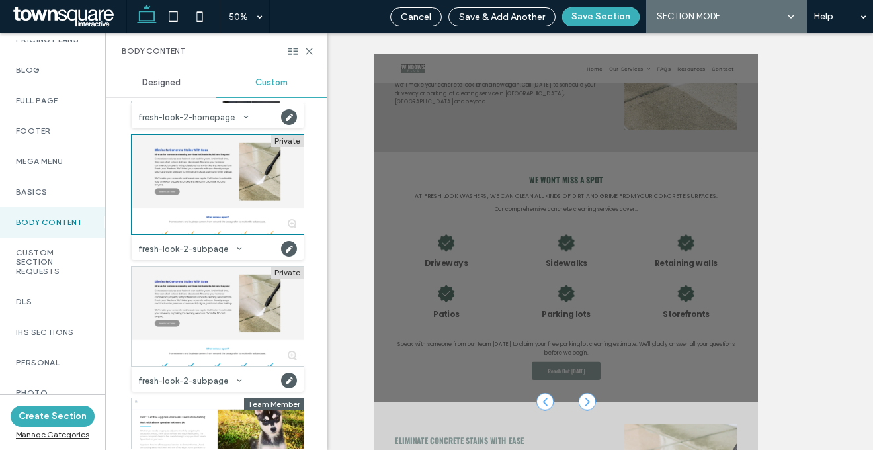
scroll to position [370, 0]
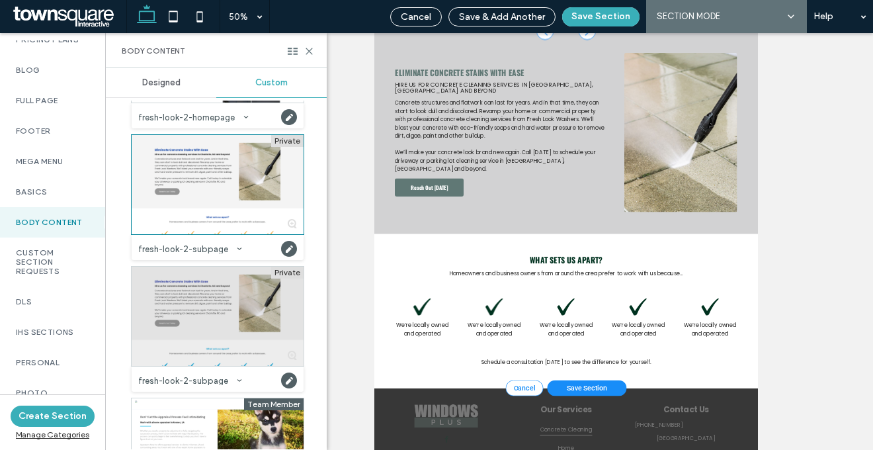
click at [192, 317] on div at bounding box center [218, 315] width 172 height 99
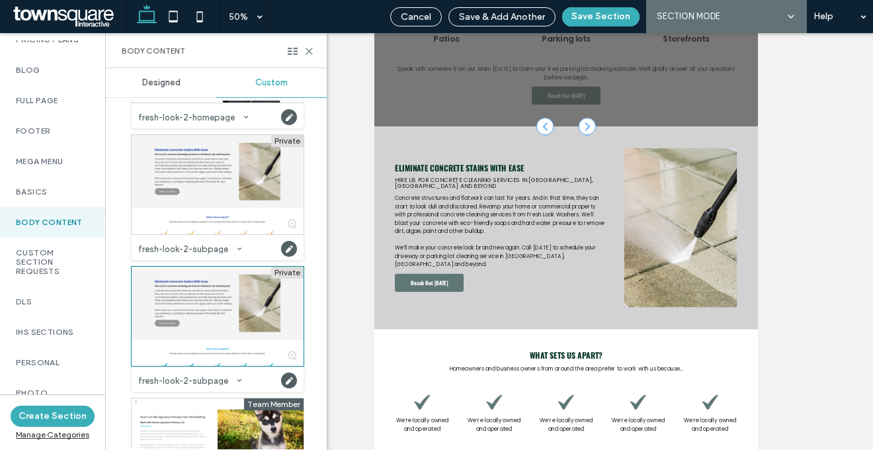
scroll to position [406, 0]
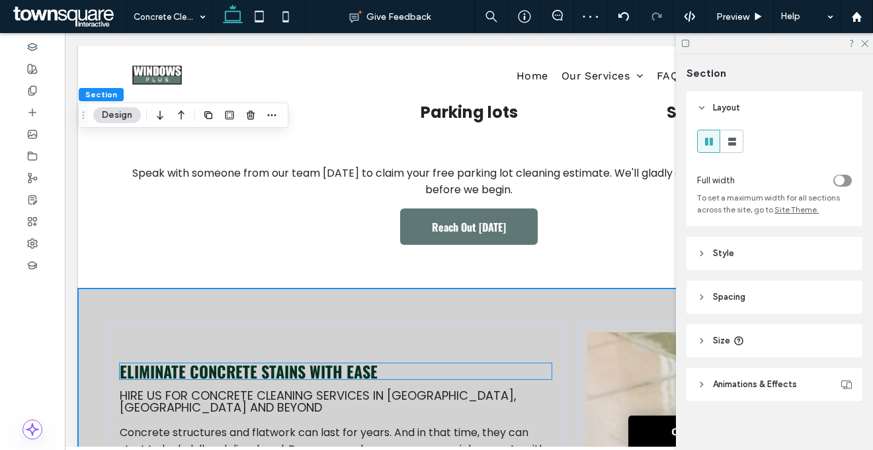
scroll to position [713, 0]
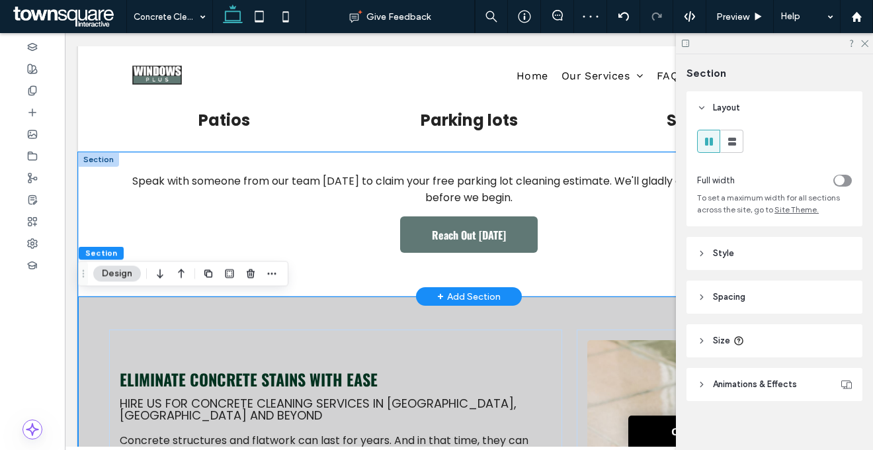
click at [479, 280] on div "Reach Out Today Speak with someone from our team today to claim your free parki…" at bounding box center [469, 224] width 782 height 144
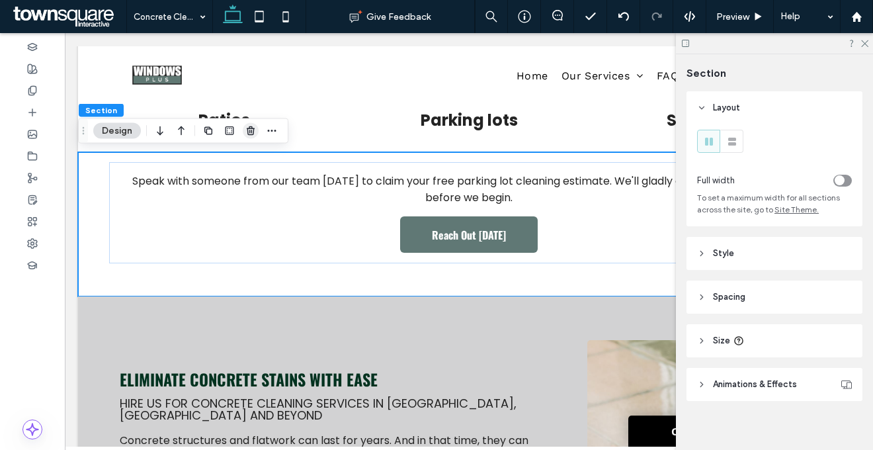
click at [247, 134] on icon "button" at bounding box center [250, 131] width 11 height 11
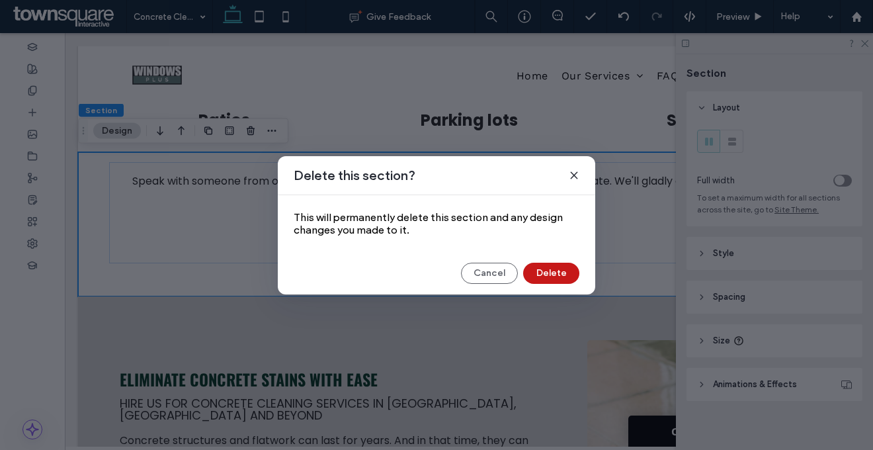
click at [545, 274] on button "Delete" at bounding box center [551, 272] width 56 height 21
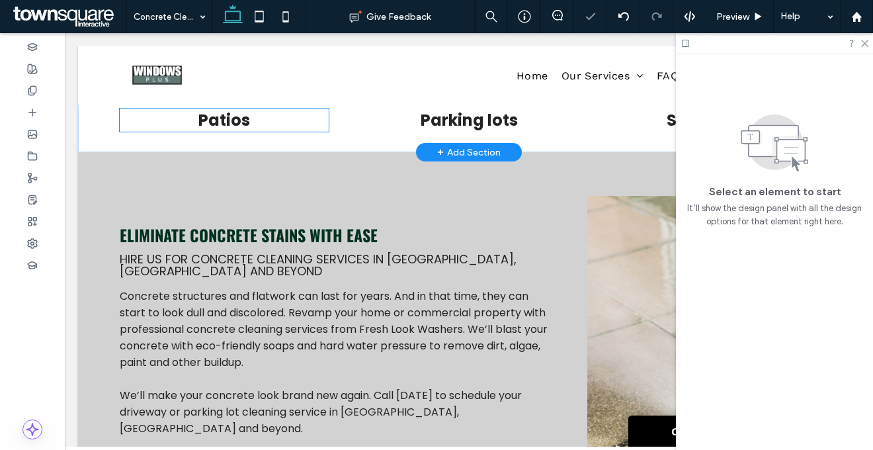
scroll to position [550, 0]
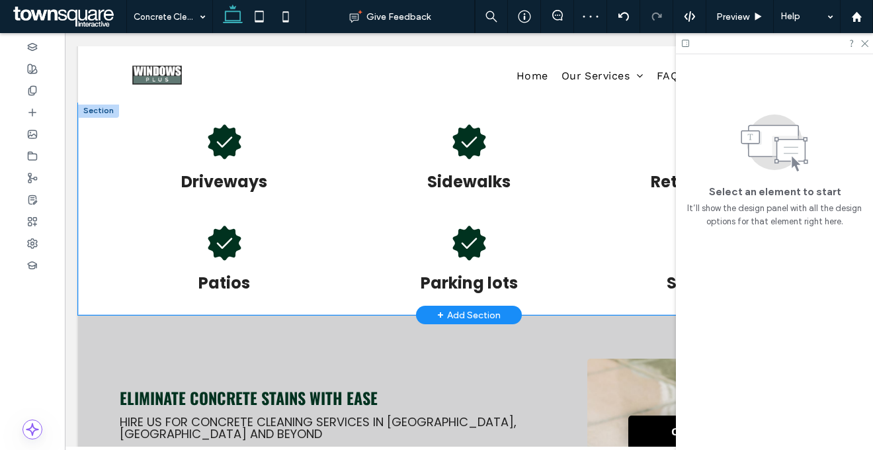
click at [344, 280] on div "Driveways Sidewalks Retaining walls Patios Parking lots Storefronts" at bounding box center [469, 209] width 782 height 212
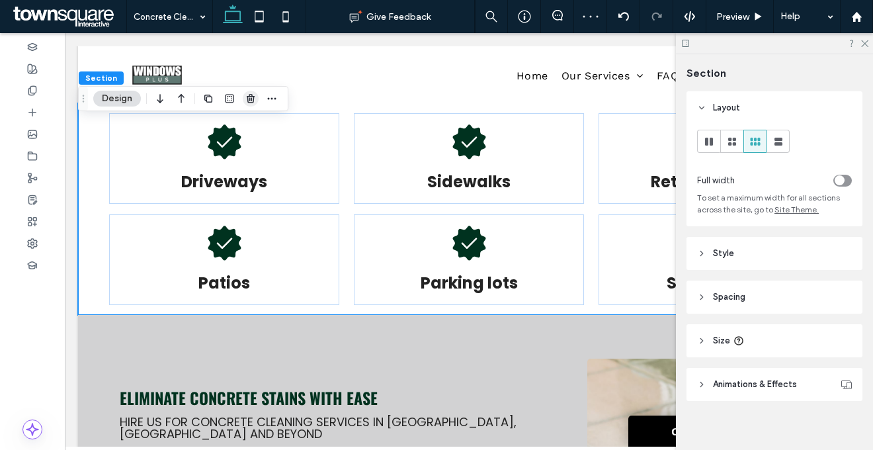
click at [252, 97] on icon "button" at bounding box center [250, 98] width 11 height 11
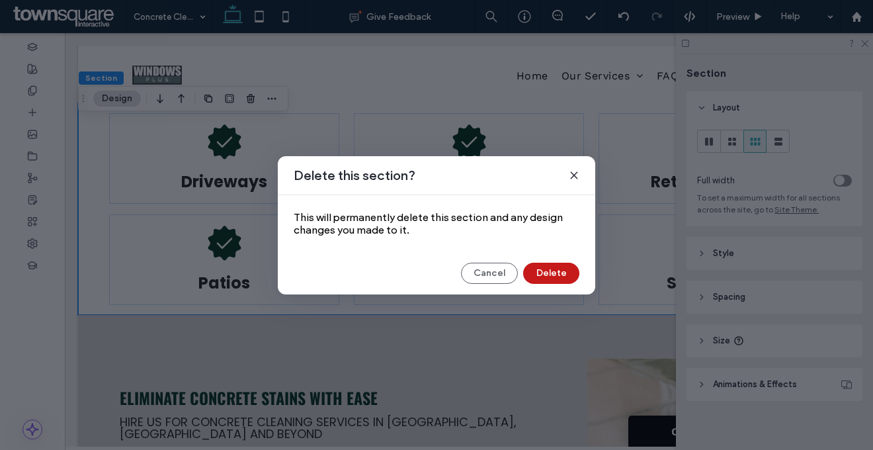
click at [532, 278] on button "Delete" at bounding box center [551, 272] width 56 height 21
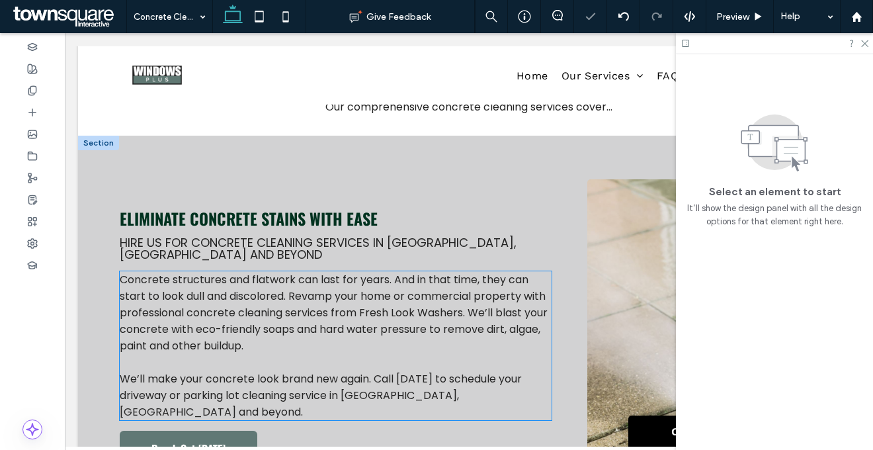
scroll to position [412, 0]
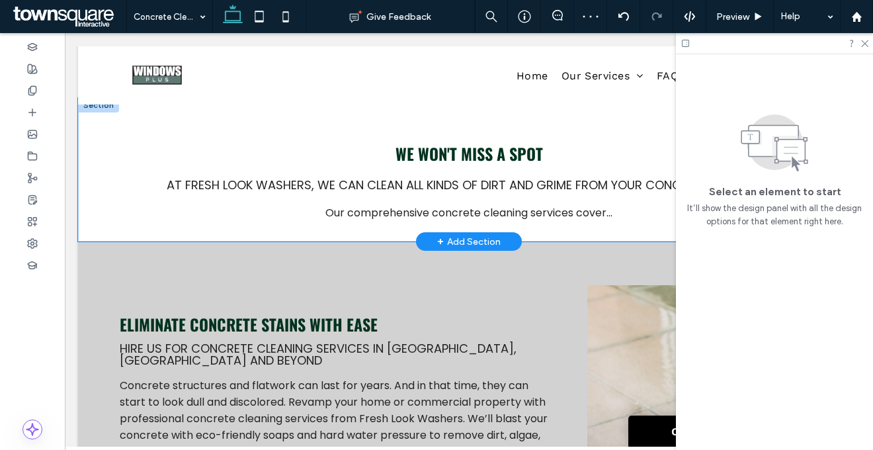
click at [109, 124] on div "We won't miss a spot At Fresh Look Washers, we can clean all kinds of dirt and …" at bounding box center [469, 169] width 782 height 143
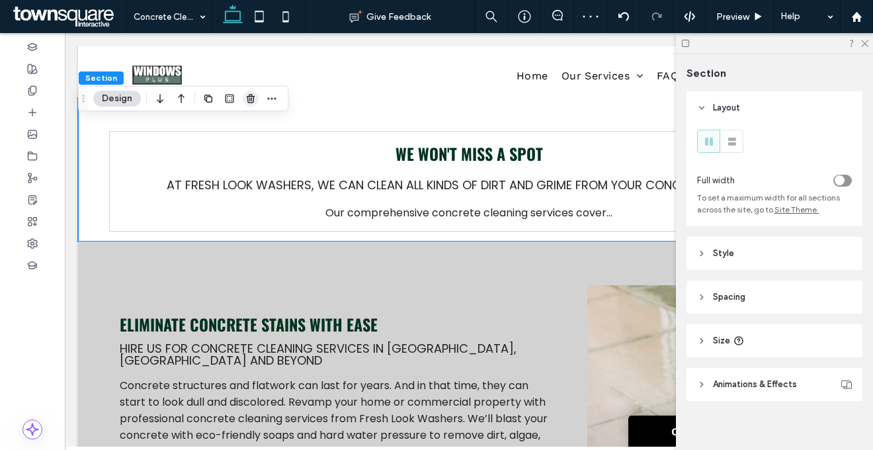
click at [253, 100] on use "button" at bounding box center [251, 98] width 8 height 9
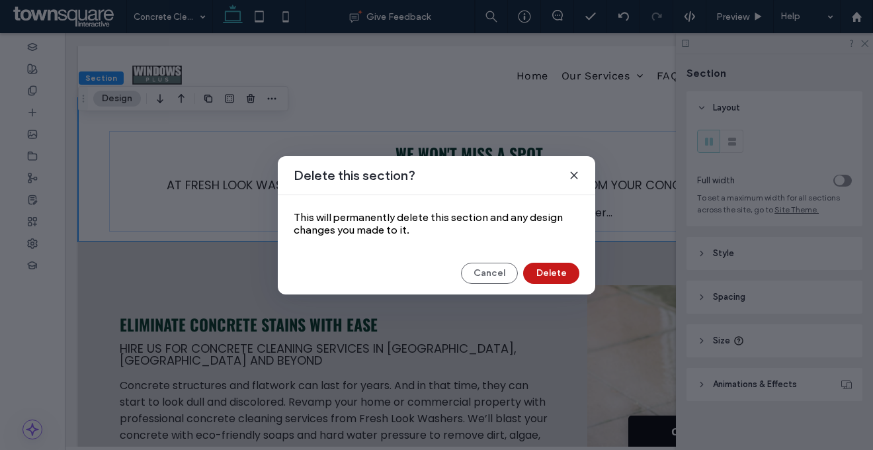
click at [544, 269] on button "Delete" at bounding box center [551, 272] width 56 height 21
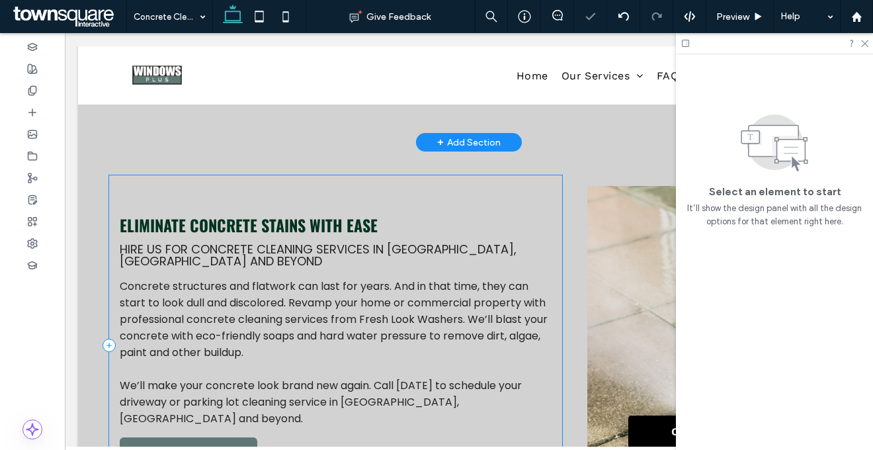
scroll to position [292, 0]
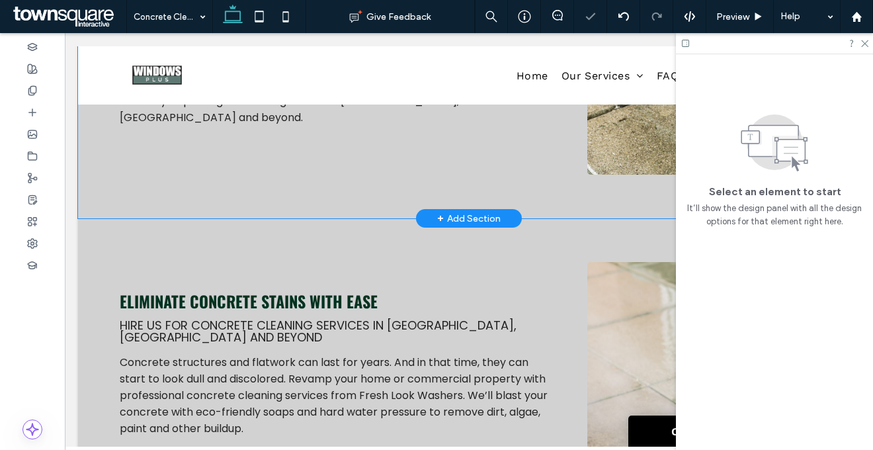
click at [383, 196] on div "Eliminate Concrete Stains With Ease Hire us for concrete cleaning services in C…" at bounding box center [469, 15] width 782 height 405
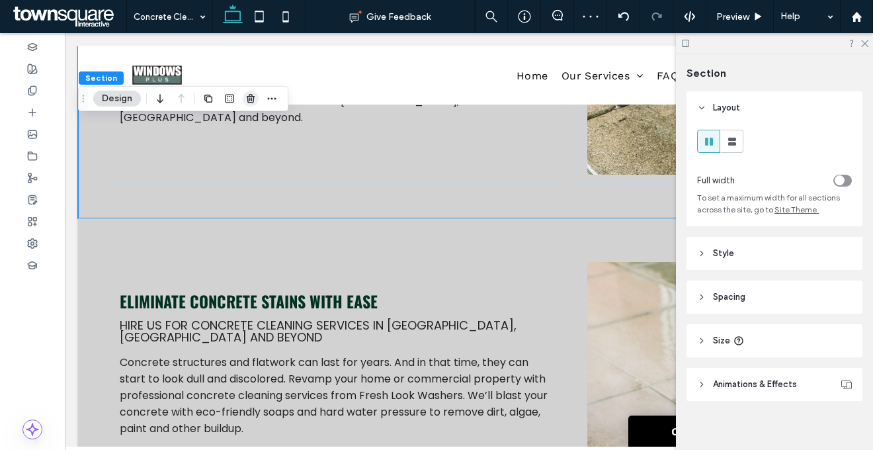
click at [245, 99] on span "button" at bounding box center [251, 99] width 16 height 16
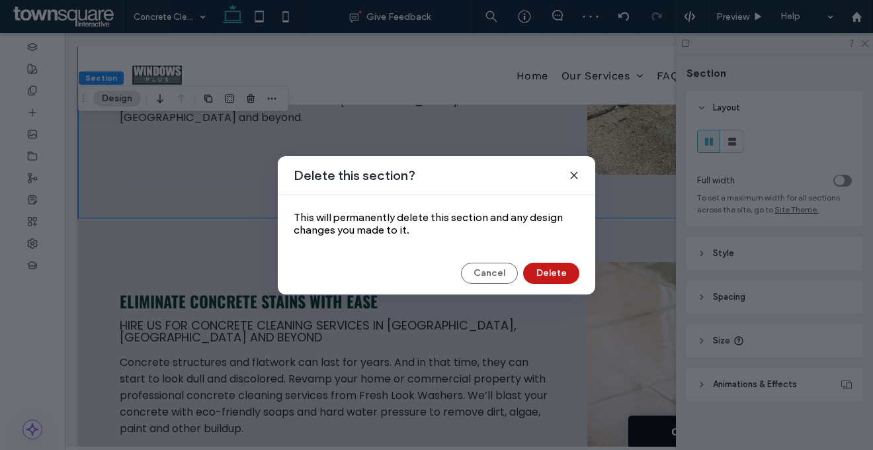
click at [538, 280] on button "Delete" at bounding box center [551, 272] width 56 height 21
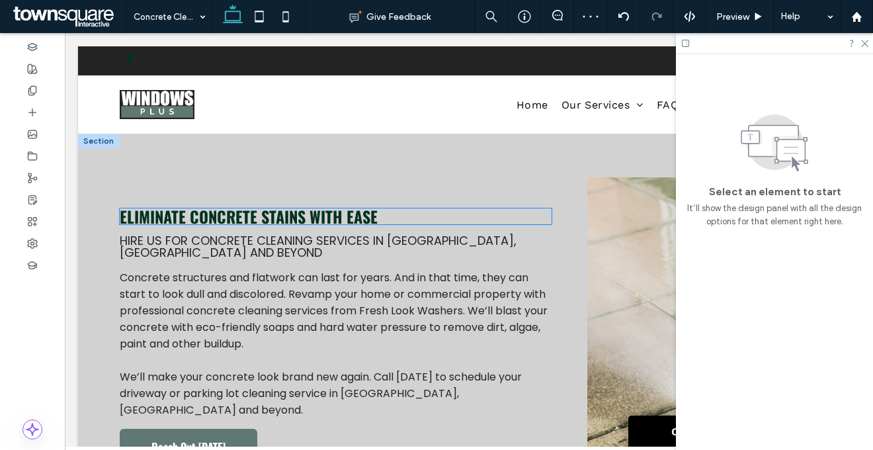
click at [350, 222] on span "Eliminate Concrete Stains With Ease" at bounding box center [249, 216] width 258 height 24
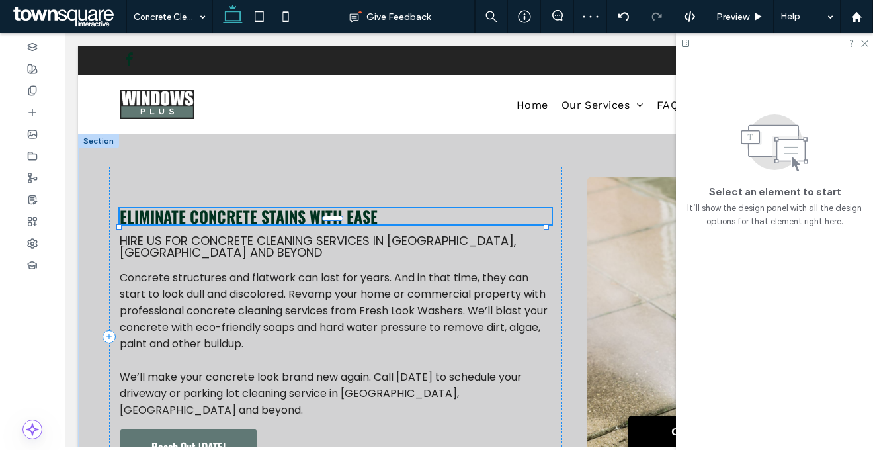
click at [350, 222] on span "Eliminate Concrete Stains With Ease" at bounding box center [249, 216] width 258 height 24
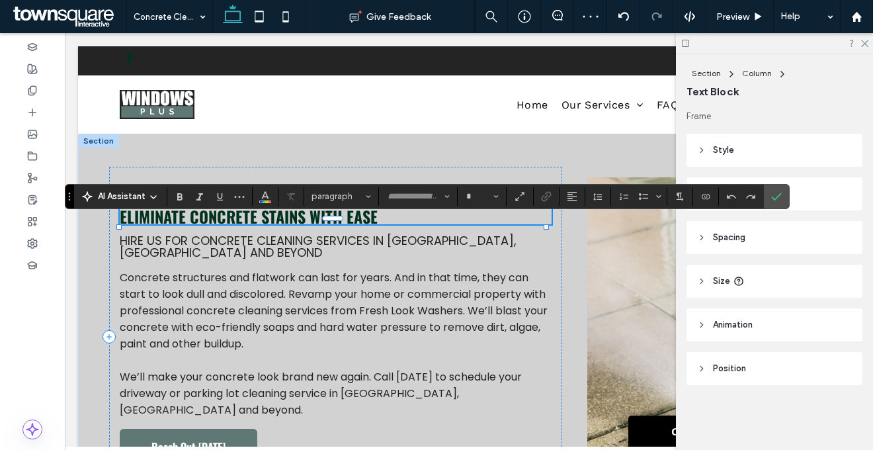
type input "******"
type input "**"
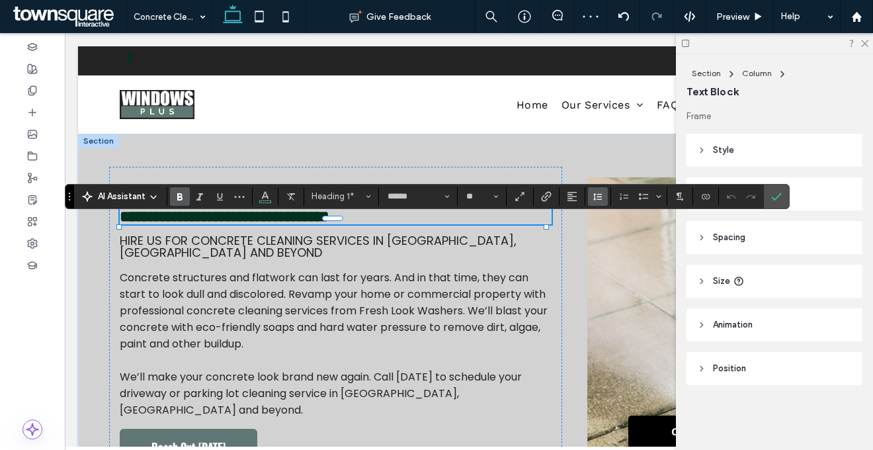
click at [588, 199] on button "Line Height" at bounding box center [598, 196] width 20 height 19
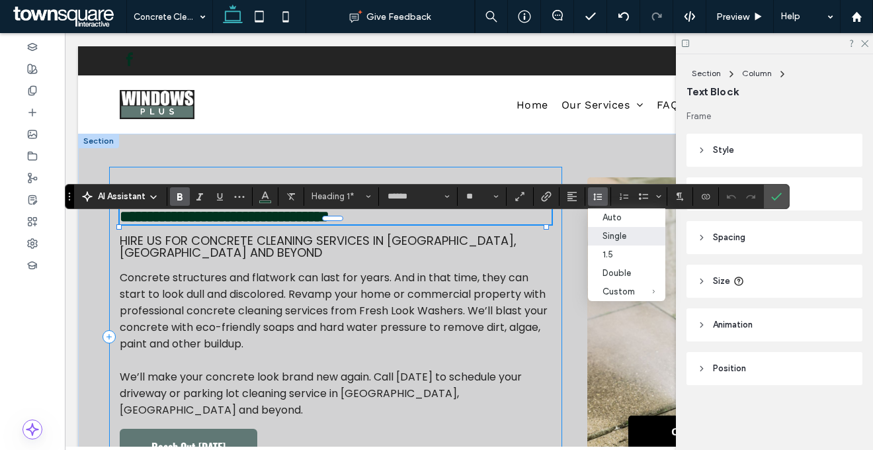
click at [529, 240] on div "**********" at bounding box center [335, 336] width 453 height 339
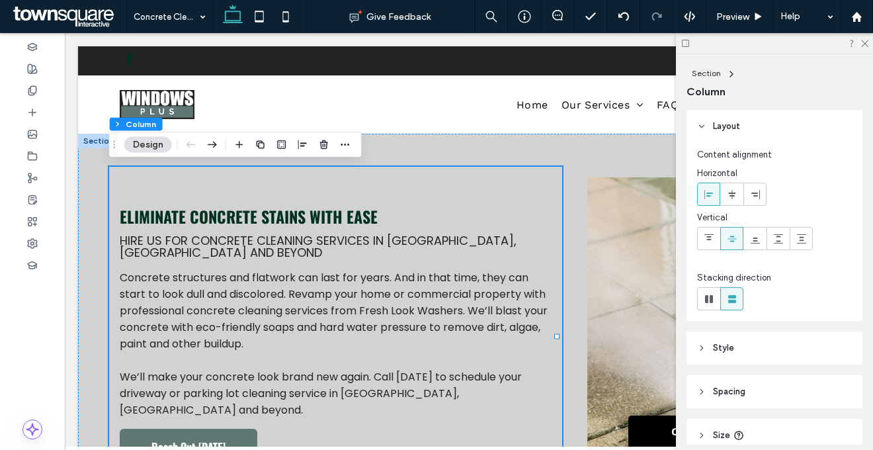
click at [789, 380] on header "Spacing" at bounding box center [774, 391] width 176 height 33
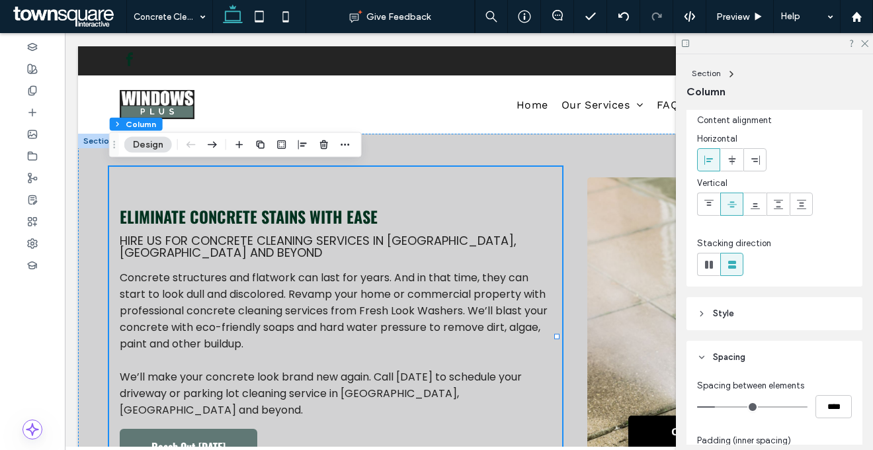
scroll to position [112, 0]
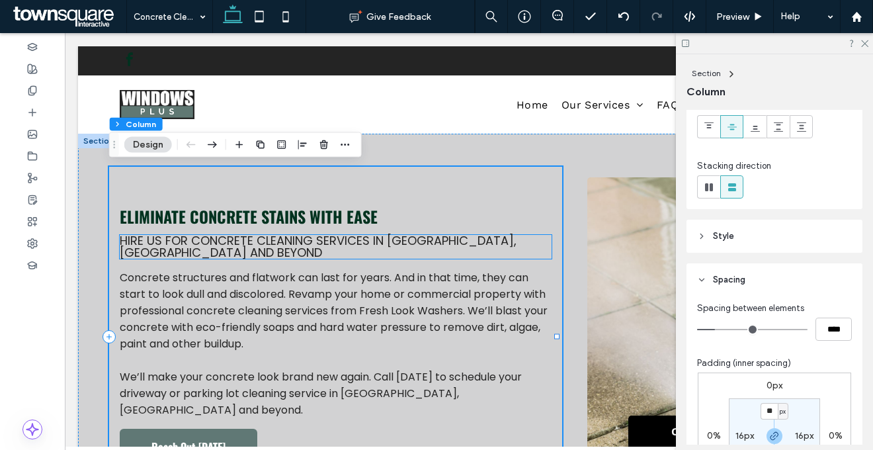
click at [323, 251] on span "Hire us for concrete cleaning services in [GEOGRAPHIC_DATA], [GEOGRAPHIC_DATA] …" at bounding box center [318, 246] width 397 height 28
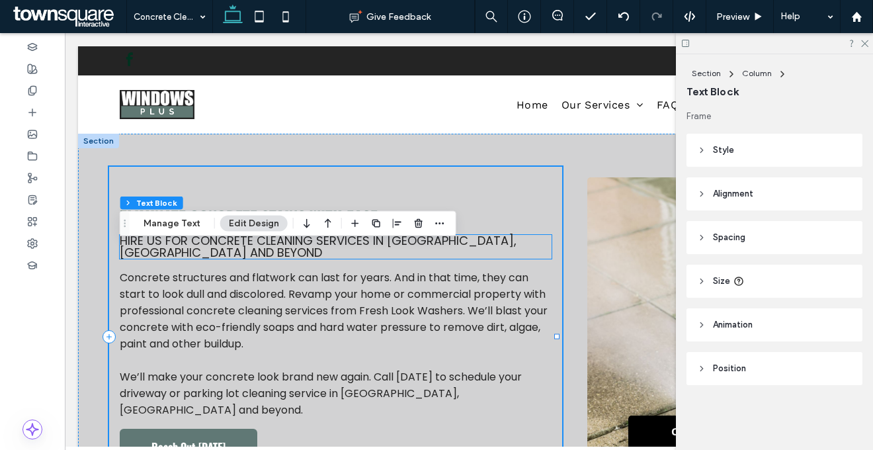
click at [323, 251] on span "Hire us for concrete cleaning services in [GEOGRAPHIC_DATA], [GEOGRAPHIC_DATA] …" at bounding box center [318, 246] width 397 height 28
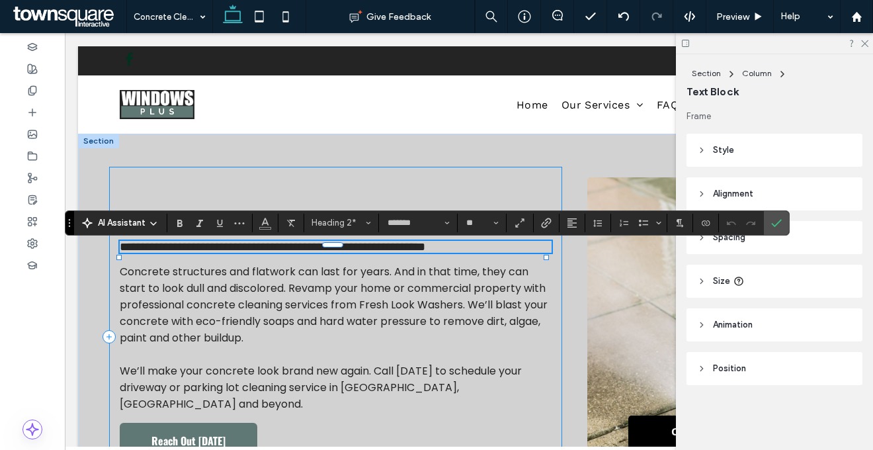
click at [321, 275] on div "**********" at bounding box center [335, 336] width 453 height 339
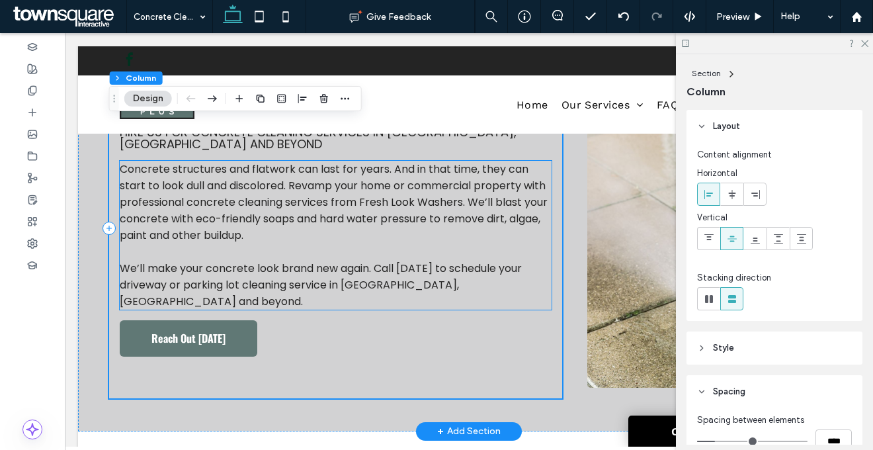
scroll to position [150, 0]
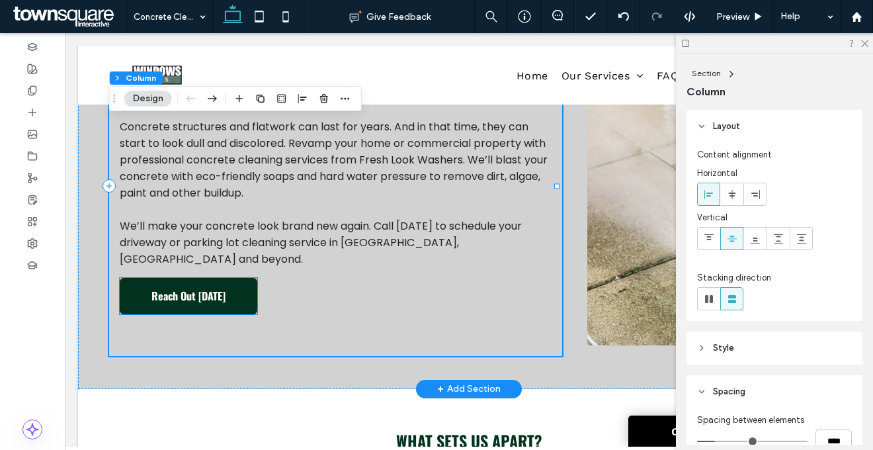
click at [235, 294] on link "Reach Out [DATE]" at bounding box center [189, 296] width 138 height 36
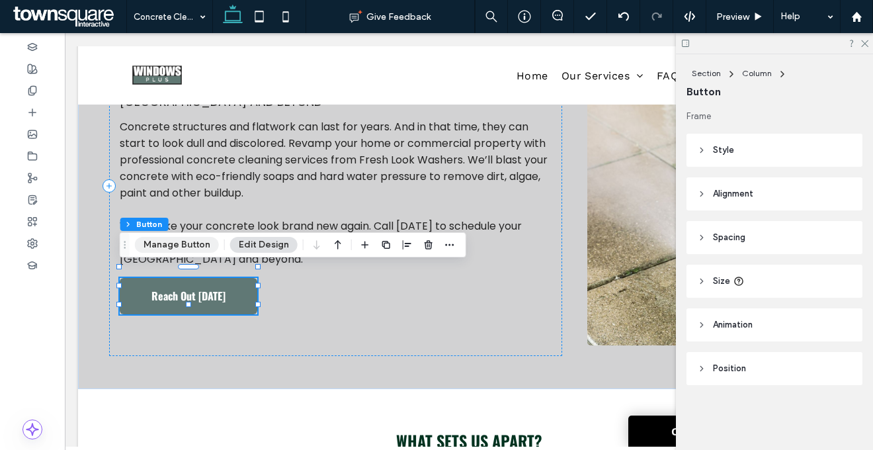
click at [205, 245] on button "Manage Button" at bounding box center [177, 245] width 84 height 16
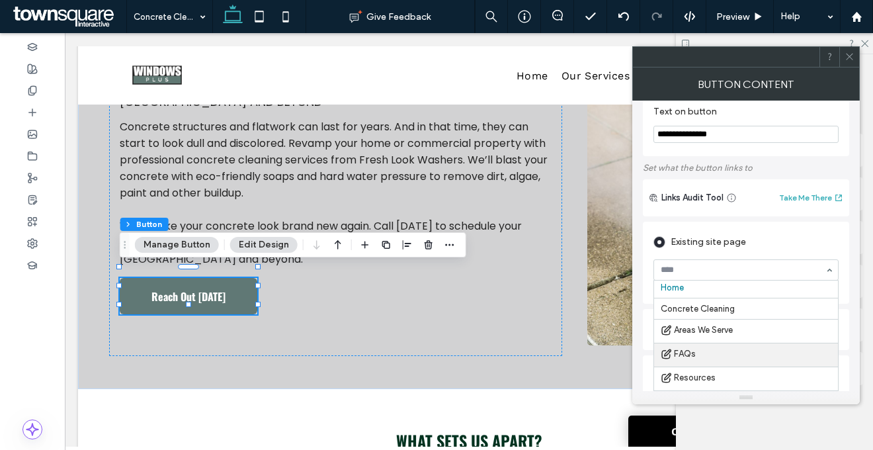
scroll to position [132, 0]
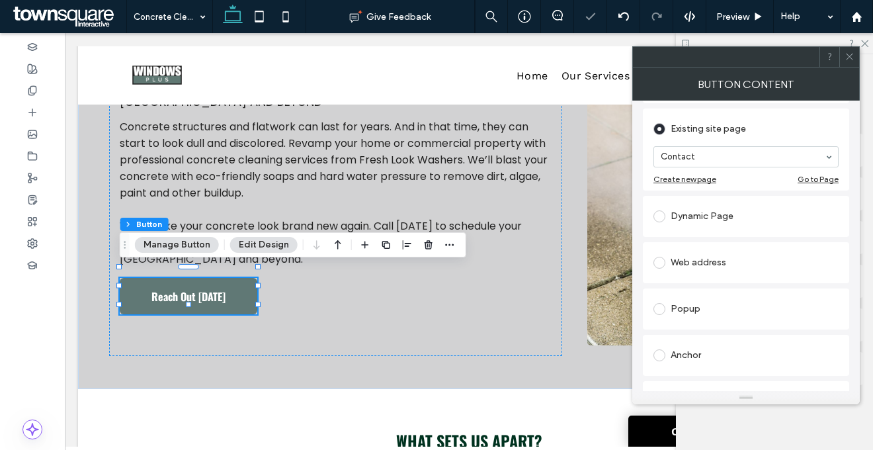
click at [853, 61] on icon at bounding box center [849, 57] width 10 height 10
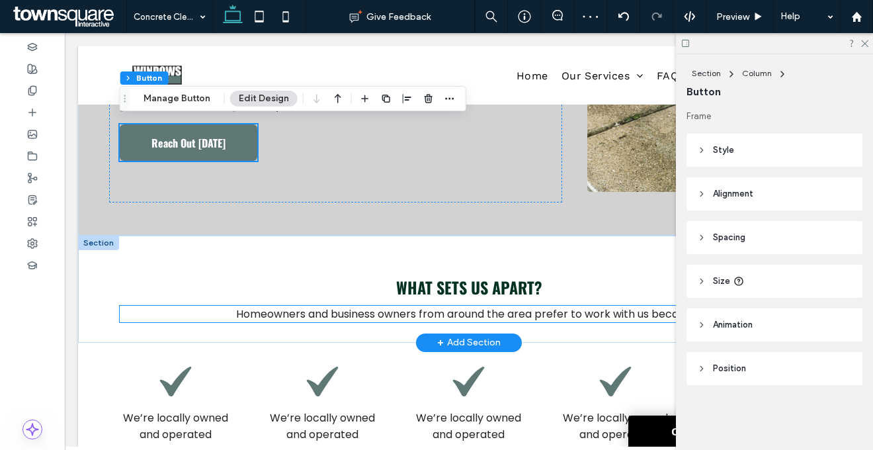
scroll to position [313, 0]
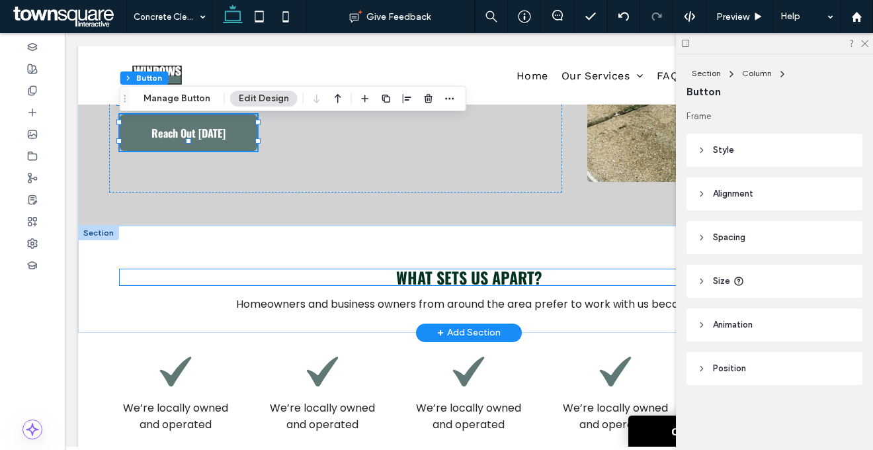
click at [495, 282] on span "What sets us apart?" at bounding box center [469, 277] width 146 height 24
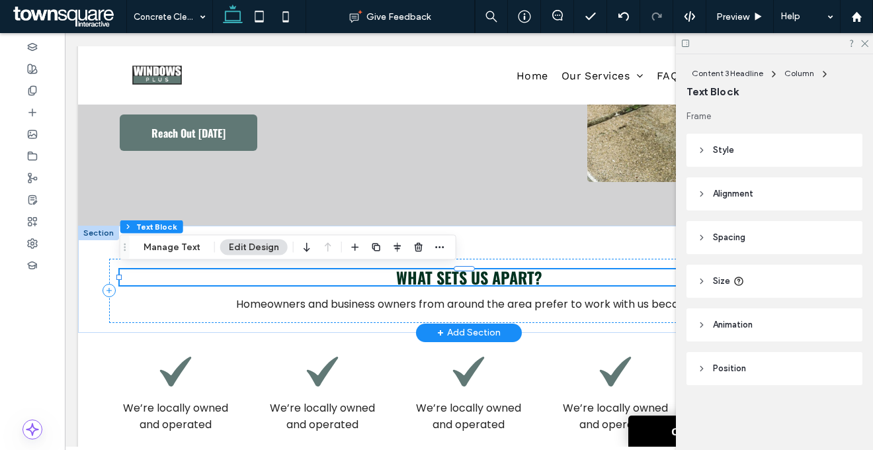
click at [495, 282] on div "What sets us apart?" at bounding box center [469, 277] width 698 height 16
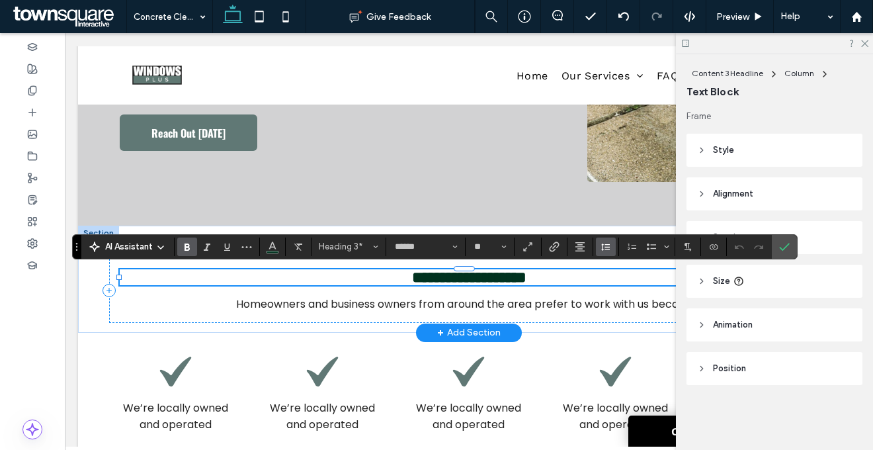
click at [604, 247] on icon "Line Height" at bounding box center [605, 246] width 11 height 11
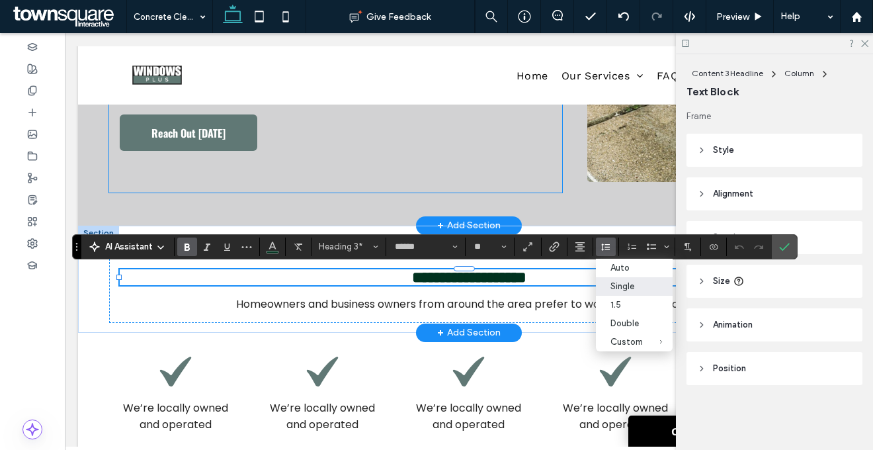
click at [485, 184] on div "Eliminate Concrete Stains With Ease Hire us for concrete cleaning services in C…" at bounding box center [335, 22] width 453 height 339
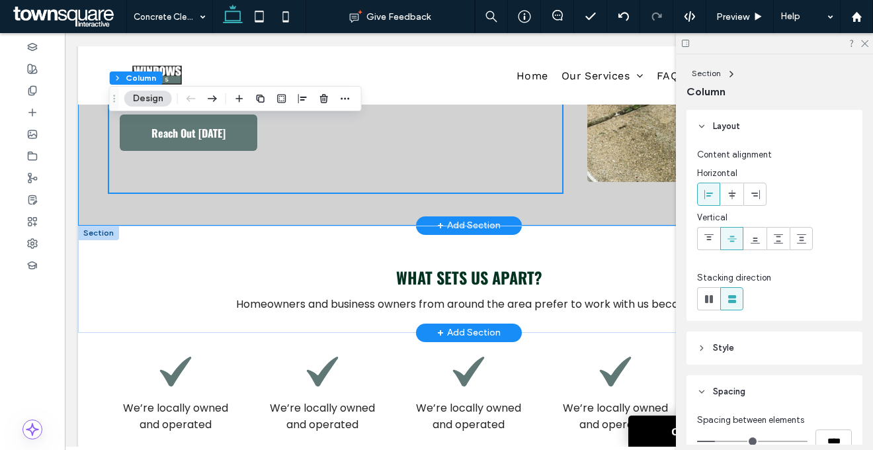
click at [482, 203] on div "Eliminate Concrete Stains With Ease Hire us for concrete cleaning services in C…" at bounding box center [469, 22] width 782 height 405
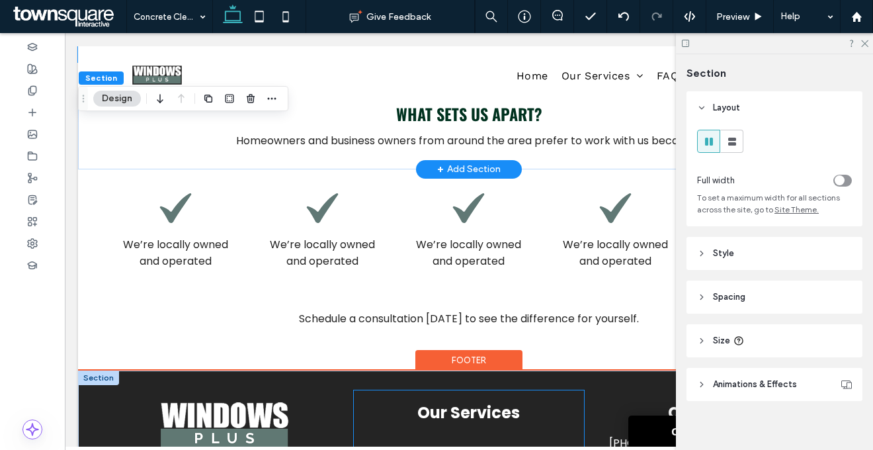
scroll to position [549, 0]
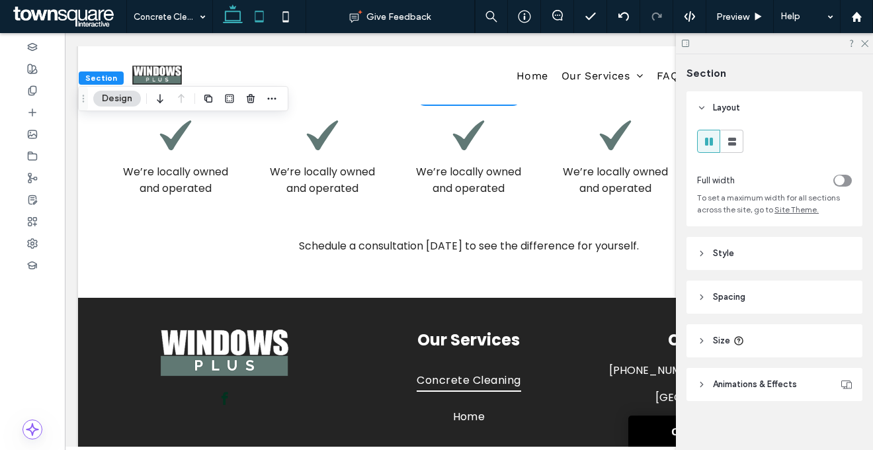
click at [248, 19] on icon at bounding box center [259, 16] width 26 height 26
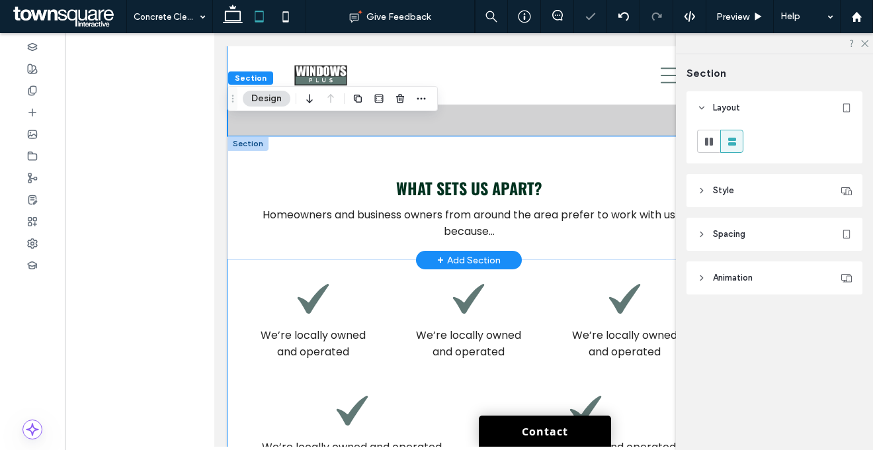
scroll to position [584, 0]
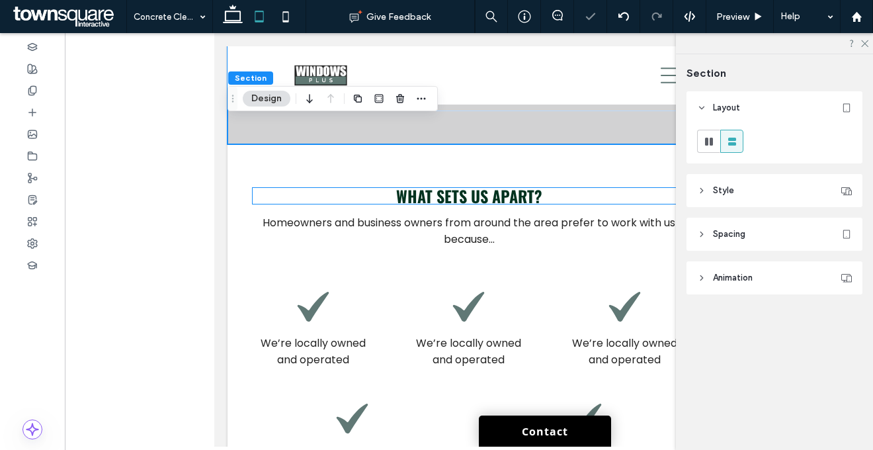
click at [473, 184] on span "What sets us apart?" at bounding box center [469, 196] width 146 height 24
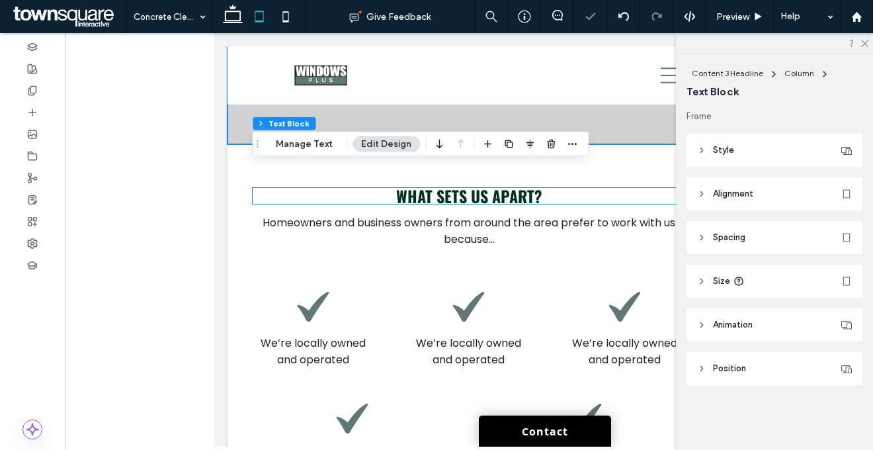
click at [473, 188] on div "What sets us apart?" at bounding box center [469, 196] width 432 height 16
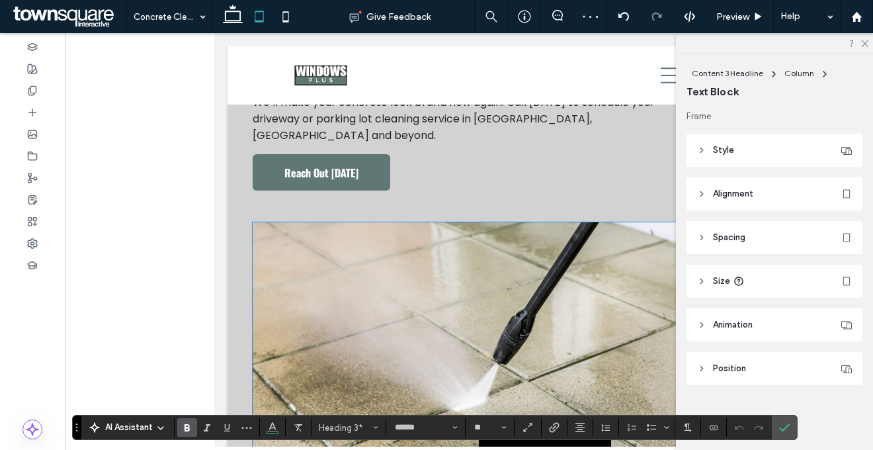
scroll to position [0, 0]
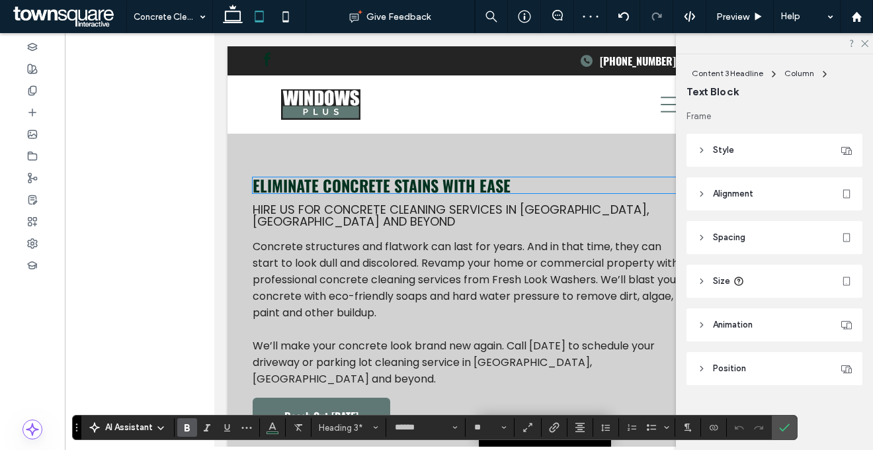
click at [399, 183] on span "Eliminate Concrete Stains With Ease" at bounding box center [382, 185] width 258 height 24
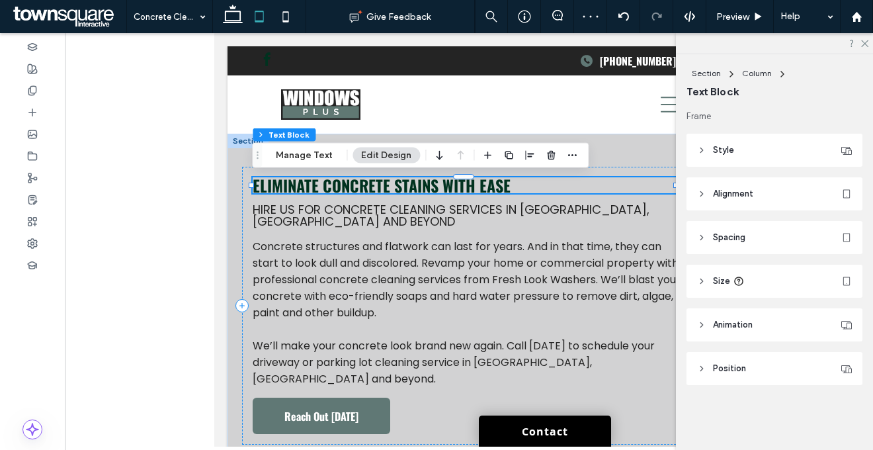
click at [399, 183] on div "Eliminate Concrete Stains With Ease" at bounding box center [469, 185] width 432 height 16
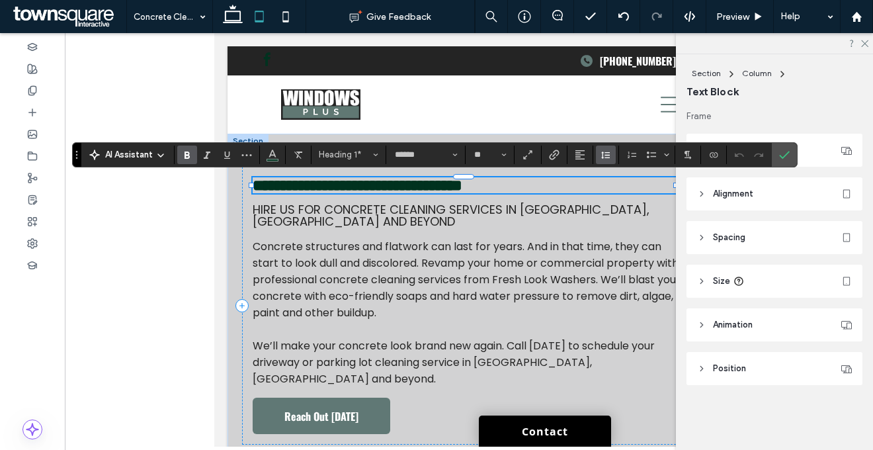
click at [609, 148] on span "Line Height" at bounding box center [605, 154] width 11 height 17
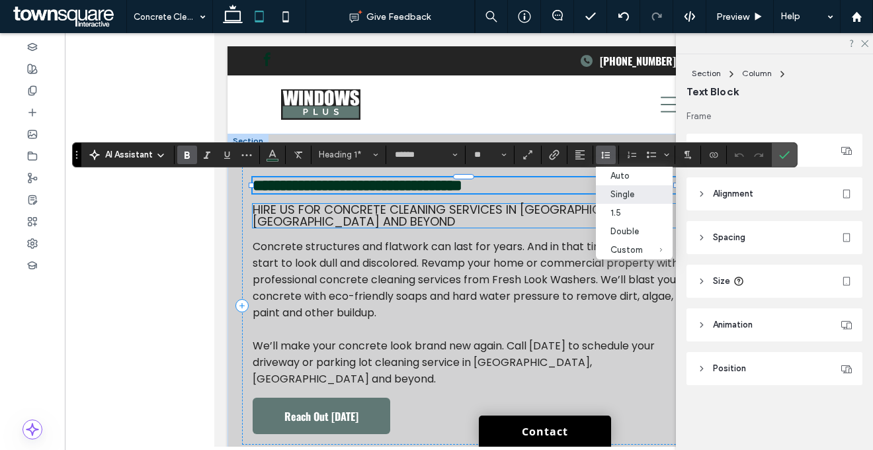
click at [504, 209] on span "Hire us for concrete cleaning services in [GEOGRAPHIC_DATA], [GEOGRAPHIC_DATA] …" at bounding box center [451, 215] width 397 height 28
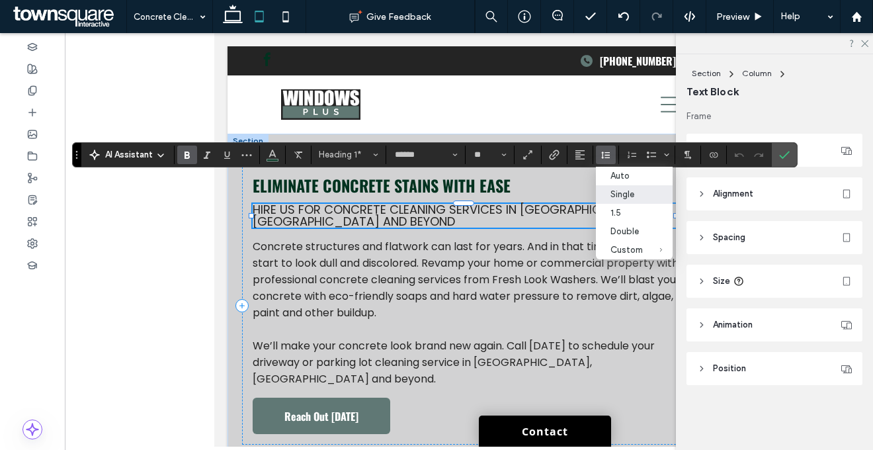
click at [504, 209] on div "Hire us for concrete cleaning services in [GEOGRAPHIC_DATA], [GEOGRAPHIC_DATA] …" at bounding box center [469, 216] width 432 height 24
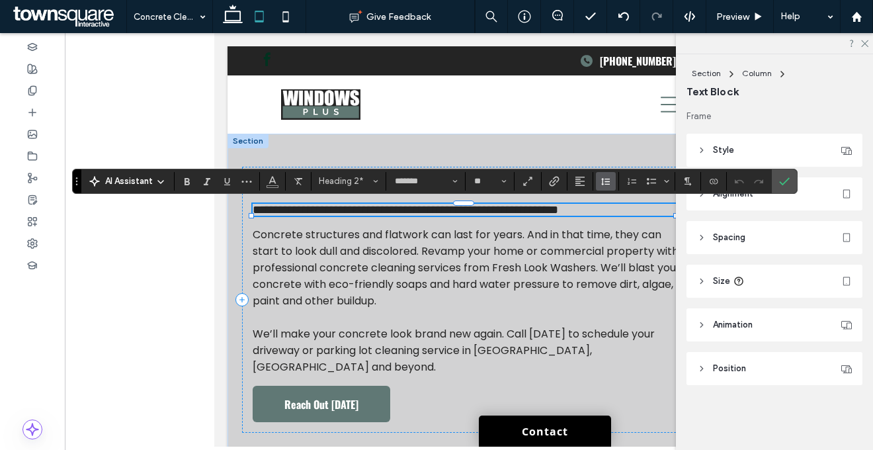
click at [599, 182] on button "Line Height" at bounding box center [606, 181] width 20 height 19
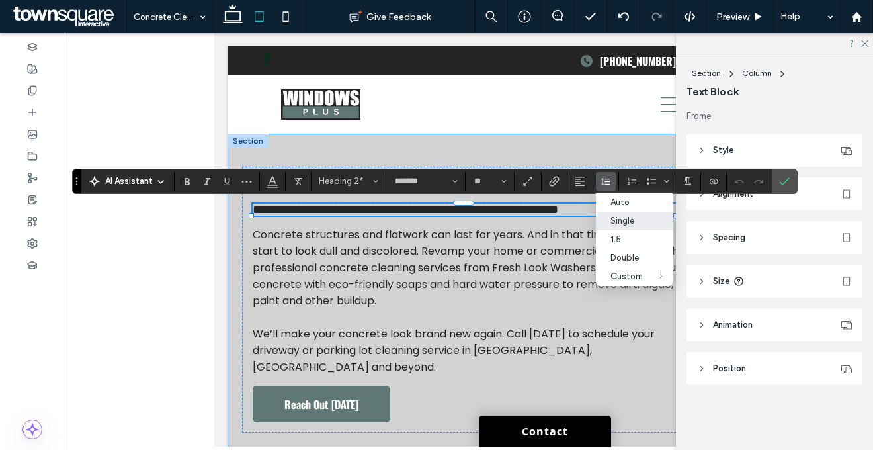
click at [578, 159] on div "**********" at bounding box center [468, 440] width 483 height 612
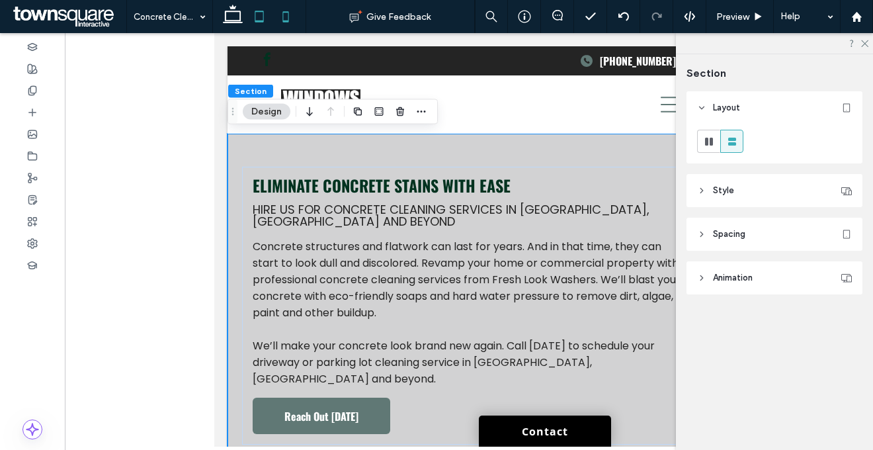
click at [296, 18] on icon at bounding box center [285, 16] width 26 height 26
type input "**"
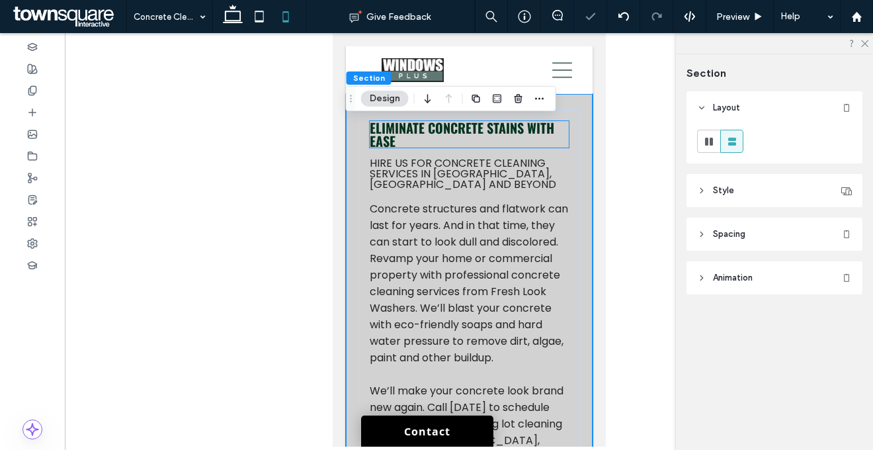
click at [460, 138] on h1 "Eliminate Concrete Stains With Ease" at bounding box center [468, 134] width 199 height 26
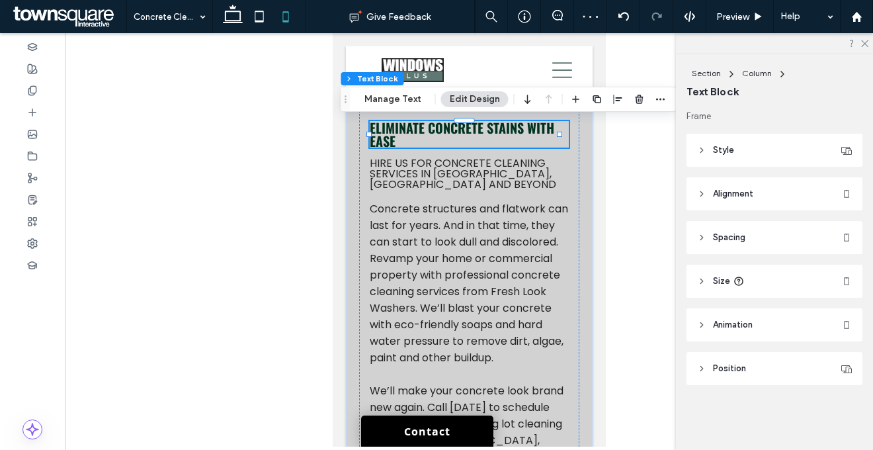
click at [463, 138] on h1 "Eliminate Concrete Stains With Ease" at bounding box center [468, 134] width 199 height 26
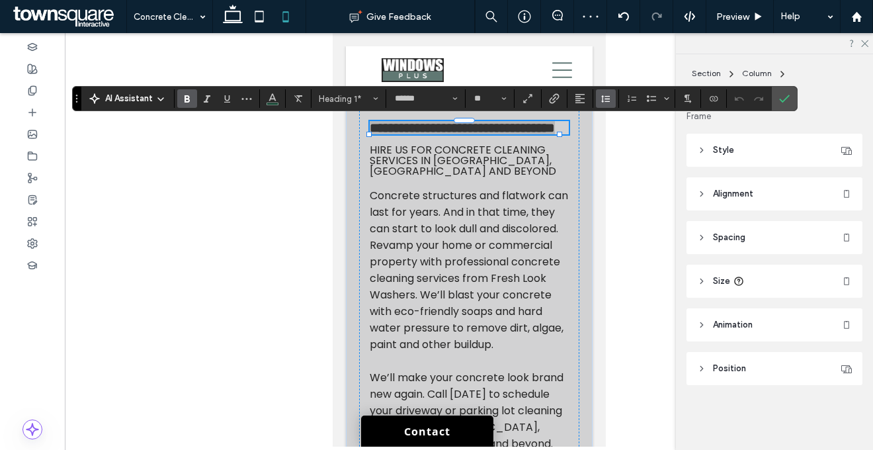
click at [607, 102] on icon "Line Height" at bounding box center [605, 98] width 11 height 11
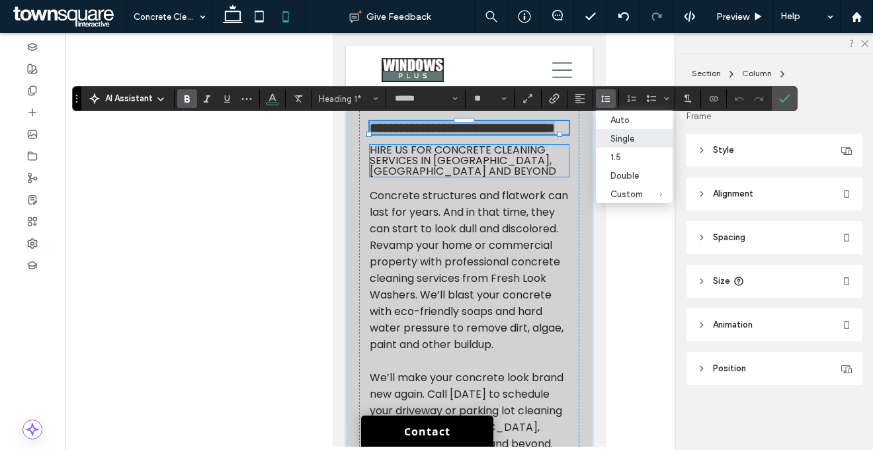
click at [501, 179] on span "Hire us for concrete cleaning services in [GEOGRAPHIC_DATA], [GEOGRAPHIC_DATA] …" at bounding box center [462, 160] width 186 height 36
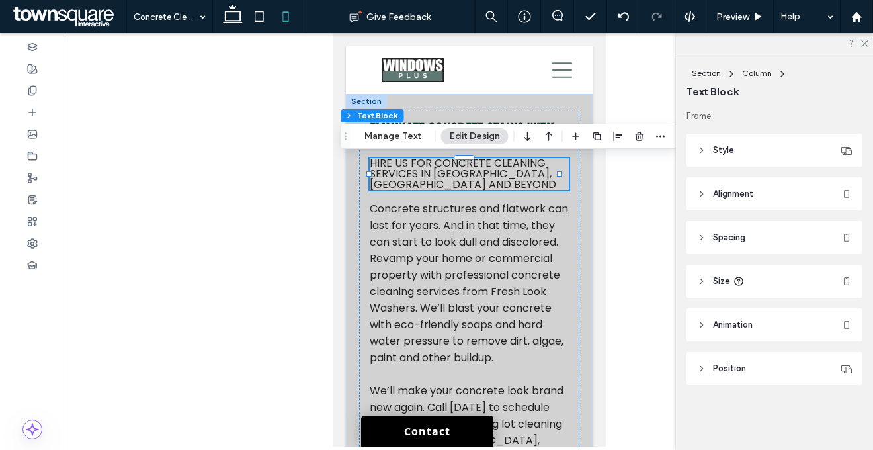
click at [501, 179] on span "Hire us for concrete cleaning services in [GEOGRAPHIC_DATA], [GEOGRAPHIC_DATA] …" at bounding box center [462, 173] width 186 height 36
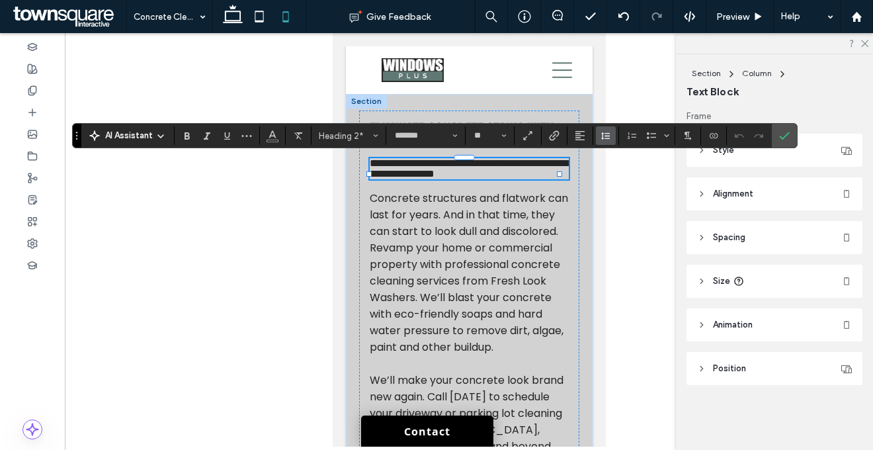
click at [600, 138] on icon "Line Height" at bounding box center [605, 135] width 11 height 11
click at [562, 202] on div "**********" at bounding box center [468, 310] width 220 height 401
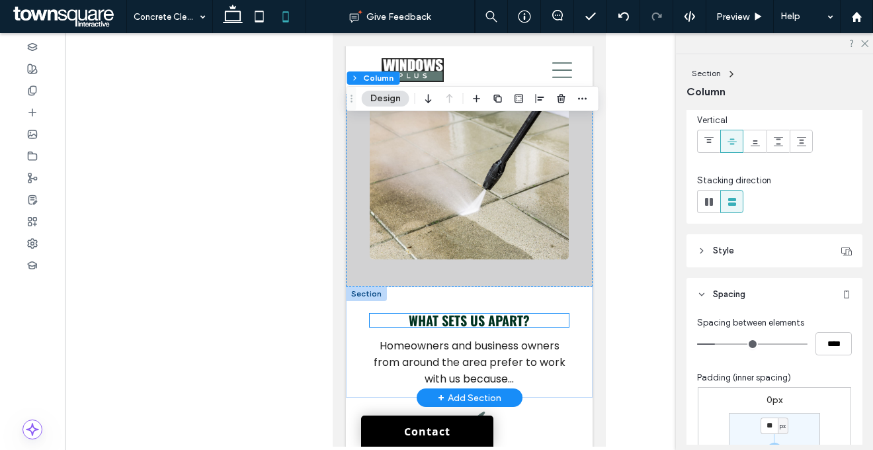
scroll to position [477, 0]
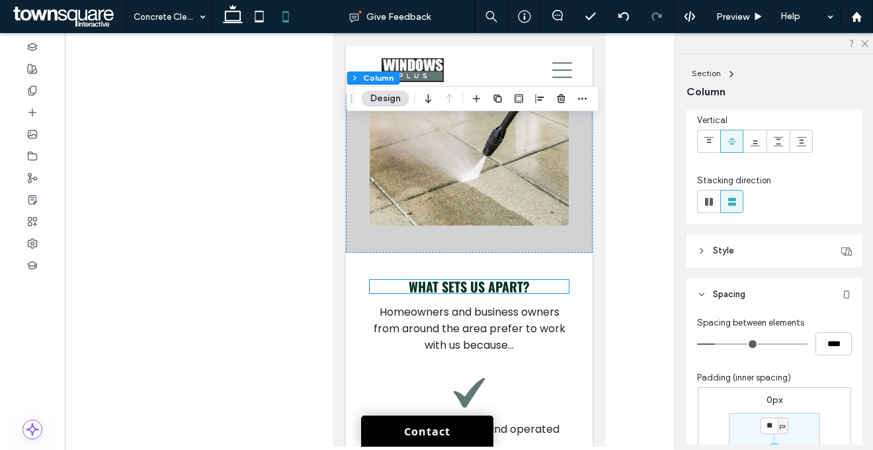
click at [490, 290] on span "What sets us apart?" at bounding box center [468, 286] width 121 height 20
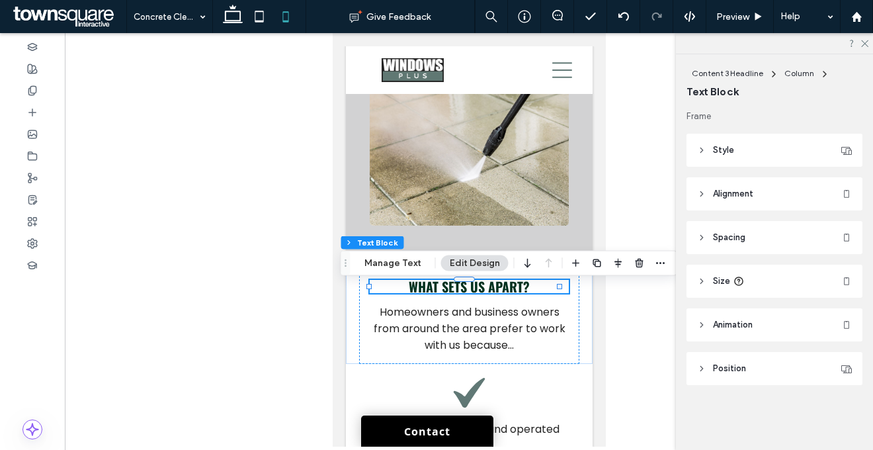
click at [490, 290] on div "What sets us apart?" at bounding box center [468, 286] width 199 height 13
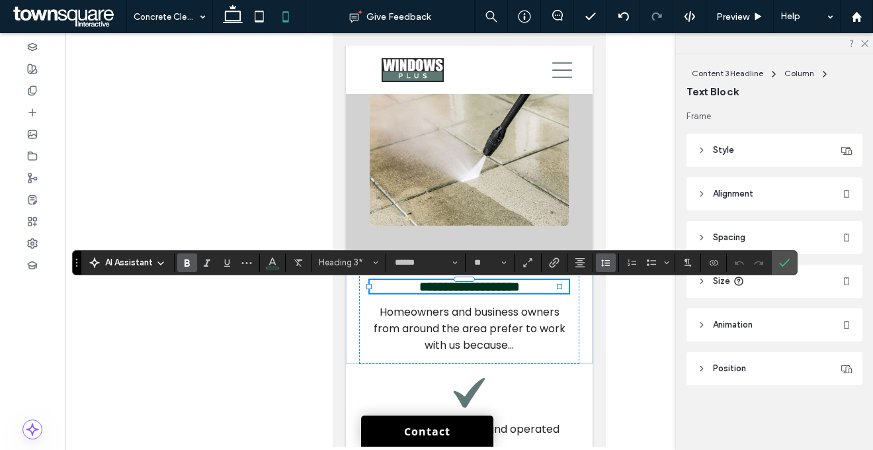
click at [603, 266] on icon "Line Height" at bounding box center [605, 262] width 11 height 11
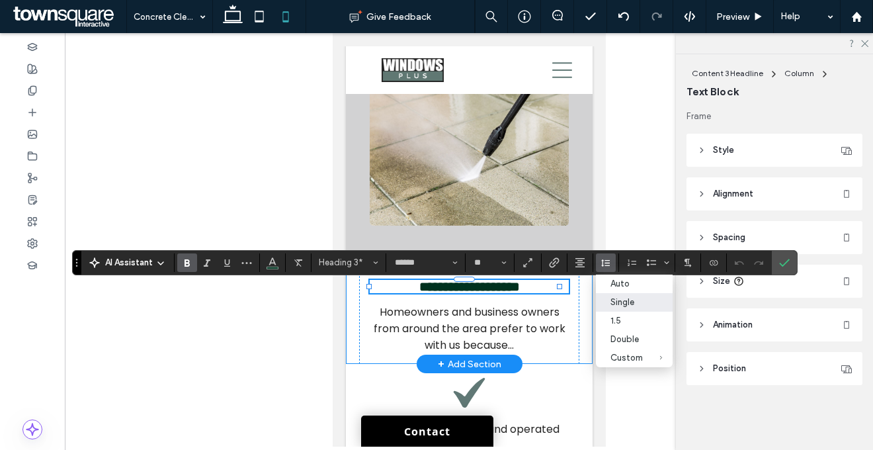
click at [575, 331] on div "**********" at bounding box center [468, 308] width 247 height 111
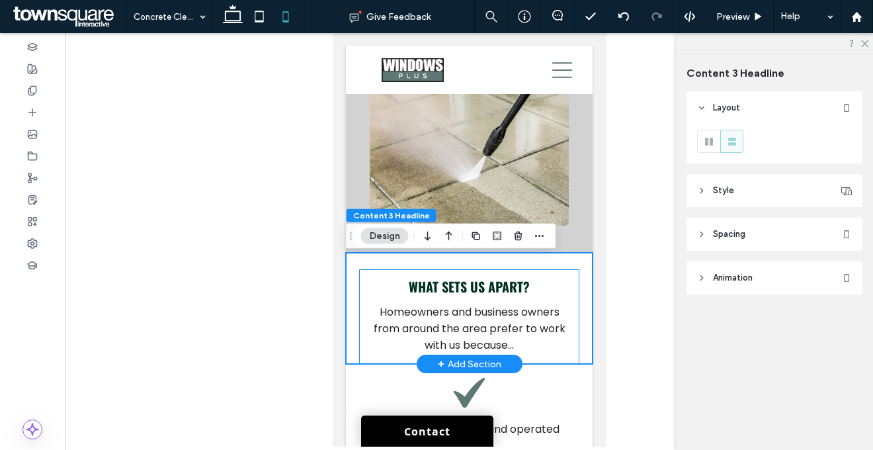
click at [559, 280] on div "What sets us apart? Homeowners and business owners from around the area prefer …" at bounding box center [468, 316] width 220 height 95
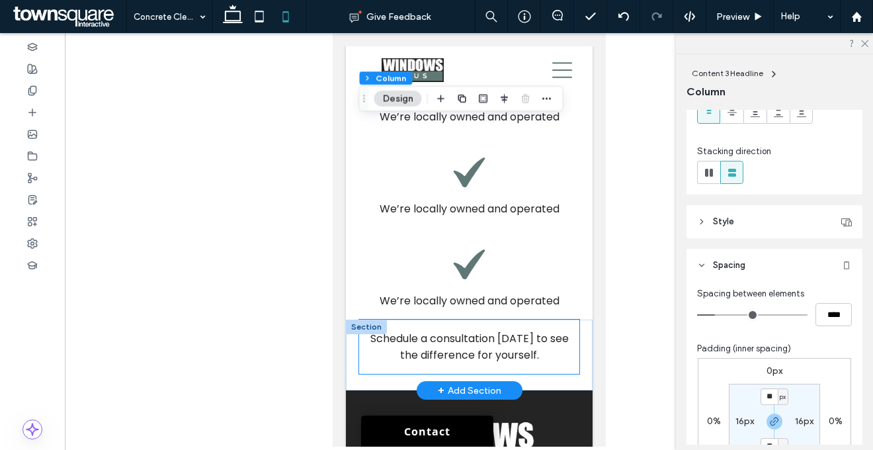
scroll to position [975, 0]
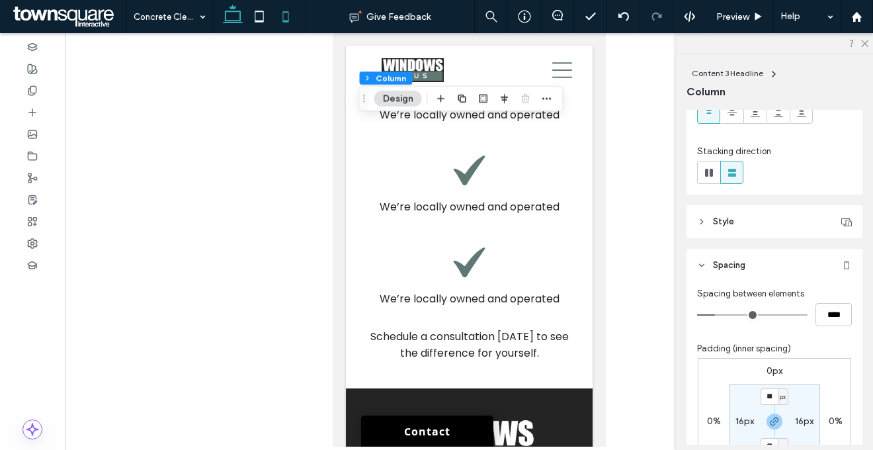
click at [234, 15] on icon at bounding box center [233, 16] width 26 height 26
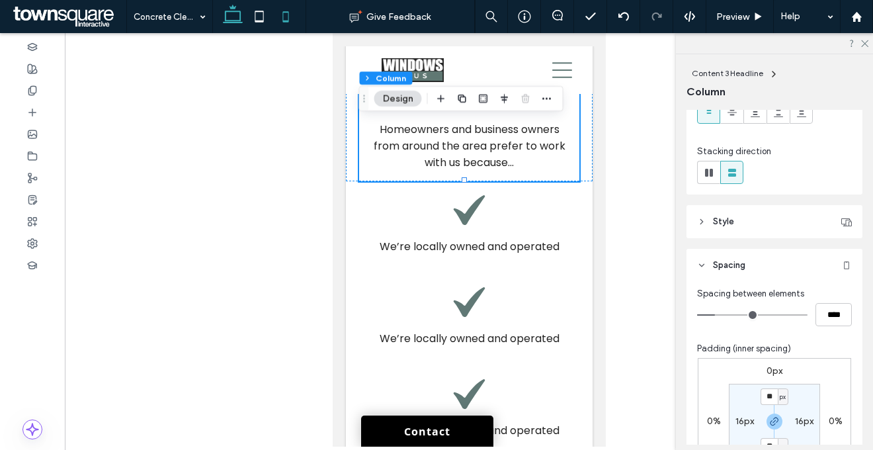
type input "***"
type input "****"
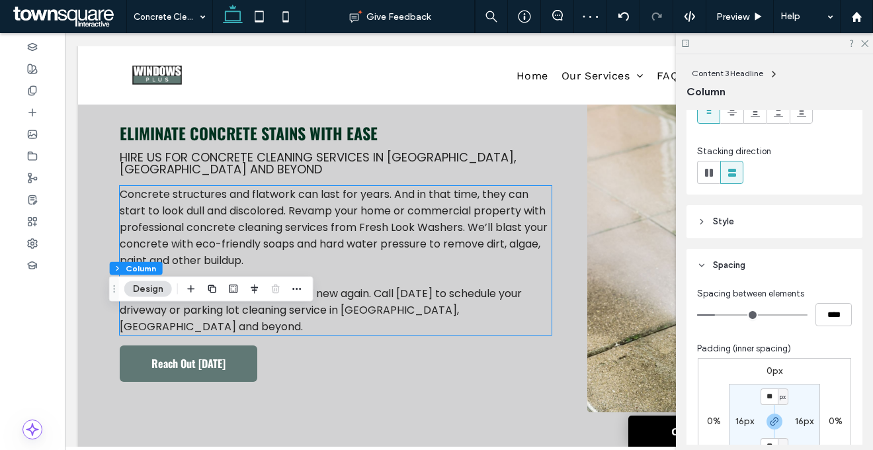
scroll to position [0, 0]
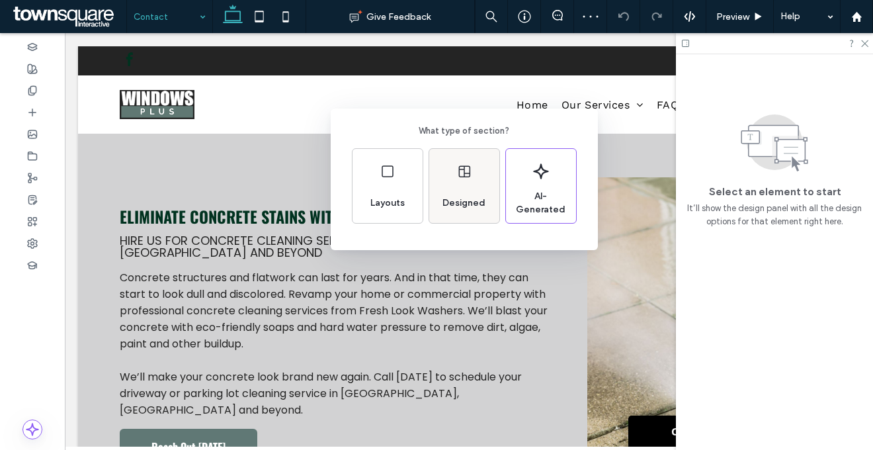
click at [454, 214] on div "Designed" at bounding box center [464, 202] width 54 height 29
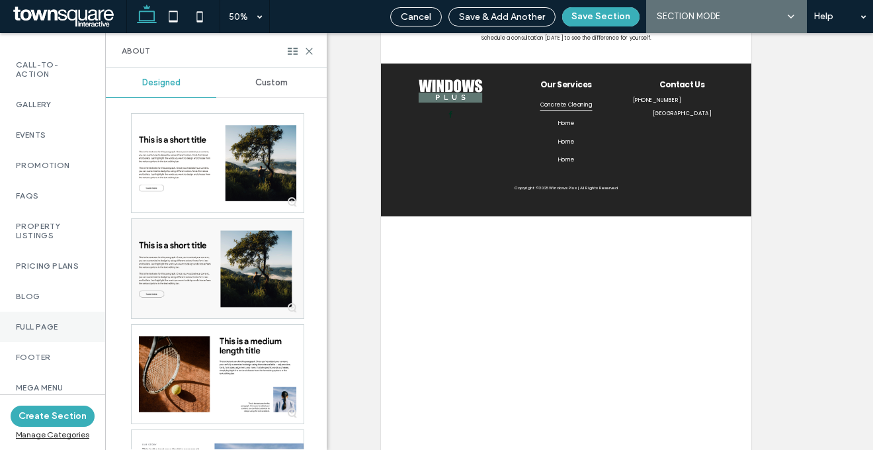
scroll to position [990, 0]
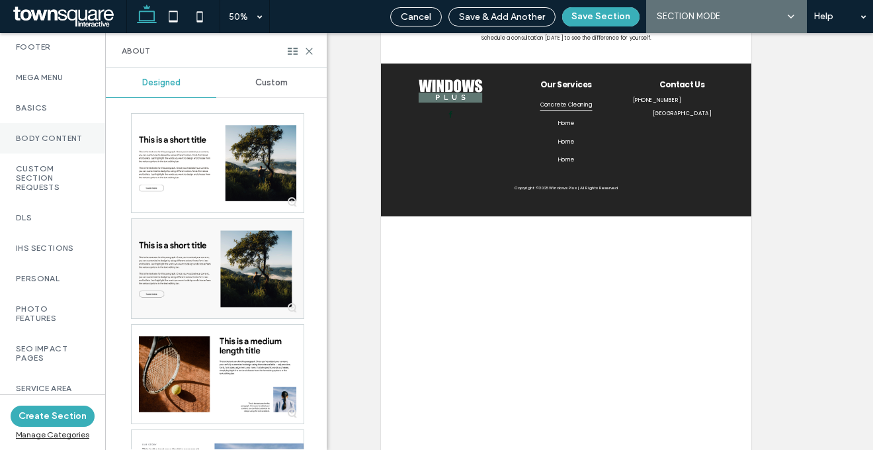
click at [56, 123] on div "Body Content" at bounding box center [52, 138] width 105 height 30
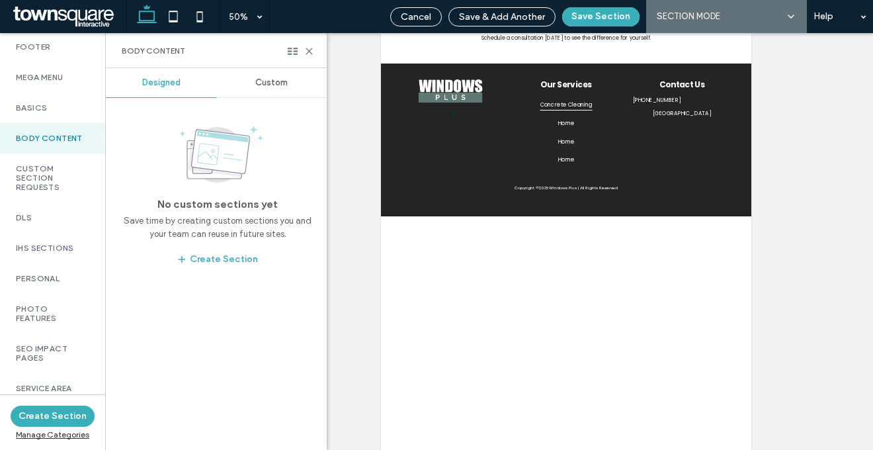
click at [271, 83] on span "Custom" at bounding box center [271, 82] width 32 height 11
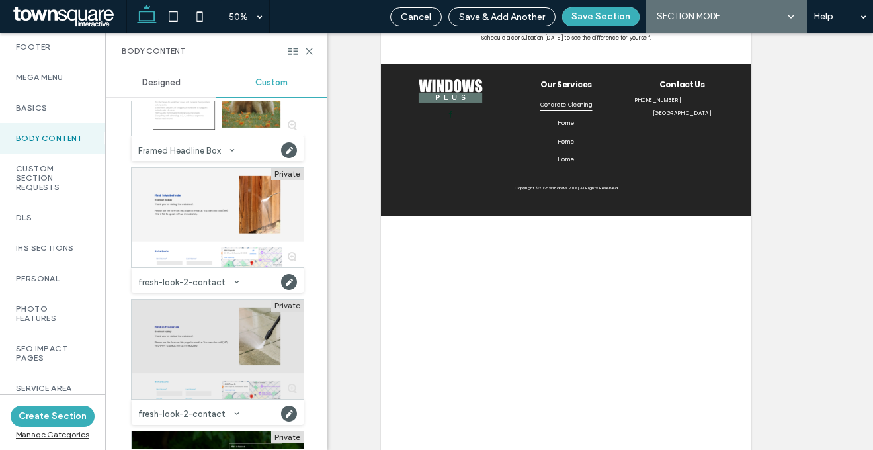
scroll to position [2366, 0]
click at [216, 342] on div at bounding box center [218, 347] width 172 height 99
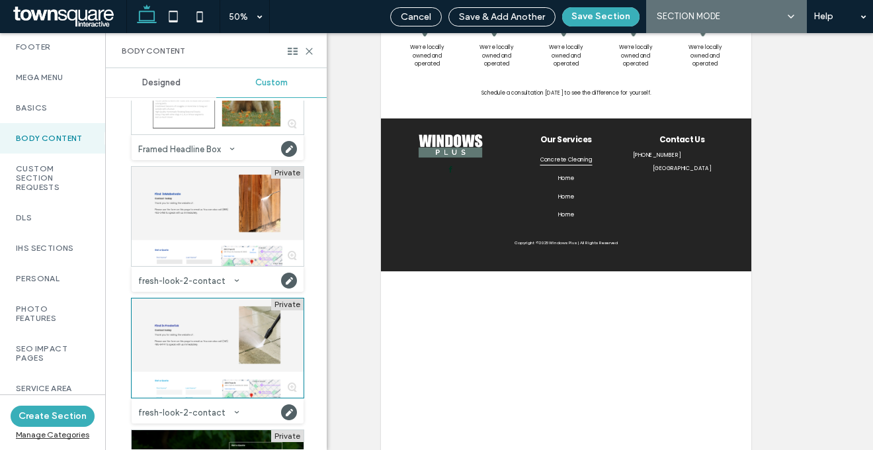
scroll to position [376, 0]
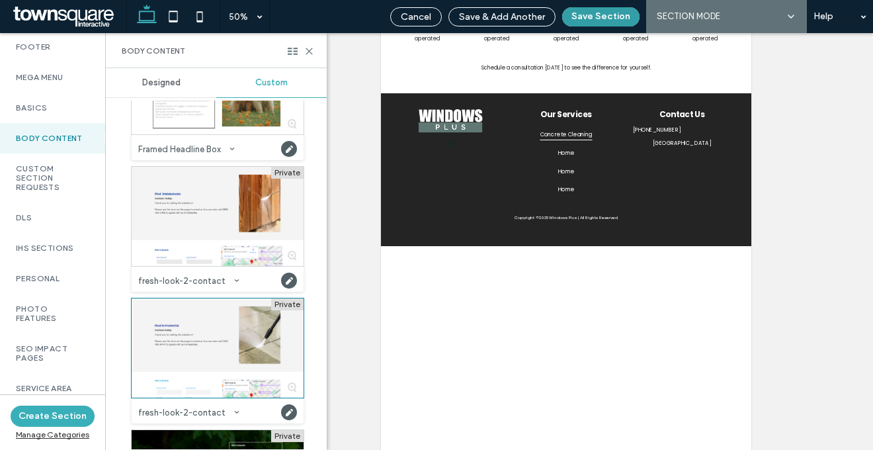
click at [589, 17] on button "Save Section" at bounding box center [600, 16] width 77 height 19
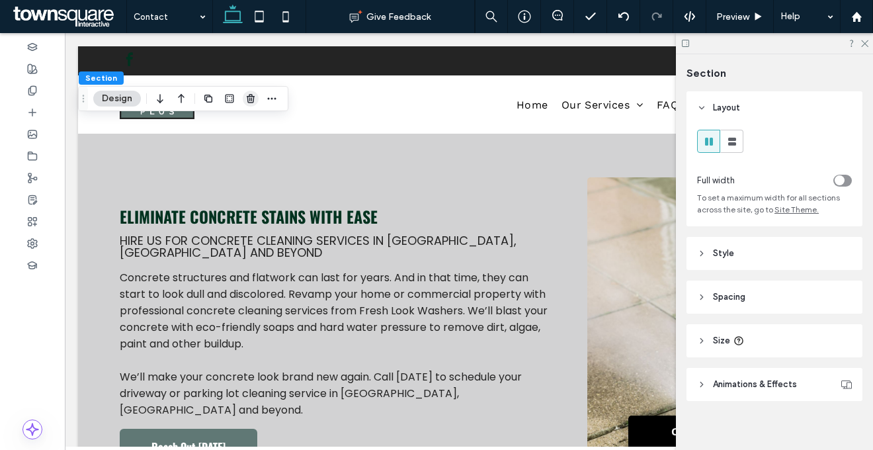
click at [251, 95] on icon "button" at bounding box center [250, 98] width 11 height 11
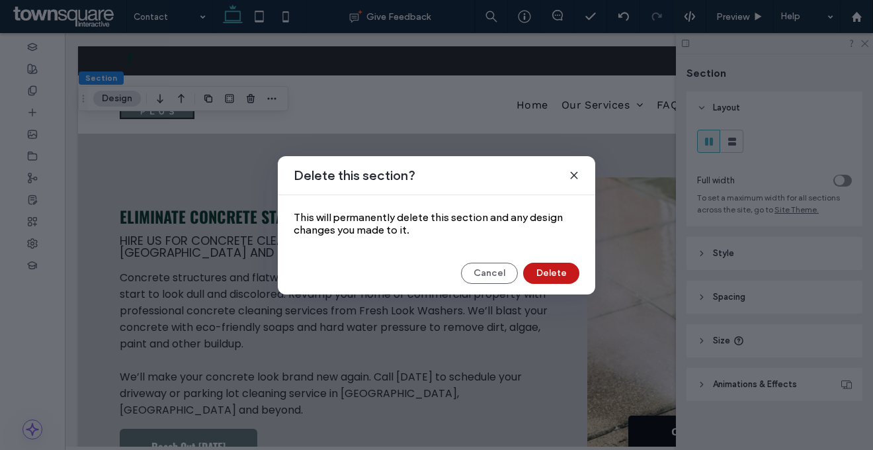
click at [559, 271] on button "Delete" at bounding box center [551, 272] width 56 height 21
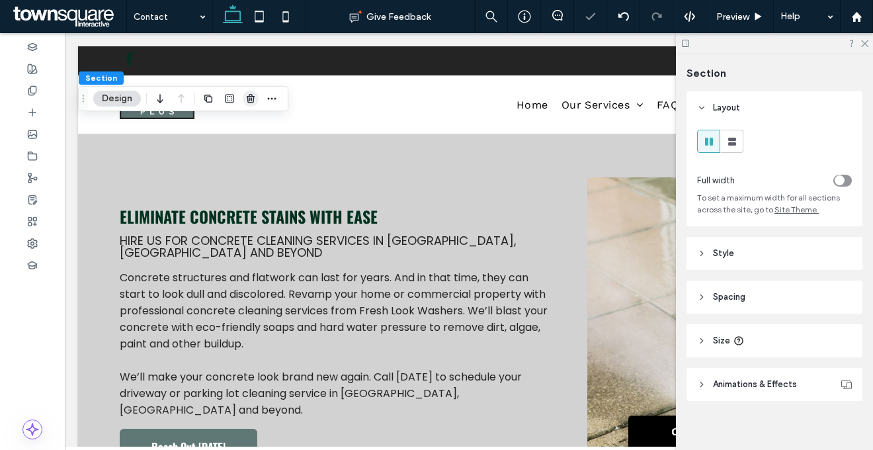
click at [255, 97] on icon "button" at bounding box center [250, 98] width 11 height 11
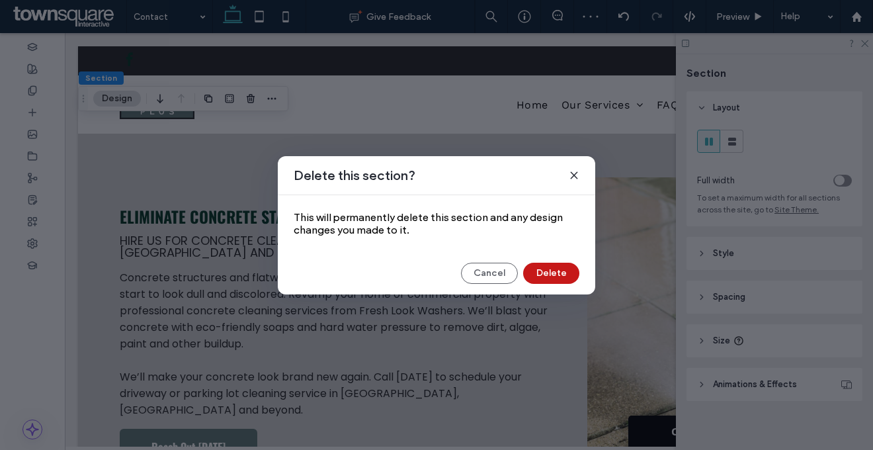
click at [542, 278] on button "Delete" at bounding box center [551, 272] width 56 height 21
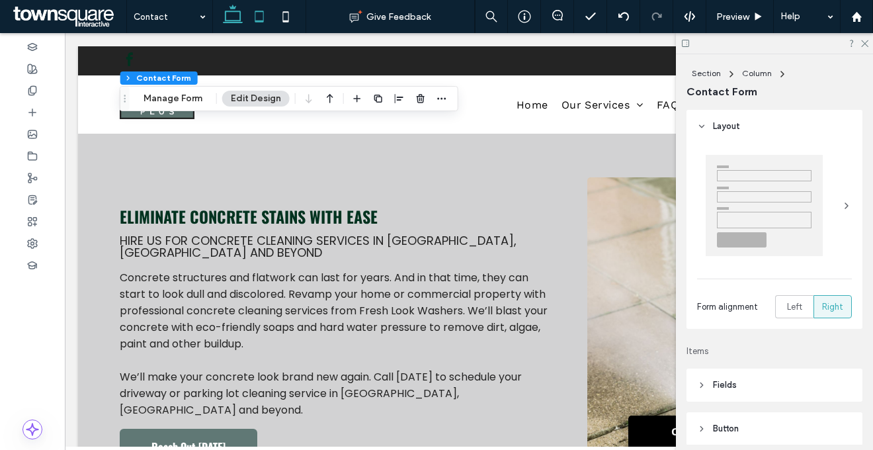
click at [256, 13] on icon at bounding box center [259, 16] width 26 height 26
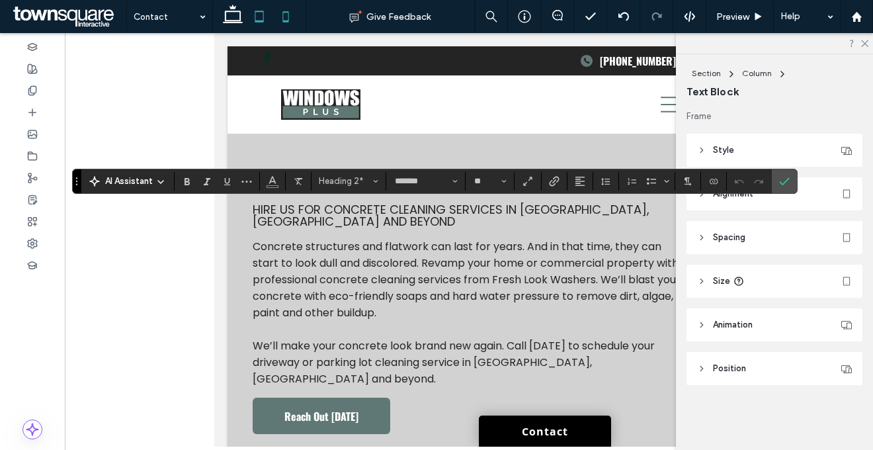
click at [285, 9] on icon at bounding box center [285, 16] width 26 height 26
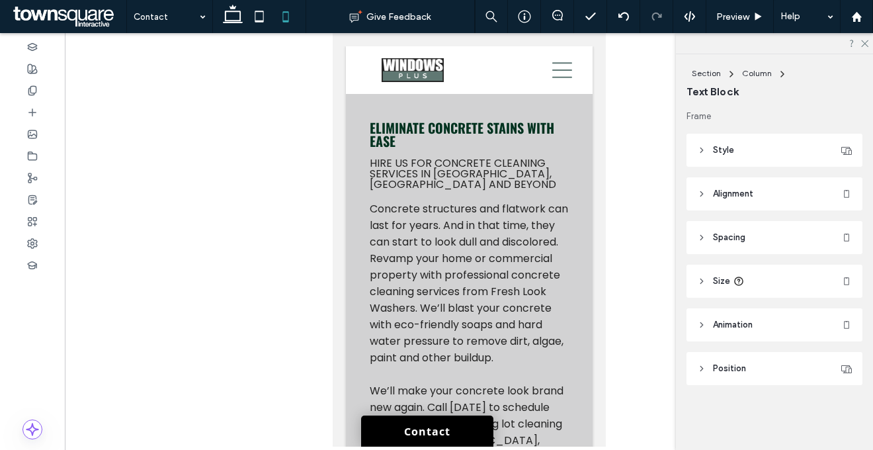
type input "******"
type input "**"
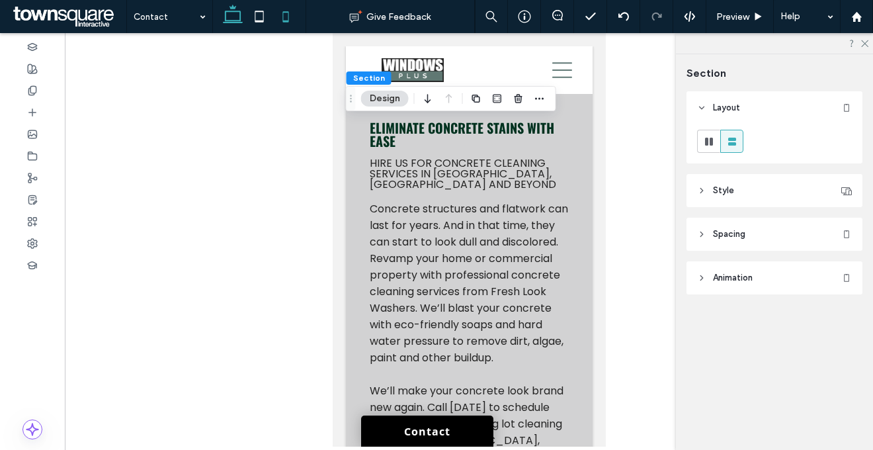
click at [241, 9] on icon at bounding box center [233, 16] width 26 height 26
type input "**"
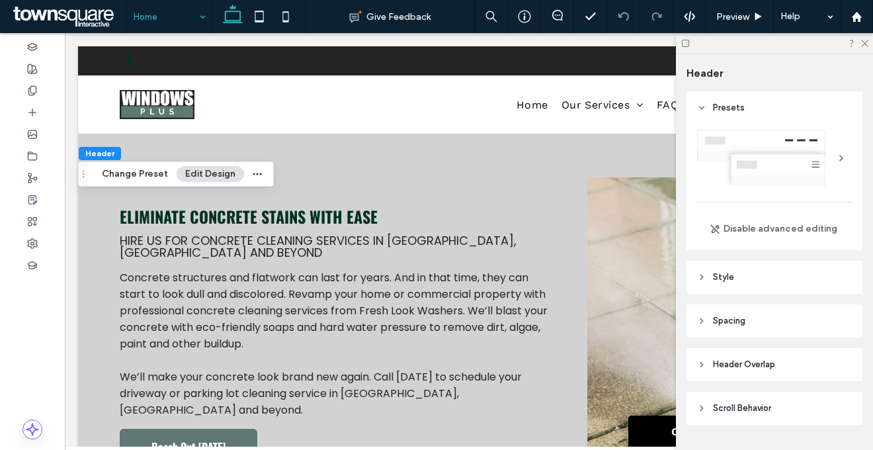
click at [767, 276] on header "Style" at bounding box center [774, 277] width 176 height 33
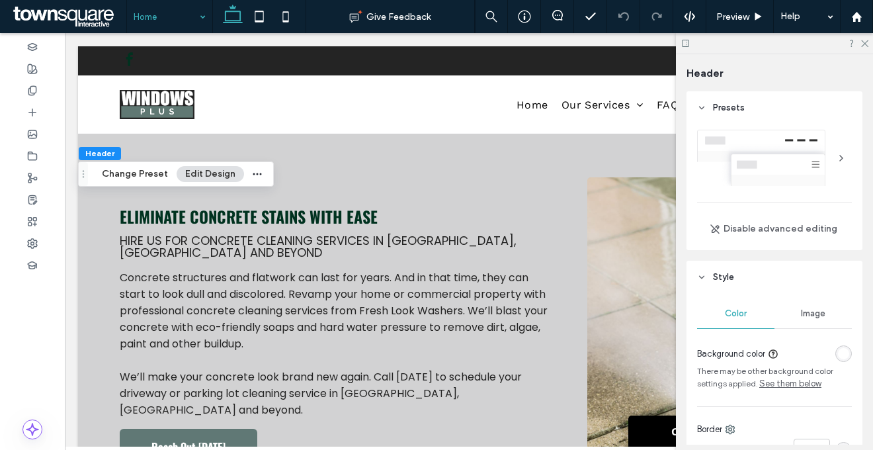
click at [838, 352] on div "rgba(255, 255, 255, 1)" at bounding box center [843, 353] width 11 height 11
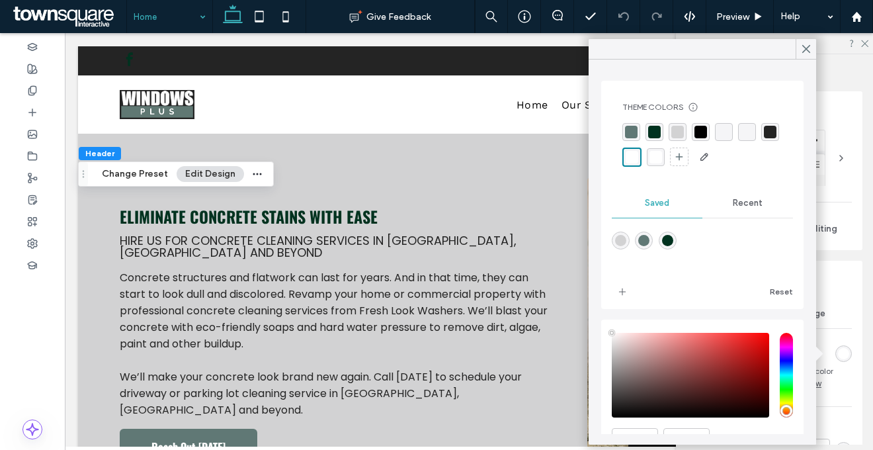
click at [764, 138] on div "rgba(36, 36, 36, 1)" at bounding box center [770, 132] width 13 height 13
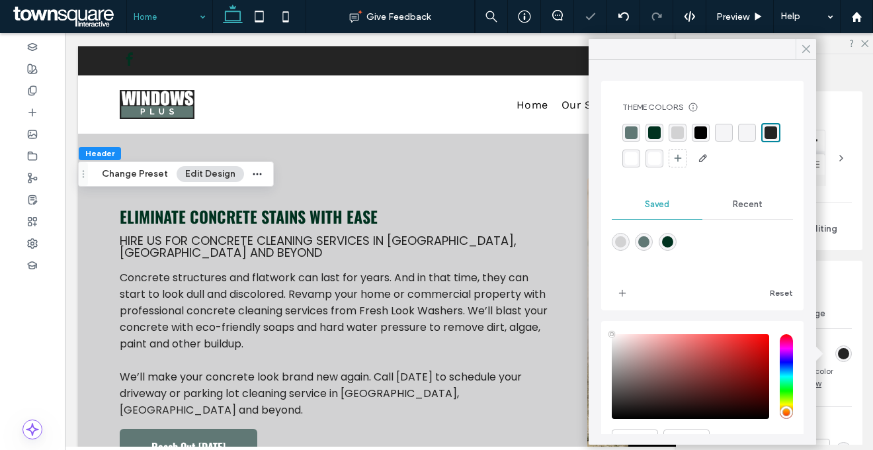
click at [808, 54] on icon at bounding box center [806, 49] width 12 height 12
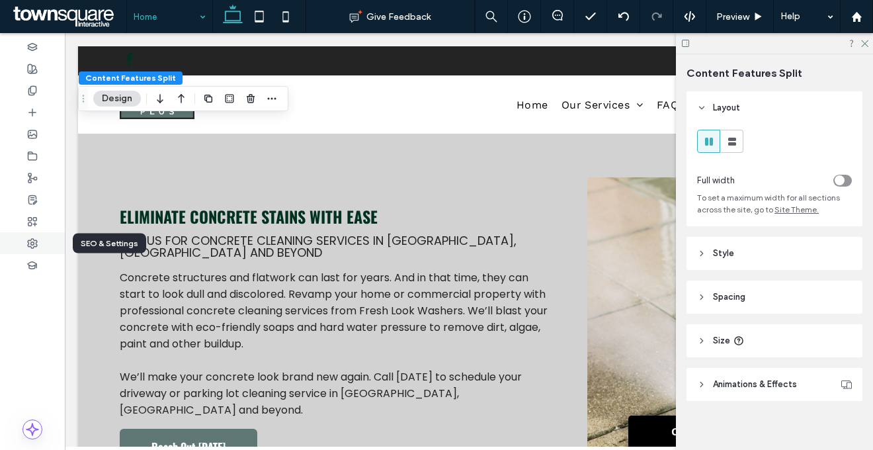
click at [42, 241] on div at bounding box center [32, 243] width 65 height 22
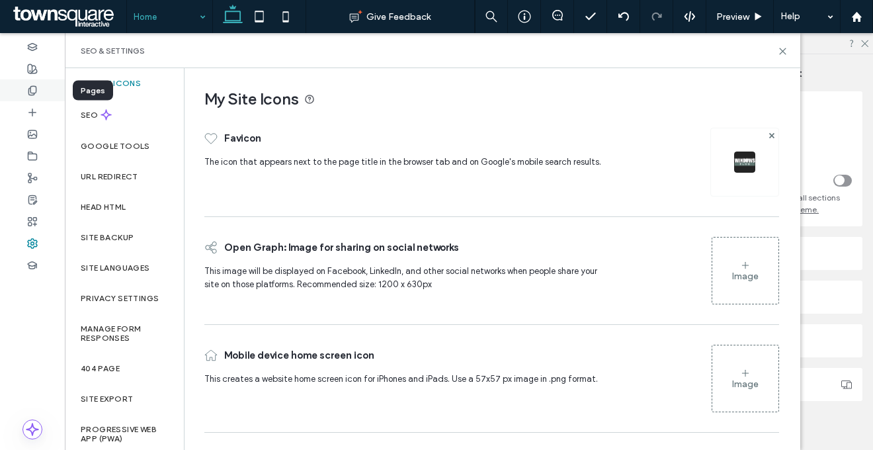
click at [25, 95] on div at bounding box center [32, 90] width 65 height 22
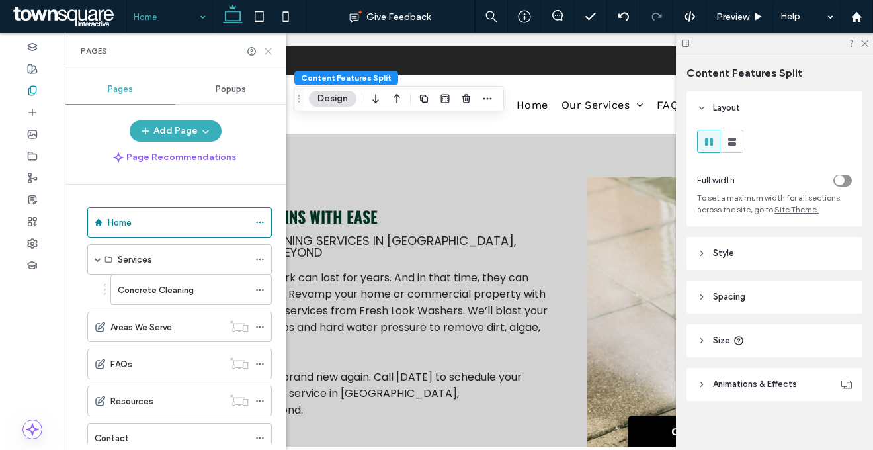
click at [268, 50] on use at bounding box center [268, 51] width 6 height 6
